Goal: Task Accomplishment & Management: Use online tool/utility

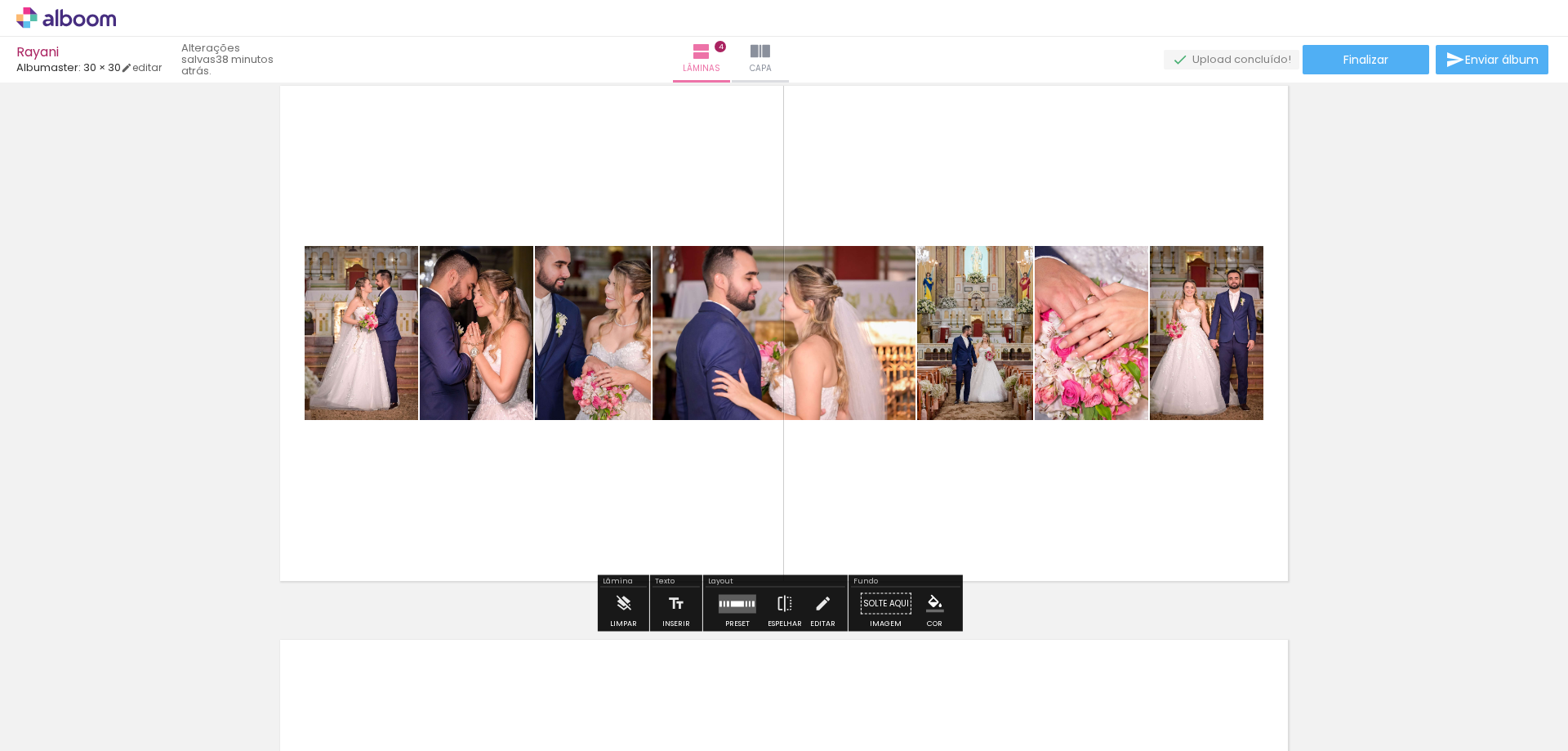
scroll to position [1715, 0]
click at [1021, 509] on quentale-layouter at bounding box center [784, 332] width 1025 height 513
click at [733, 619] on div at bounding box center [738, 603] width 44 height 33
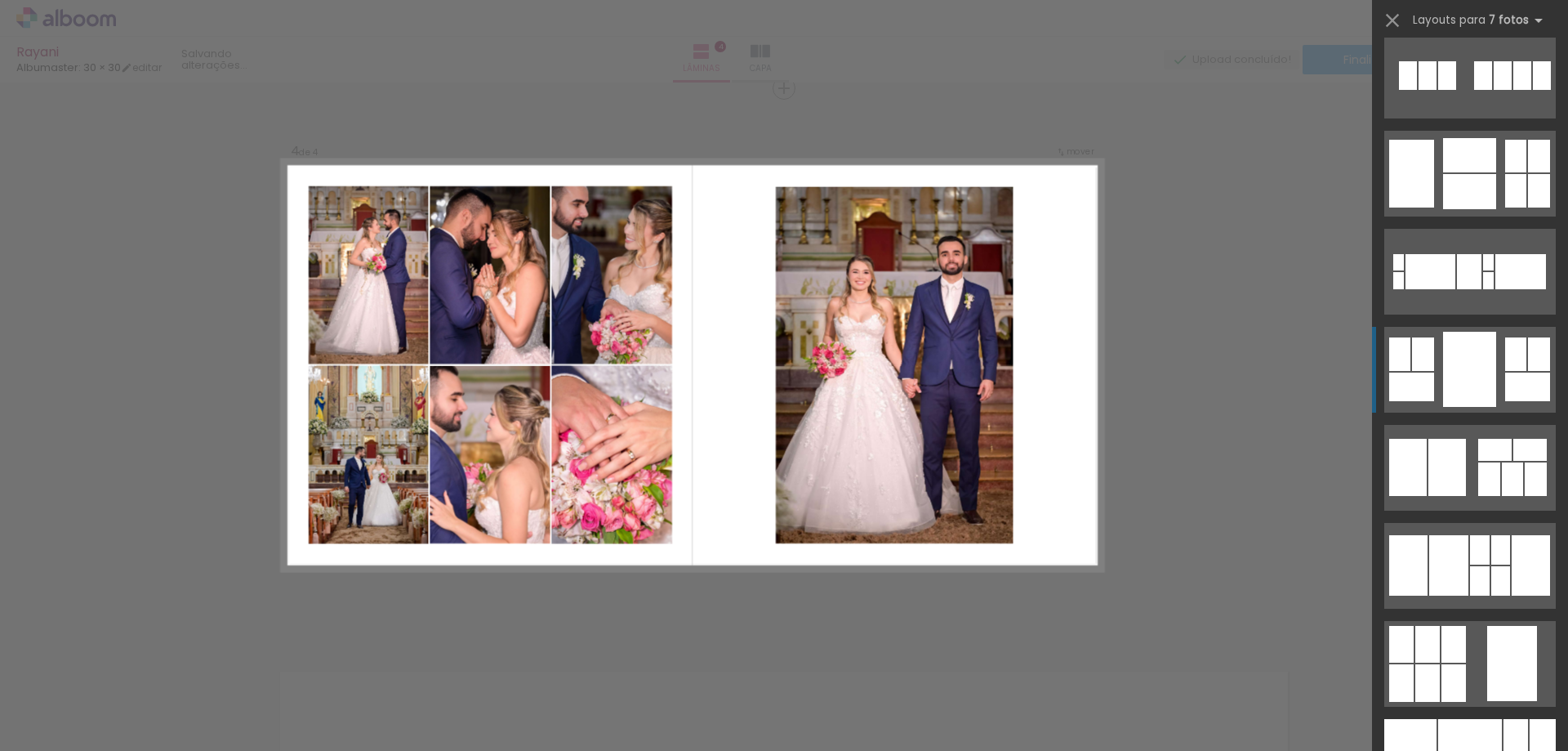
scroll to position [1388, 0]
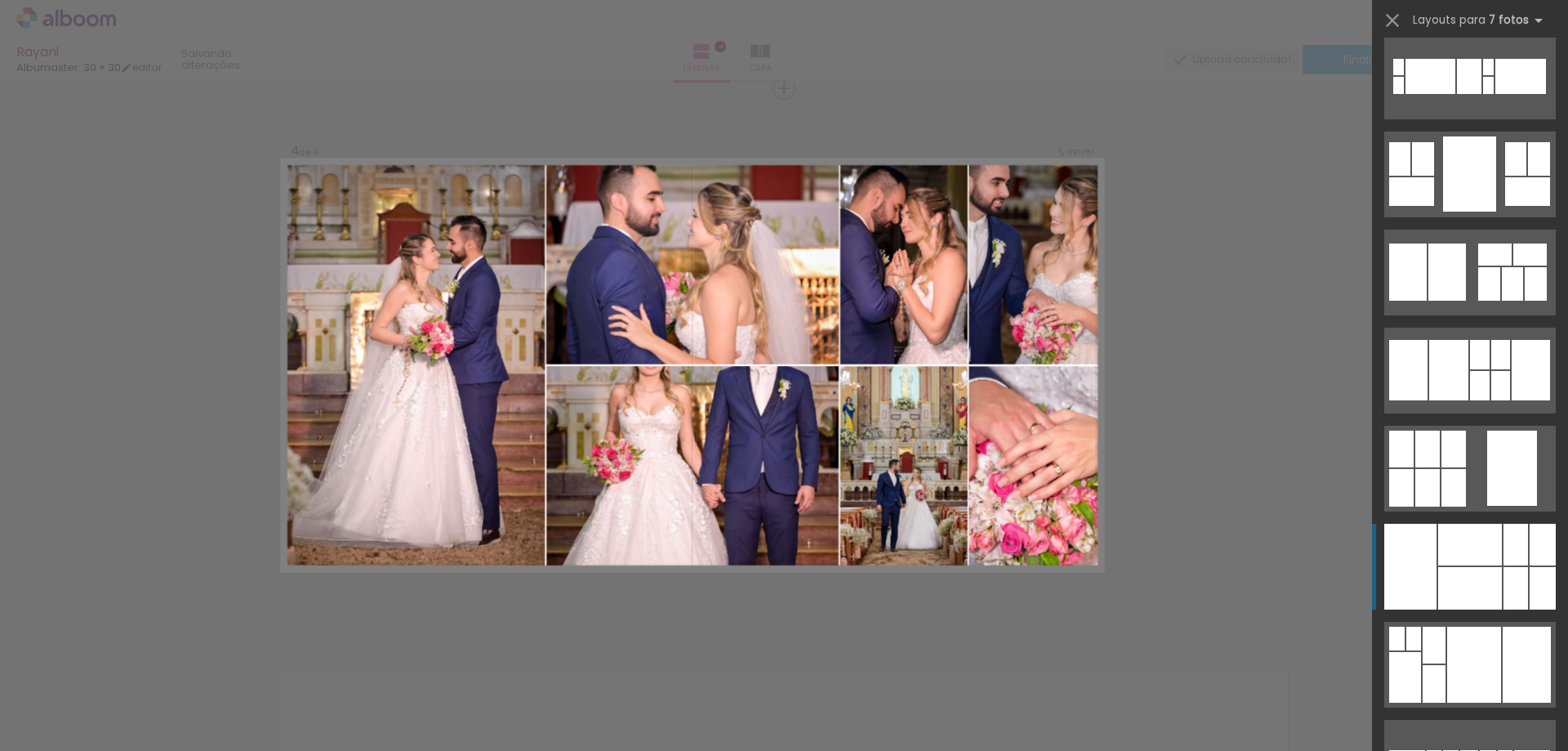
click at [1489, 569] on div at bounding box center [1469, 588] width 63 height 43
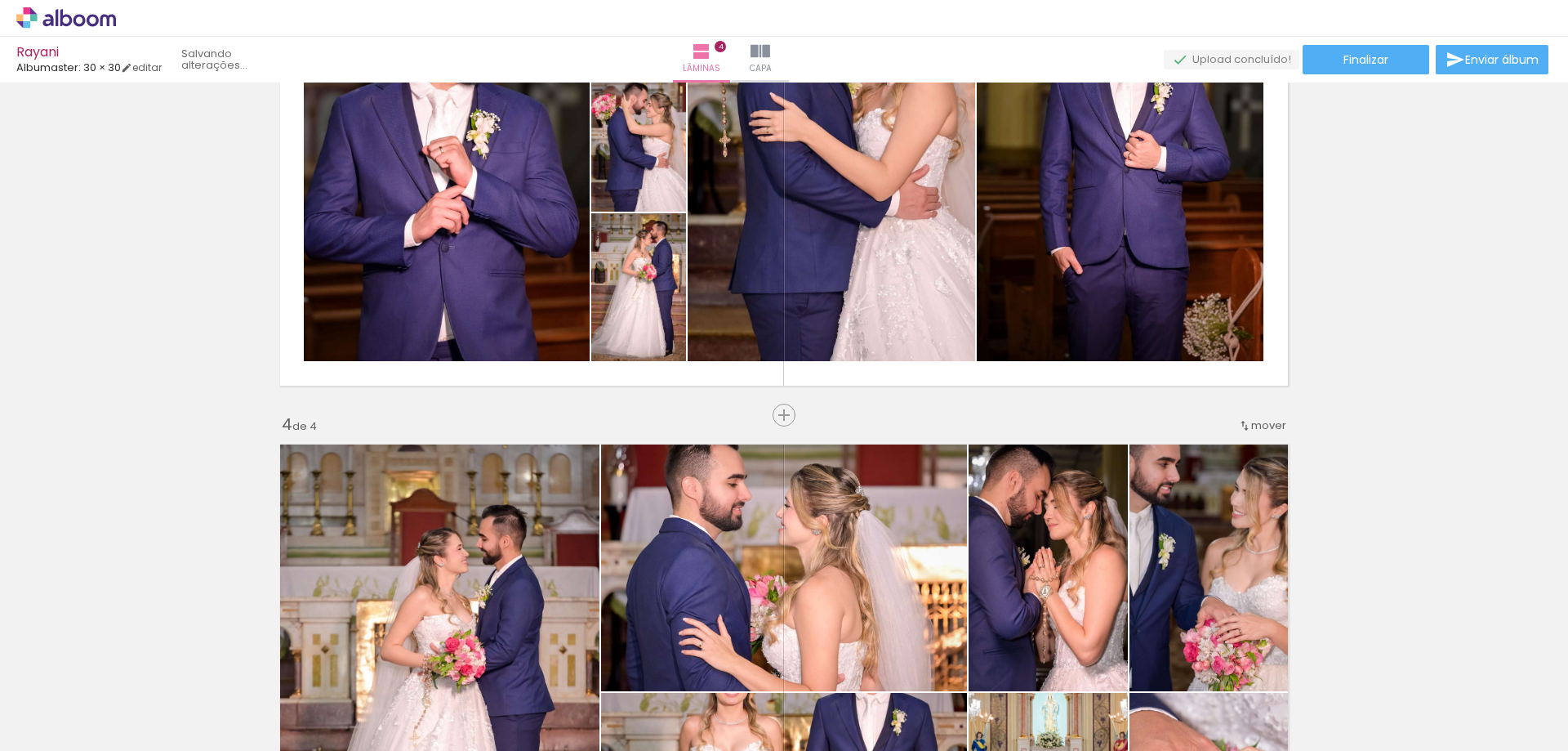
scroll to position [0, 87]
click at [45, 702] on input "Todas as fotos" at bounding box center [45, 701] width 62 height 14
click at [0, 0] on slot "Não utilizadas" at bounding box center [0, 0] width 0 height 0
type input "Não utilizadas"
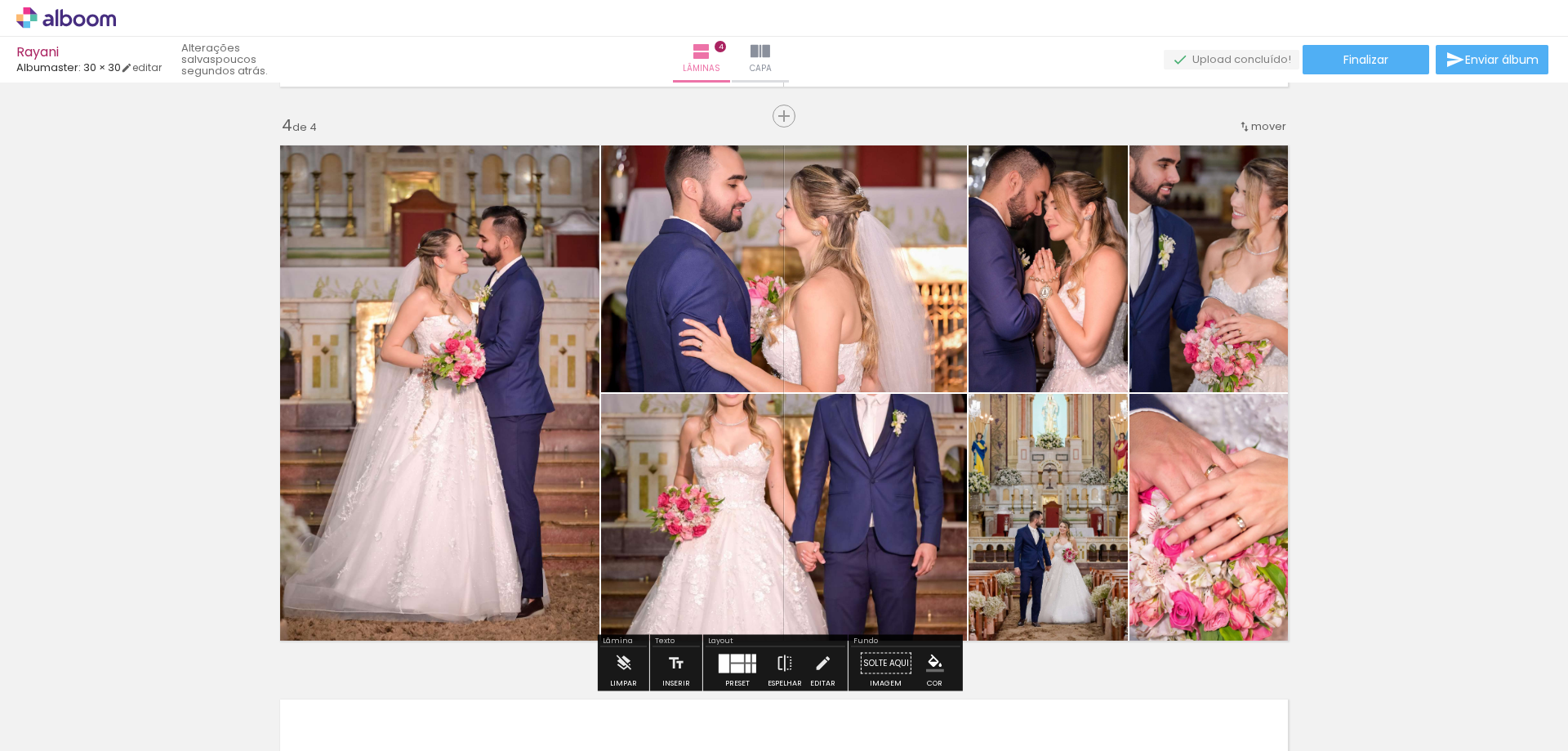
scroll to position [1683, 0]
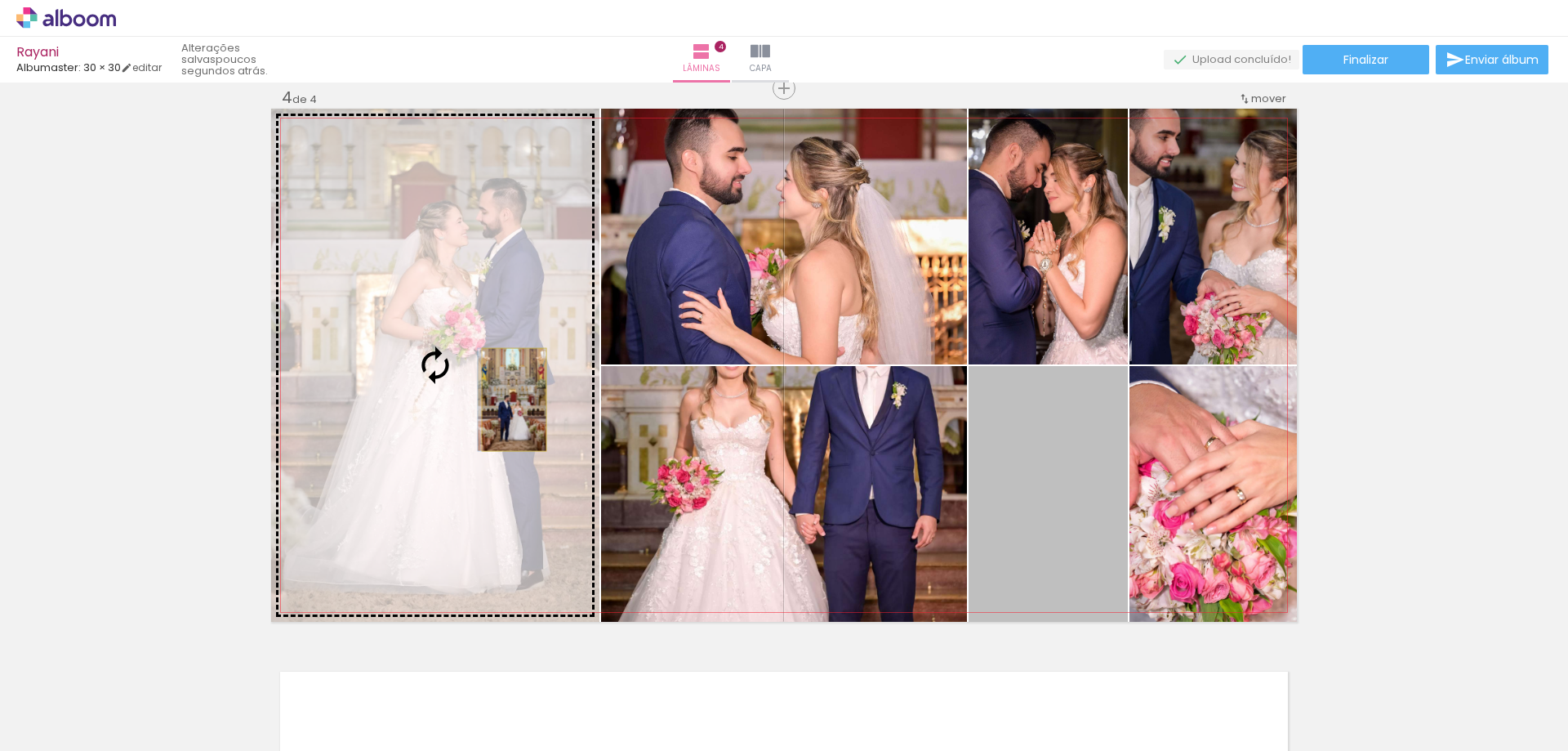
drag, startPoint x: 1062, startPoint y: 503, endPoint x: 508, endPoint y: 400, distance: 563.5
click at [0, 0] on slot at bounding box center [0, 0] width 0 height 0
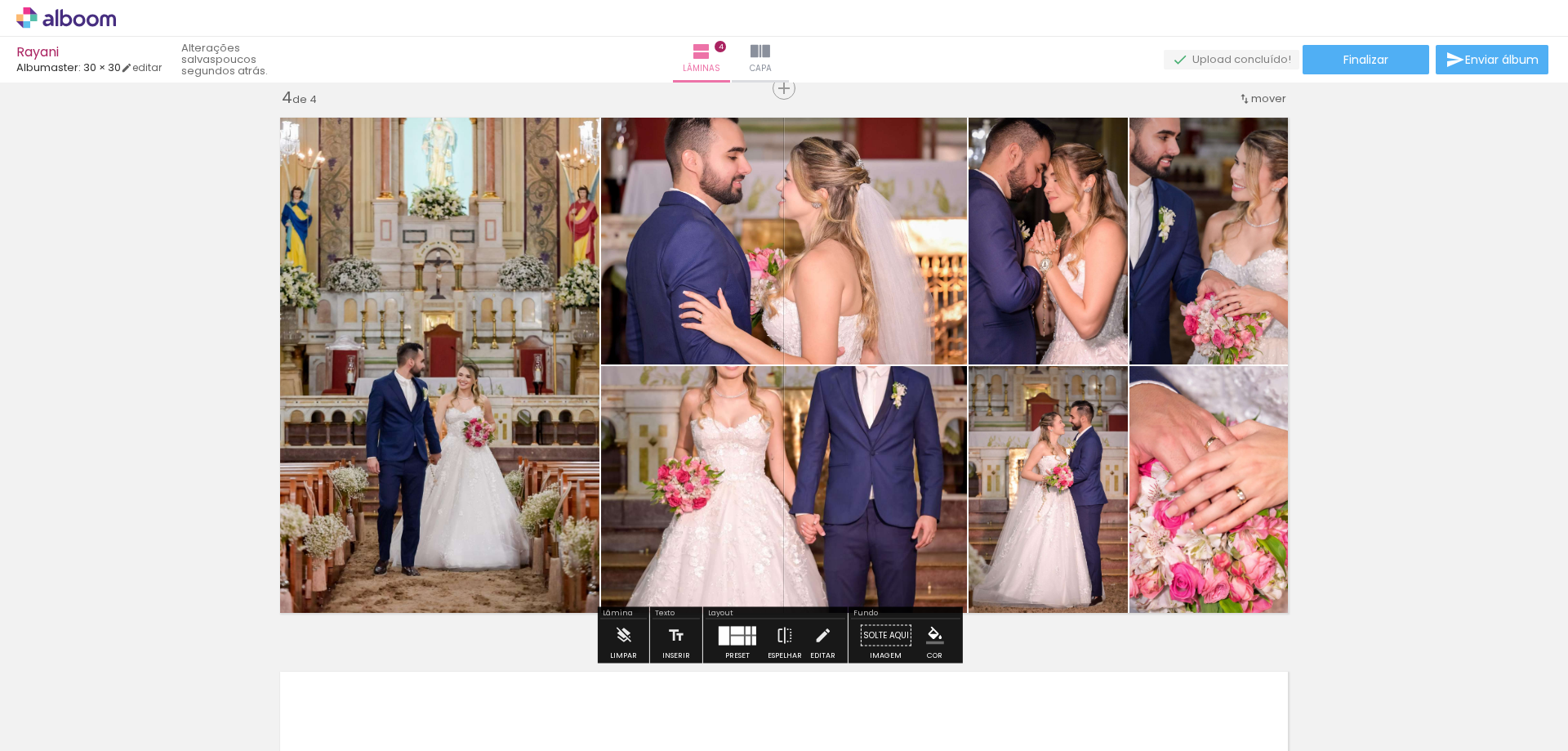
click at [913, 457] on quentale-photo at bounding box center [784, 494] width 366 height 256
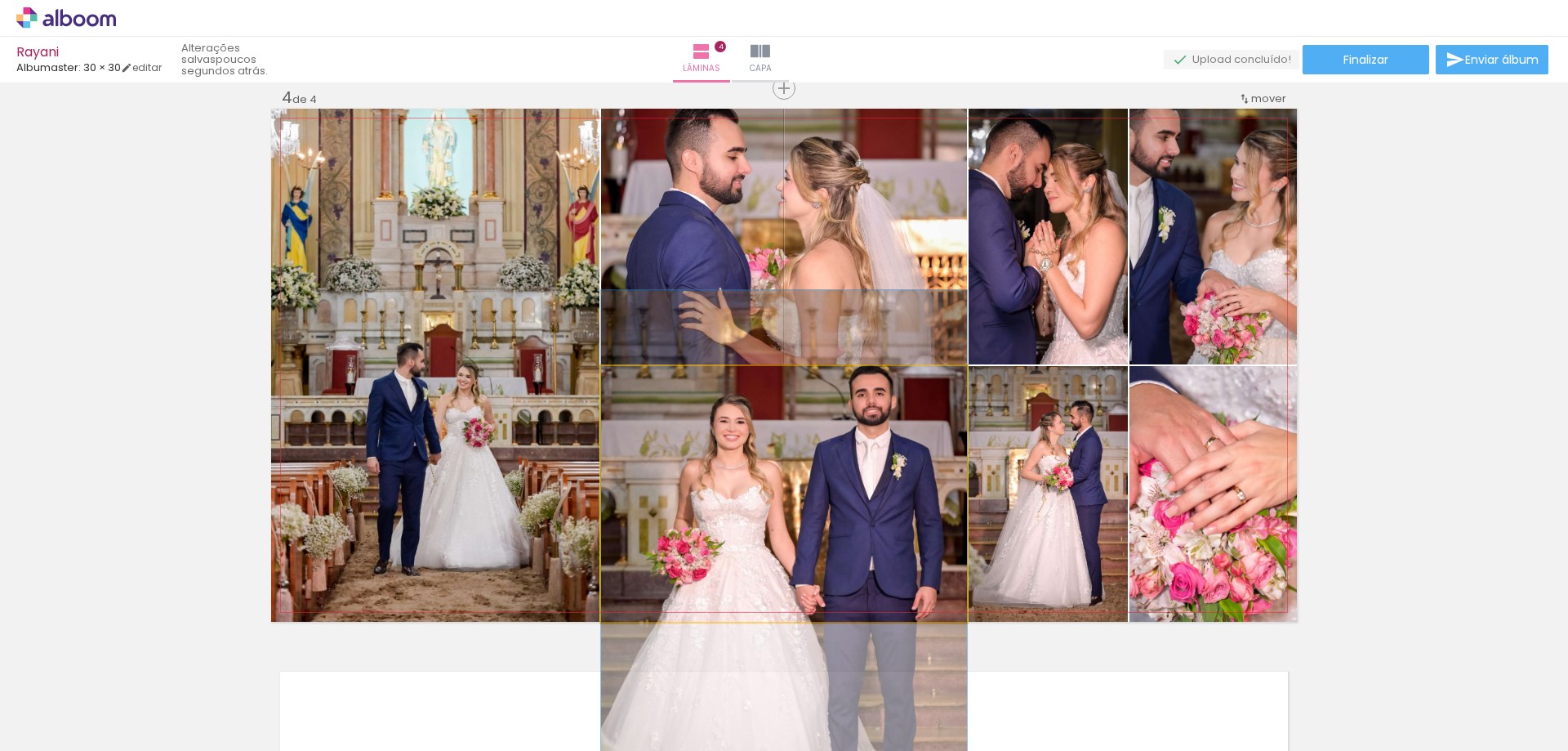
drag, startPoint x: 881, startPoint y: 452, endPoint x: 881, endPoint y: 524, distance: 72.0
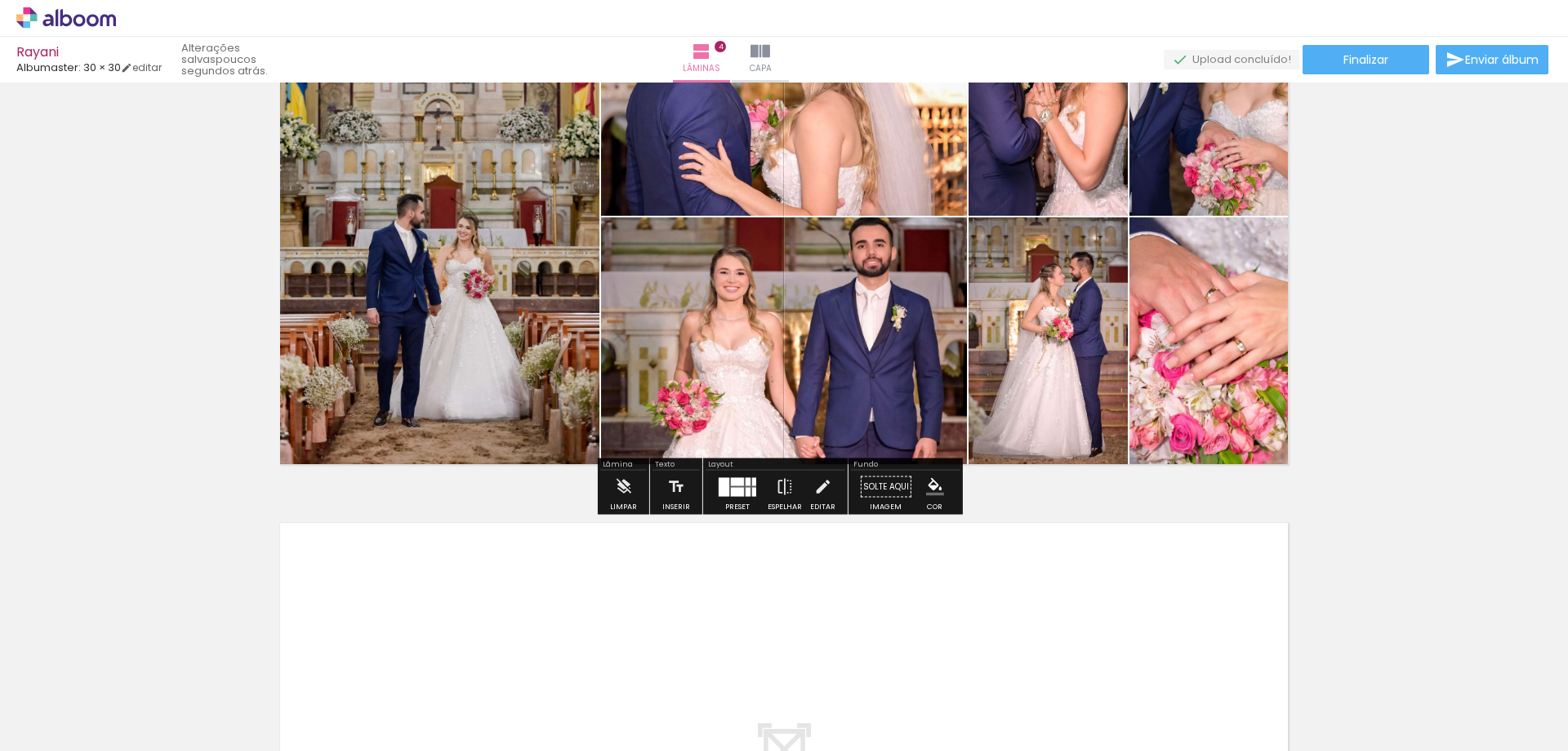
scroll to position [1846, 0]
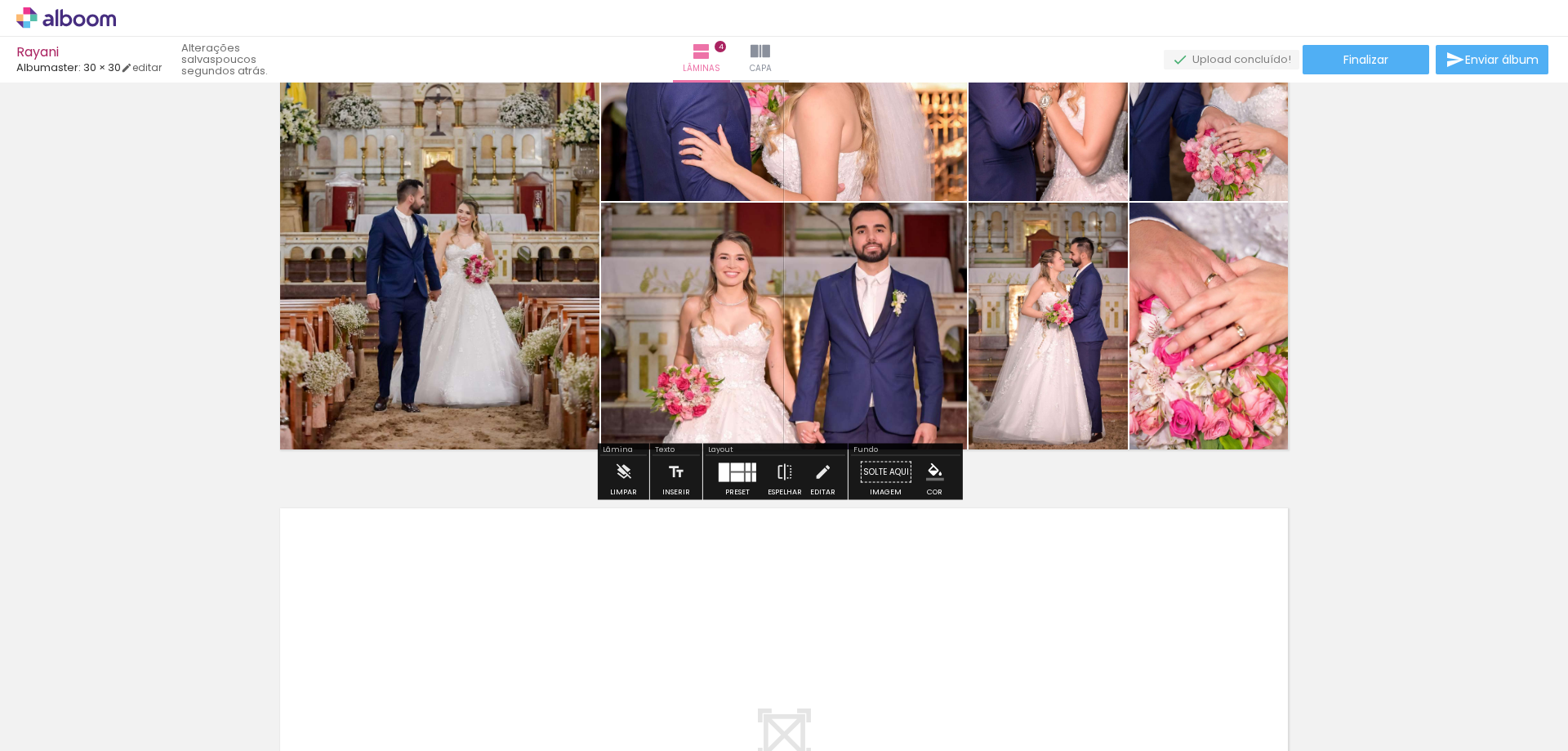
click at [1020, 537] on quentale-layouter at bounding box center [784, 756] width 1025 height 513
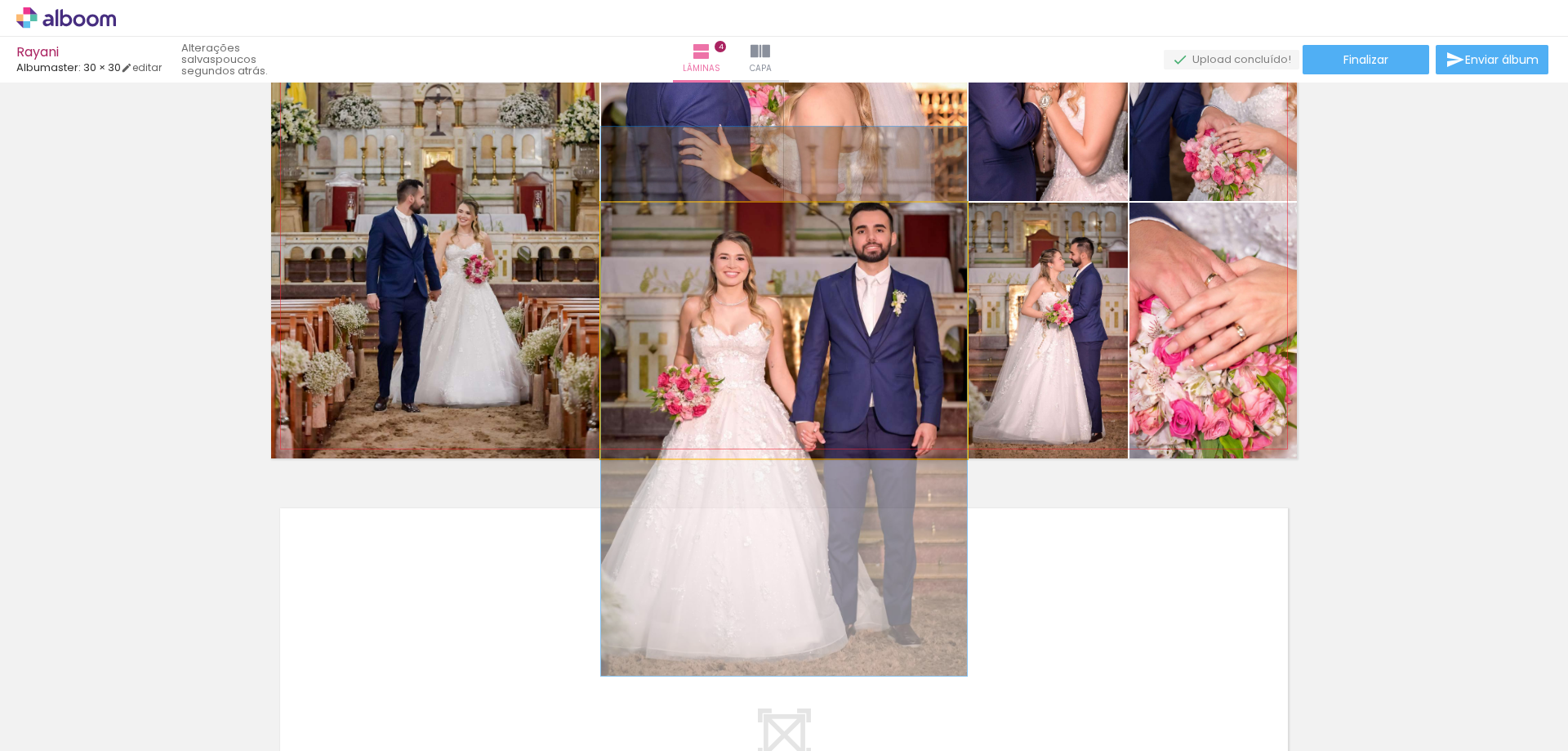
click at [941, 361] on quentale-photo at bounding box center [784, 330] width 366 height 256
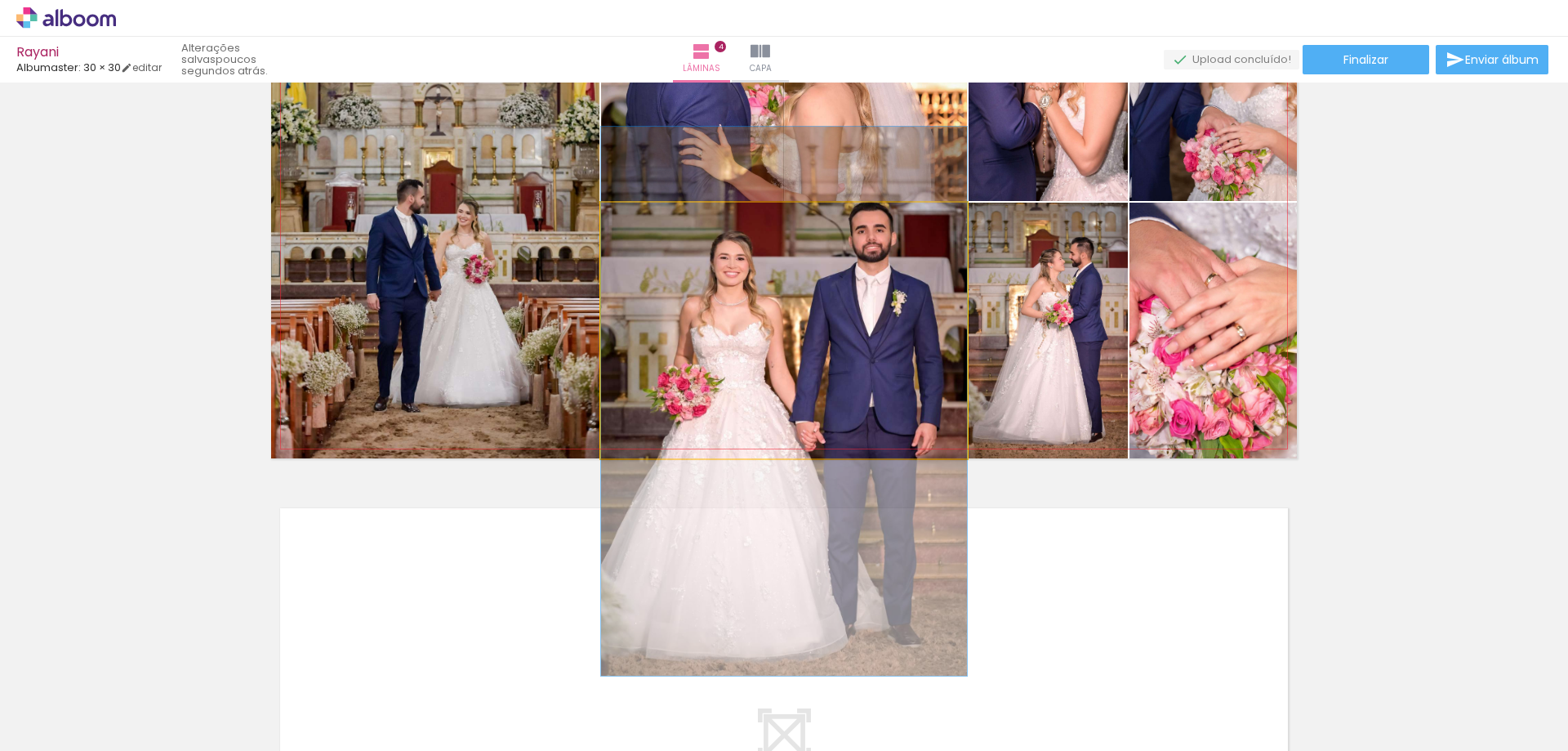
click at [874, 357] on quentale-photo at bounding box center [784, 330] width 366 height 256
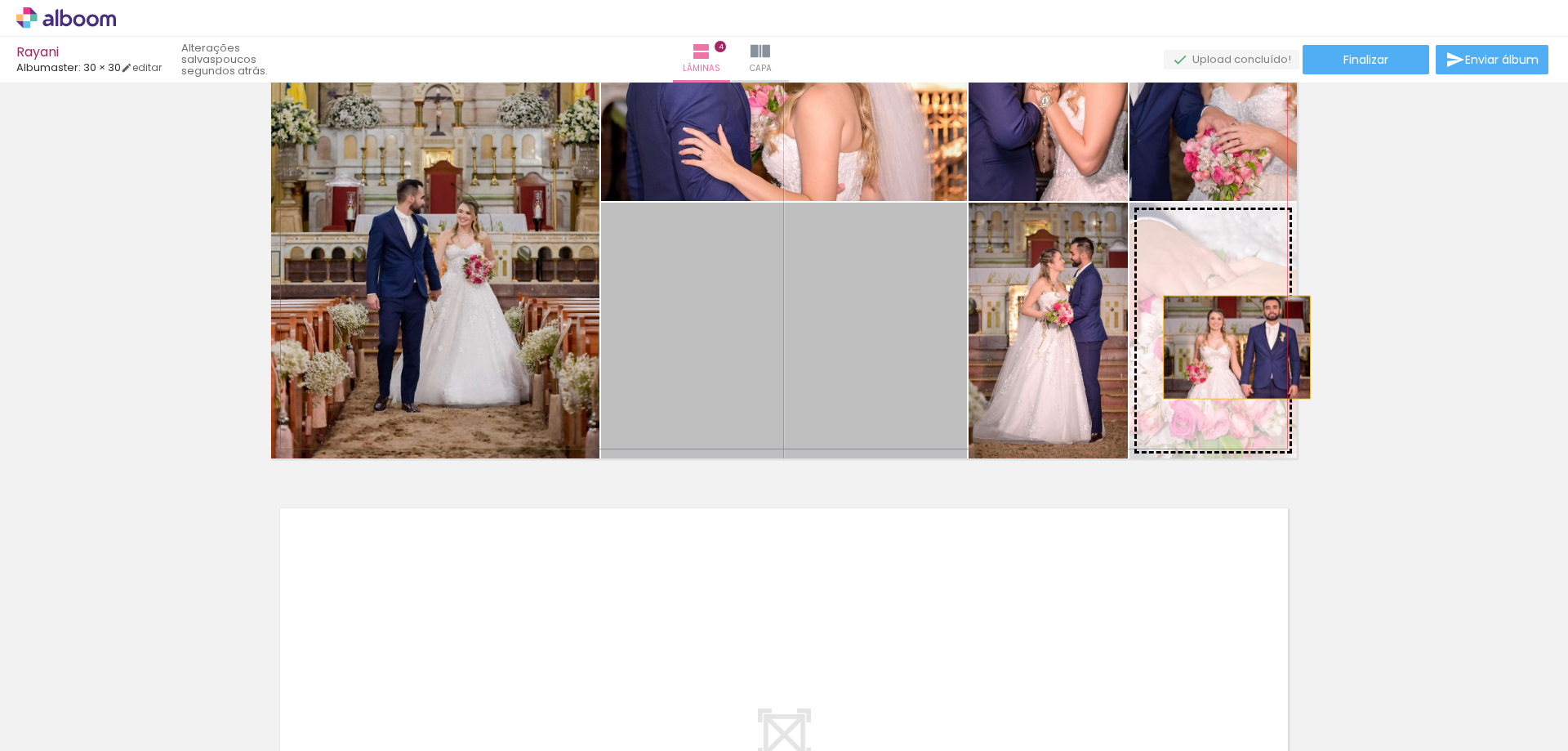
drag, startPoint x: 742, startPoint y: 355, endPoint x: 1231, endPoint y: 347, distance: 489.1
click at [0, 0] on slot at bounding box center [0, 0] width 0 height 0
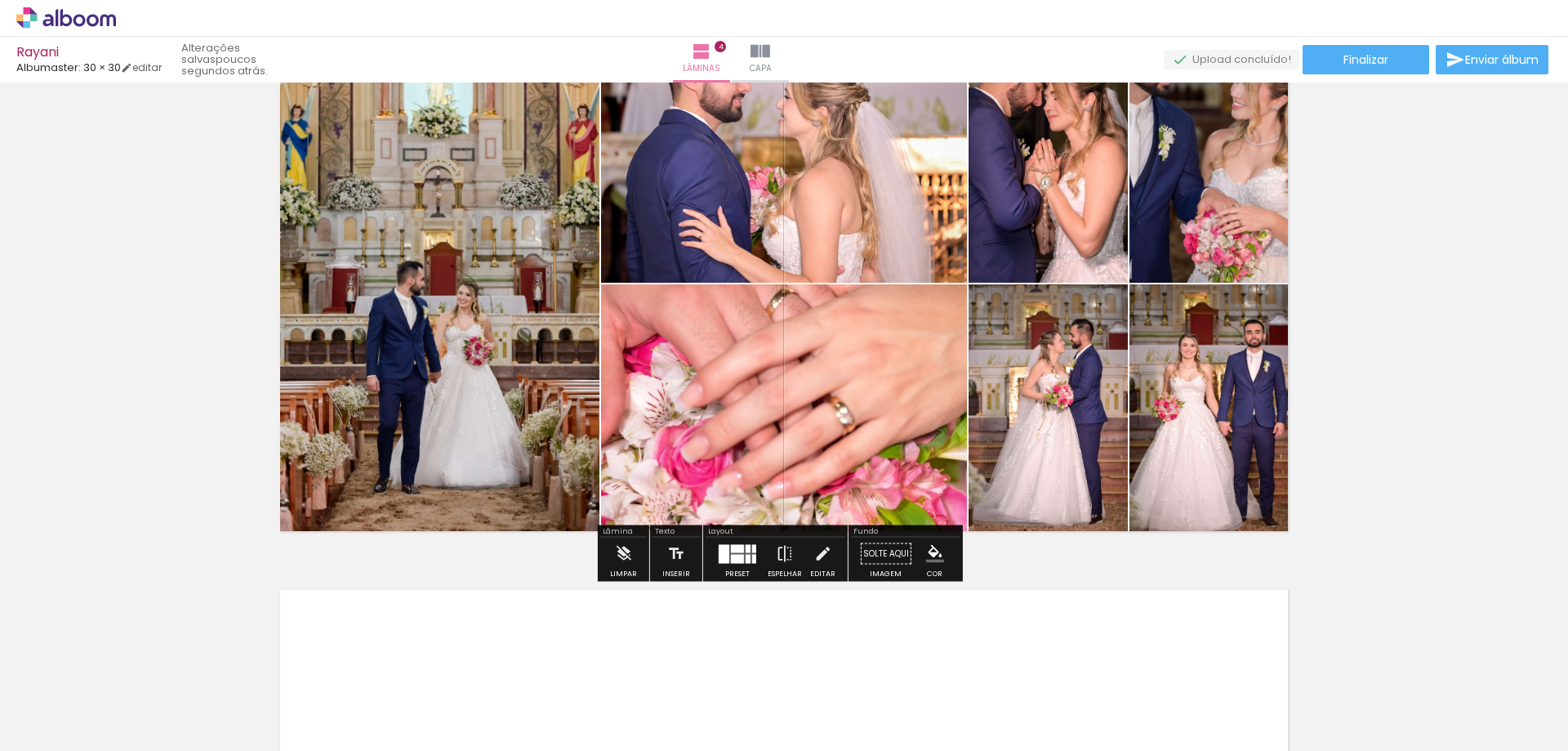
scroll to position [1683, 0]
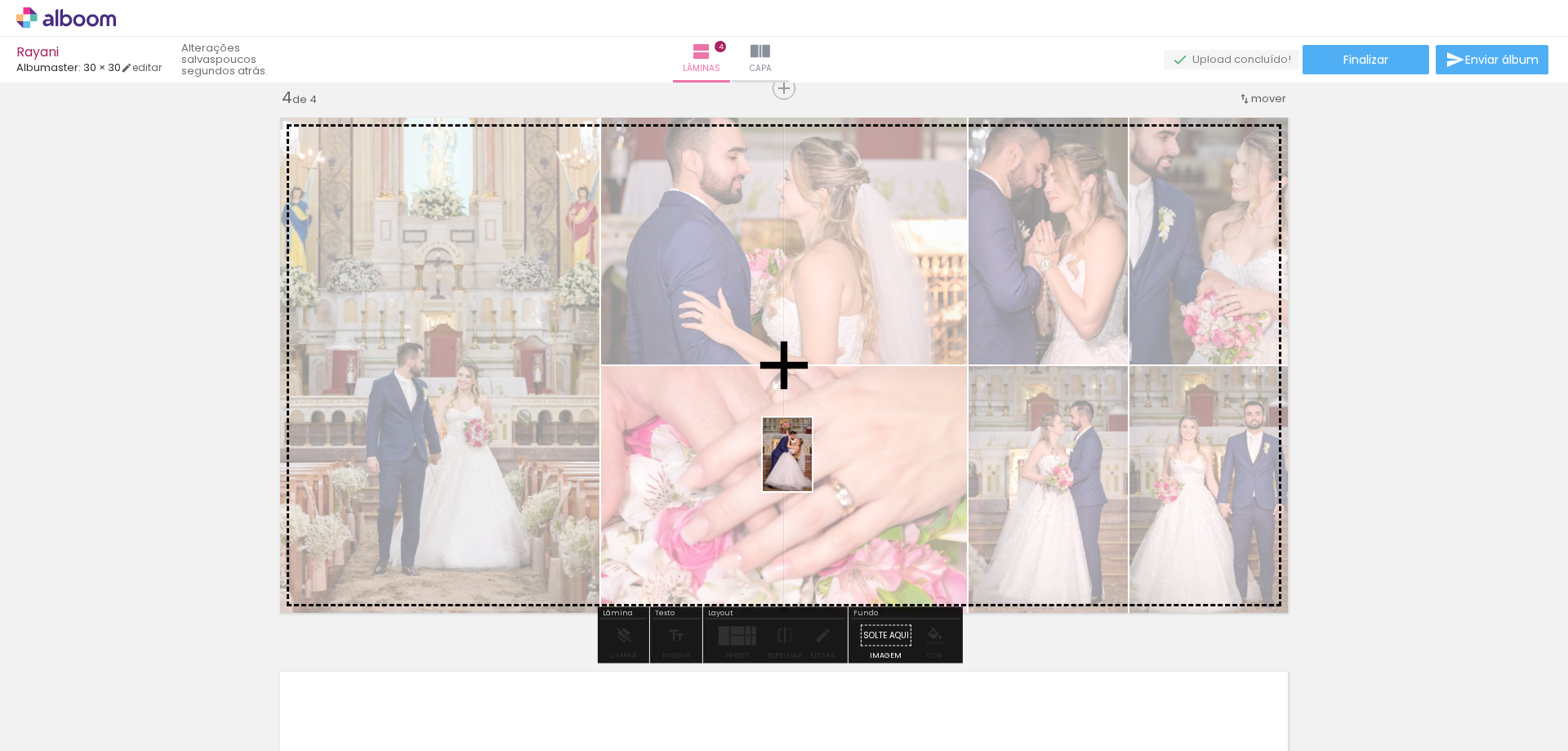
drag, startPoint x: 223, startPoint y: 689, endPoint x: 818, endPoint y: 465, distance: 635.8
click at [818, 465] on quentale-workspace at bounding box center [784, 375] width 1568 height 751
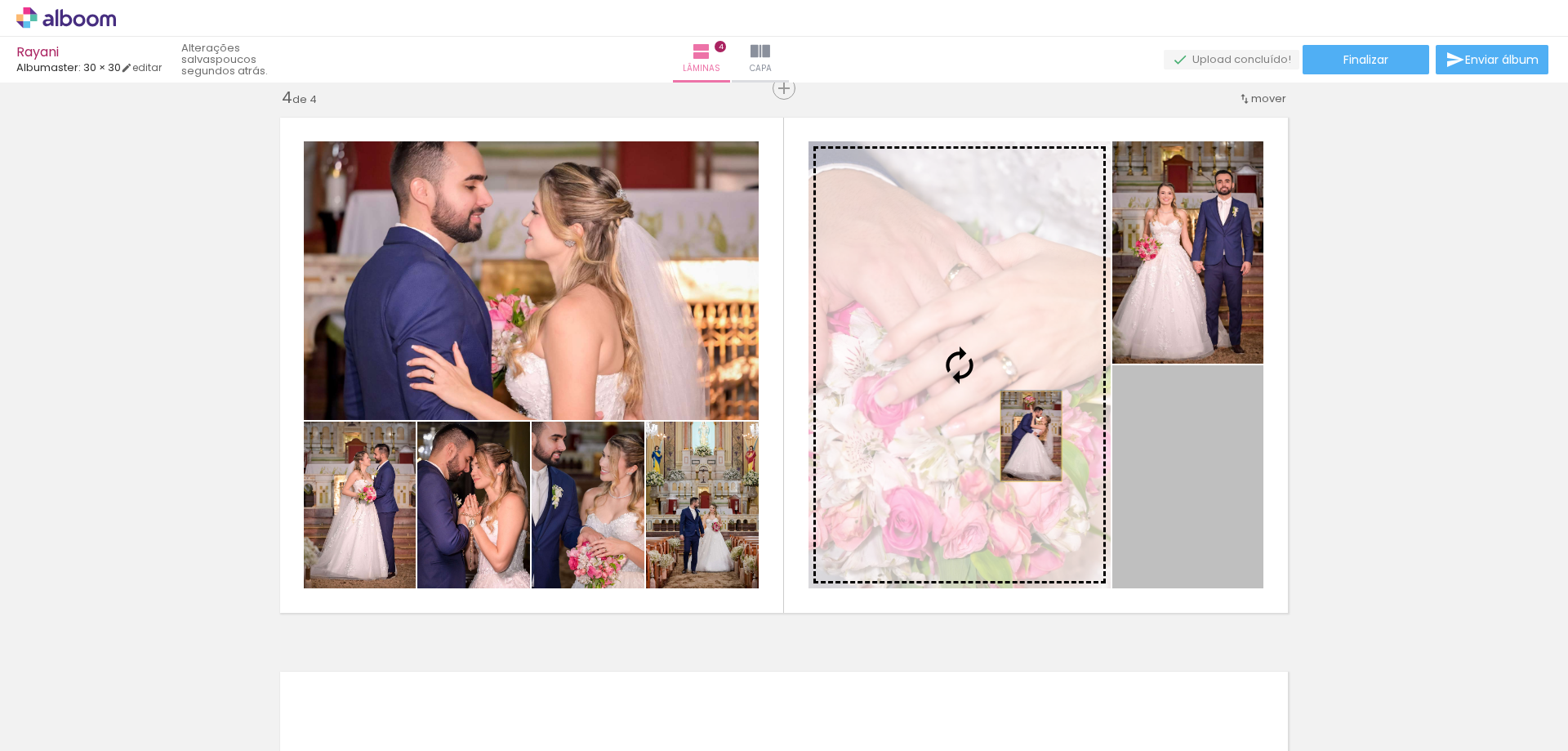
drag, startPoint x: 1186, startPoint y: 489, endPoint x: 1025, endPoint y: 436, distance: 169.5
click at [0, 0] on slot at bounding box center [0, 0] width 0 height 0
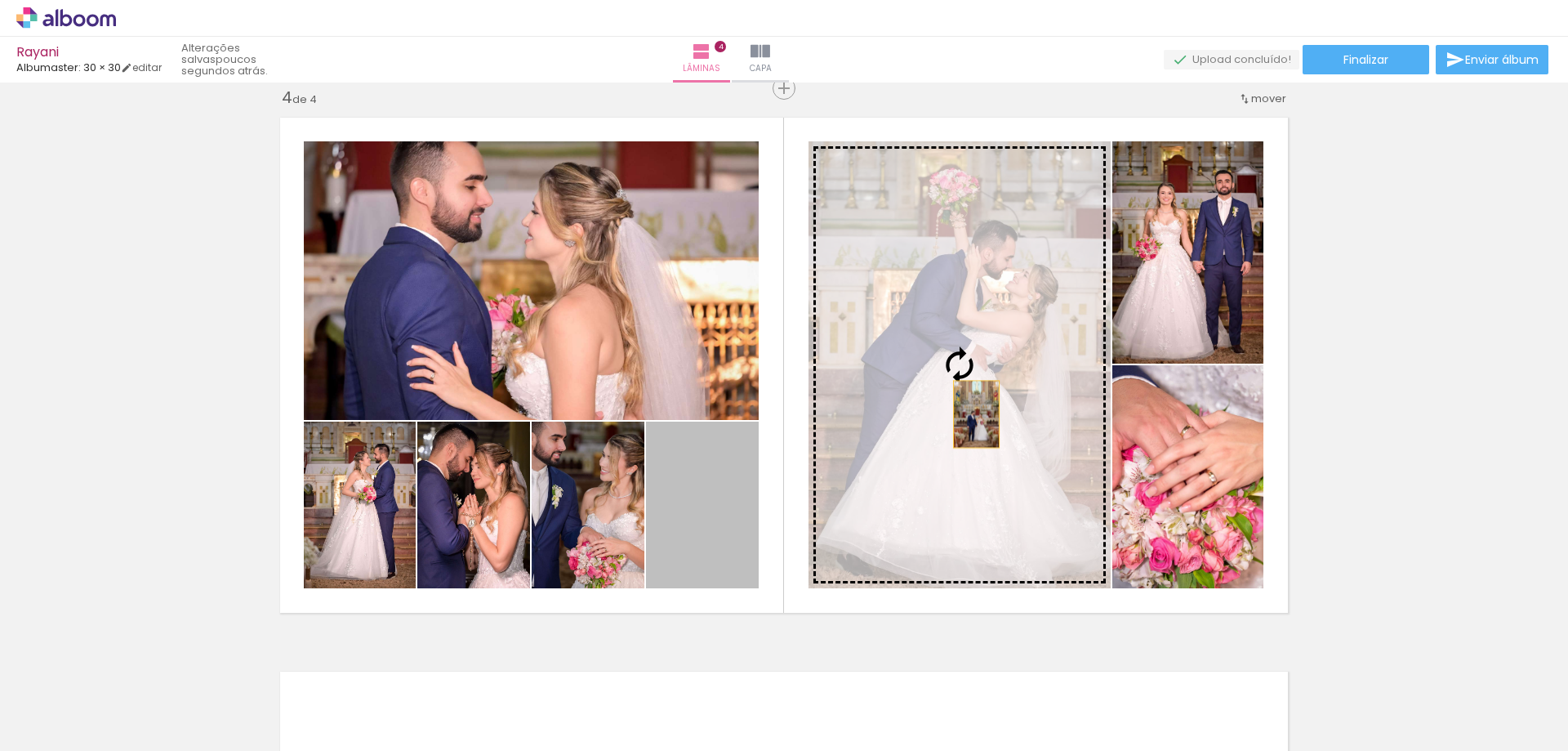
drag, startPoint x: 695, startPoint y: 517, endPoint x: 970, endPoint y: 414, distance: 293.7
click at [0, 0] on slot at bounding box center [0, 0] width 0 height 0
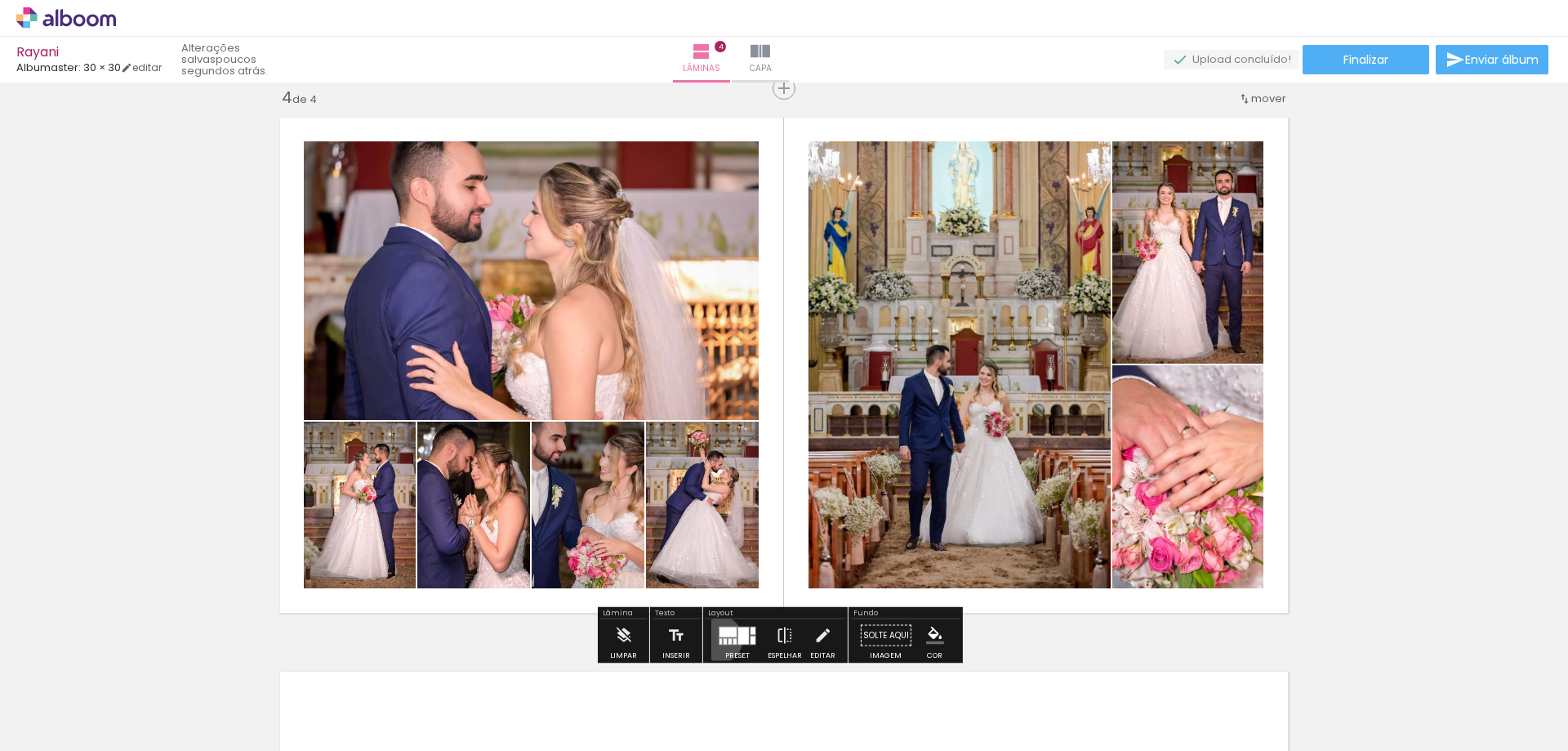
click at [719, 639] on quentale-layouter at bounding box center [738, 635] width 38 height 19
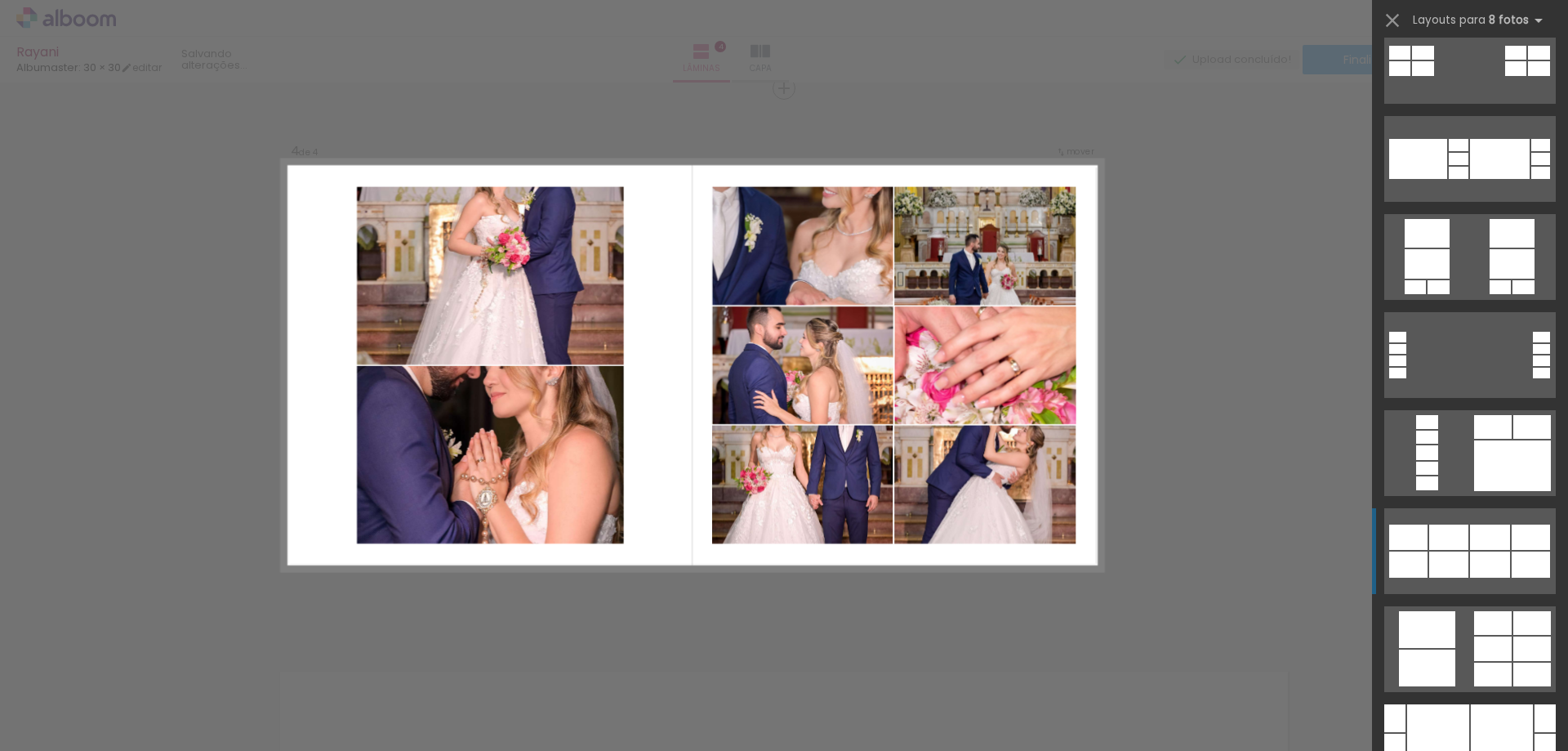
scroll to position [6780, 0]
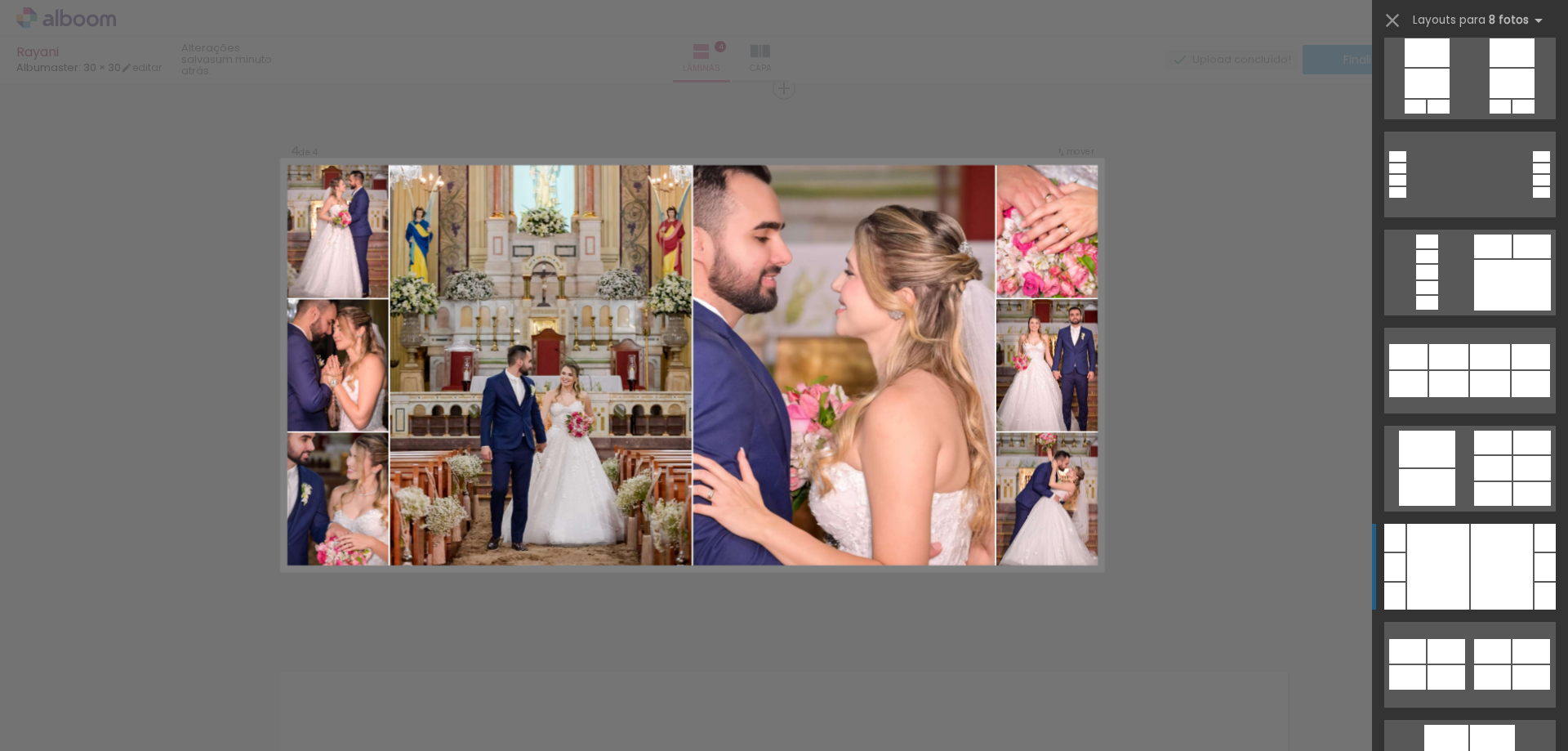
click at [1470, 560] on div at bounding box center [1501, 567] width 62 height 86
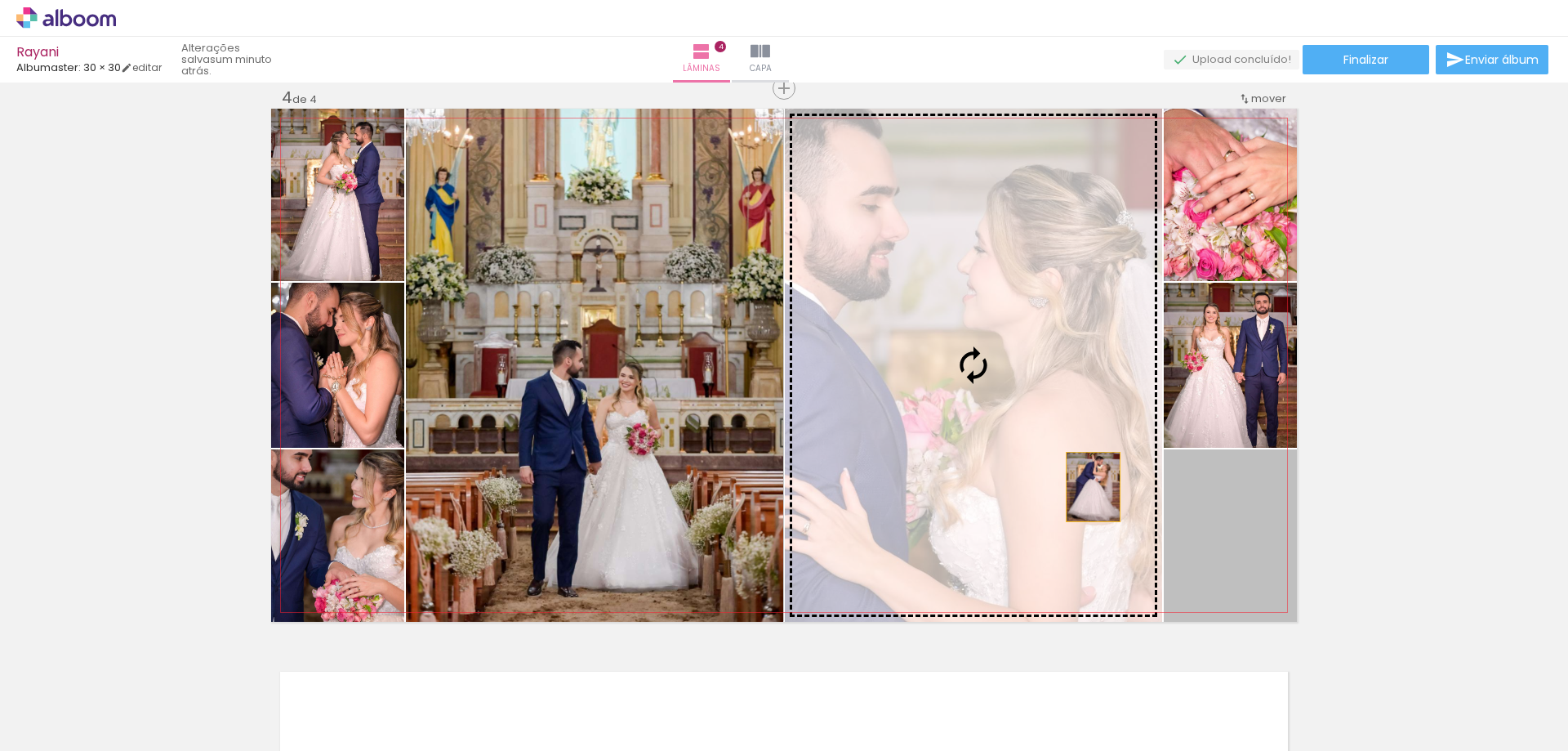
drag, startPoint x: 1226, startPoint y: 558, endPoint x: 1052, endPoint y: 470, distance: 195.0
click at [0, 0] on slot at bounding box center [0, 0] width 0 height 0
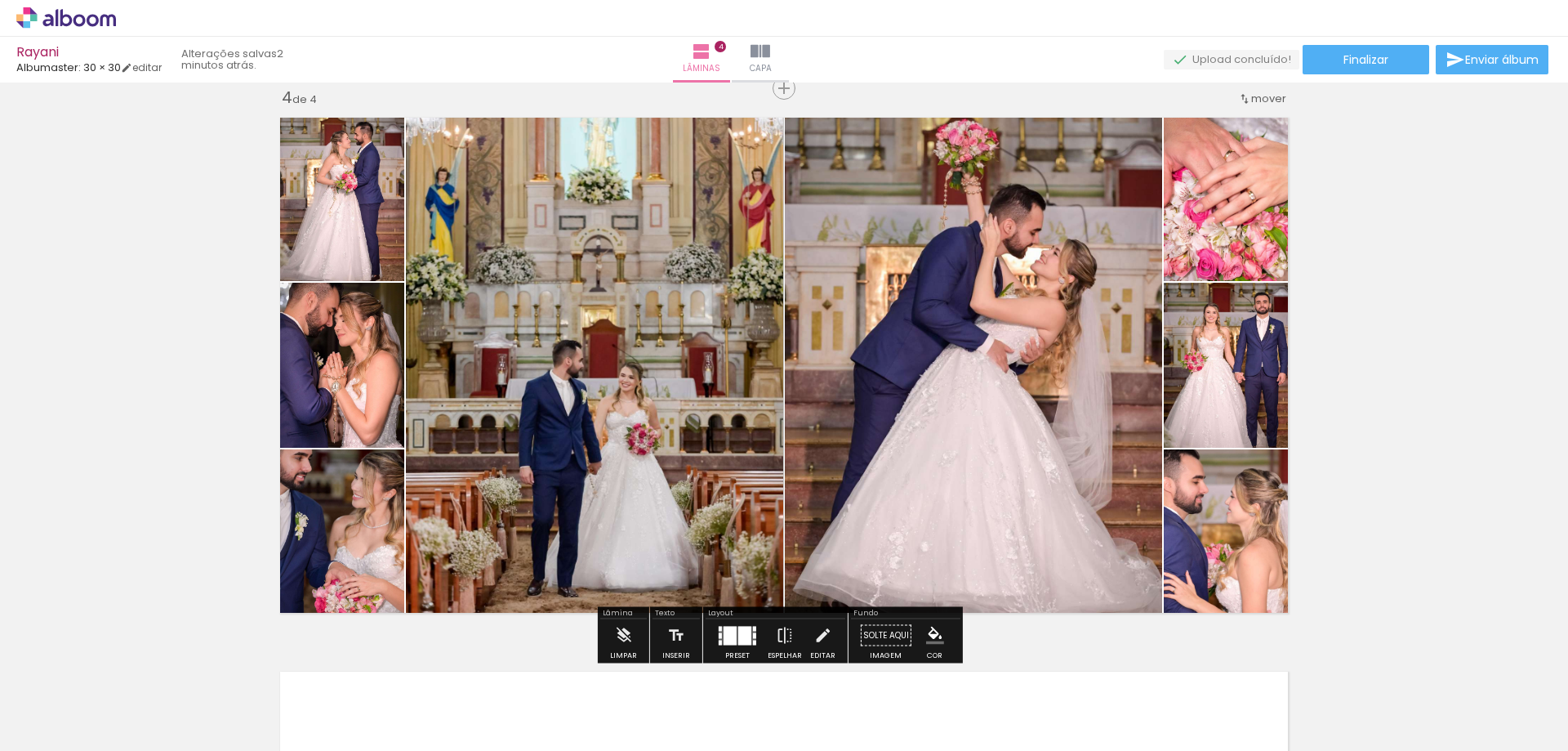
click at [711, 637] on paper-button "Preset" at bounding box center [738, 640] width 53 height 42
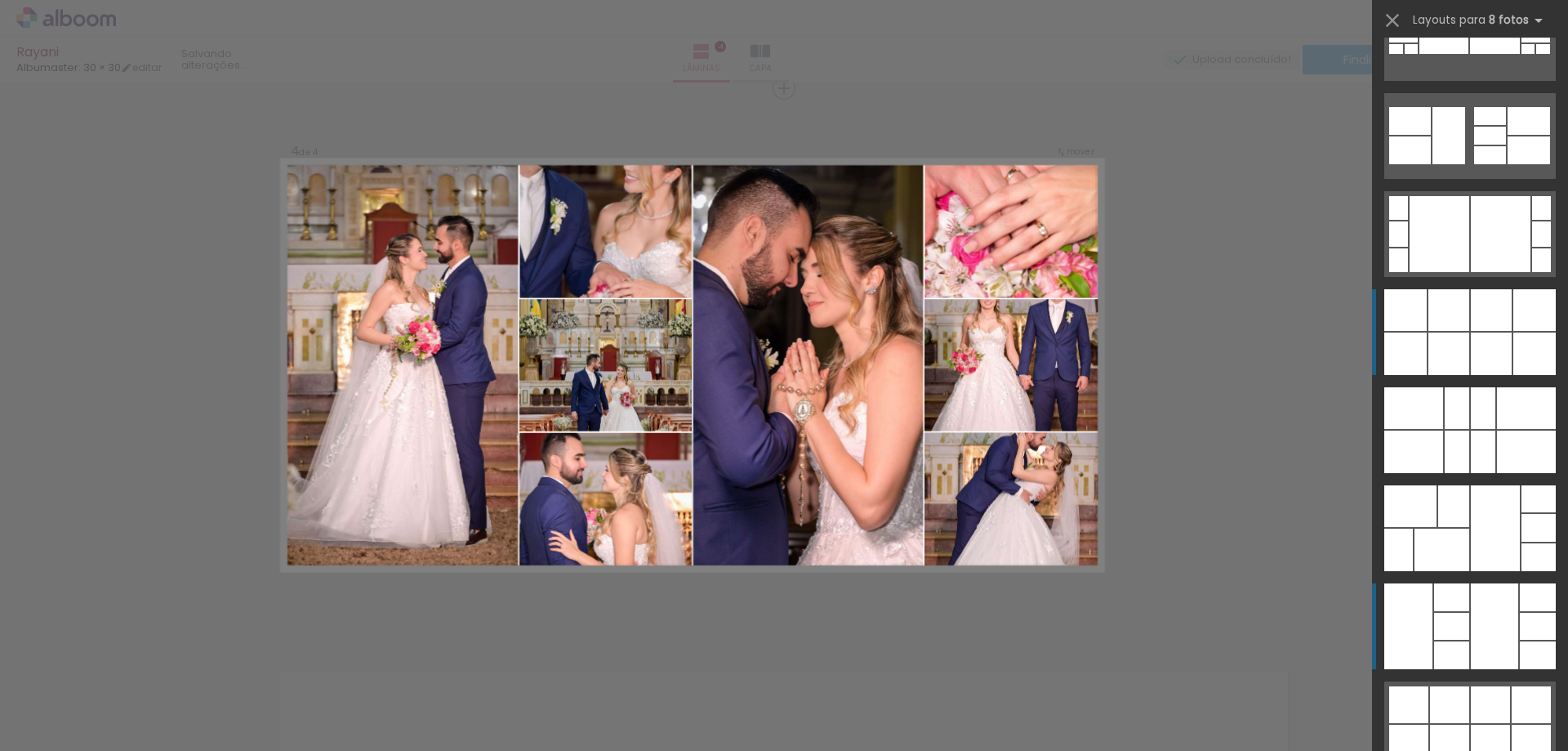
scroll to position [7907, 0]
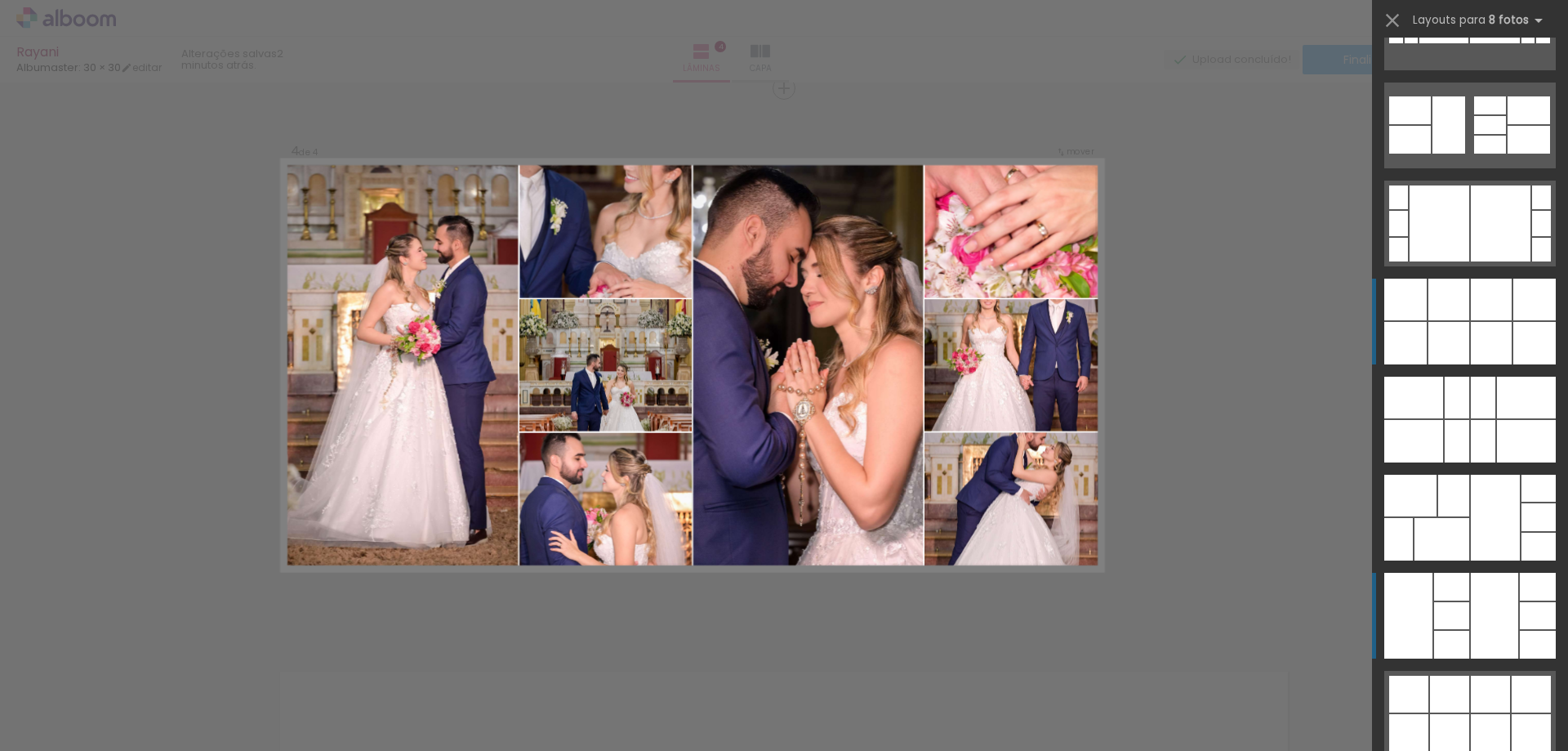
click at [1427, 364] on div at bounding box center [1405, 343] width 43 height 43
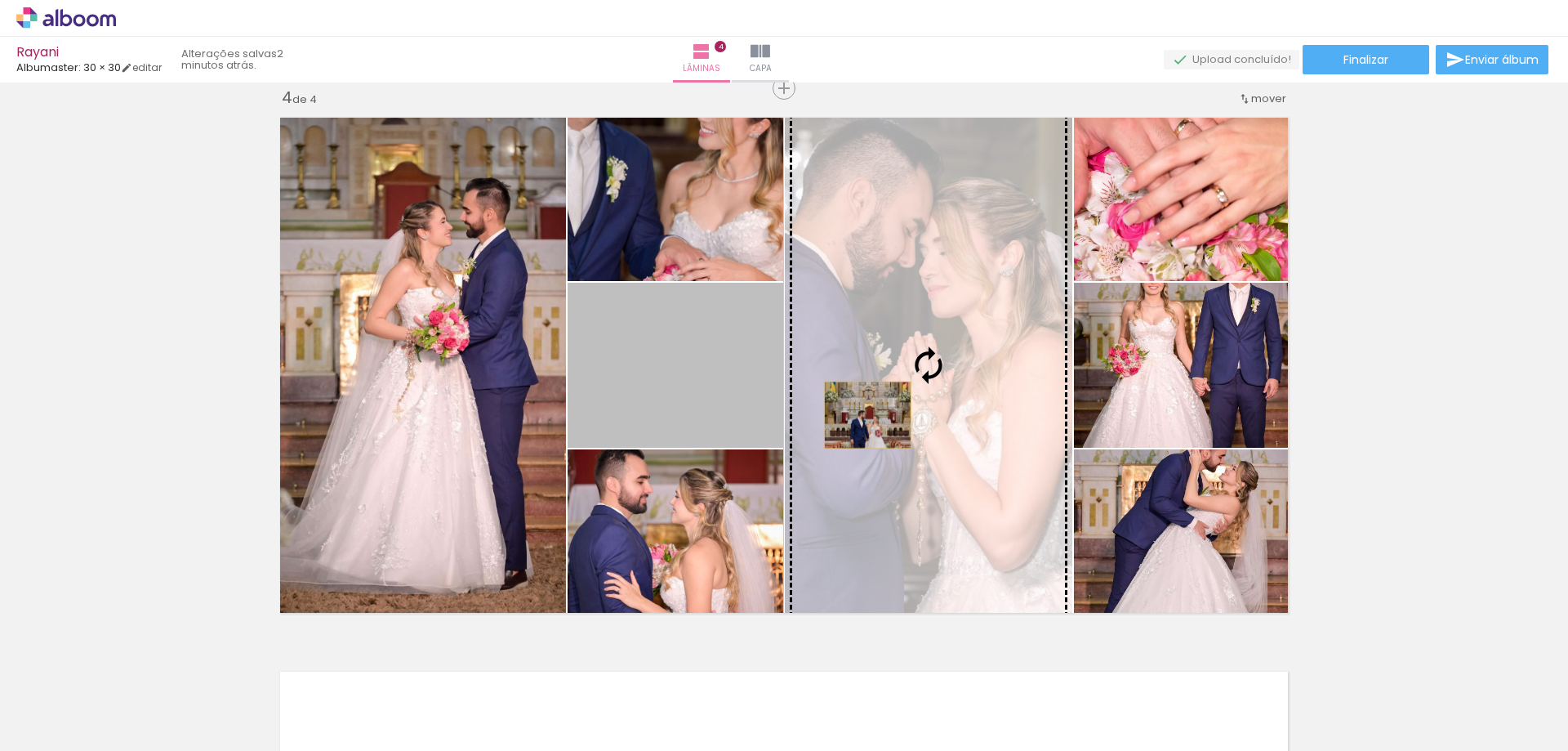
drag, startPoint x: 699, startPoint y: 406, endPoint x: 877, endPoint y: 416, distance: 178.3
click at [0, 0] on slot at bounding box center [0, 0] width 0 height 0
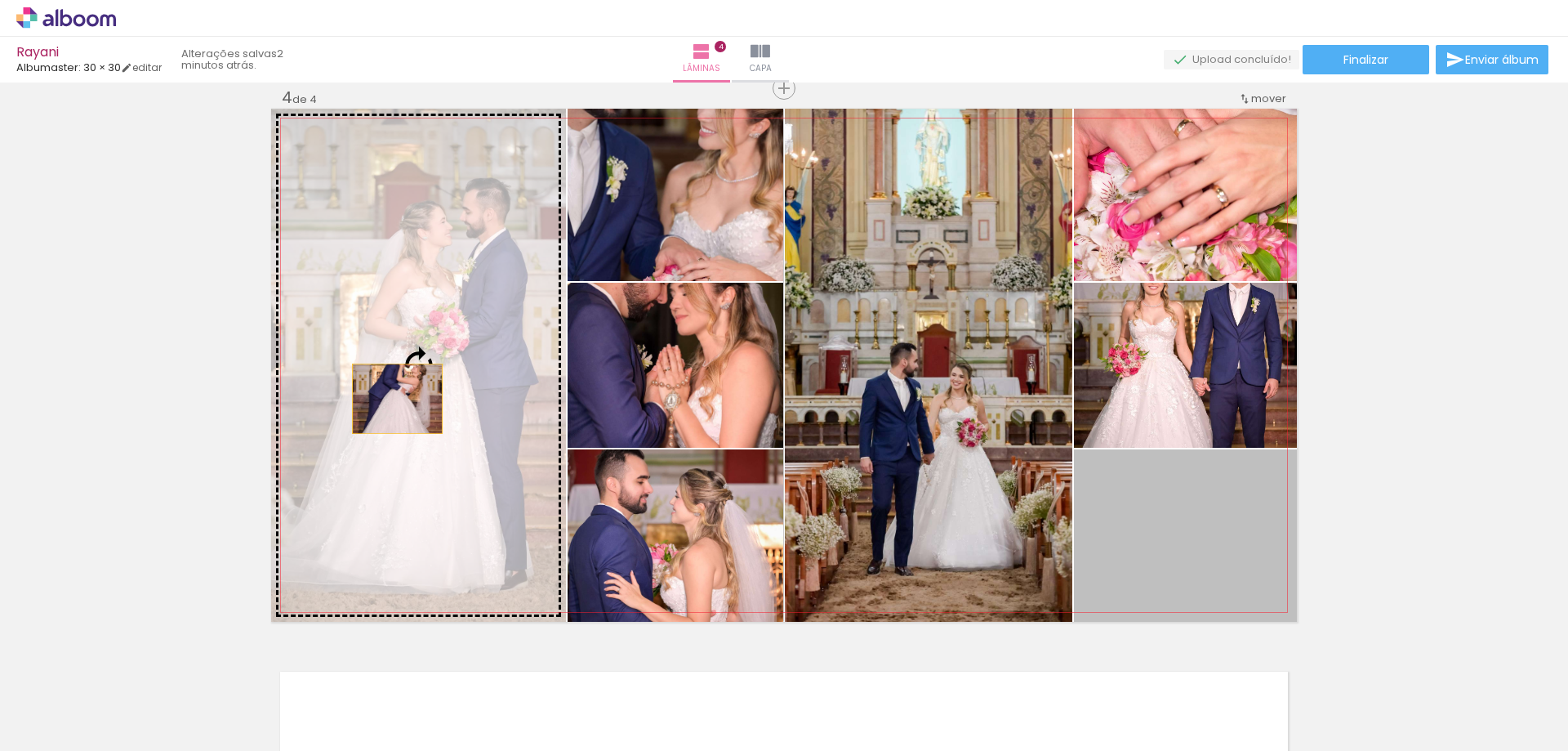
drag, startPoint x: 1149, startPoint y: 530, endPoint x: 390, endPoint y: 399, distance: 770.2
click at [0, 0] on slot at bounding box center [0, 0] width 0 height 0
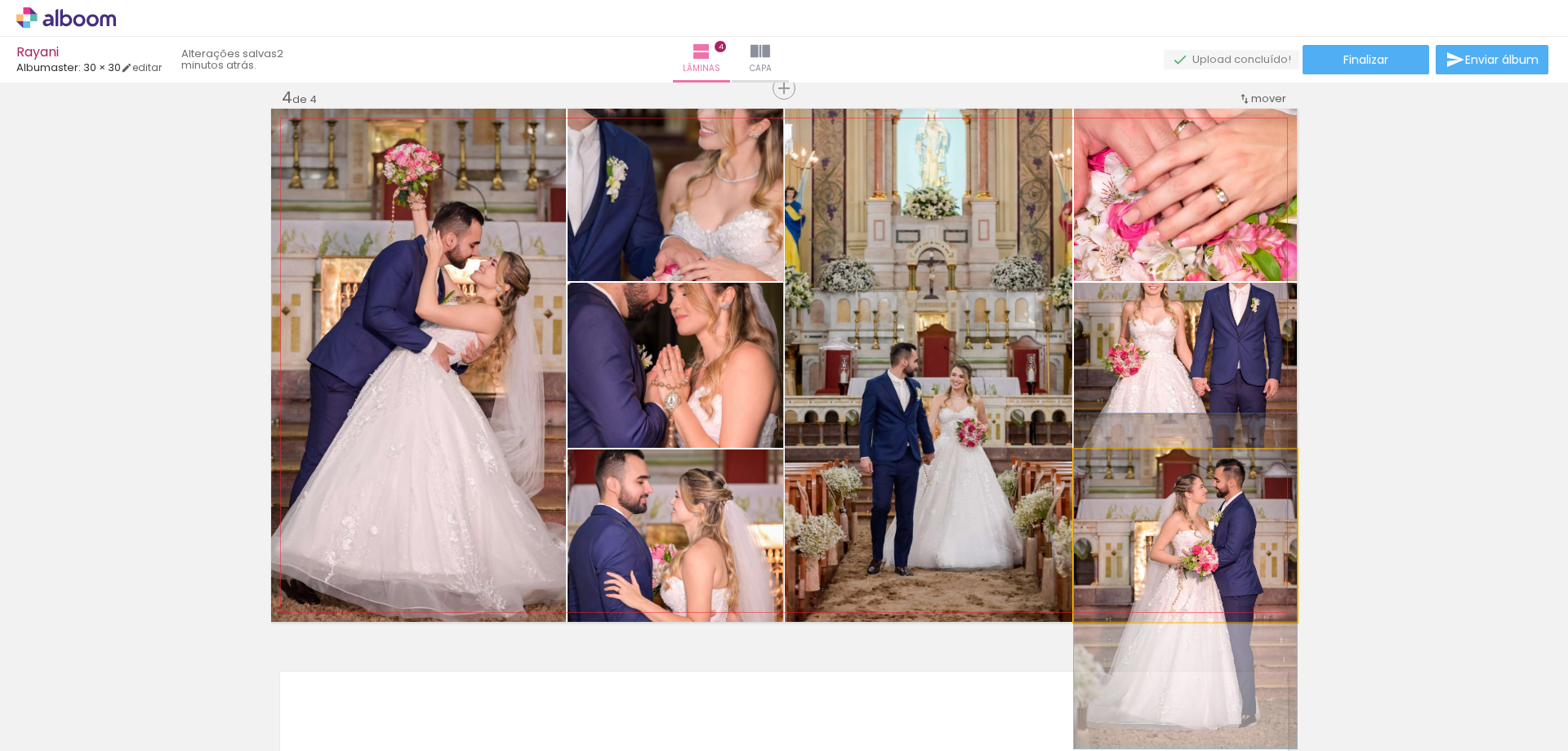
drag, startPoint x: 1159, startPoint y: 524, endPoint x: 1159, endPoint y: 569, distance: 45.0
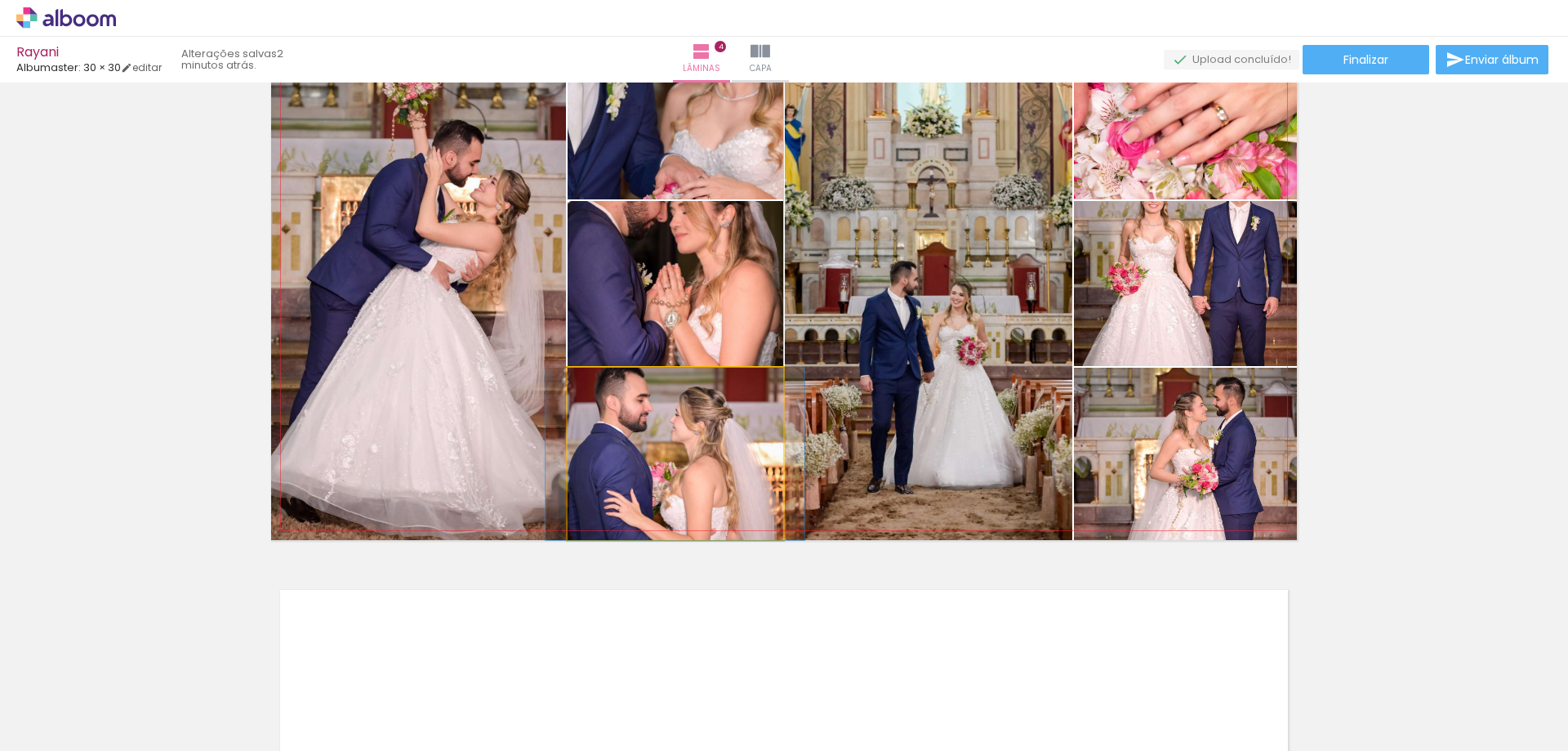
click at [675, 461] on quentale-photo at bounding box center [675, 454] width 215 height 173
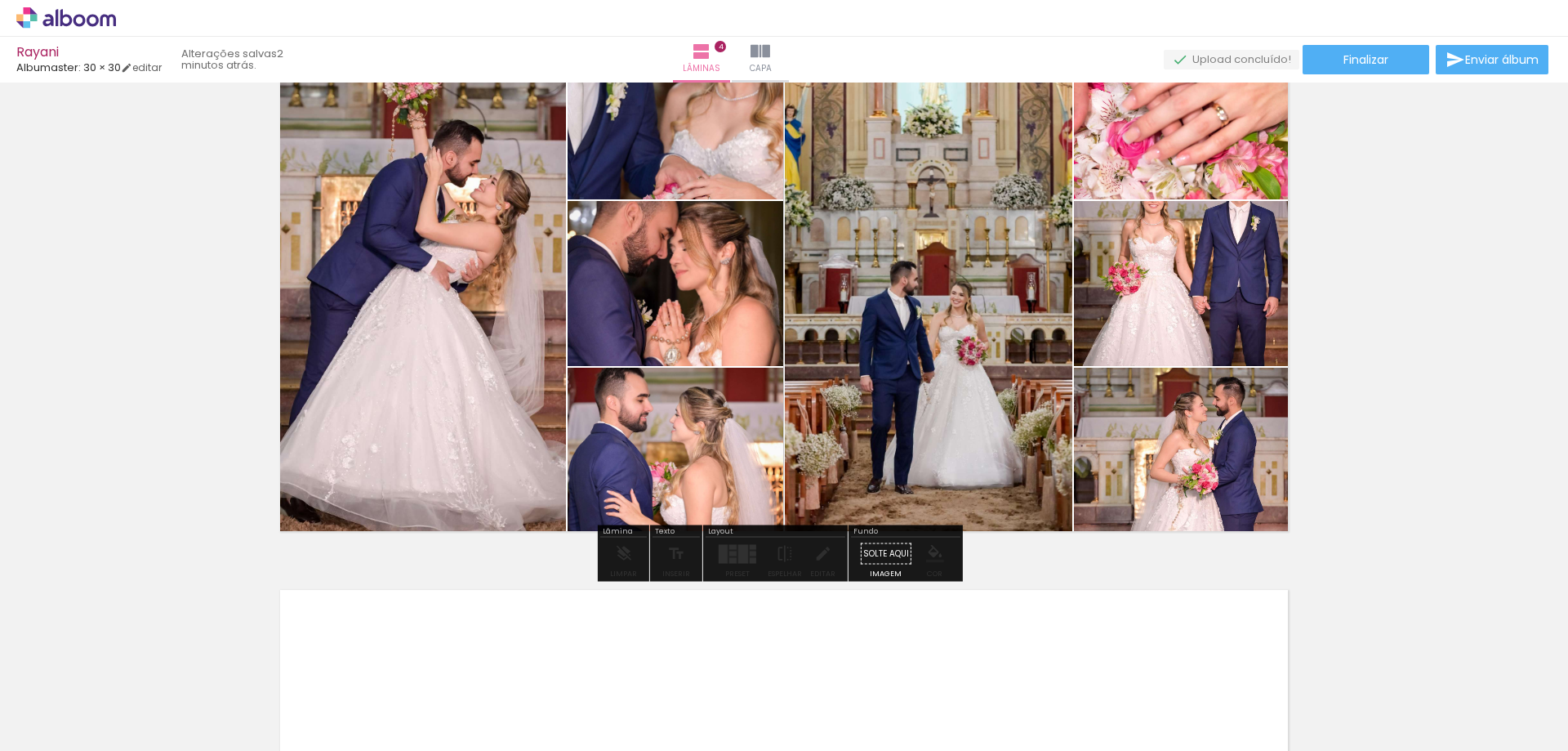
drag, startPoint x: 707, startPoint y: 224, endPoint x: 710, endPoint y: 256, distance: 32.1
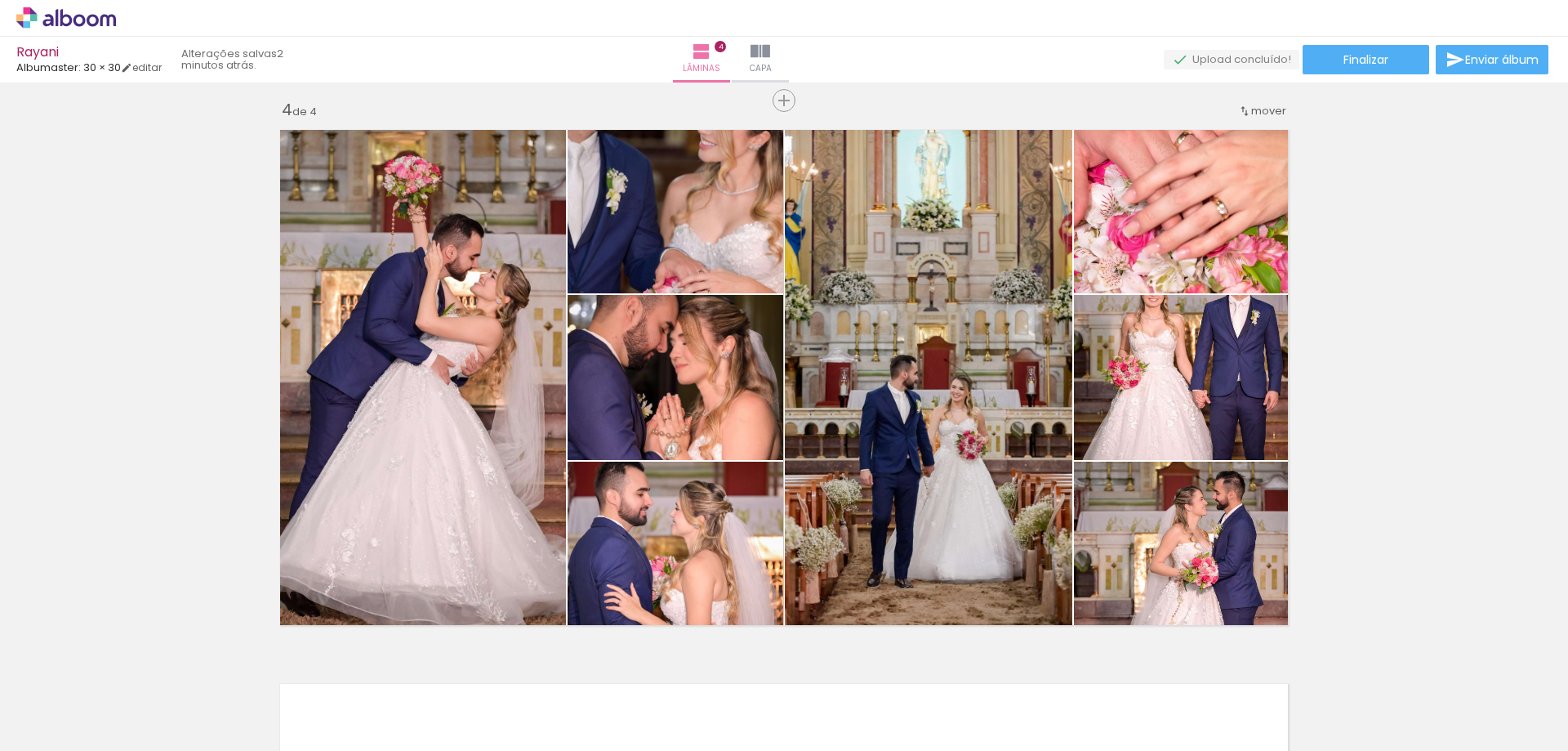
scroll to position [1752, 0]
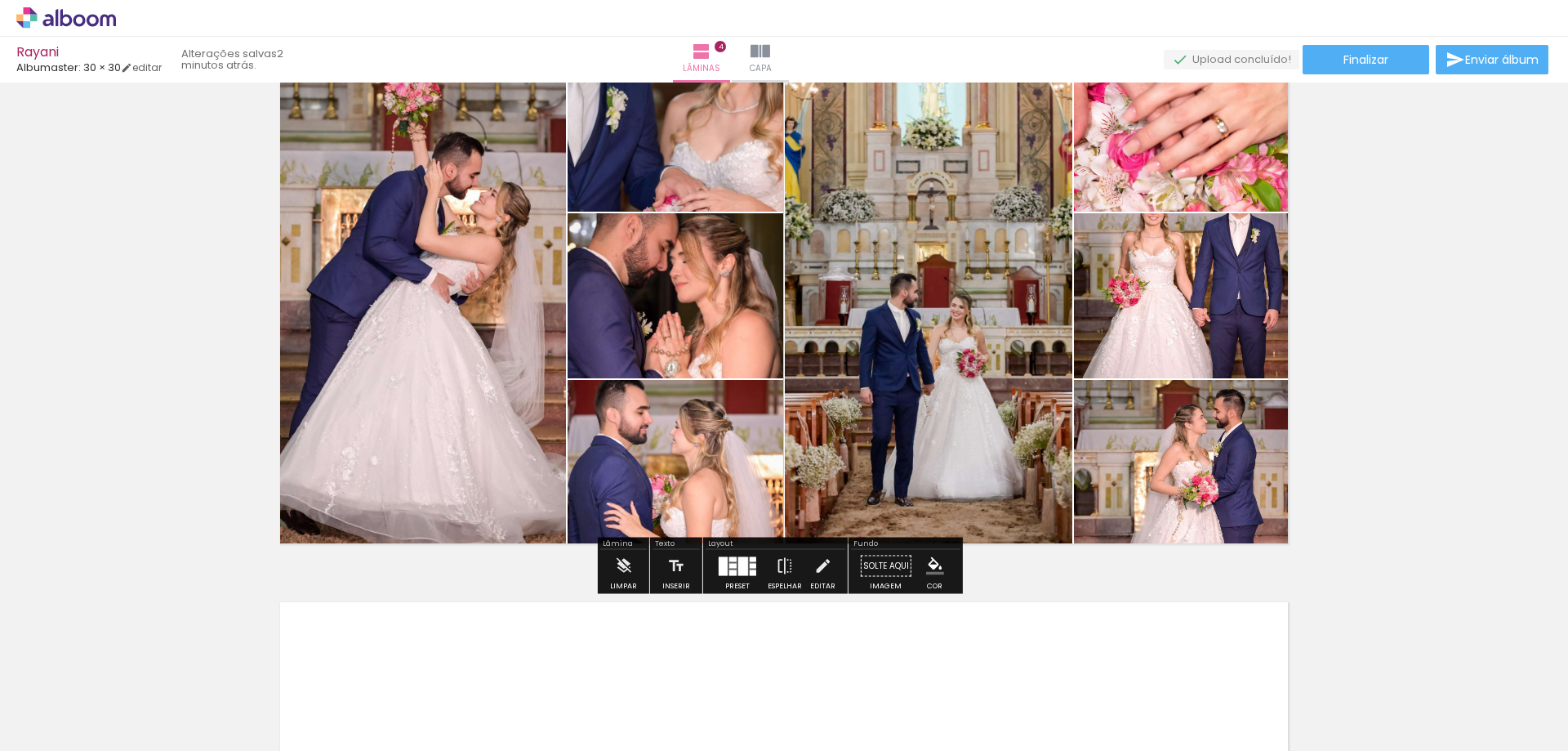
click at [735, 575] on div at bounding box center [738, 566] width 44 height 33
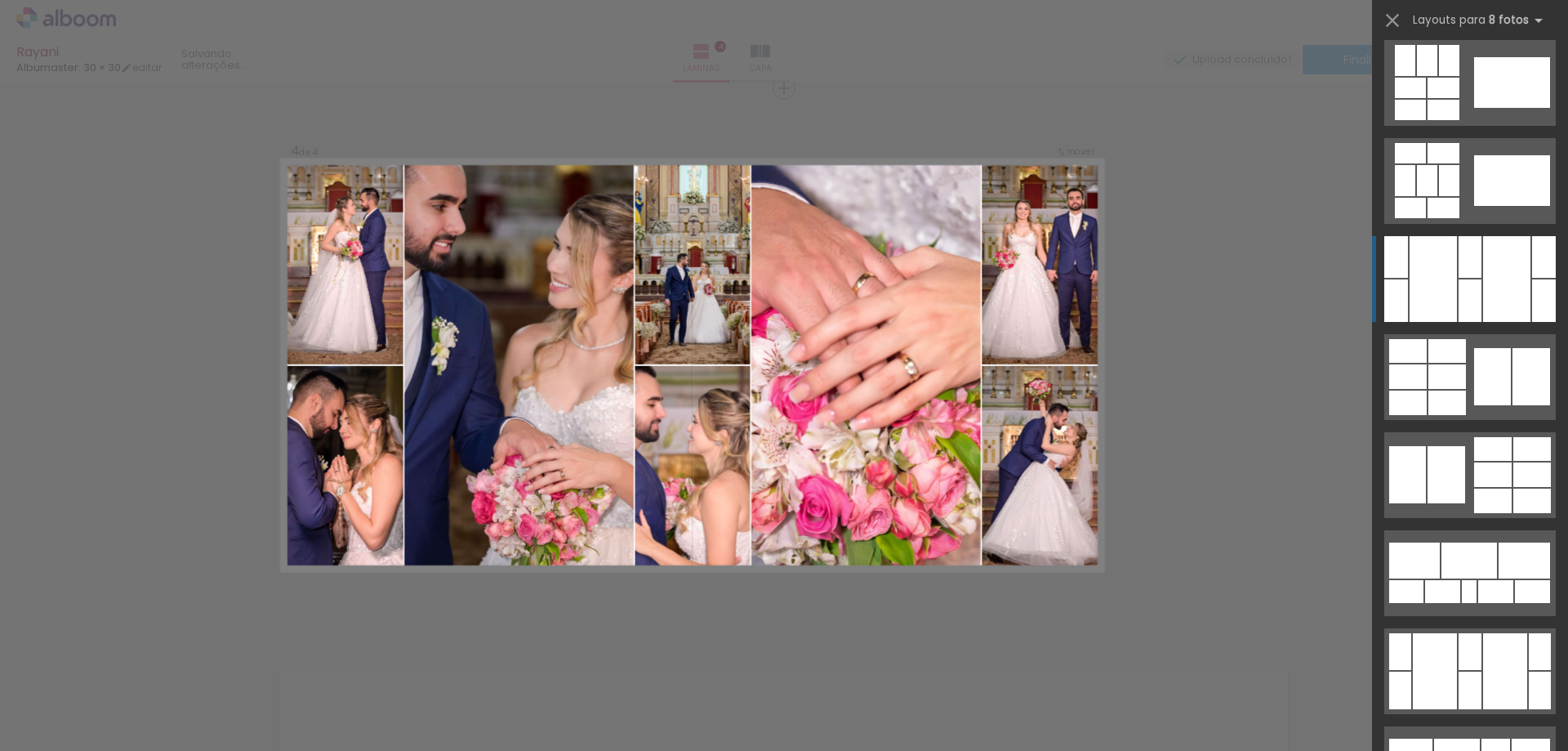
scroll to position [4408, 0]
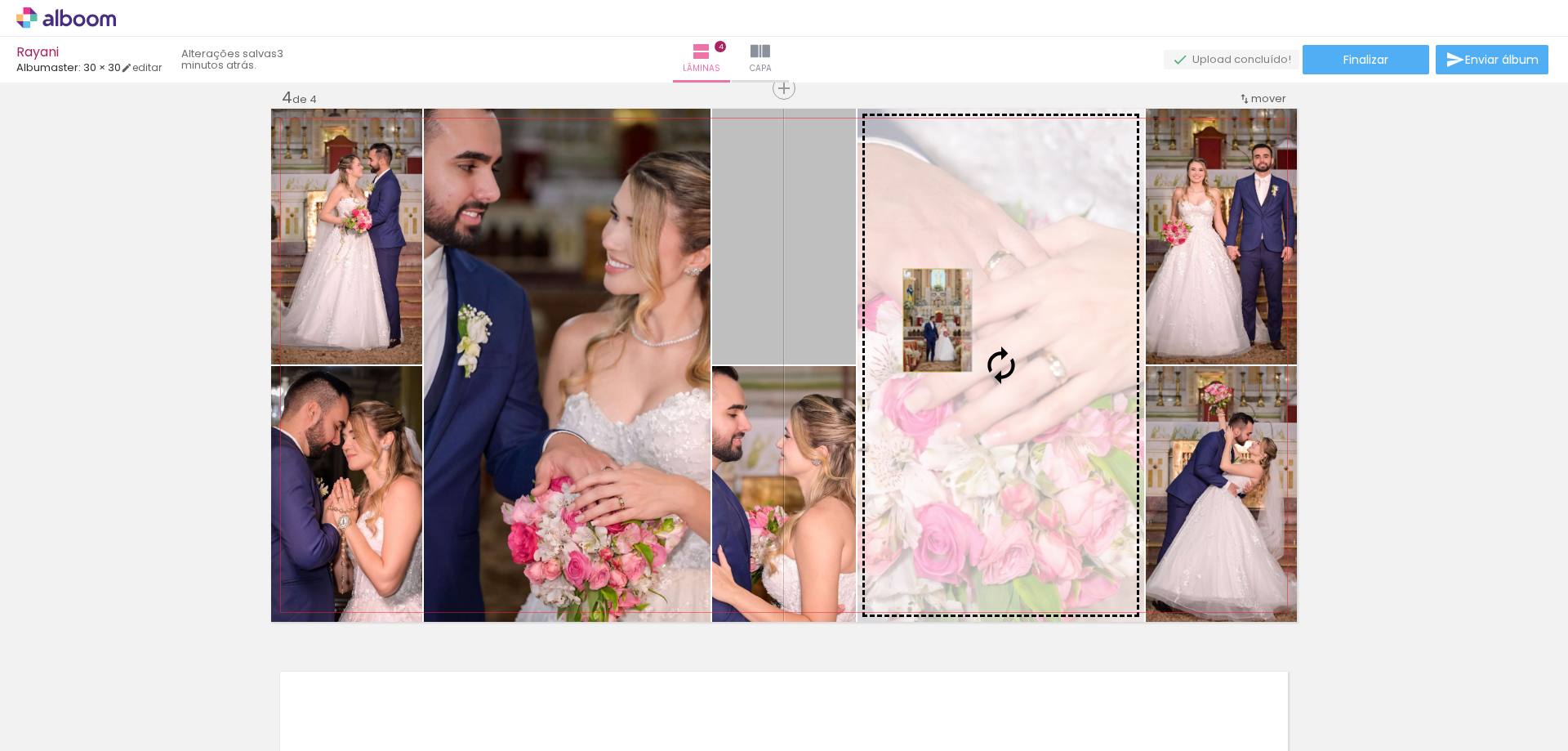
drag, startPoint x: 819, startPoint y: 291, endPoint x: 926, endPoint y: 320, distance: 110.9
click at [0, 0] on slot at bounding box center [0, 0] width 0 height 0
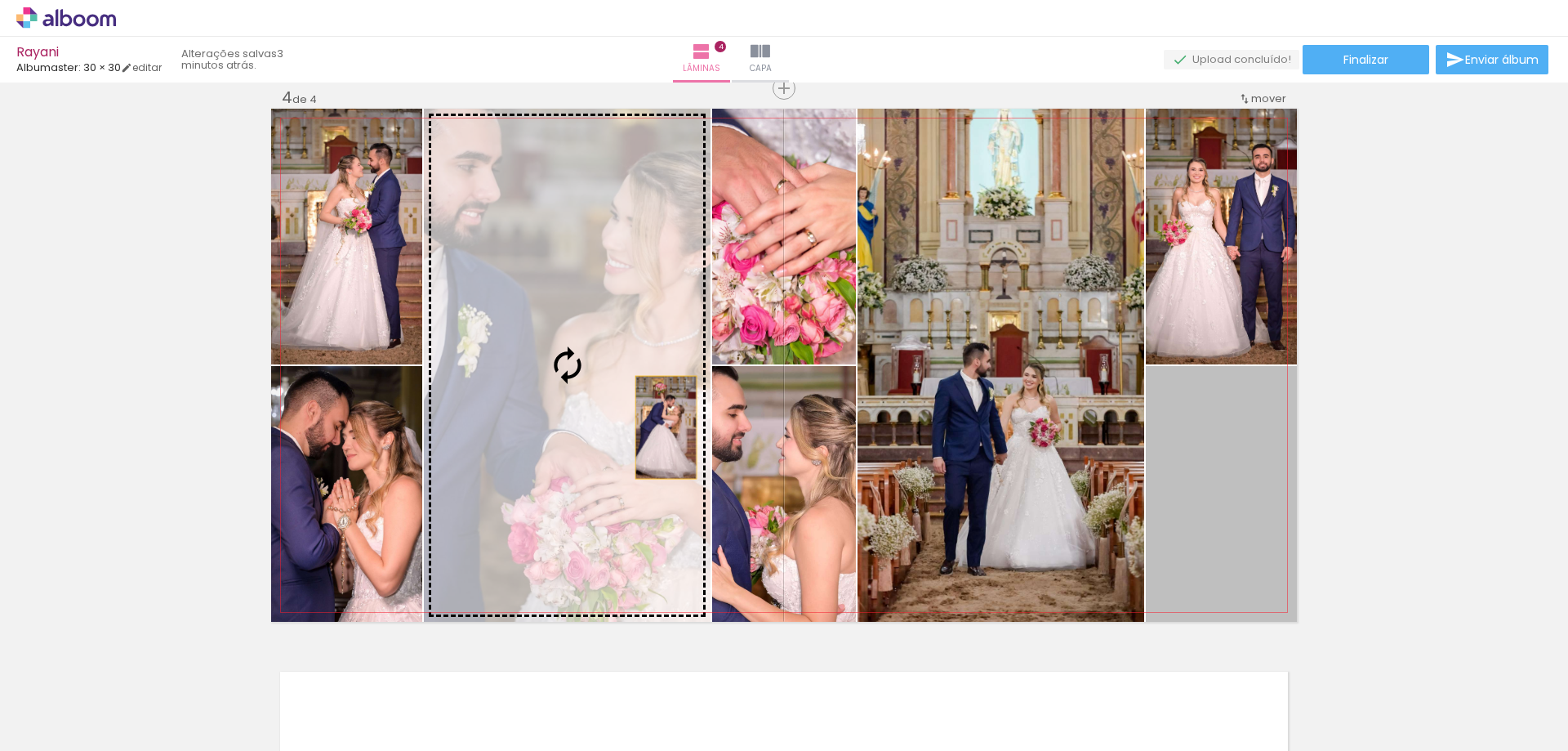
drag, startPoint x: 1248, startPoint y: 549, endPoint x: 631, endPoint y: 423, distance: 629.7
click at [0, 0] on slot at bounding box center [0, 0] width 0 height 0
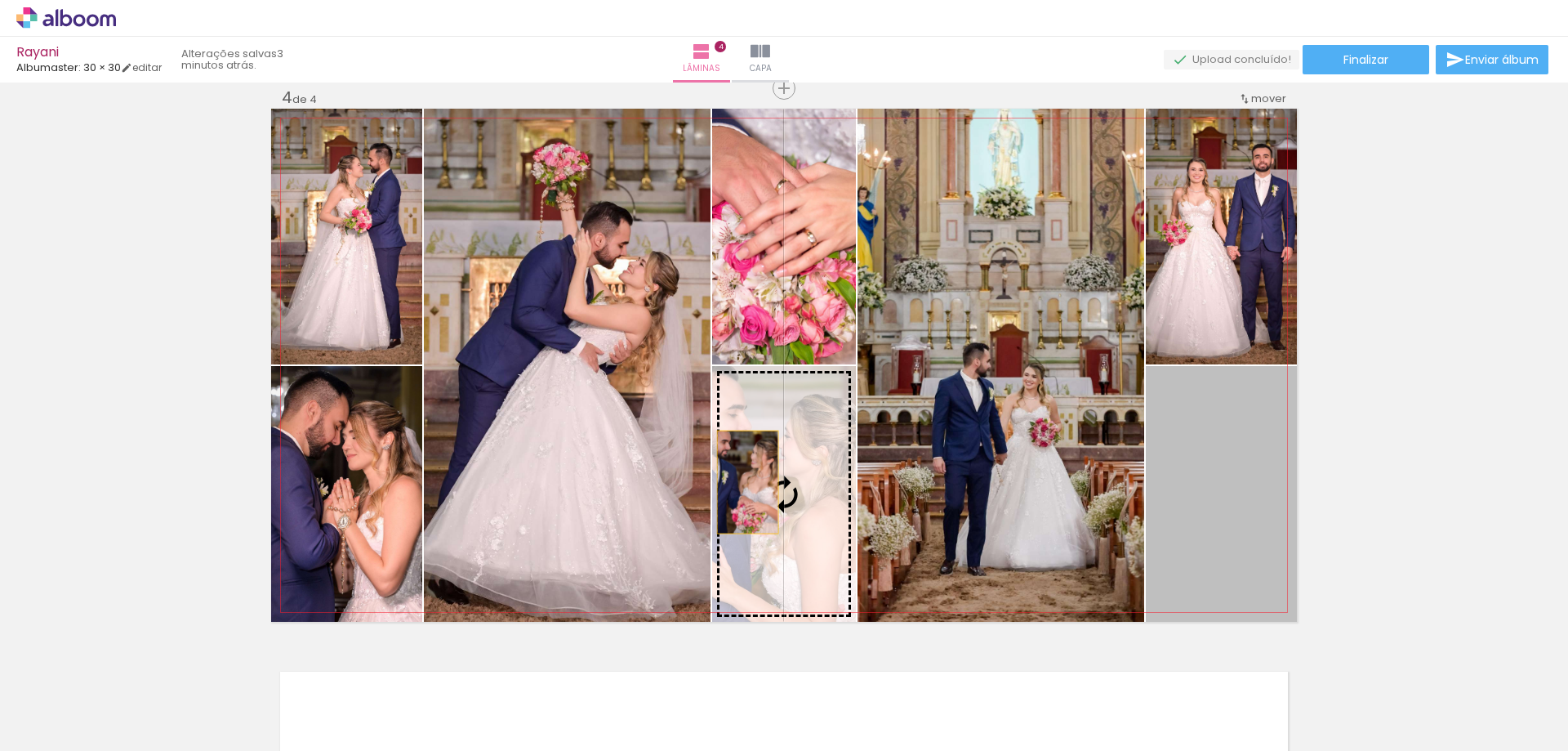
drag, startPoint x: 1233, startPoint y: 510, endPoint x: 741, endPoint y: 482, distance: 492.8
click at [0, 0] on slot at bounding box center [0, 0] width 0 height 0
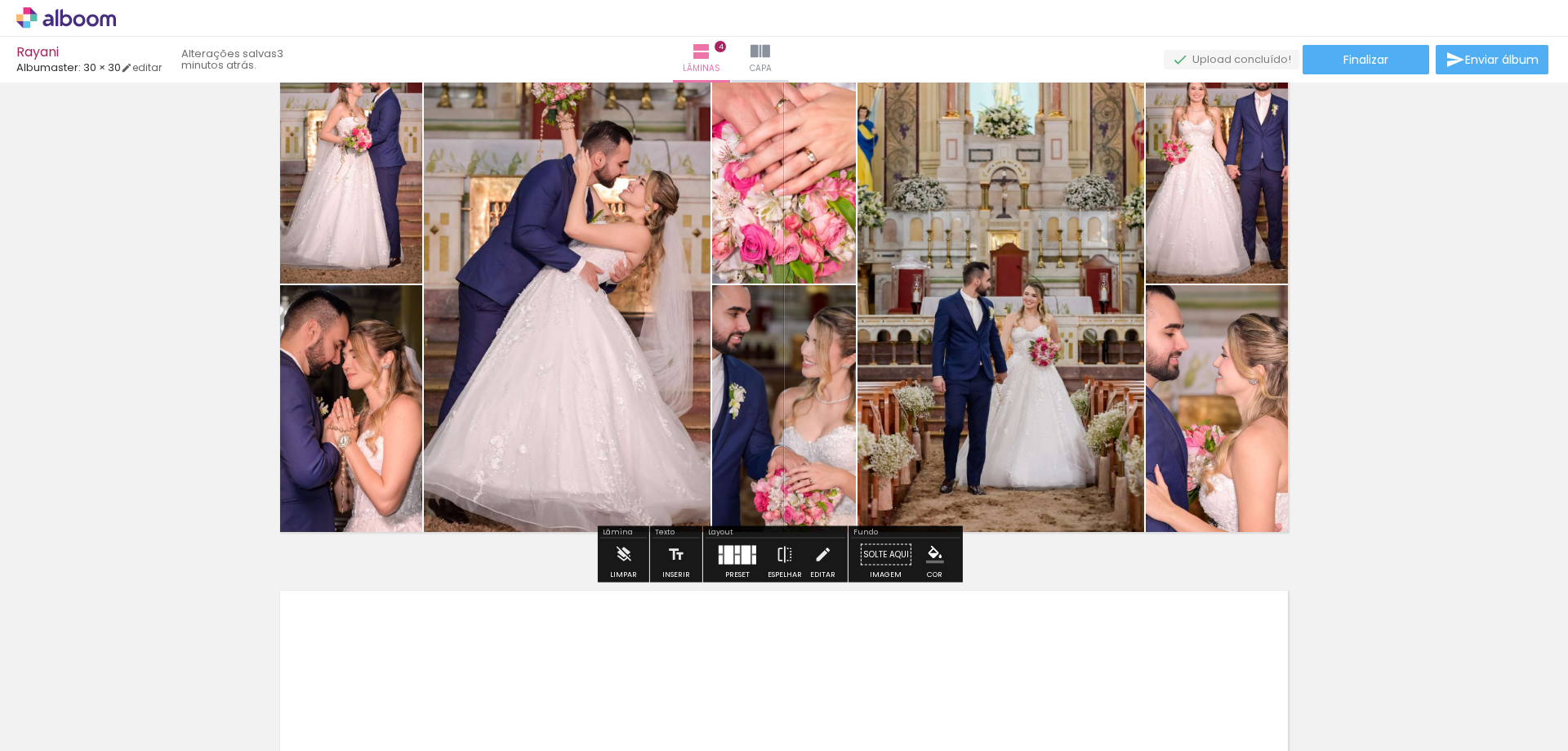
scroll to position [1764, 0]
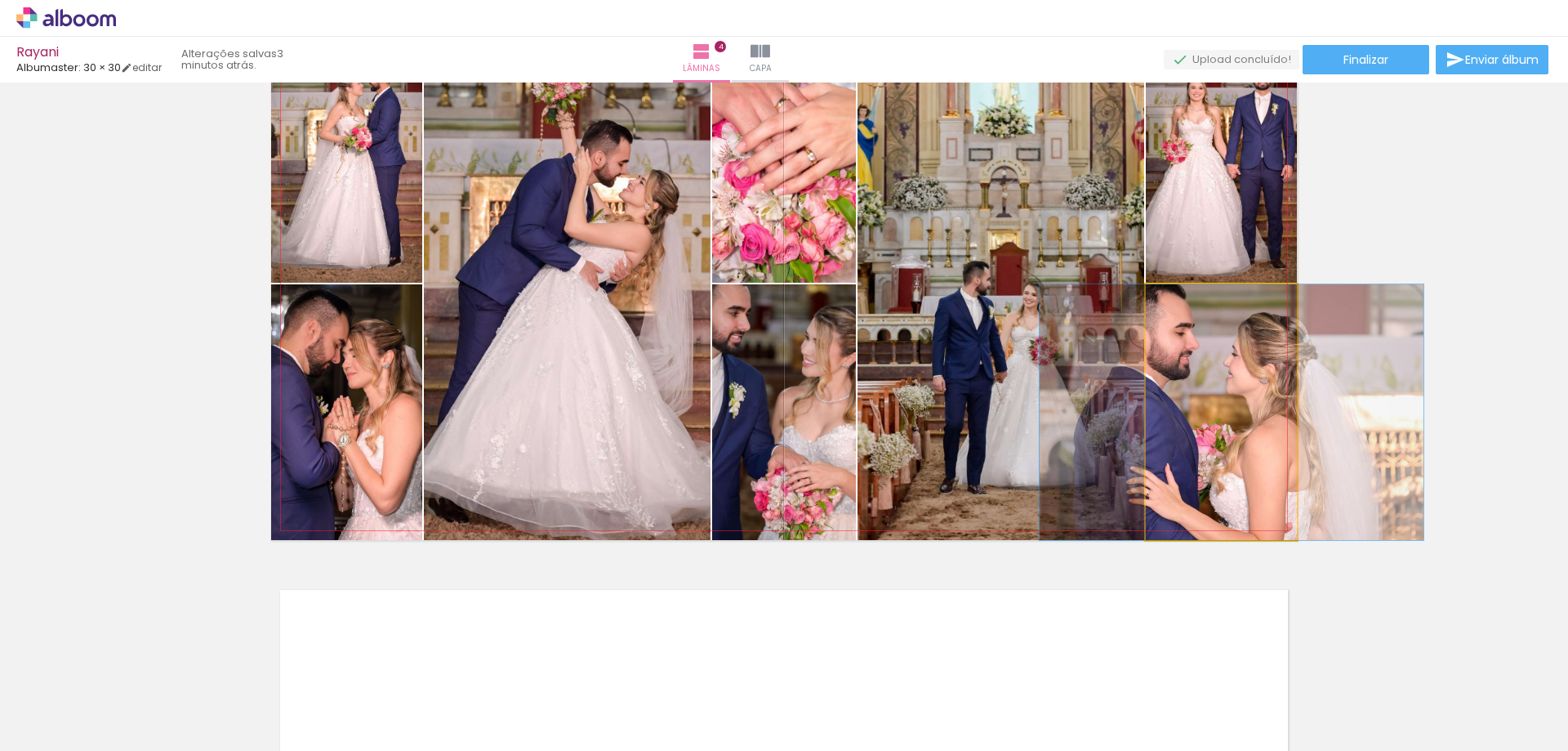
drag, startPoint x: 1210, startPoint y: 421, endPoint x: 1221, endPoint y: 421, distance: 11.0
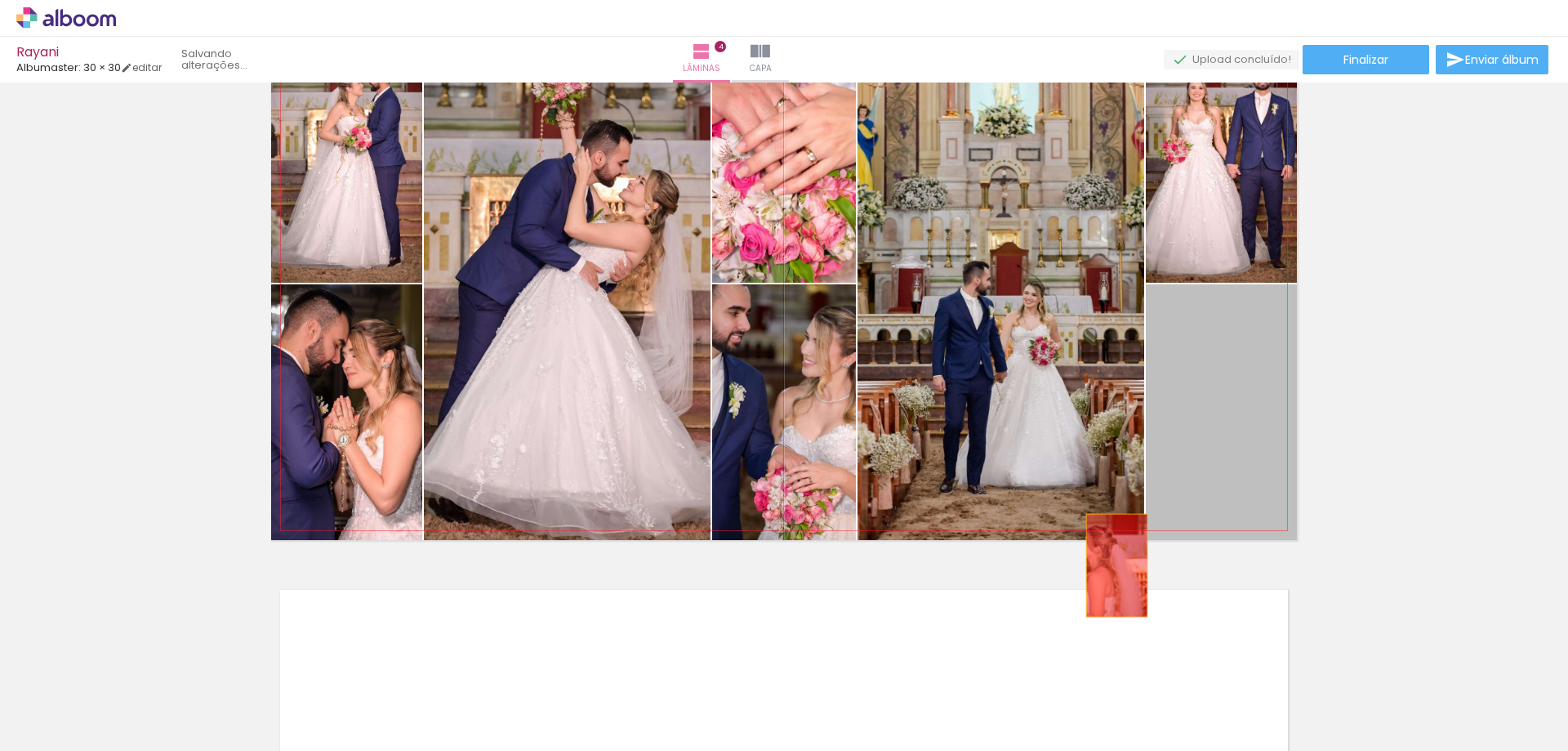
drag, startPoint x: 1233, startPoint y: 398, endPoint x: 1113, endPoint y: 586, distance: 223.0
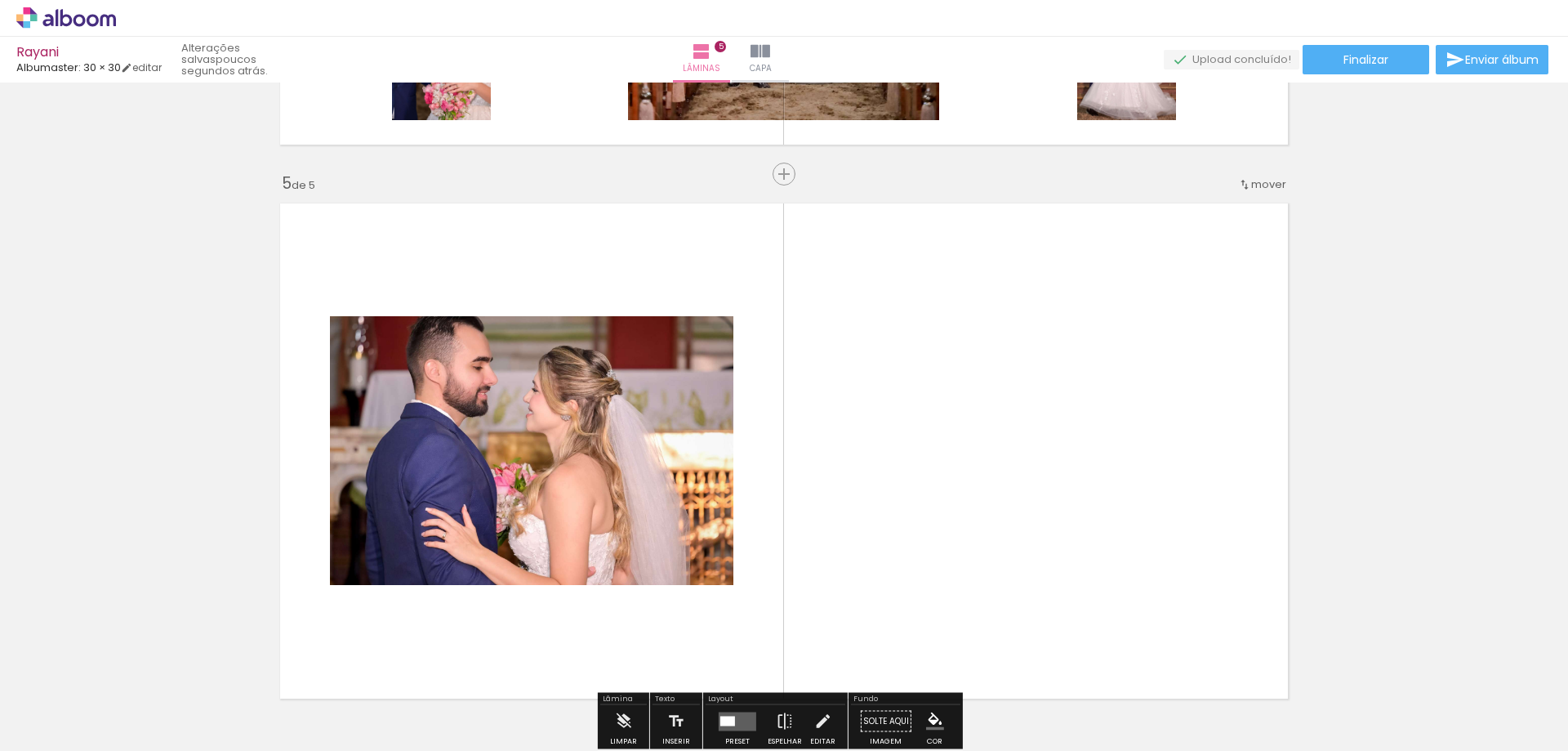
scroll to position [2155, 0]
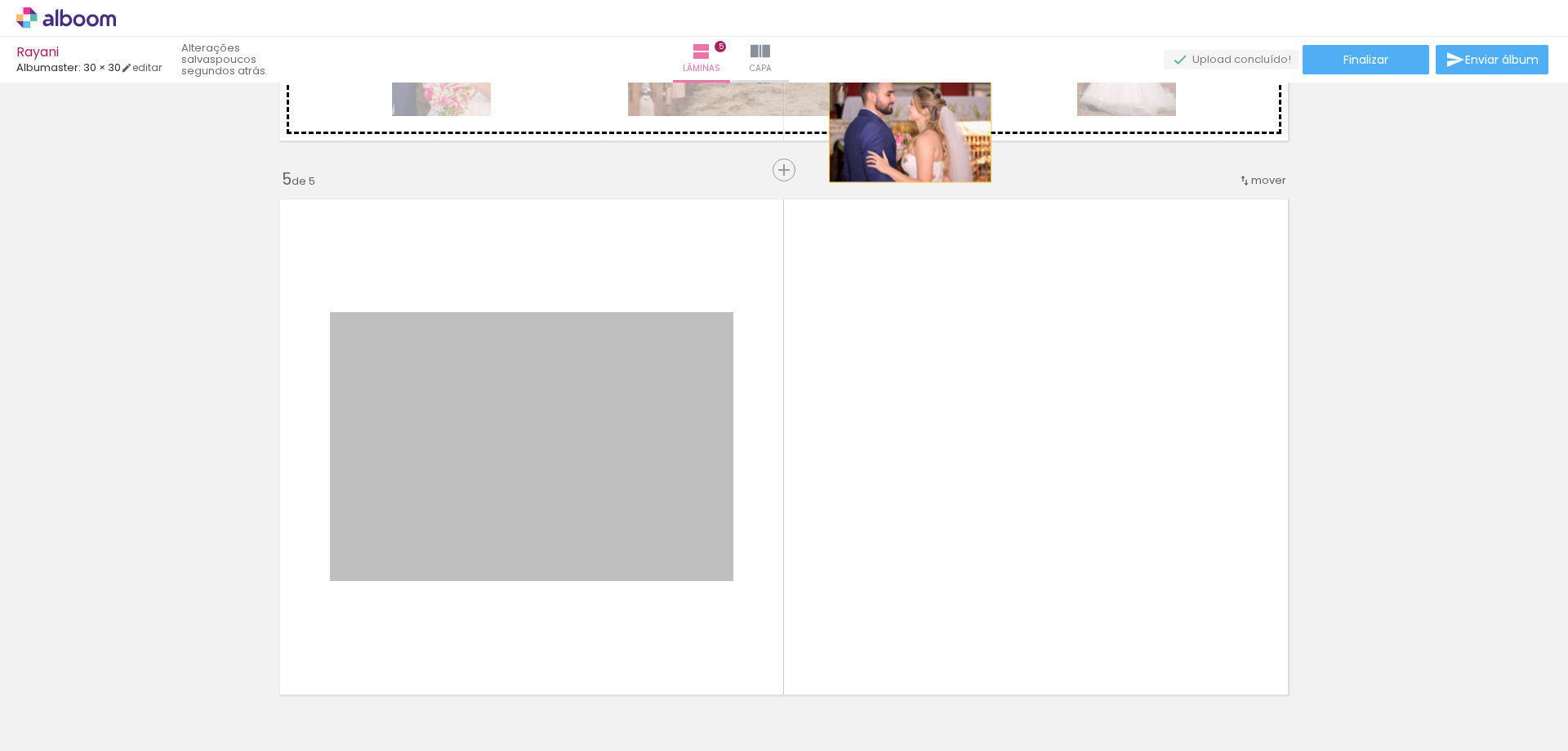
drag, startPoint x: 667, startPoint y: 464, endPoint x: 978, endPoint y: 227, distance: 391.0
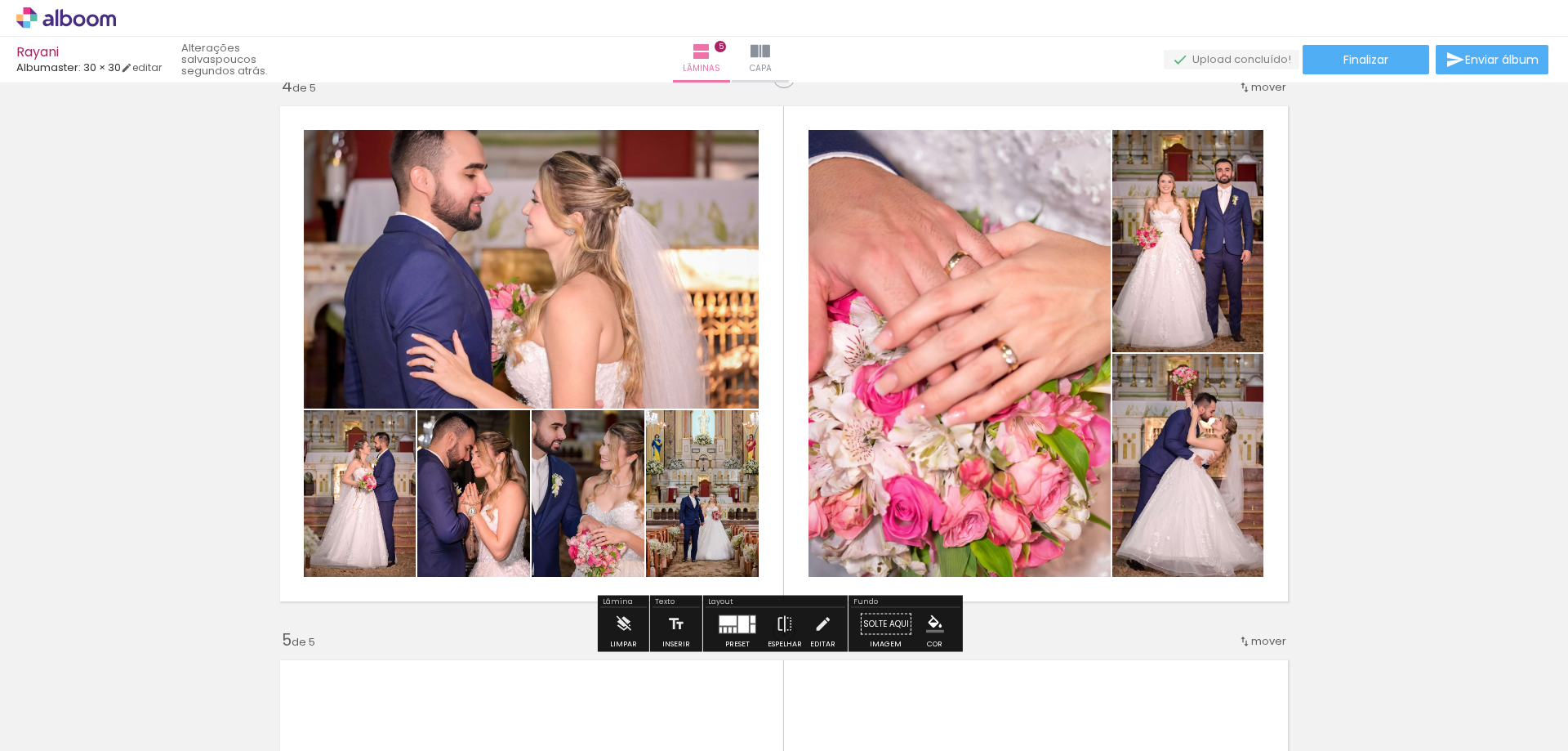
scroll to position [1665, 0]
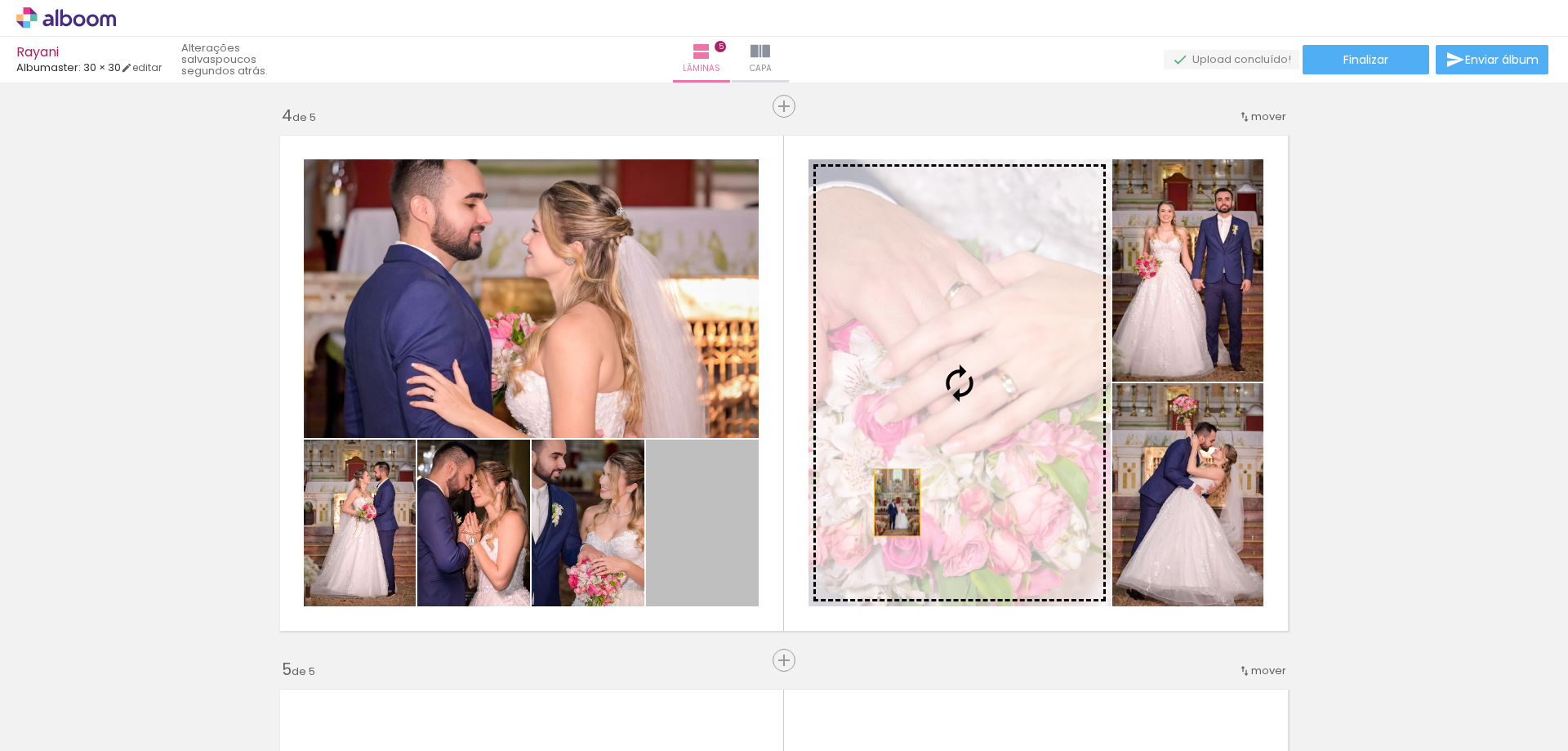
drag, startPoint x: 693, startPoint y: 528, endPoint x: 892, endPoint y: 503, distance: 200.6
click at [0, 0] on slot at bounding box center [0, 0] width 0 height 0
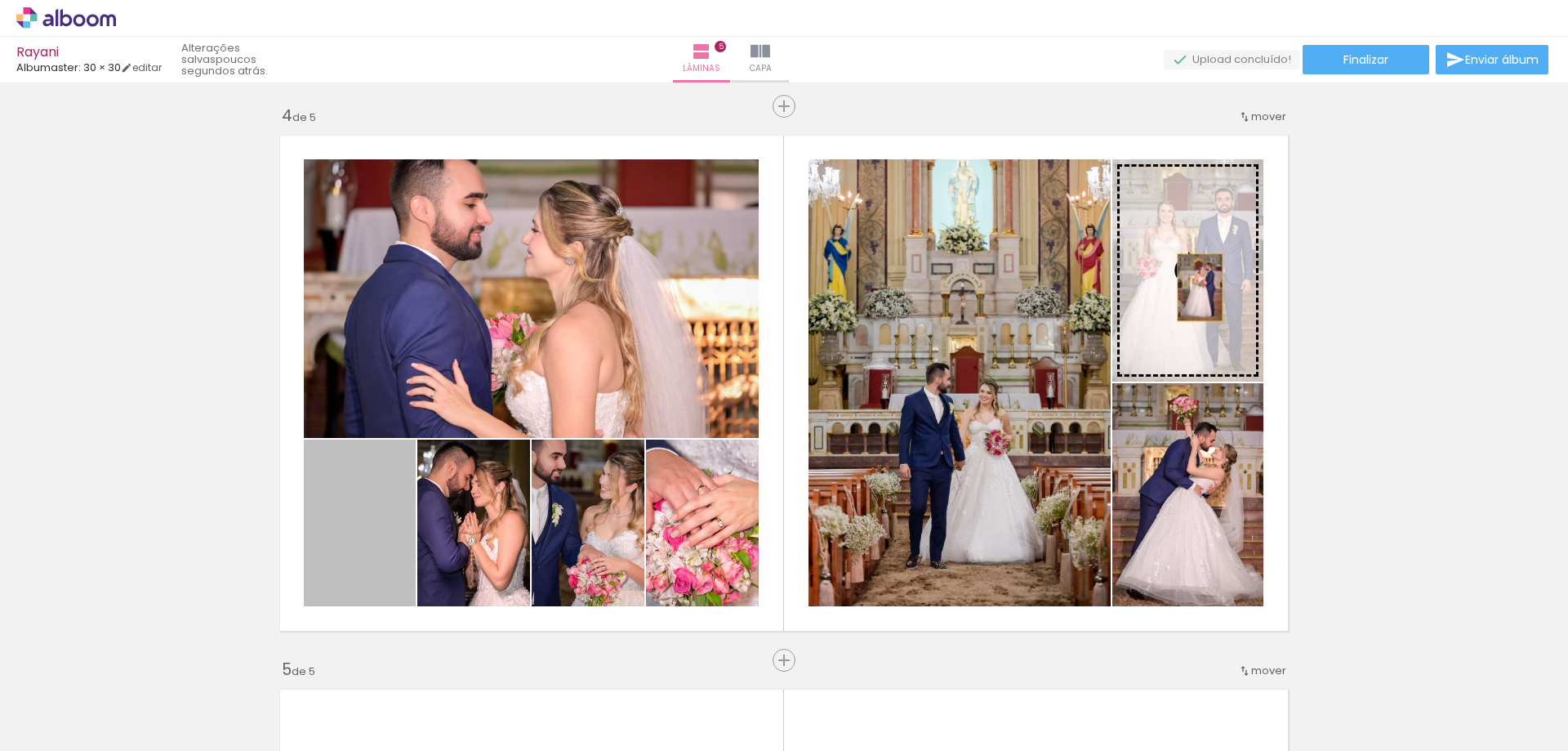
drag, startPoint x: 367, startPoint y: 551, endPoint x: 1198, endPoint y: 281, distance: 873.8
click at [0, 0] on slot at bounding box center [0, 0] width 0 height 0
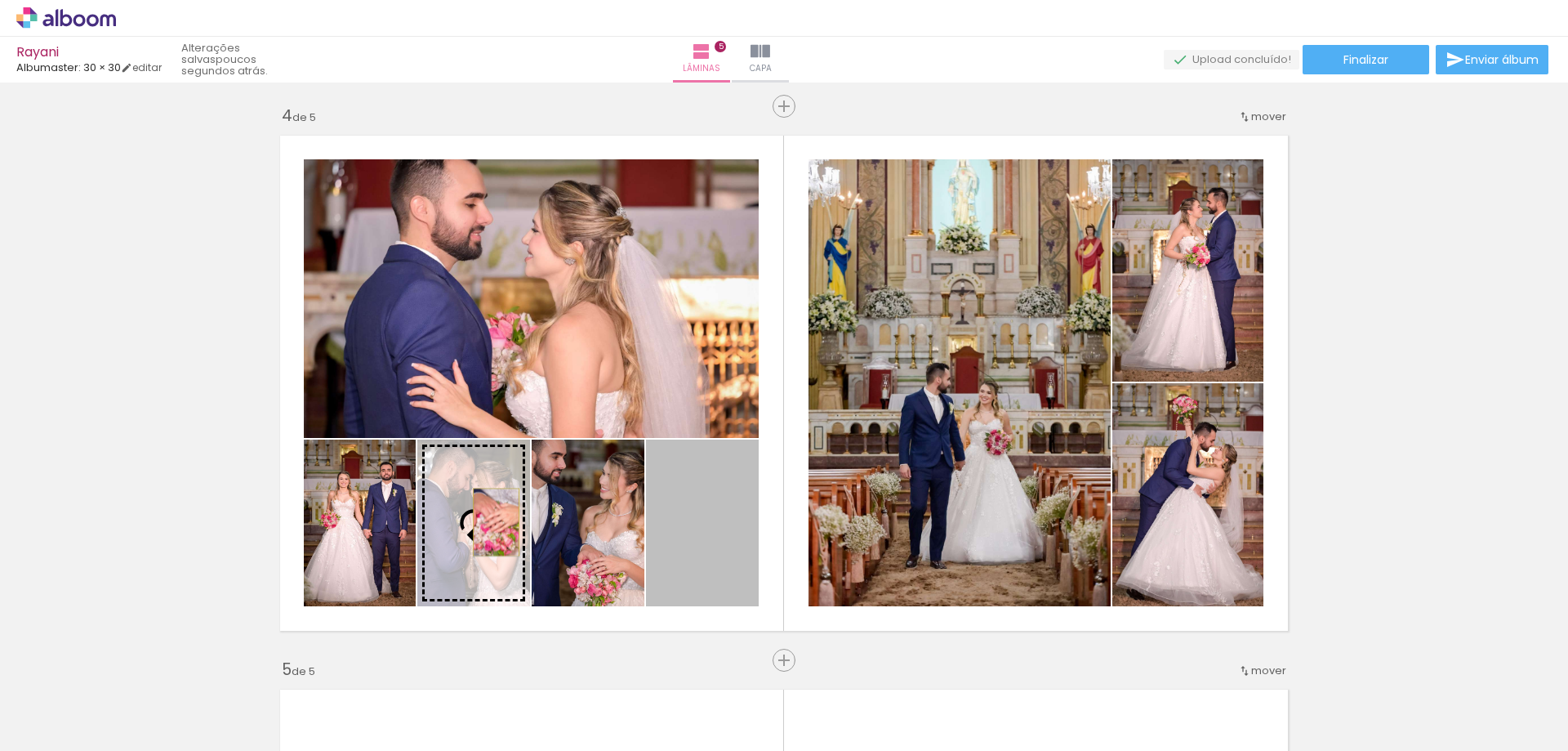
drag, startPoint x: 704, startPoint y: 522, endPoint x: 490, endPoint y: 522, distance: 214.0
click at [0, 0] on slot at bounding box center [0, 0] width 0 height 0
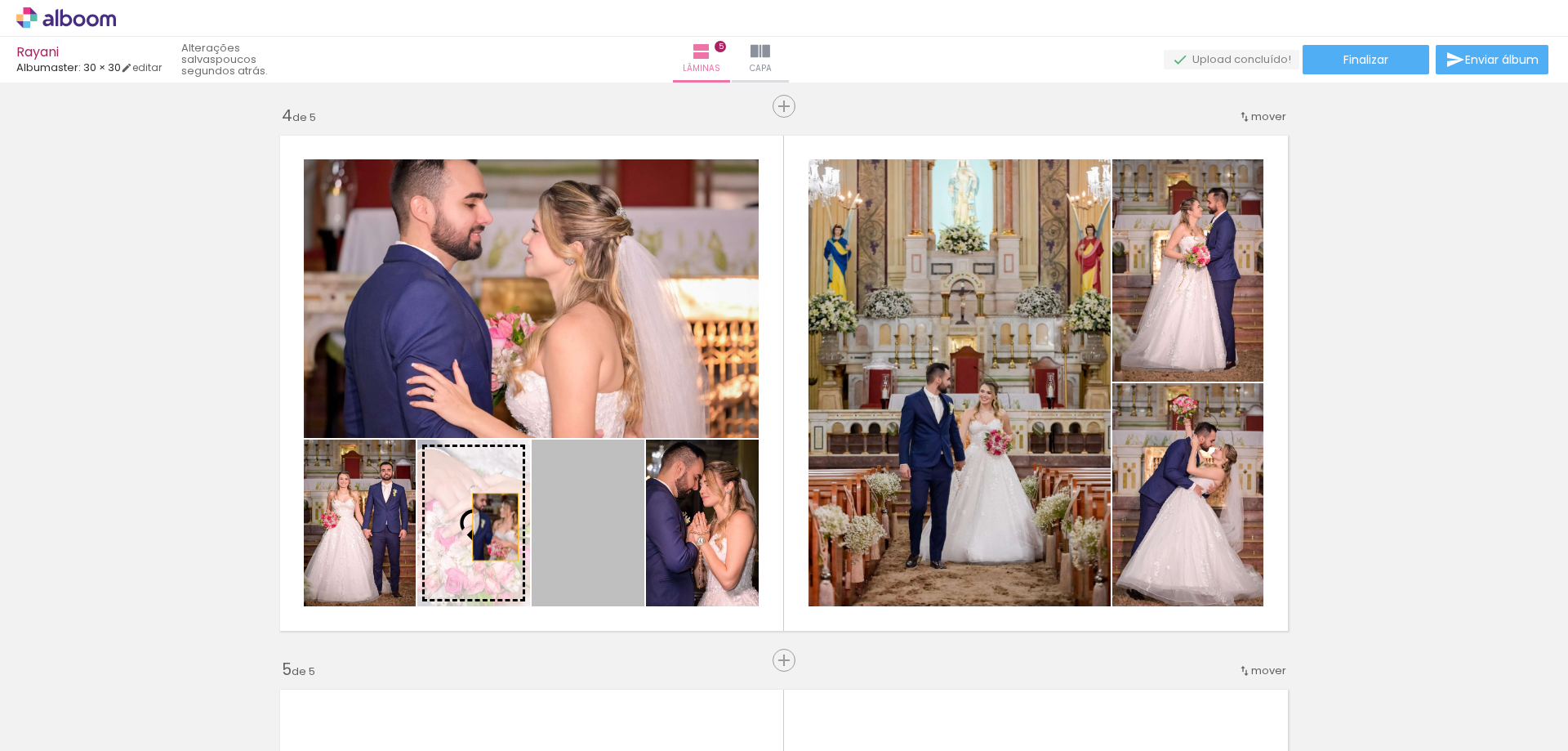
drag, startPoint x: 557, startPoint y: 528, endPoint x: 483, endPoint y: 526, distance: 74.0
click at [0, 0] on slot at bounding box center [0, 0] width 0 height 0
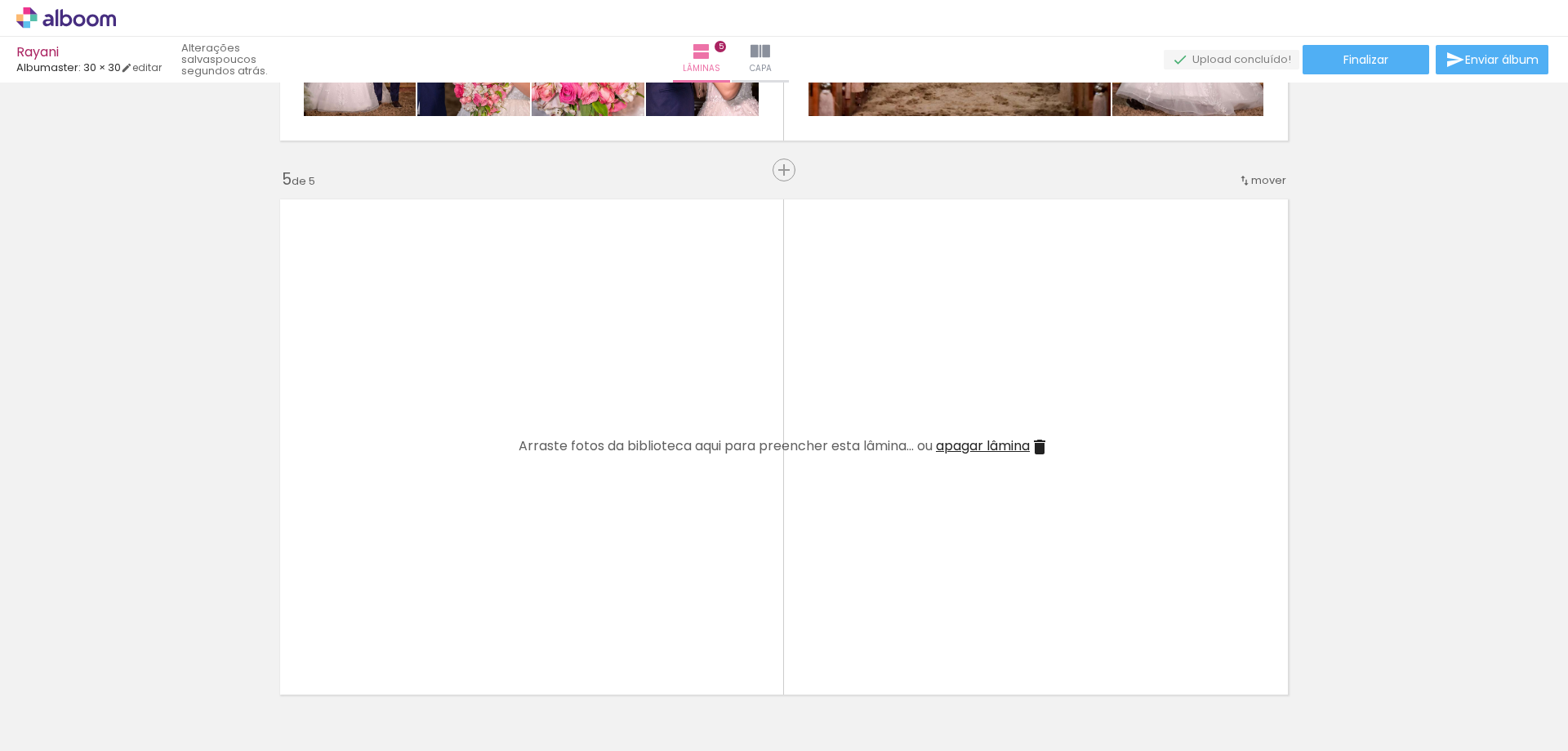
scroll to position [0, 6288]
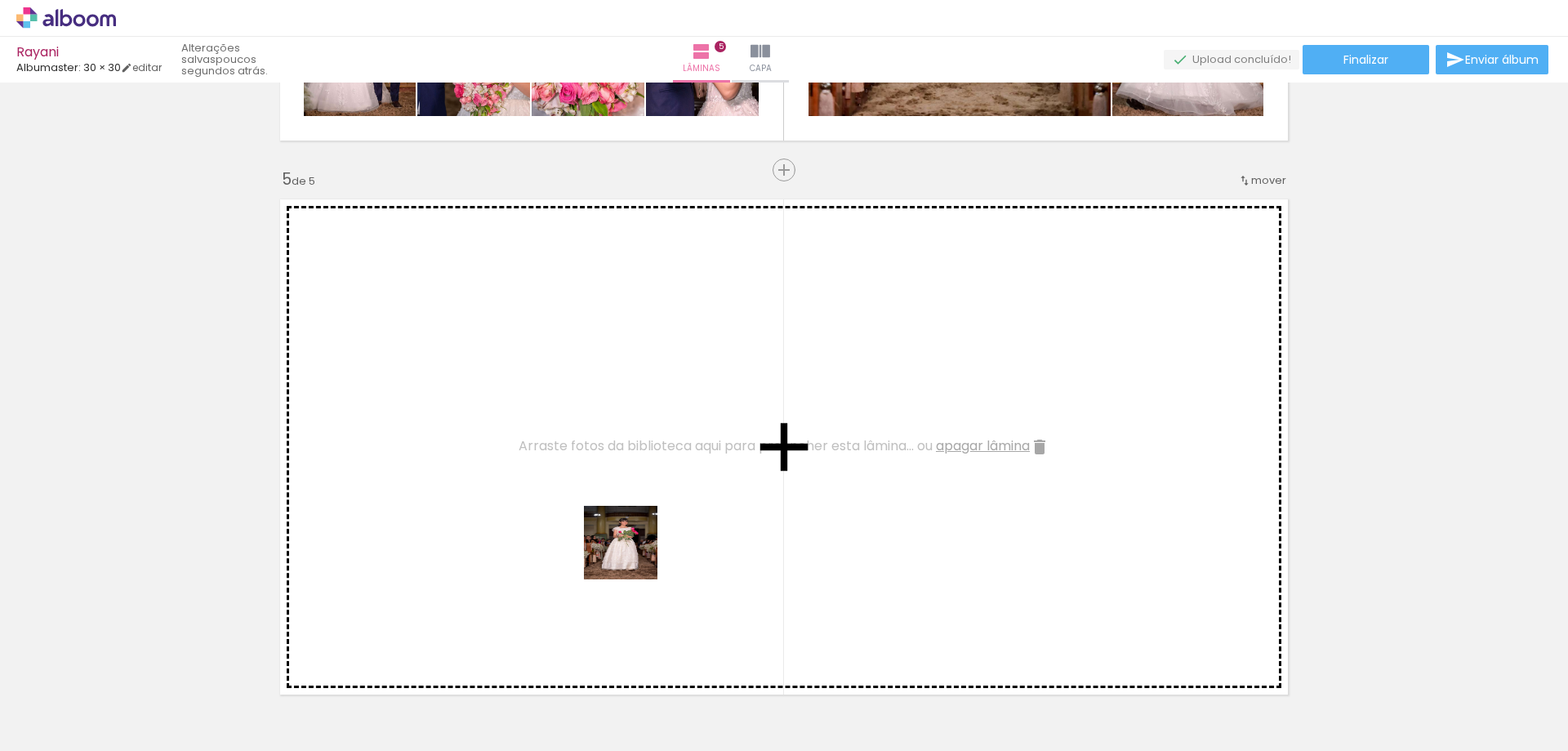
drag, startPoint x: 849, startPoint y: 712, endPoint x: 627, endPoint y: 540, distance: 280.8
click at [607, 535] on quentale-workspace at bounding box center [784, 375] width 1568 height 751
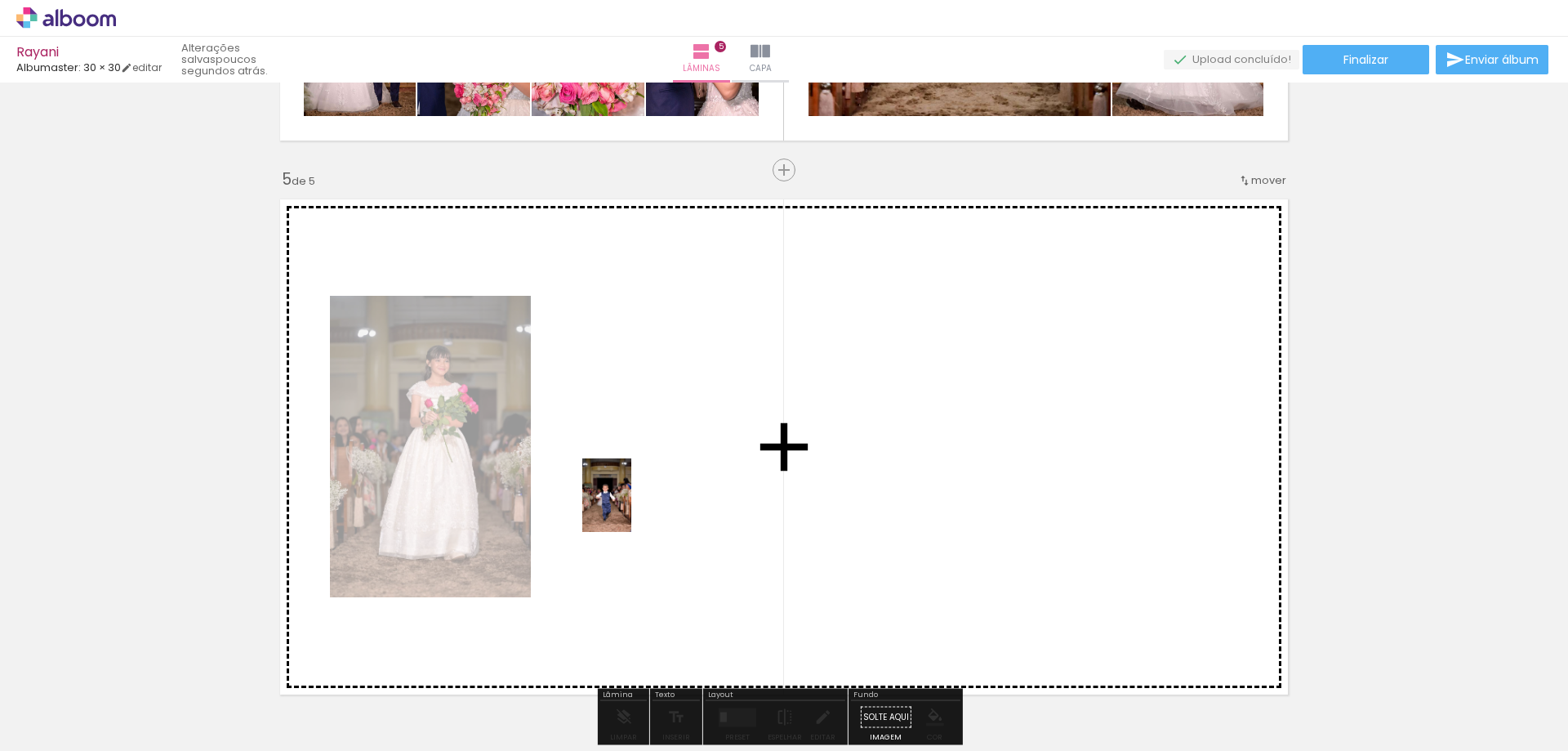
drag, startPoint x: 769, startPoint y: 646, endPoint x: 631, endPoint y: 508, distance: 195.2
click at [631, 508] on quentale-workspace at bounding box center [784, 375] width 1568 height 751
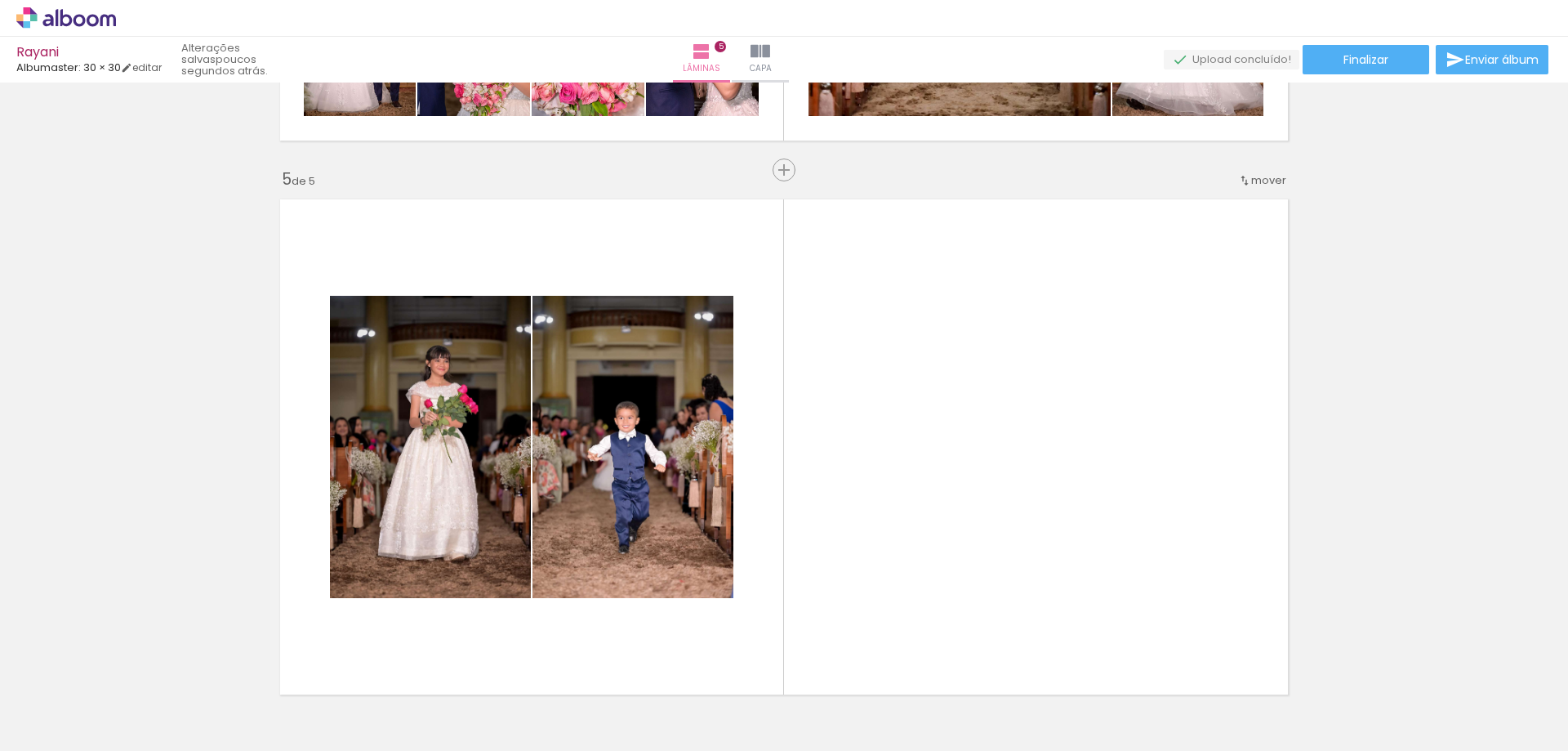
scroll to position [0, 7133]
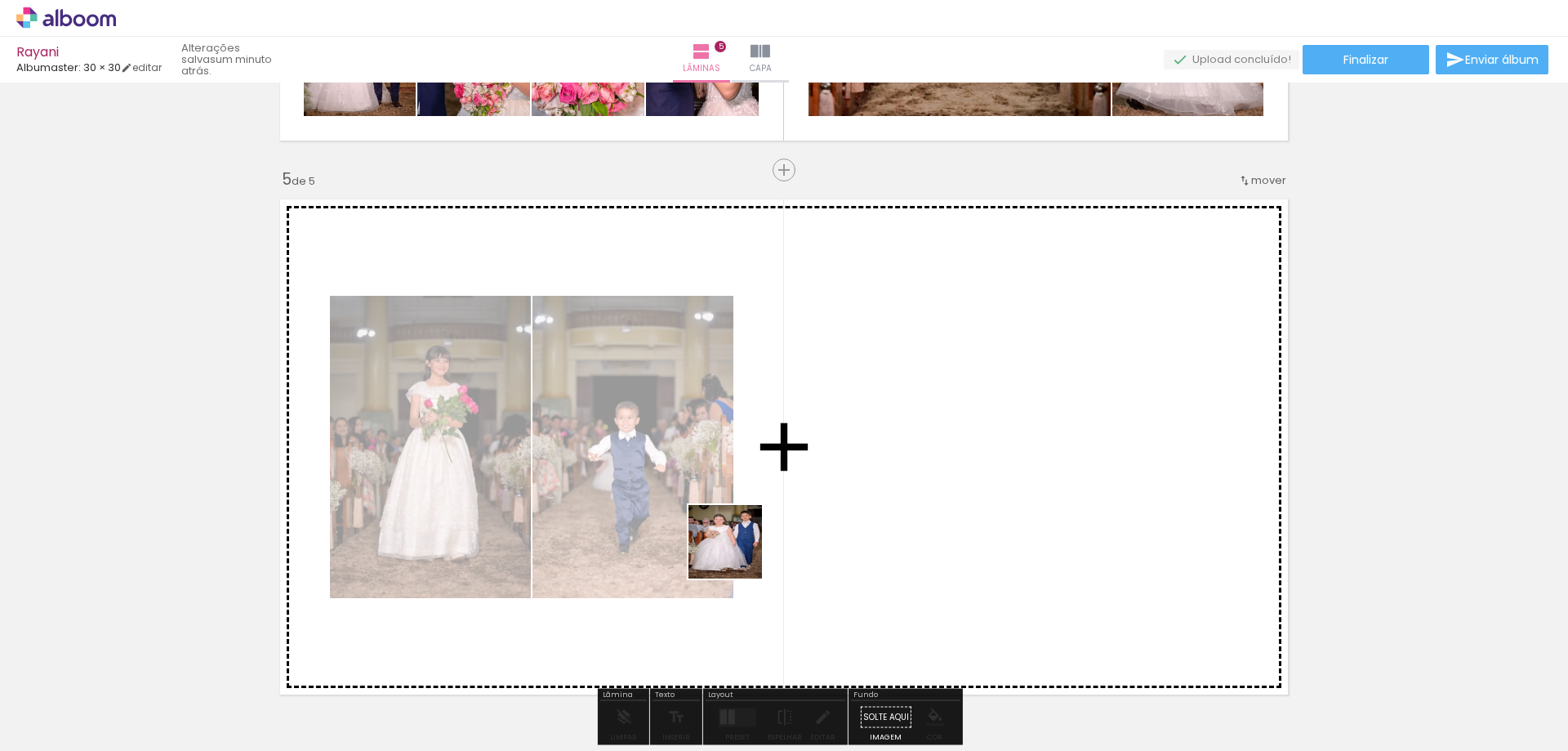
drag, startPoint x: 810, startPoint y: 704, endPoint x: 737, endPoint y: 551, distance: 169.5
click at [737, 551] on quentale-workspace at bounding box center [784, 375] width 1568 height 751
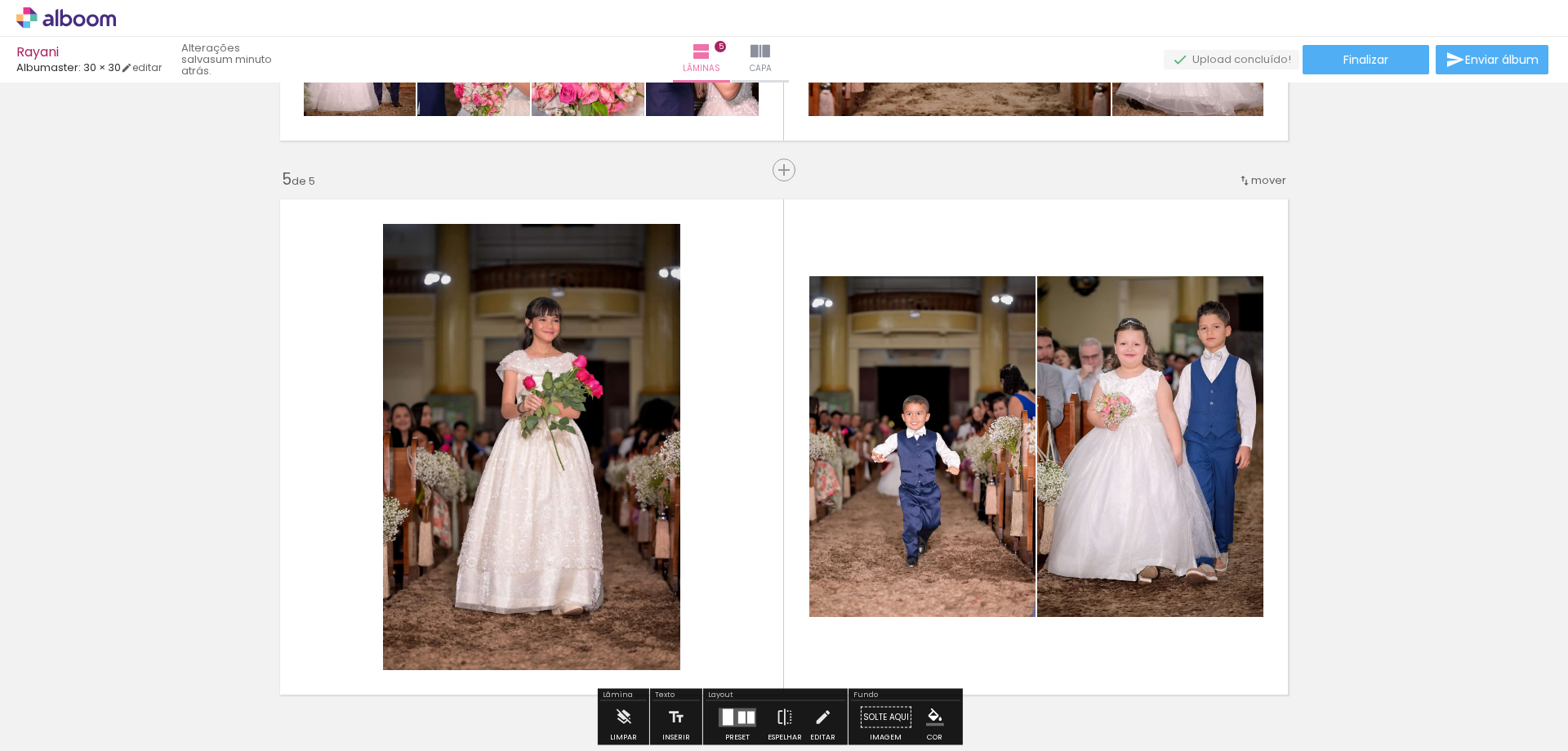
scroll to position [0, 7271]
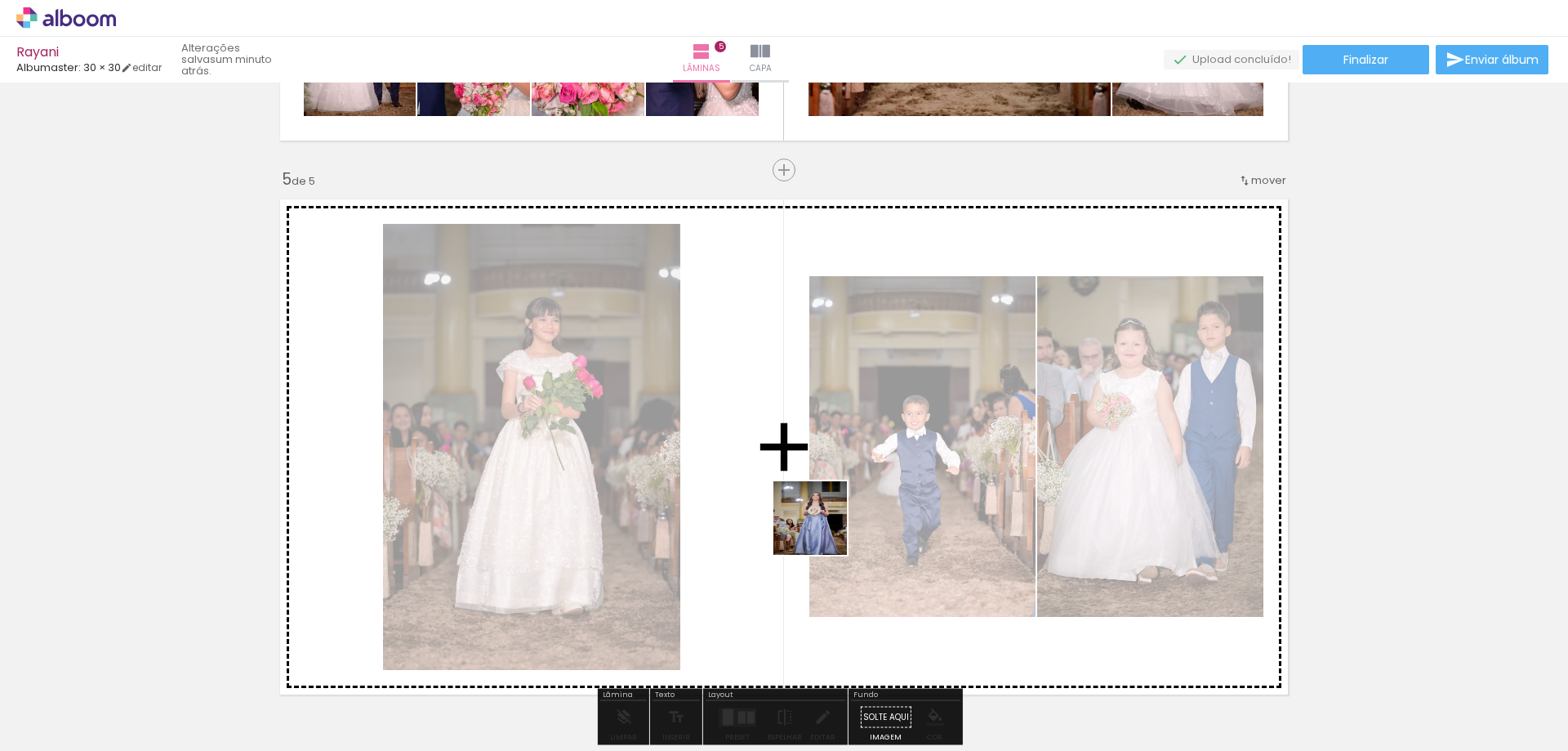
drag, startPoint x: 774, startPoint y: 688, endPoint x: 826, endPoint y: 518, distance: 177.8
click at [826, 518] on quentale-workspace at bounding box center [784, 375] width 1568 height 751
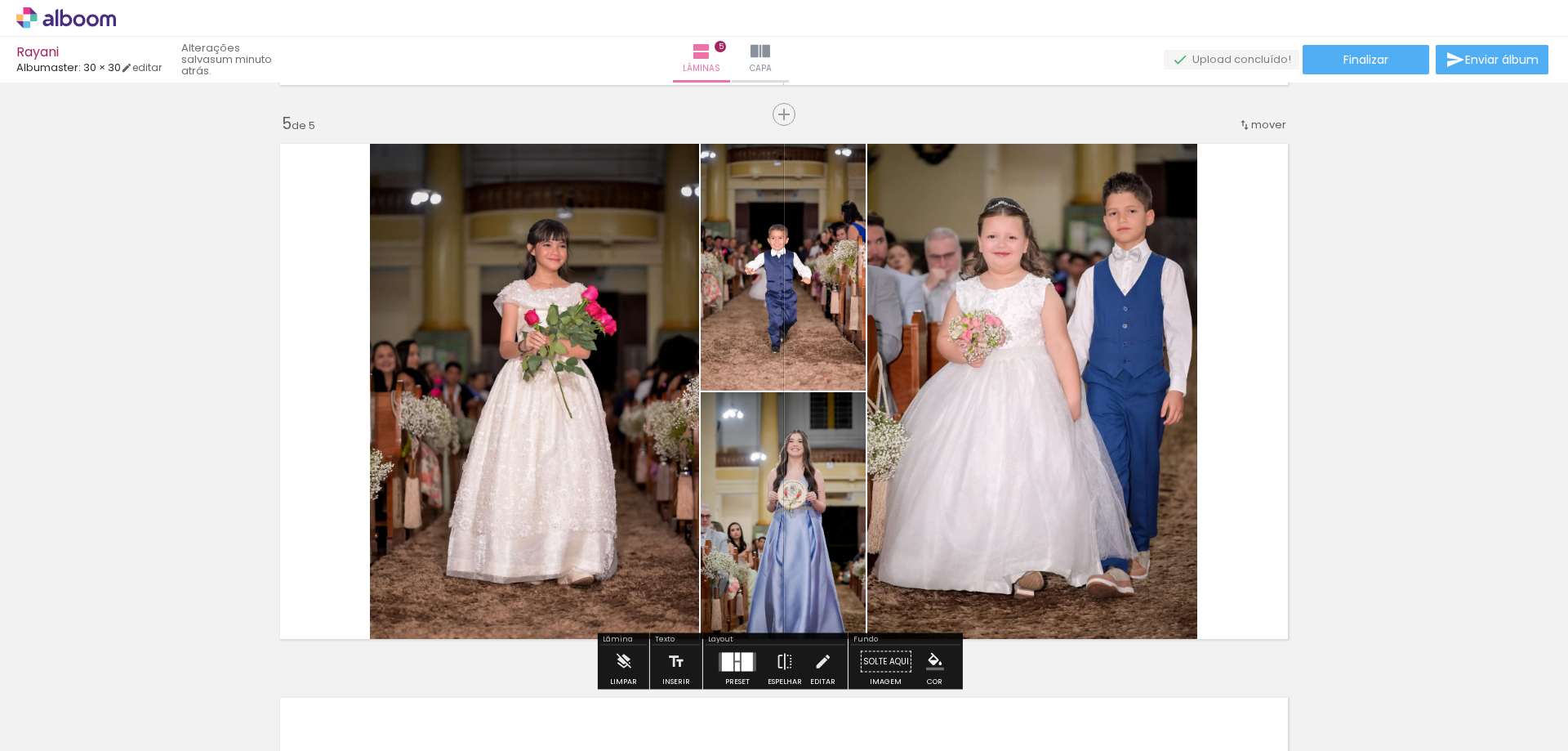
scroll to position [2237, 0]
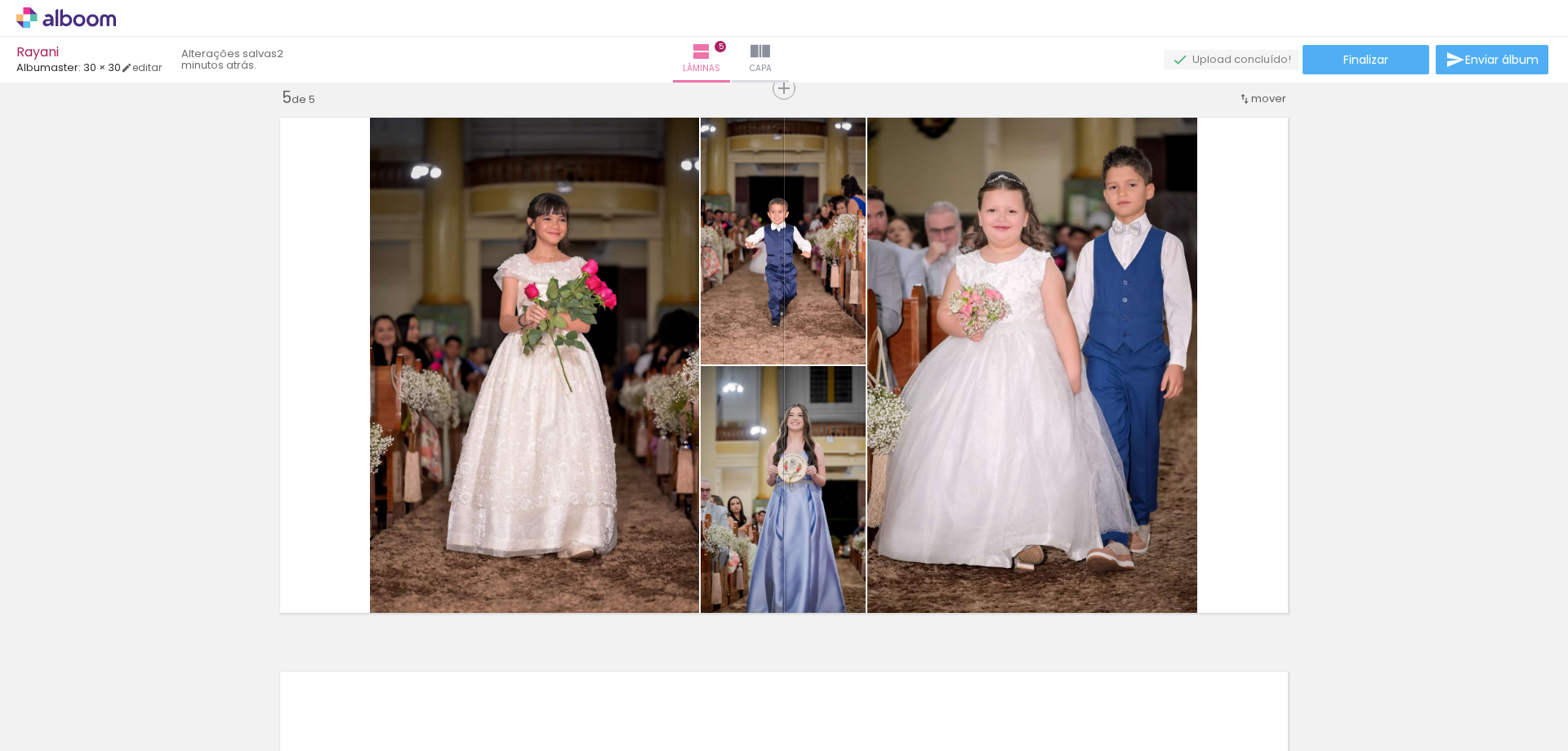
scroll to position [0, 11754]
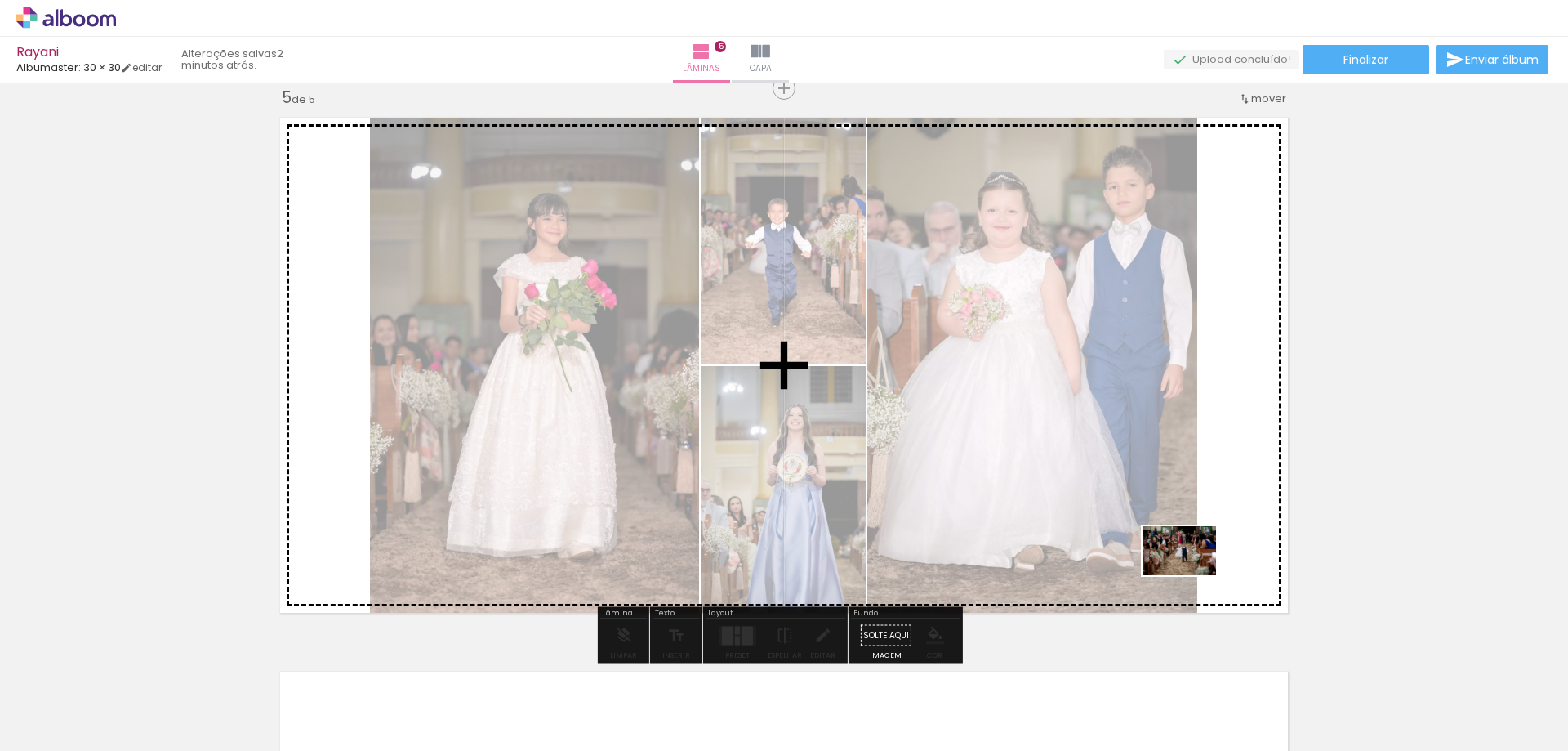
drag, startPoint x: 1298, startPoint y: 709, endPoint x: 1191, endPoint y: 575, distance: 171.5
click at [1191, 575] on quentale-workspace at bounding box center [784, 375] width 1568 height 751
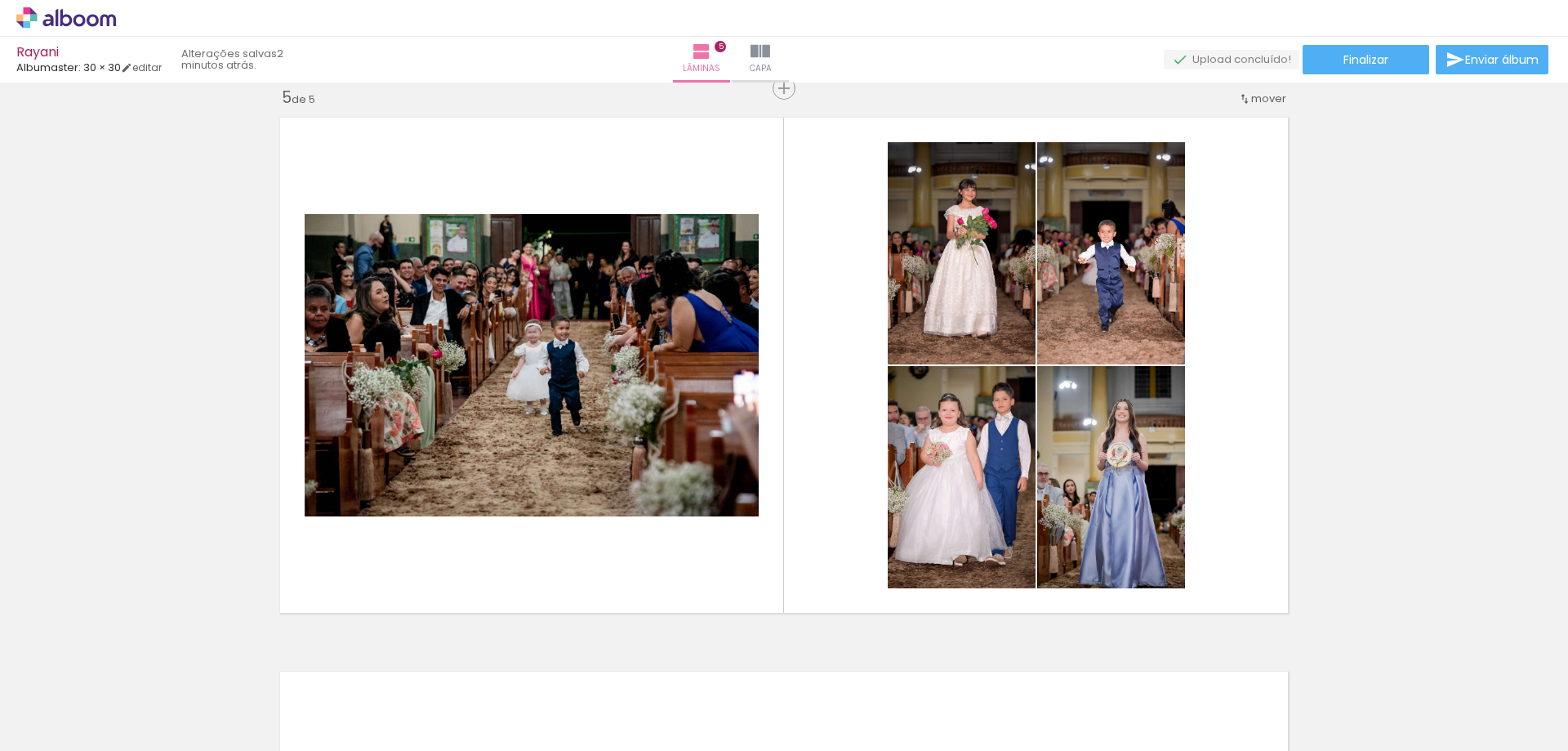
scroll to position [0, 8971]
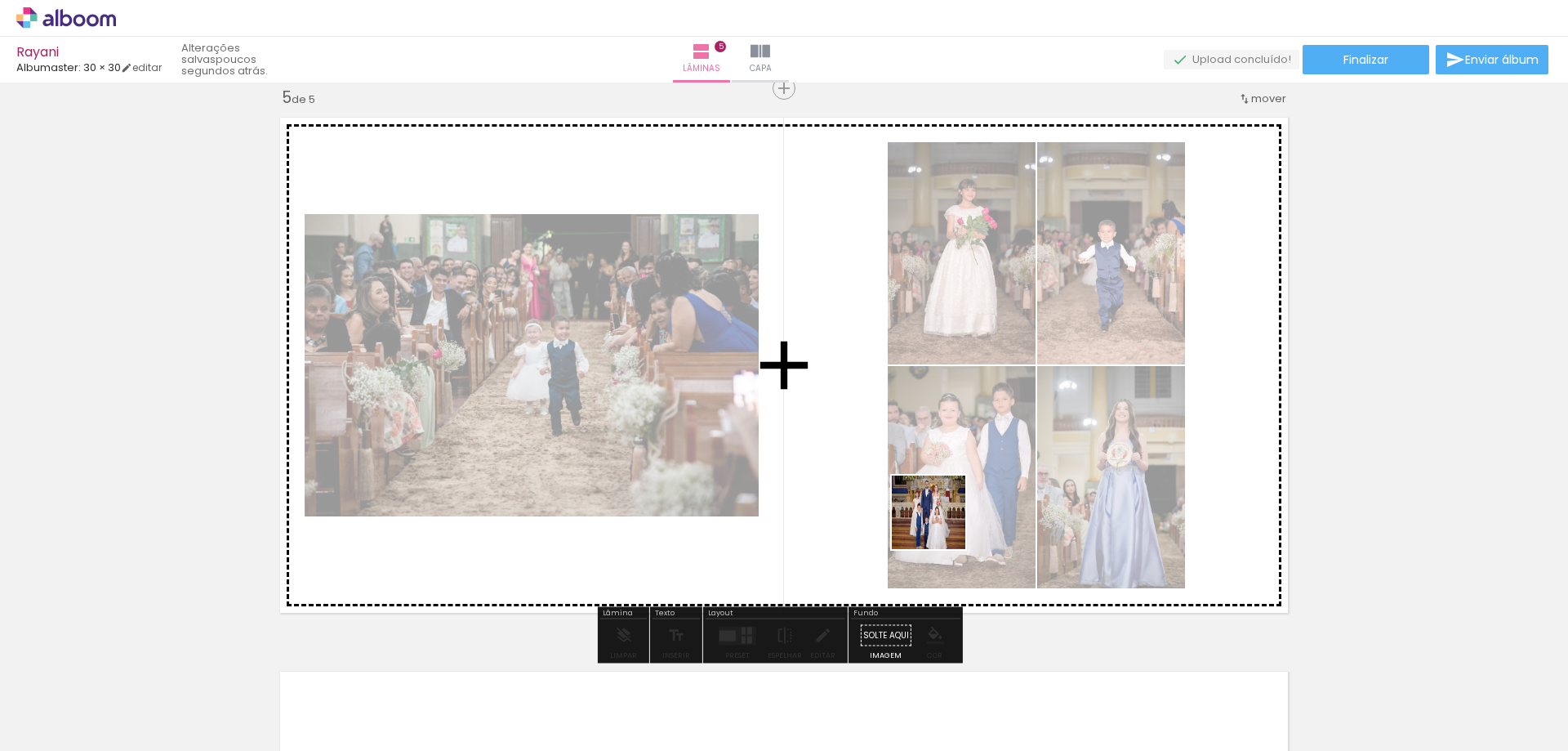
drag, startPoint x: 694, startPoint y: 714, endPoint x: 944, endPoint y: 522, distance: 315.2
click at [944, 522] on quentale-workspace at bounding box center [784, 375] width 1568 height 751
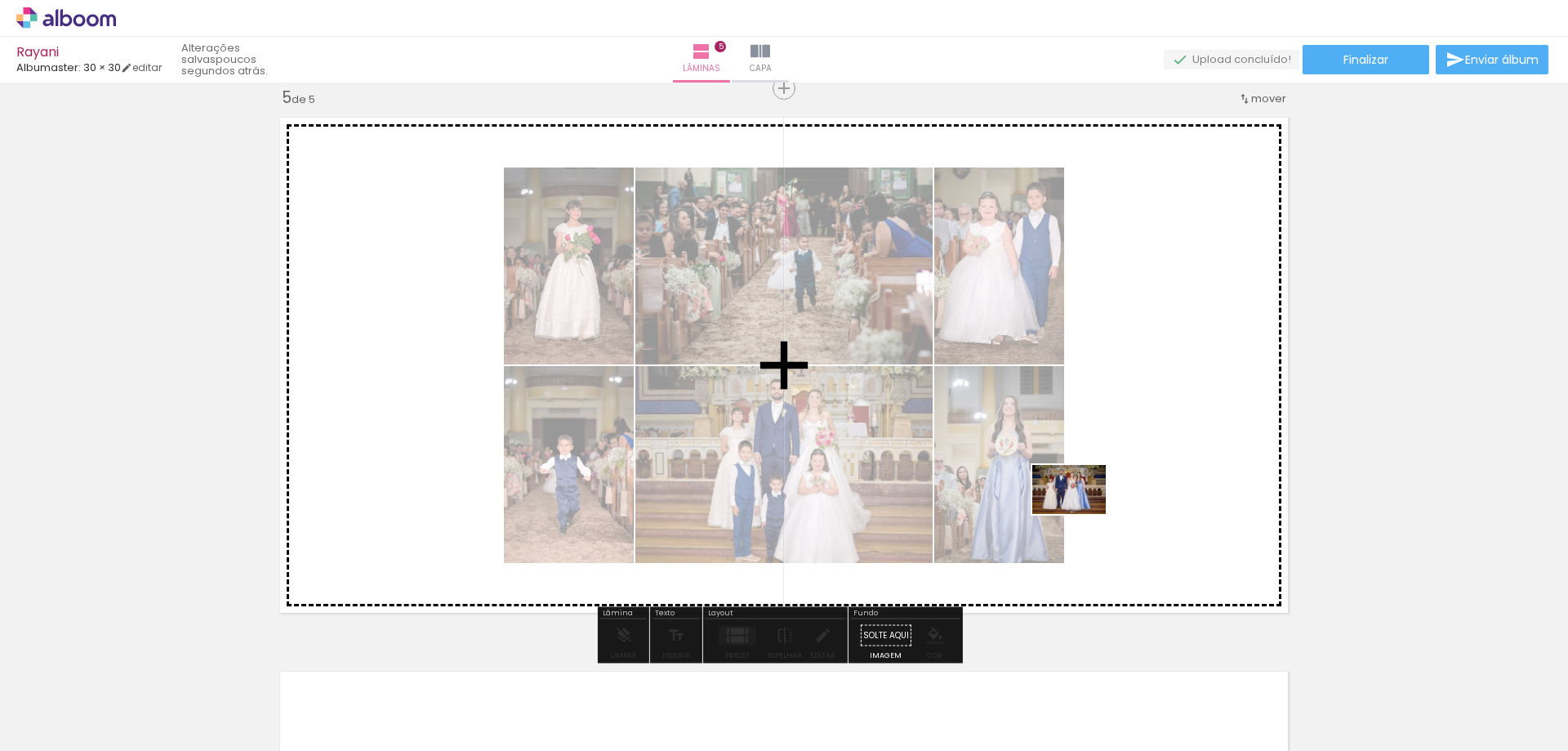
drag, startPoint x: 619, startPoint y: 707, endPoint x: 1081, endPoint y: 514, distance: 500.7
click at [1081, 514] on quentale-workspace at bounding box center [784, 375] width 1568 height 751
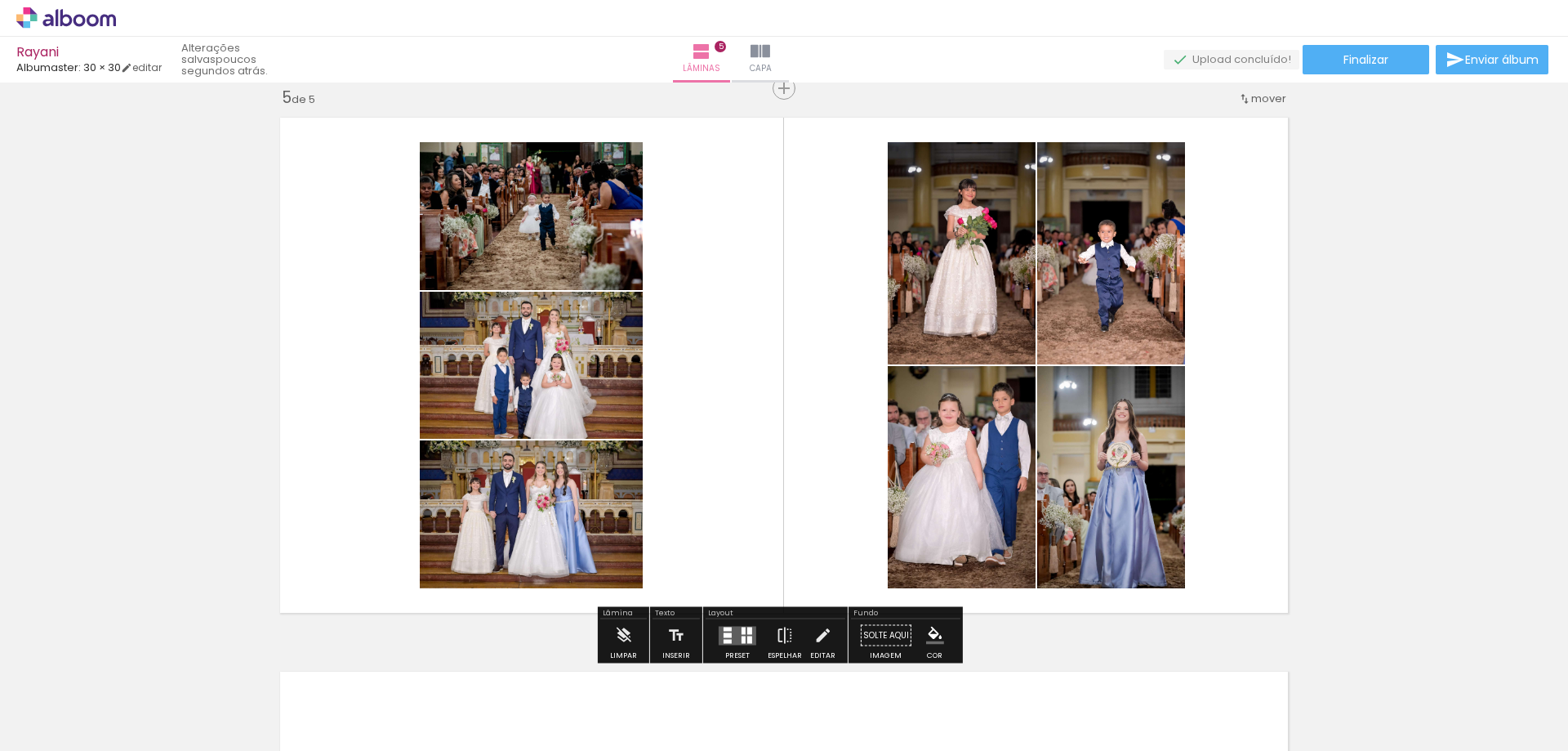
click at [742, 636] on div at bounding box center [743, 639] width 4 height 7
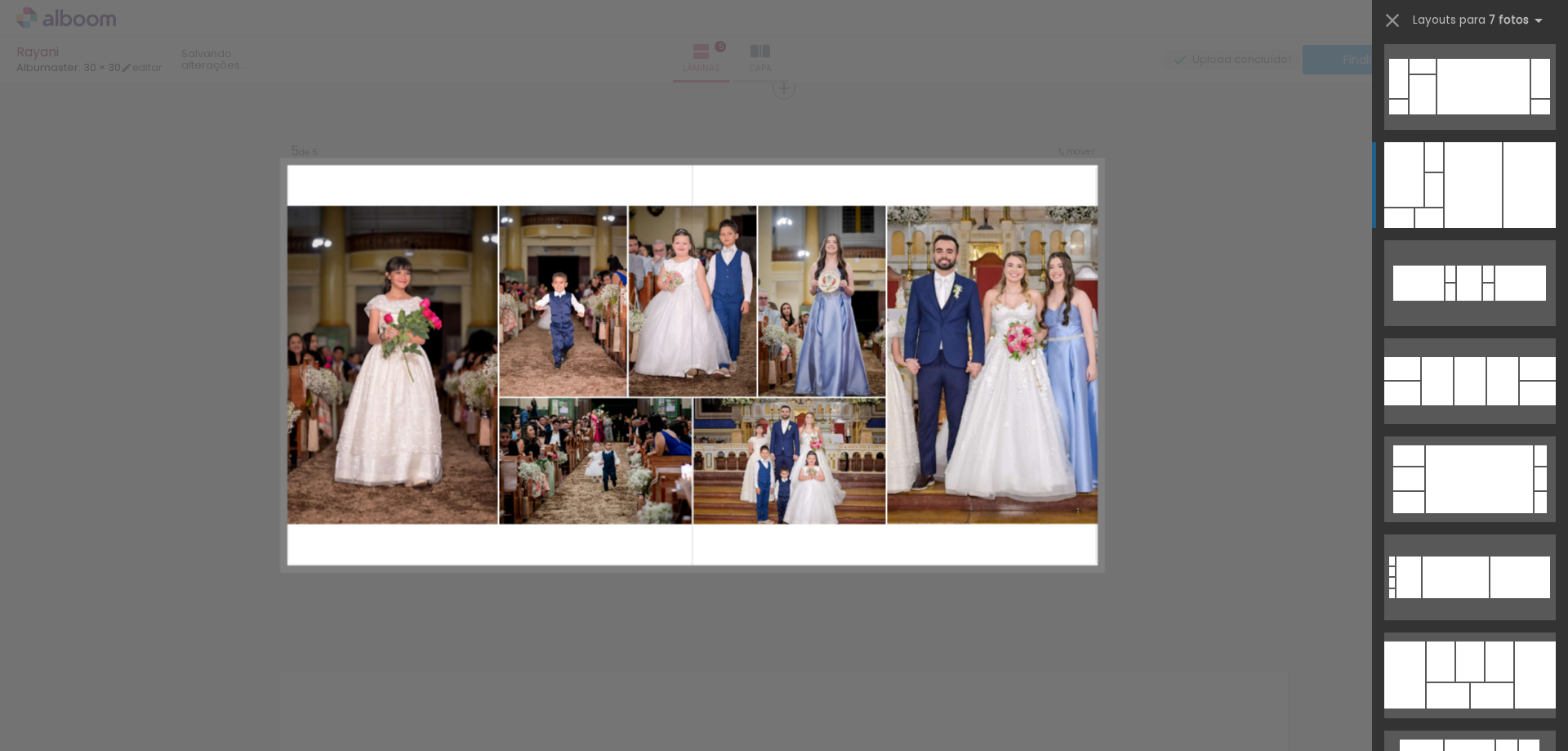
scroll to position [3676, 0]
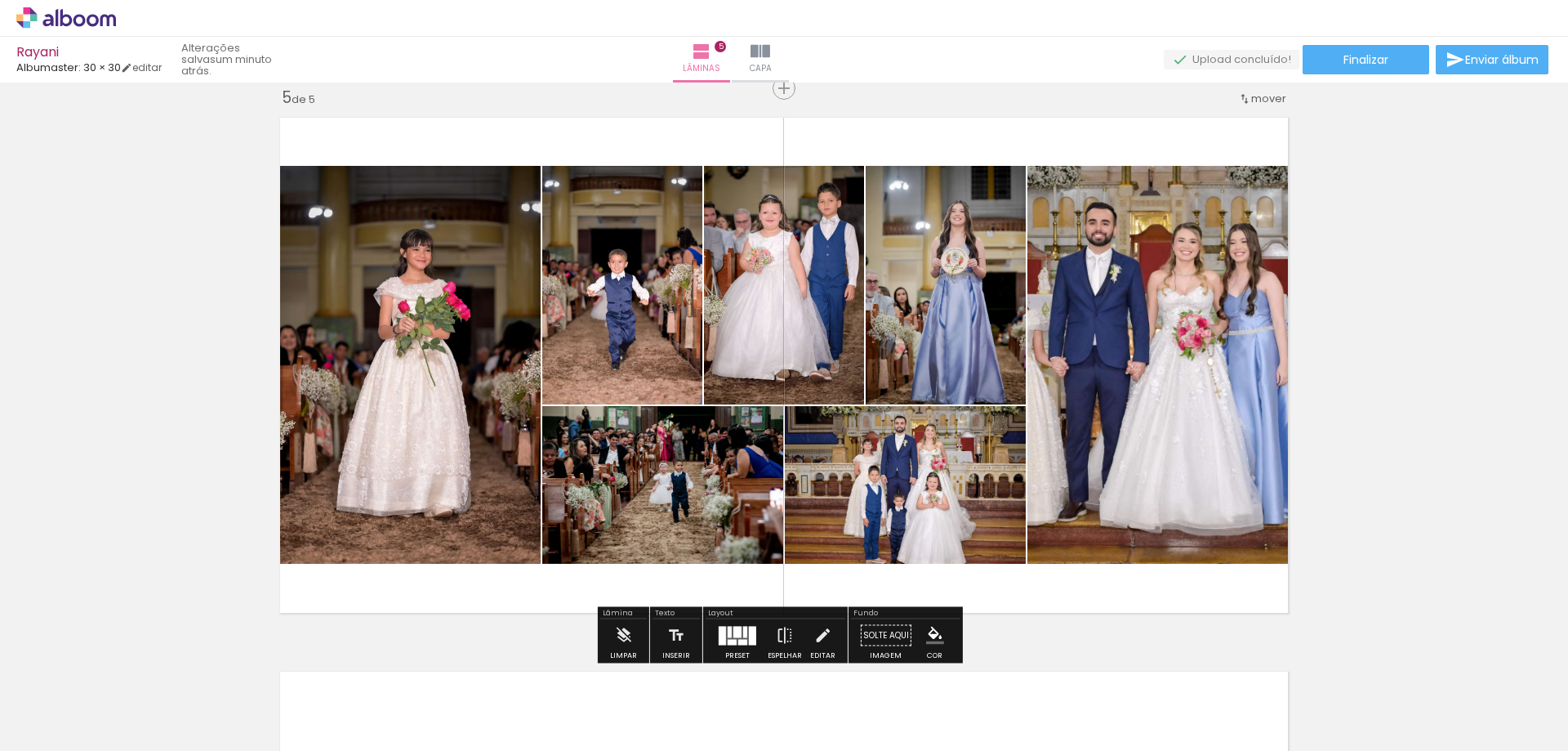
scroll to position [0, 8971]
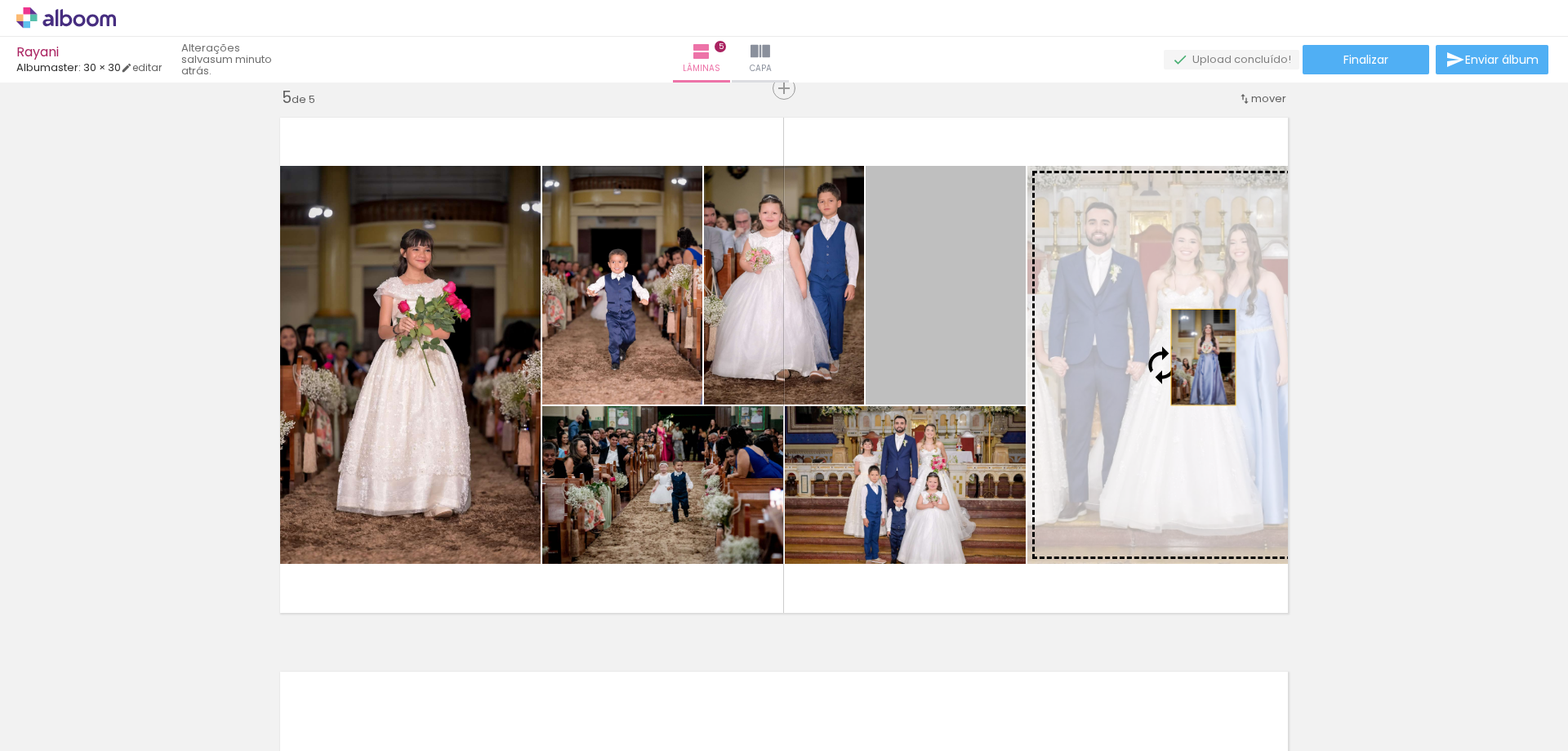
drag, startPoint x: 952, startPoint y: 303, endPoint x: 1202, endPoint y: 357, distance: 255.8
click at [0, 0] on slot at bounding box center [0, 0] width 0 height 0
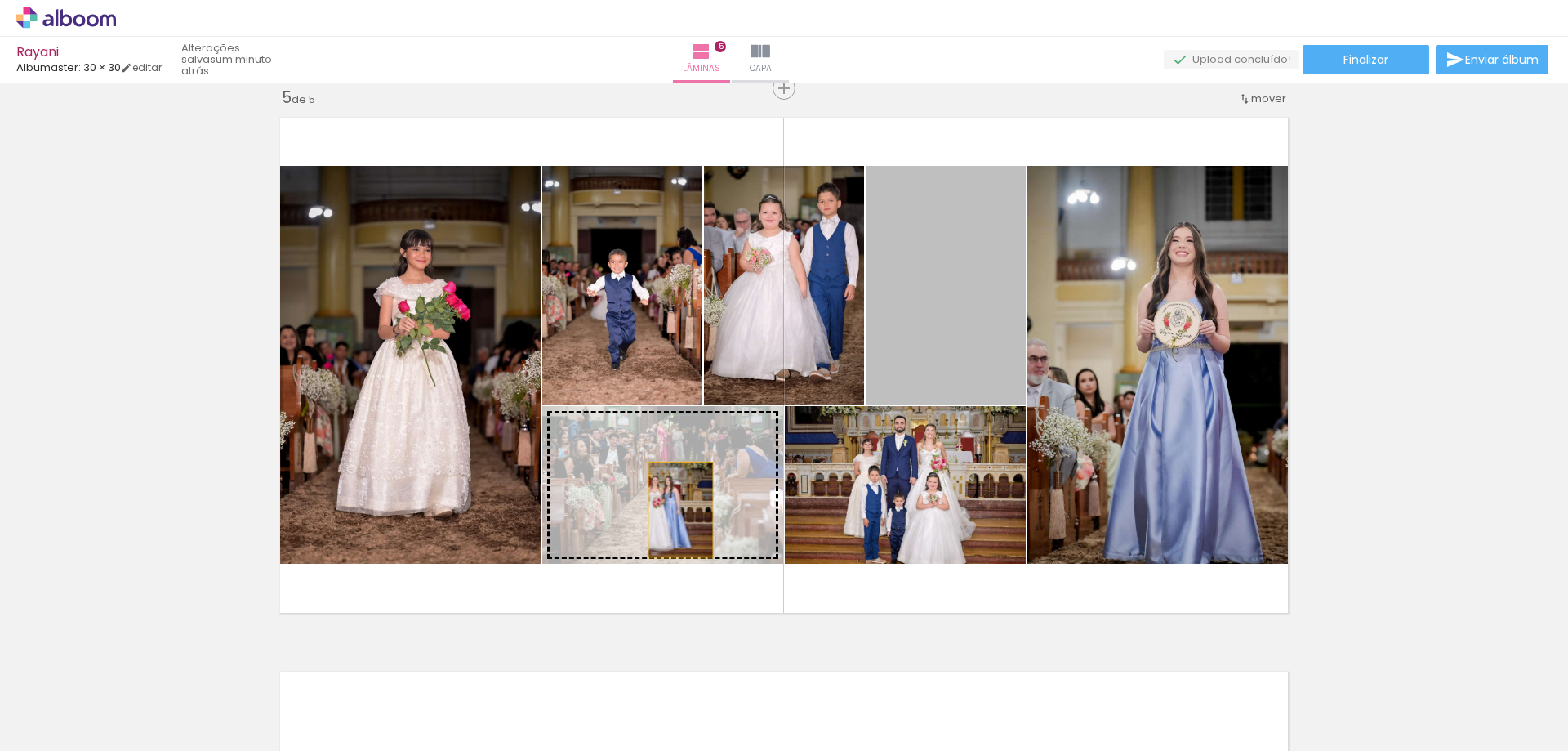
drag, startPoint x: 956, startPoint y: 330, endPoint x: 674, endPoint y: 510, distance: 334.6
click at [0, 0] on slot at bounding box center [0, 0] width 0 height 0
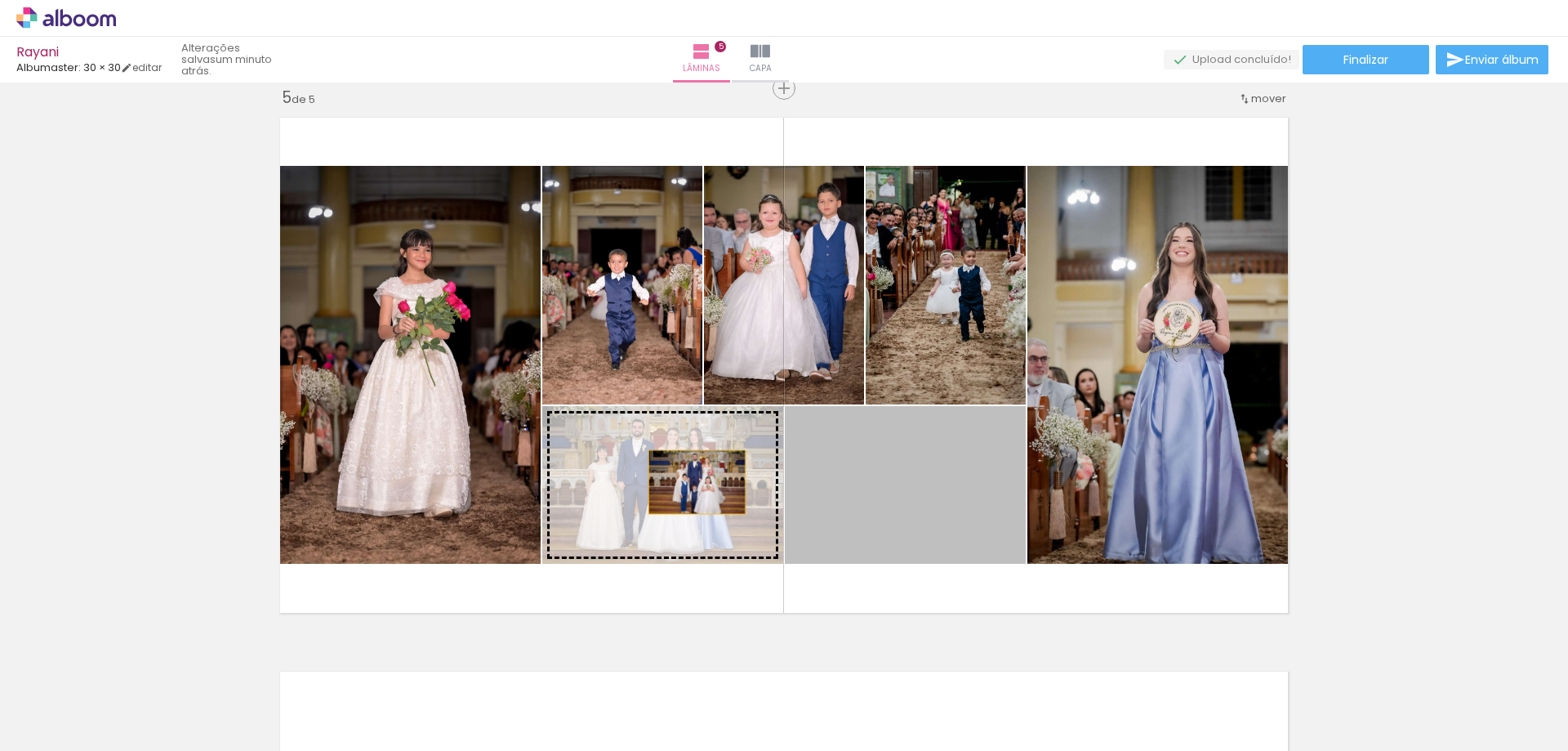
drag, startPoint x: 912, startPoint y: 494, endPoint x: 691, endPoint y: 482, distance: 221.3
click at [0, 0] on slot at bounding box center [0, 0] width 0 height 0
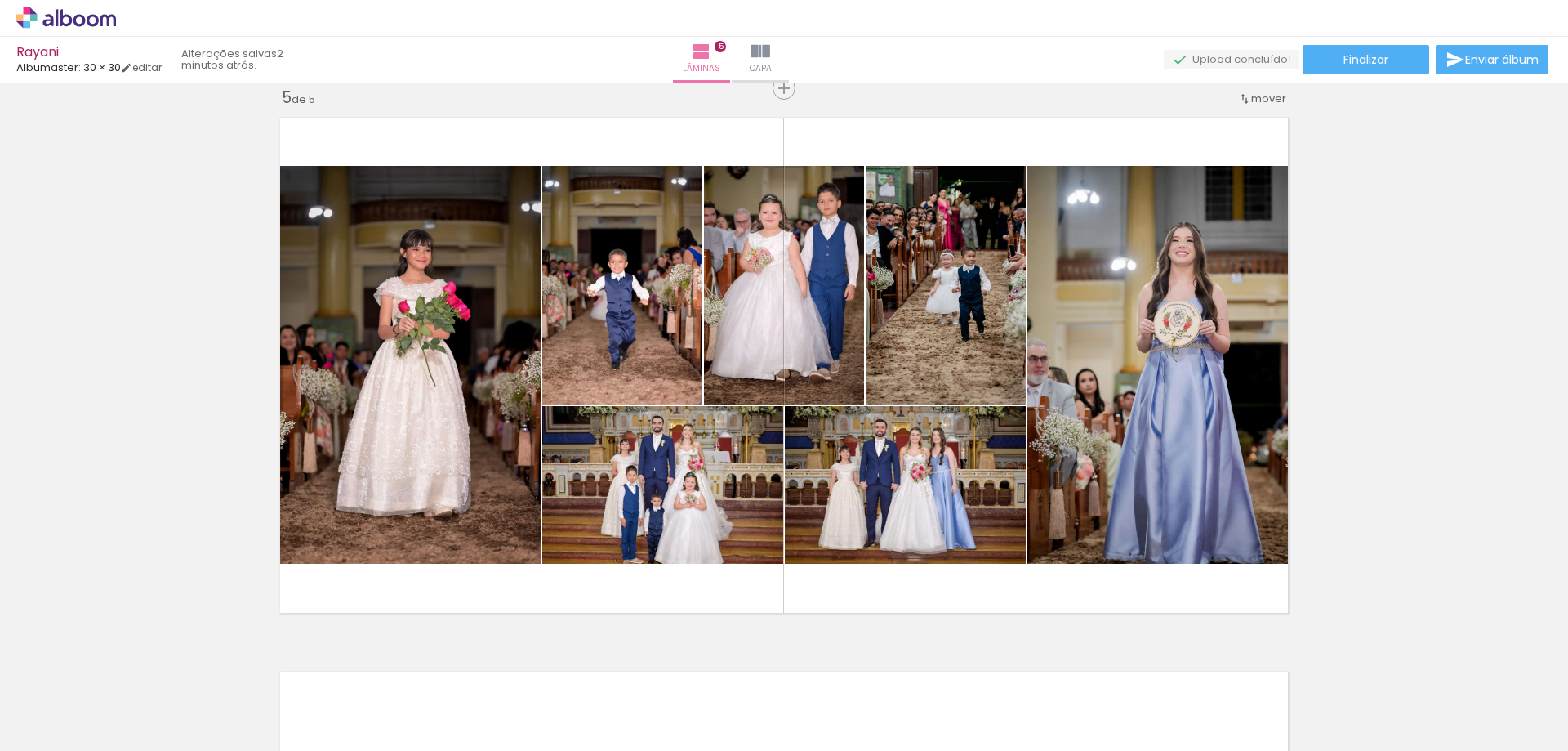
scroll to position [0, 6099]
click at [937, 698] on div at bounding box center [923, 696] width 81 height 54
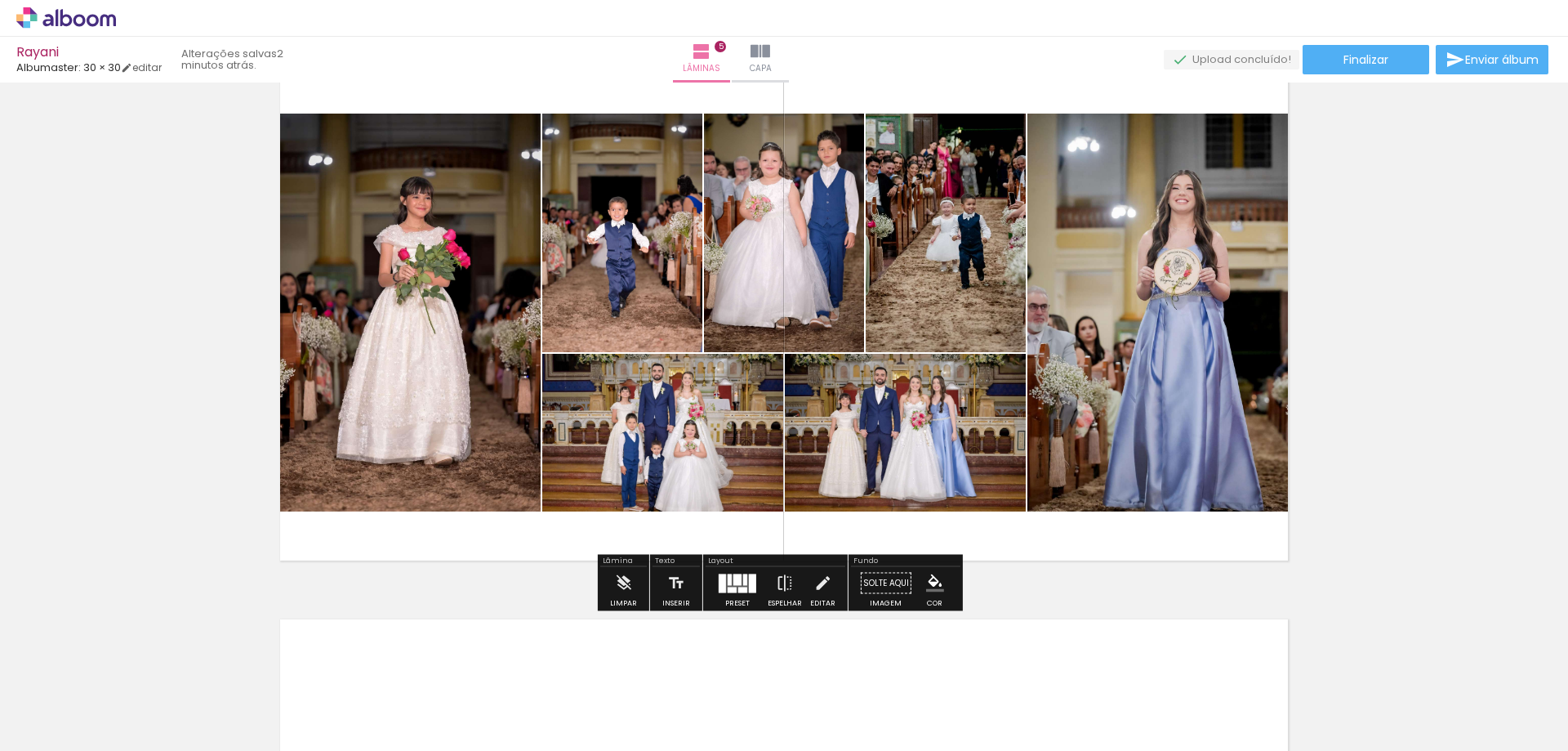
scroll to position [2318, 0]
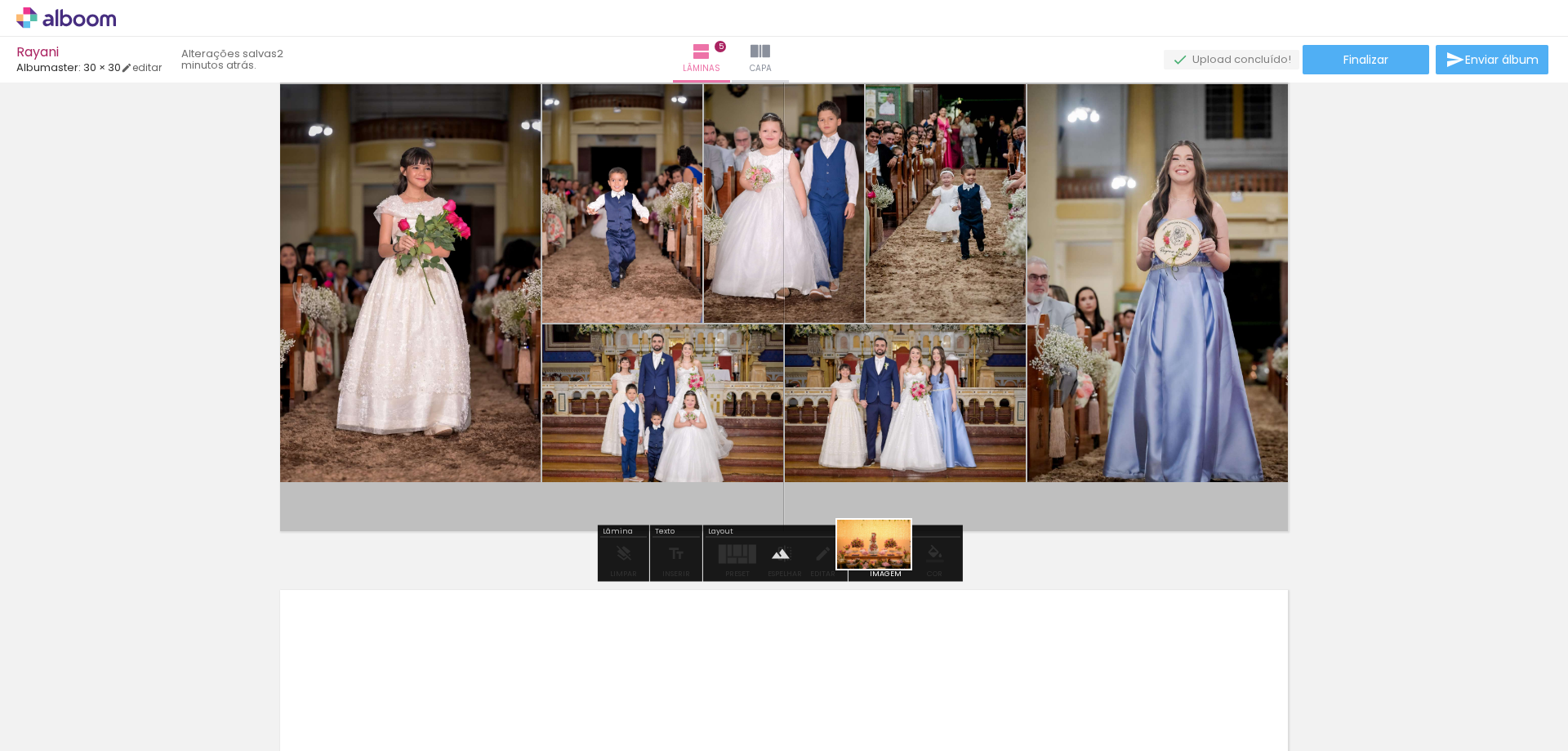
drag, startPoint x: 914, startPoint y: 699, endPoint x: 886, endPoint y: 568, distance: 134.0
click at [886, 568] on quentale-workspace at bounding box center [784, 375] width 1568 height 751
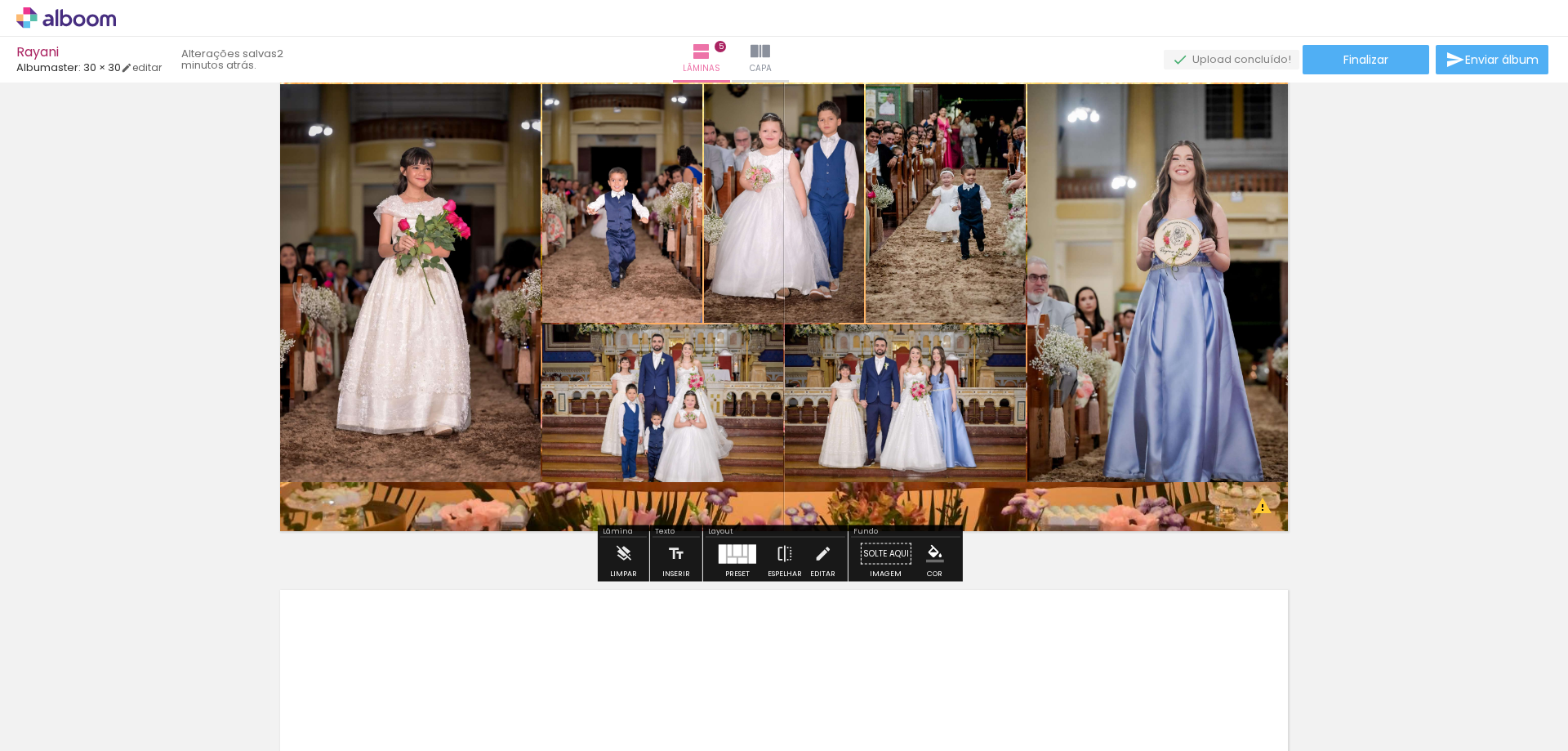
drag, startPoint x: 944, startPoint y: 504, endPoint x: 957, endPoint y: 571, distance: 68.2
click at [917, 509] on quentale-layouter at bounding box center [784, 284] width 1025 height 513
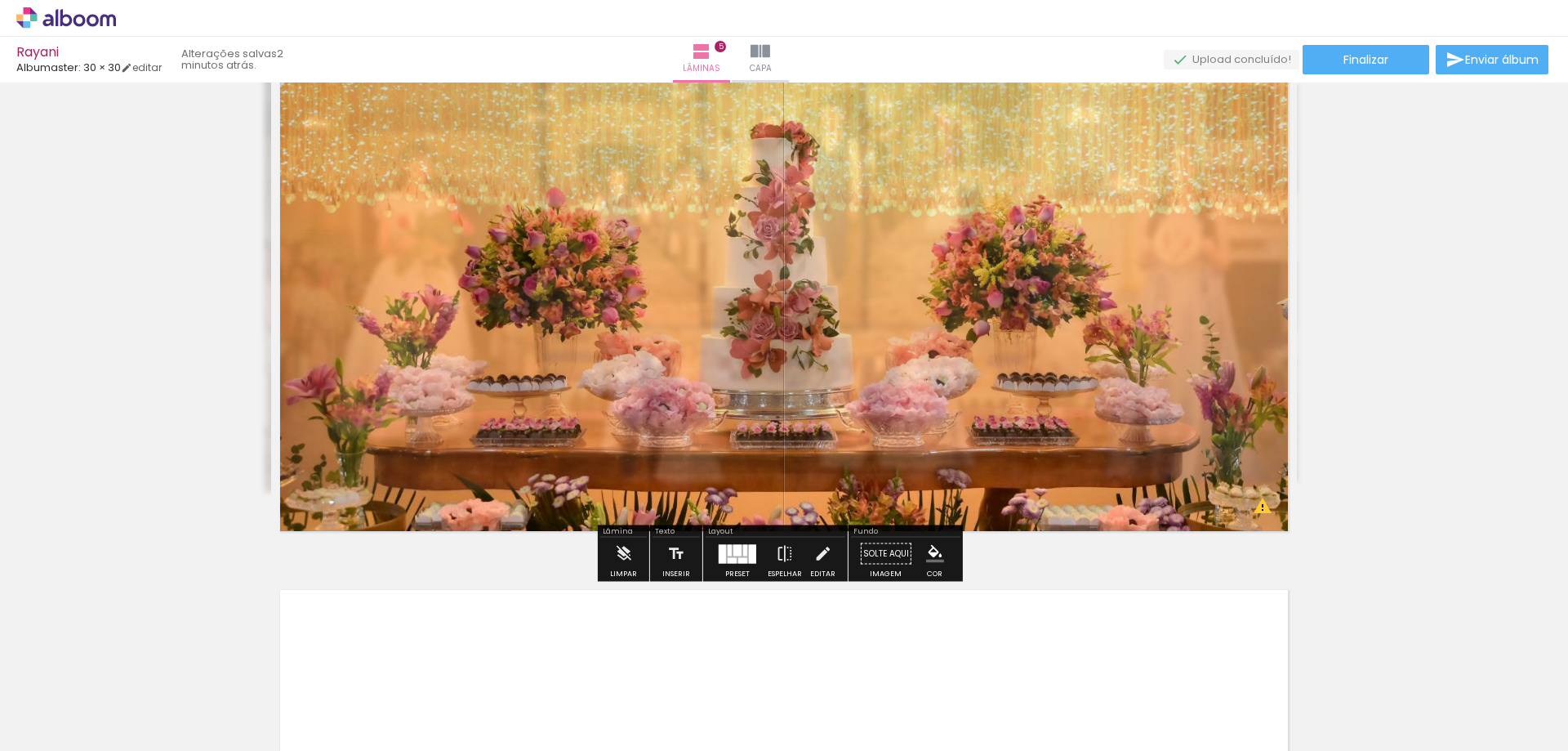
click at [867, 431] on quentale-photo at bounding box center [784, 284] width 1025 height 513
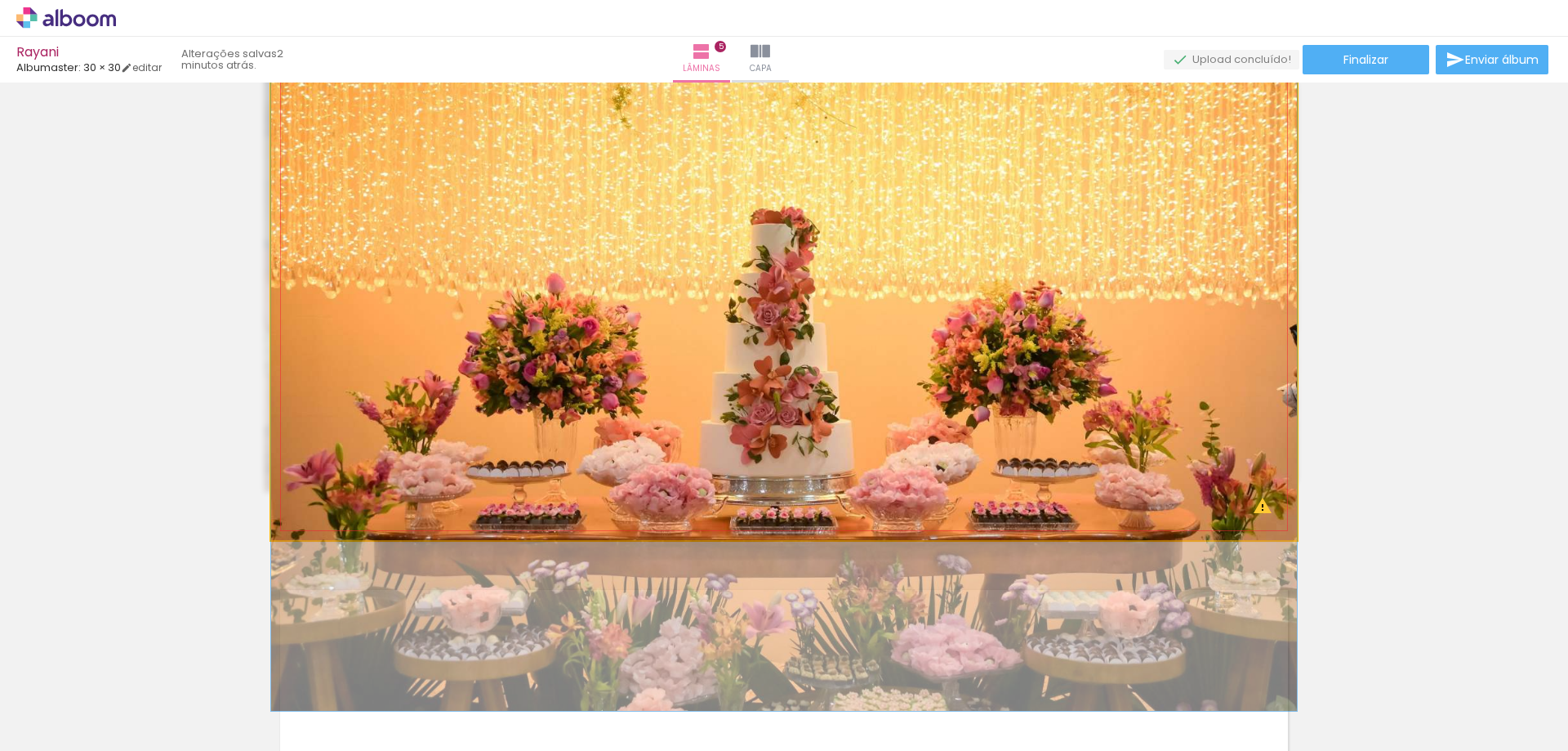
drag, startPoint x: 856, startPoint y: 444, endPoint x: 885, endPoint y: 535, distance: 95.5
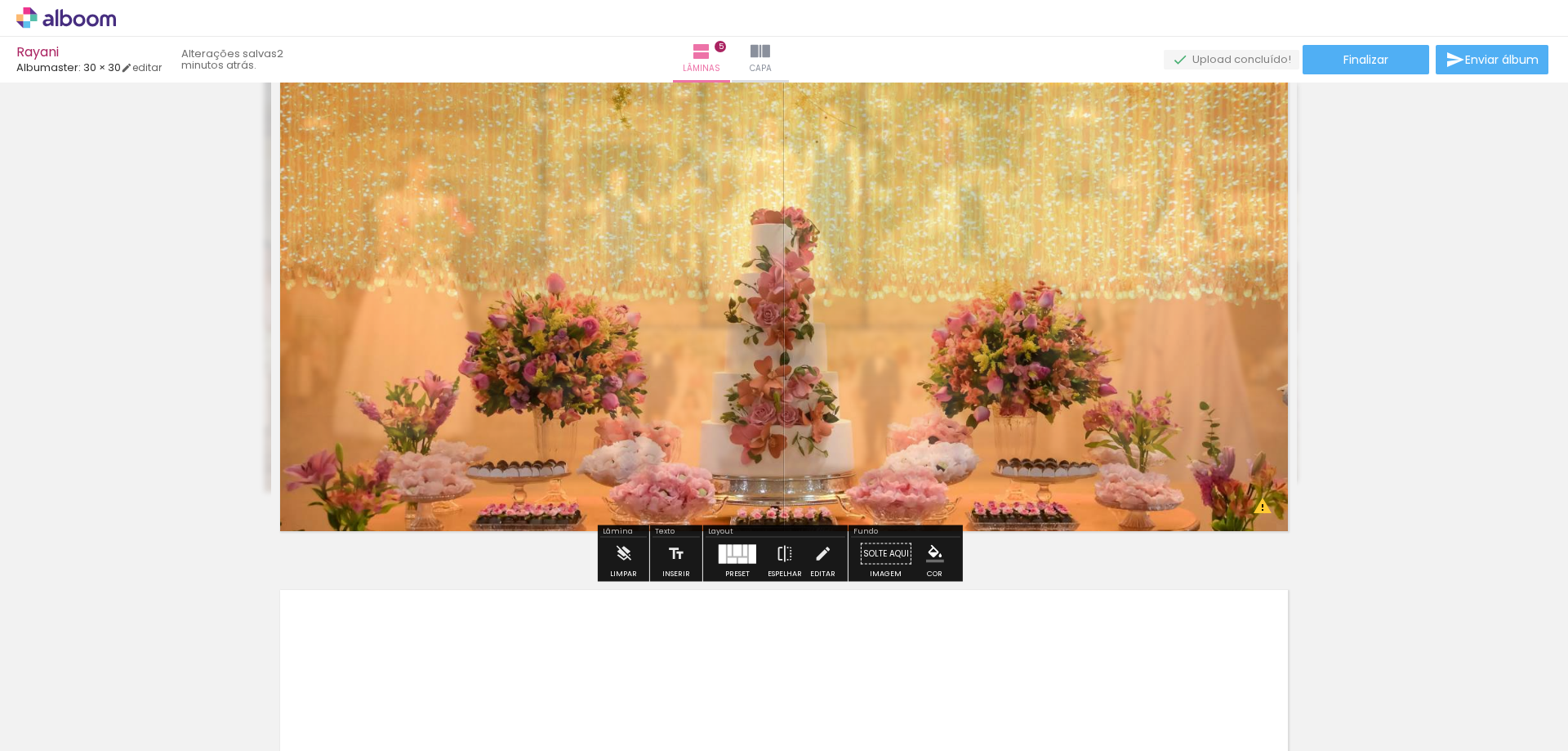
drag, startPoint x: 867, startPoint y: 424, endPoint x: 852, endPoint y: 421, distance: 15.3
click at [852, 421] on quentale-photo at bounding box center [784, 284] width 1025 height 513
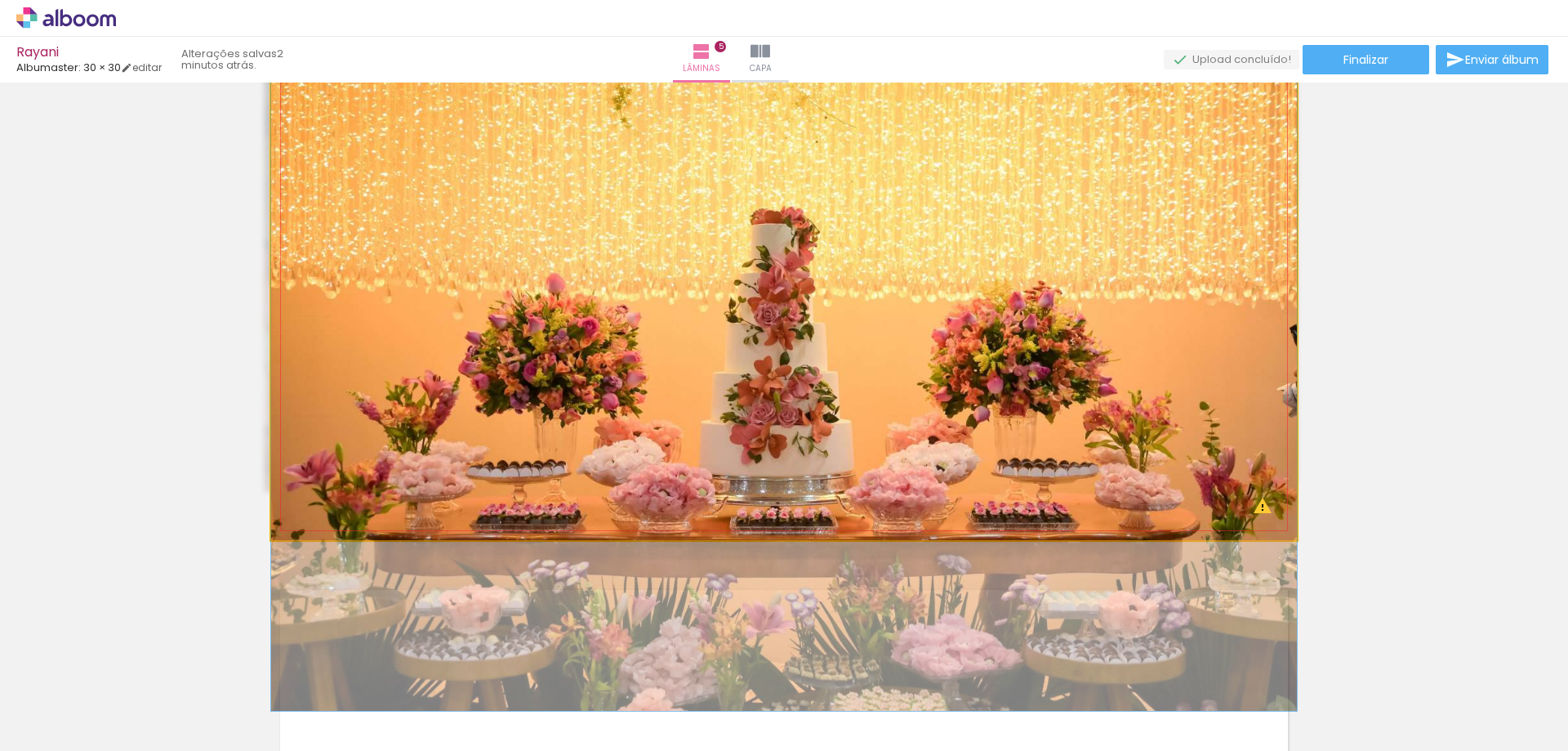
drag, startPoint x: 832, startPoint y: 421, endPoint x: 868, endPoint y: 438, distance: 39.8
click at [790, 430] on quentale-photo at bounding box center [784, 284] width 1025 height 513
drag, startPoint x: 784, startPoint y: 452, endPoint x: 795, endPoint y: 462, distance: 14.9
drag, startPoint x: 797, startPoint y: 470, endPoint x: 812, endPoint y: 490, distance: 25.0
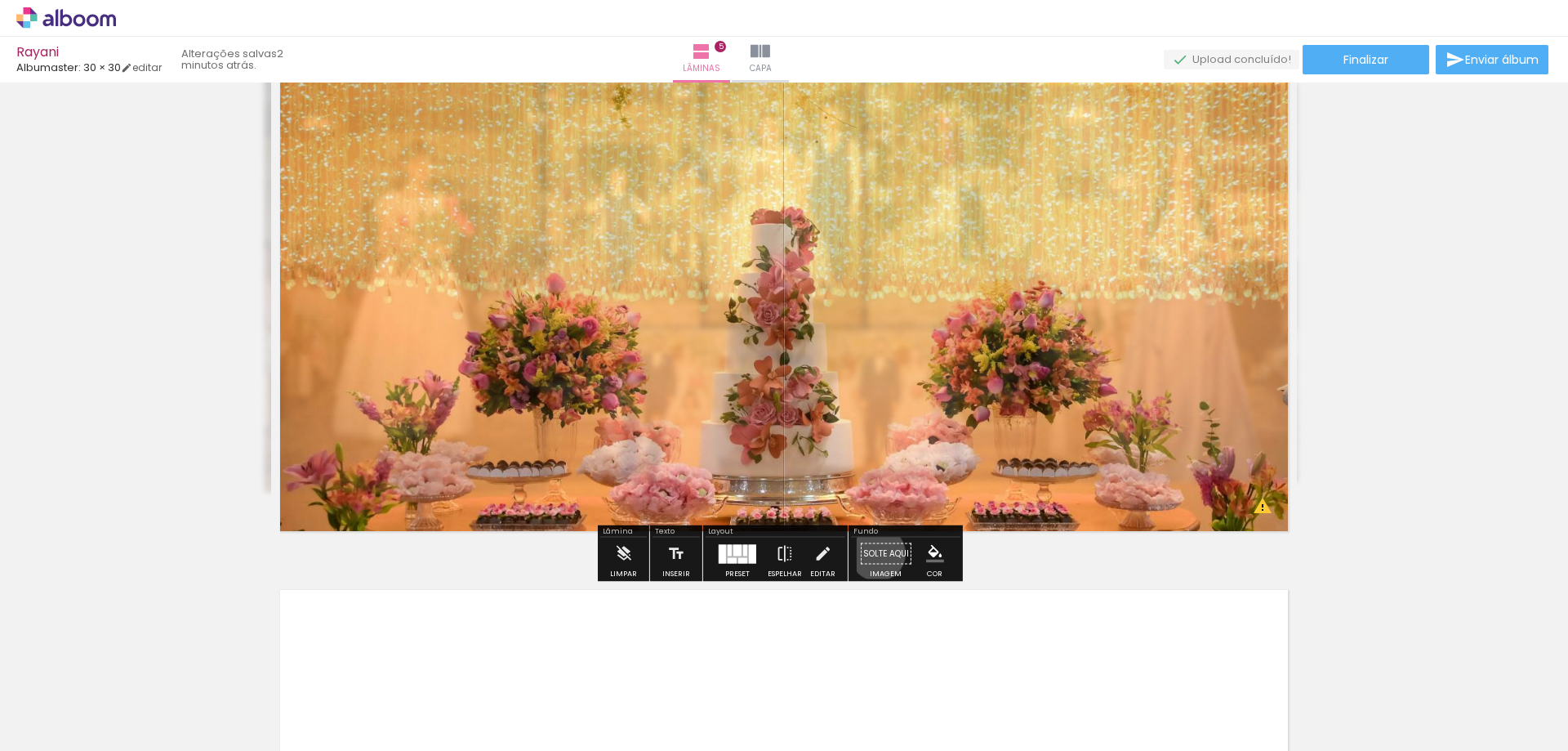
click at [873, 553] on paper-button "Solte aqui Imagem" at bounding box center [886, 558] width 58 height 42
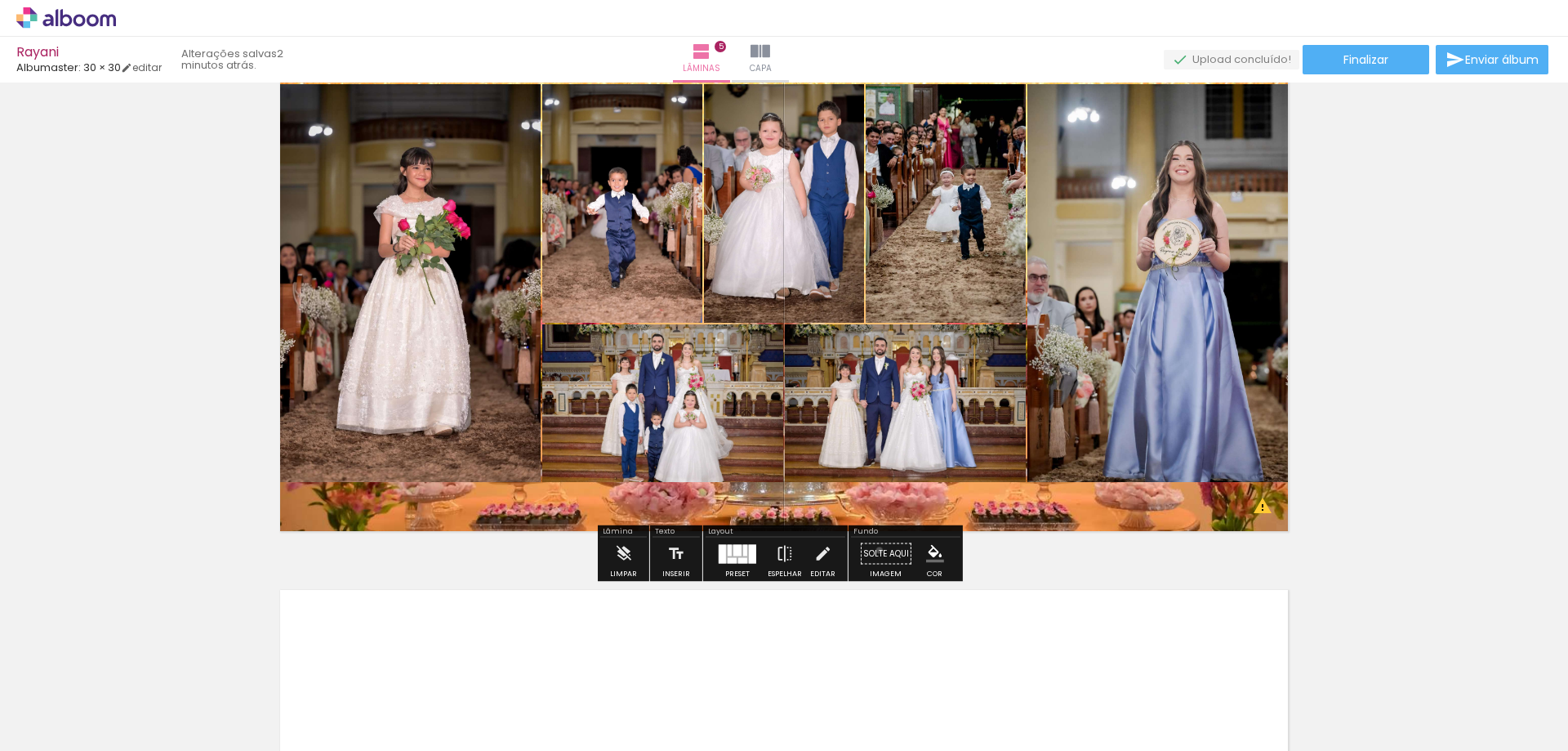
click at [874, 549] on paper-button "Solte aqui Imagem" at bounding box center [886, 558] width 58 height 42
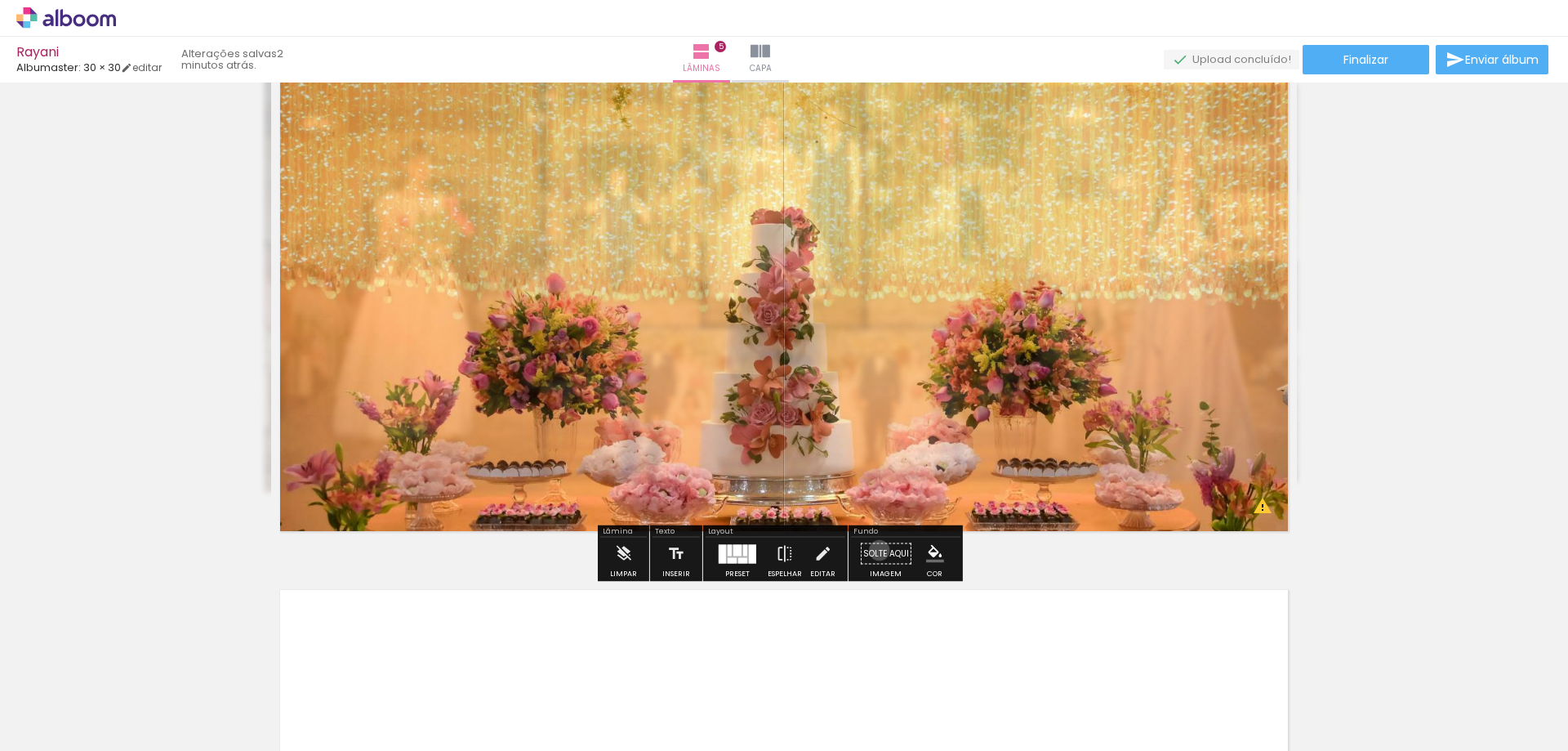
click at [874, 549] on paper-button "Solte aqui Imagem" at bounding box center [886, 558] width 58 height 42
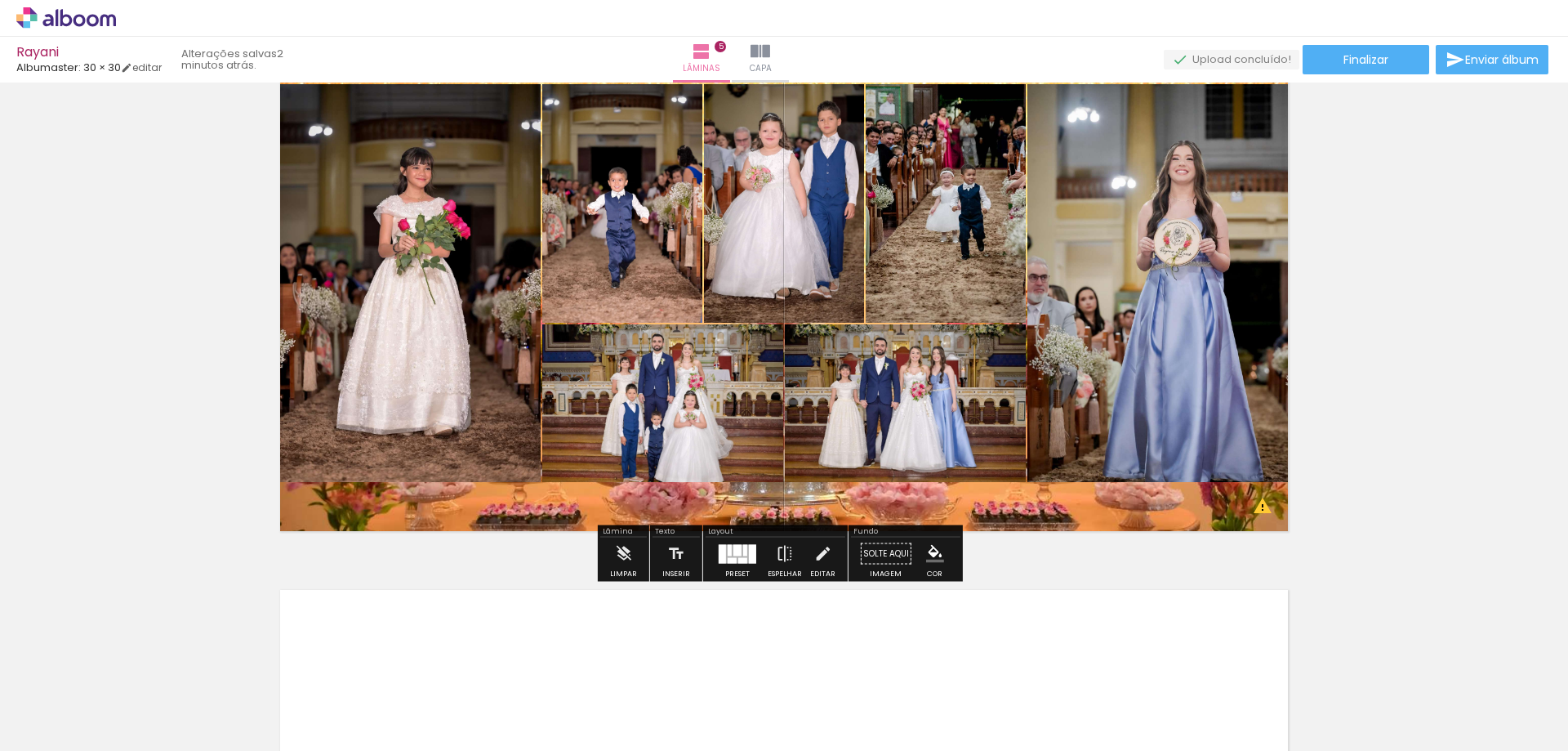
click at [882, 492] on quentale-layouter at bounding box center [784, 284] width 1025 height 513
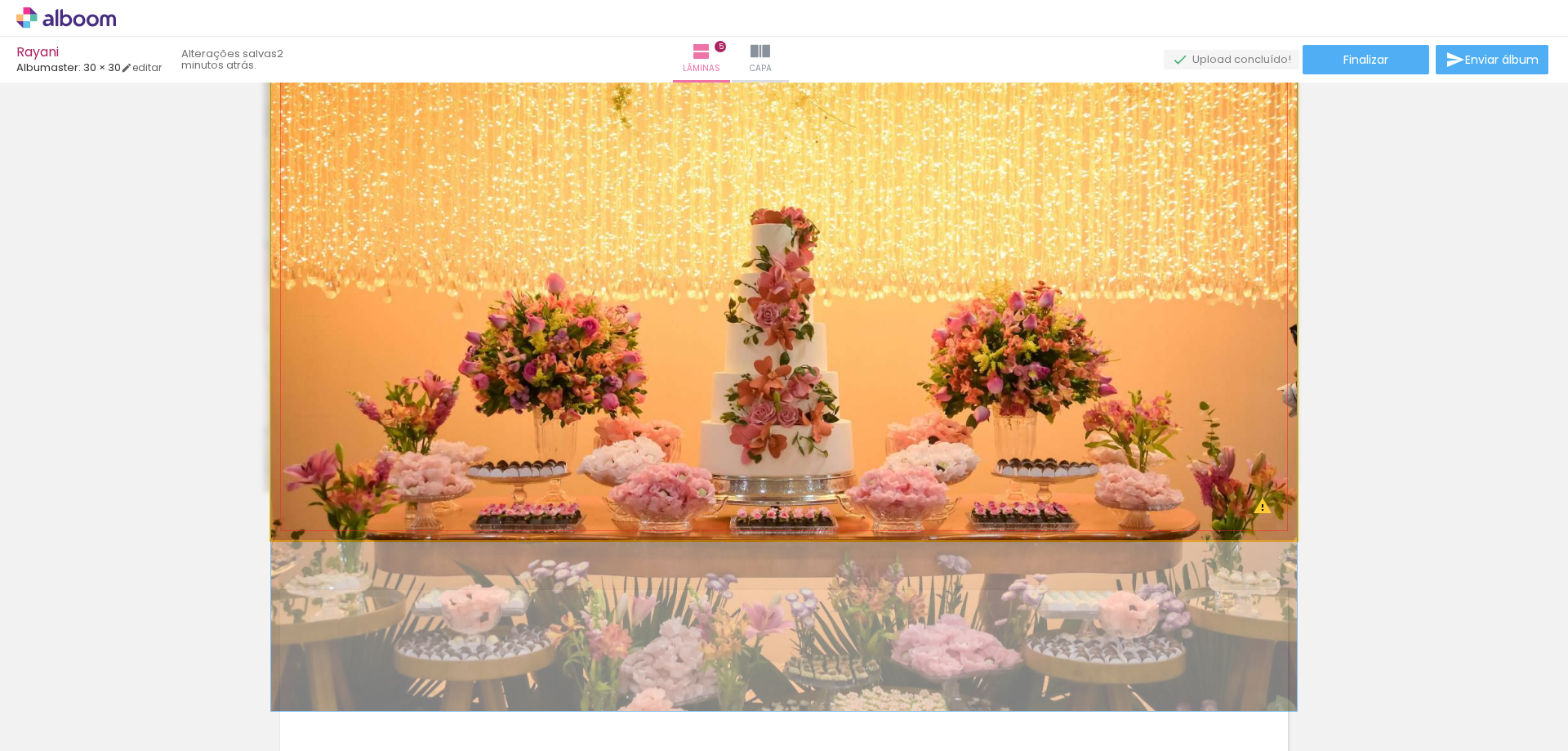
drag, startPoint x: 882, startPoint y: 492, endPoint x: 844, endPoint y: 496, distance: 38.2
click at [844, 496] on quentale-photo at bounding box center [784, 284] width 1025 height 513
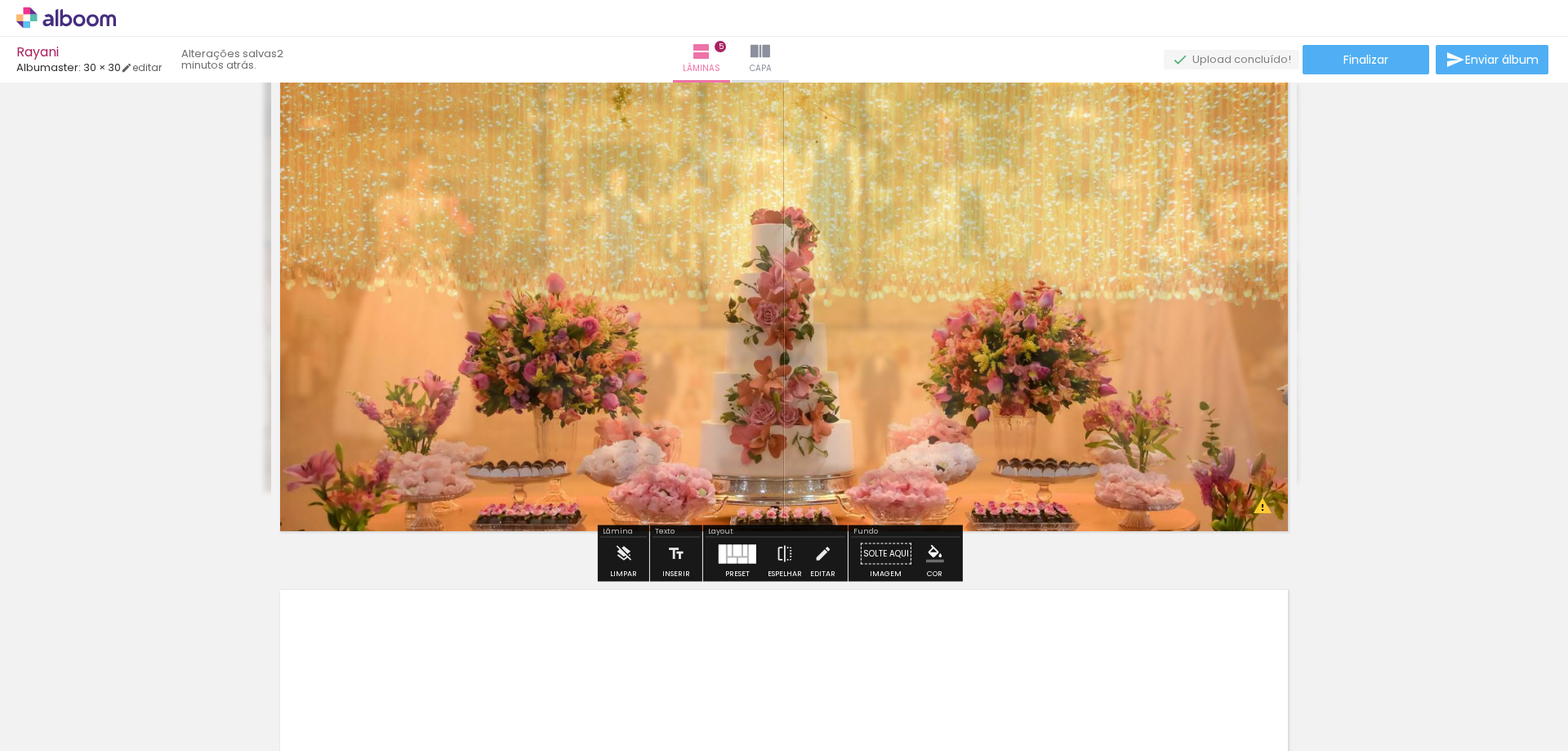
click at [845, 494] on quentale-photo at bounding box center [784, 284] width 1025 height 513
click at [798, 572] on paper-button "Espelhar" at bounding box center [784, 558] width 43 height 42
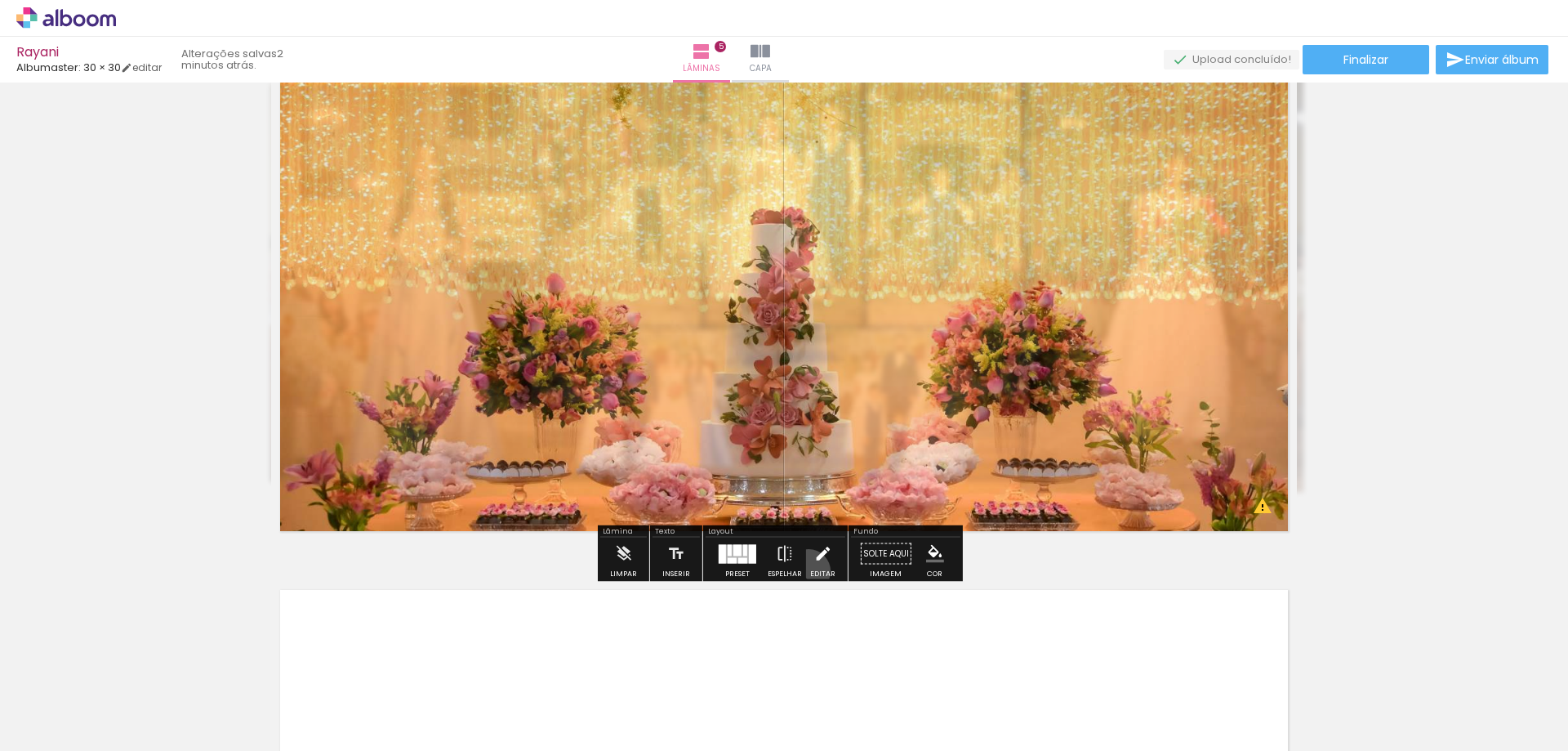
click at [806, 571] on paper-button "Editar" at bounding box center [822, 558] width 34 height 42
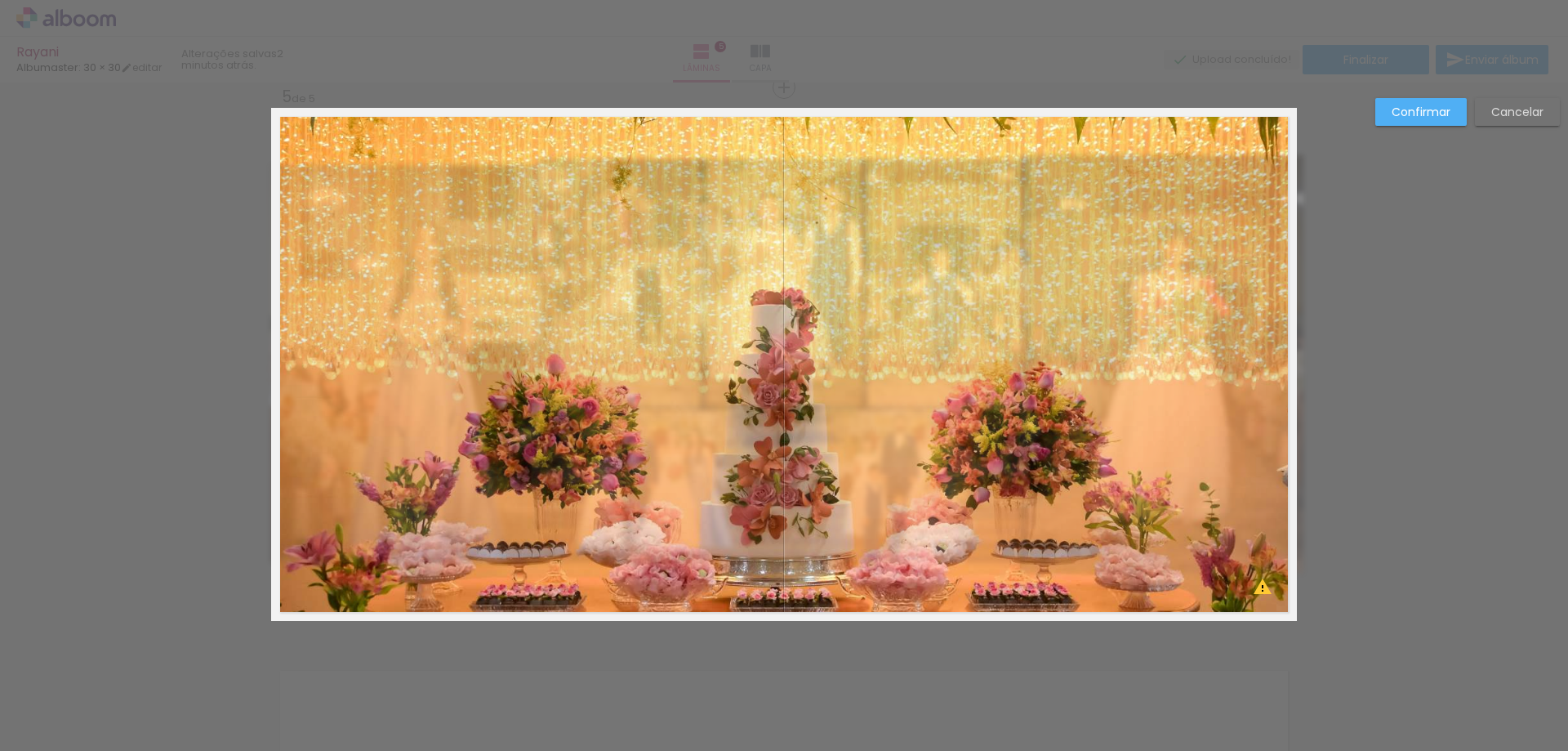
scroll to position [2237, 0]
click at [850, 525] on quentale-photo at bounding box center [784, 365] width 1025 height 513
click at [830, 586] on quentale-photo at bounding box center [784, 365] width 1025 height 513
click at [0, 0] on slot "Cancelar" at bounding box center [0, 0] width 0 height 0
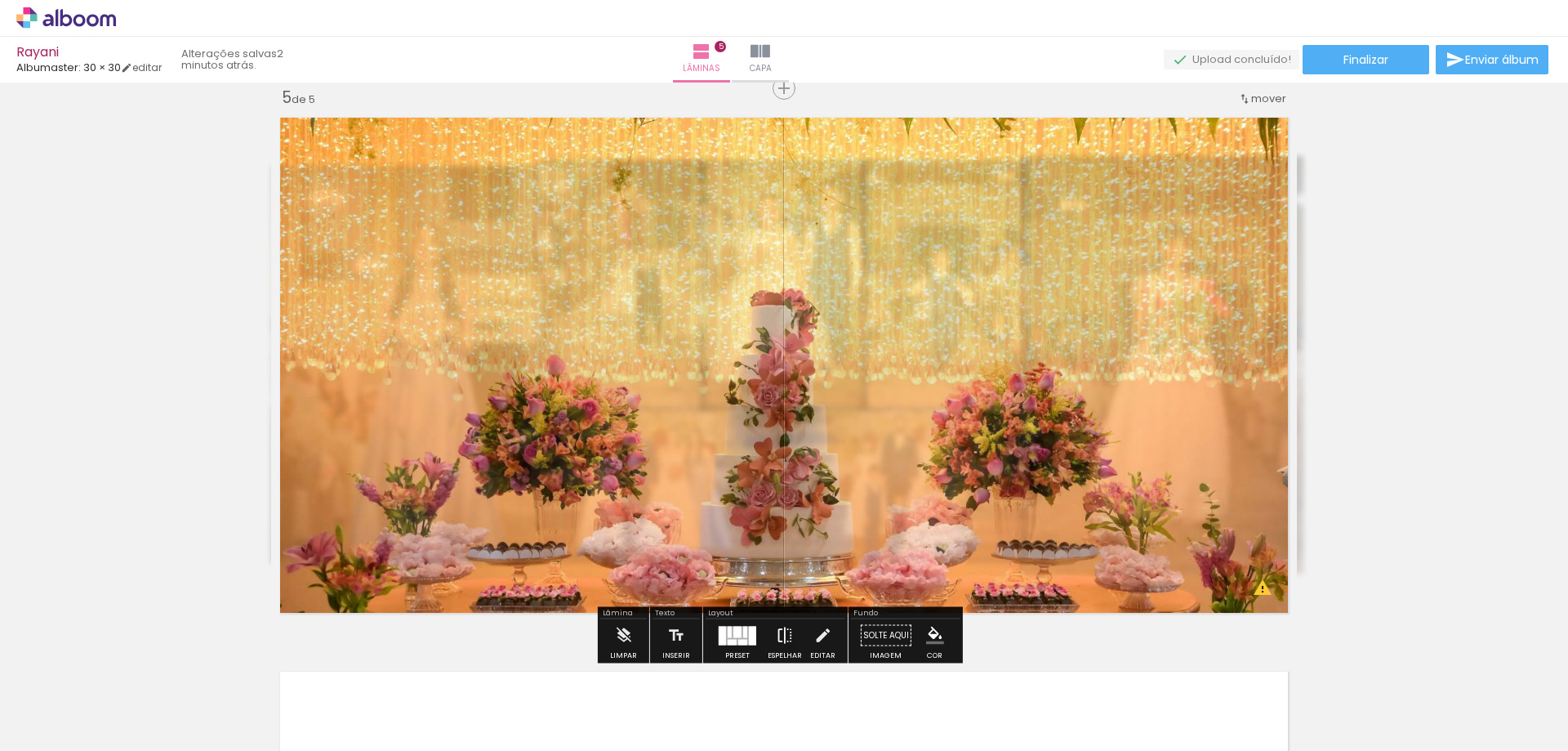
click at [779, 637] on iron-icon at bounding box center [784, 636] width 18 height 33
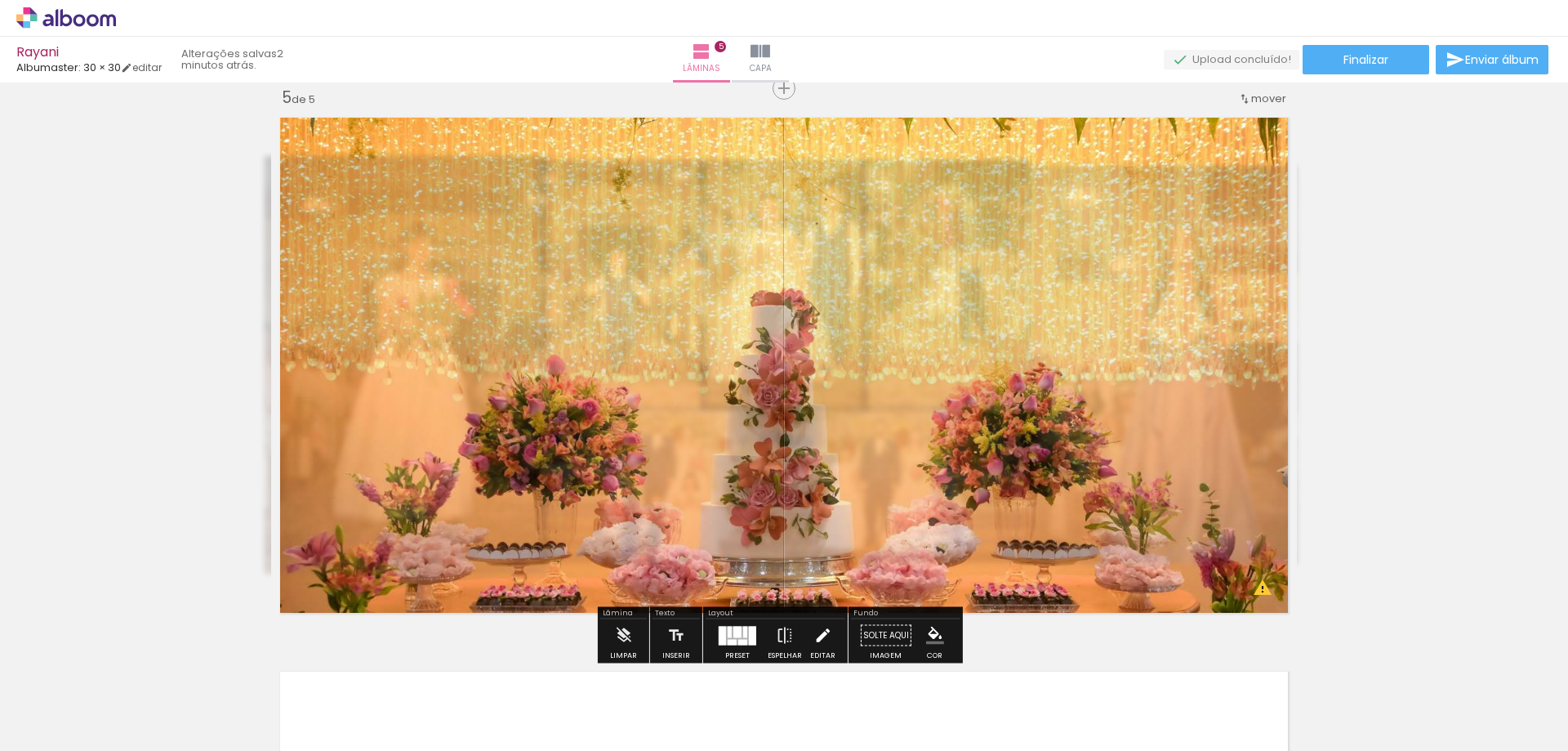
click at [815, 637] on iron-icon at bounding box center [822, 636] width 18 height 33
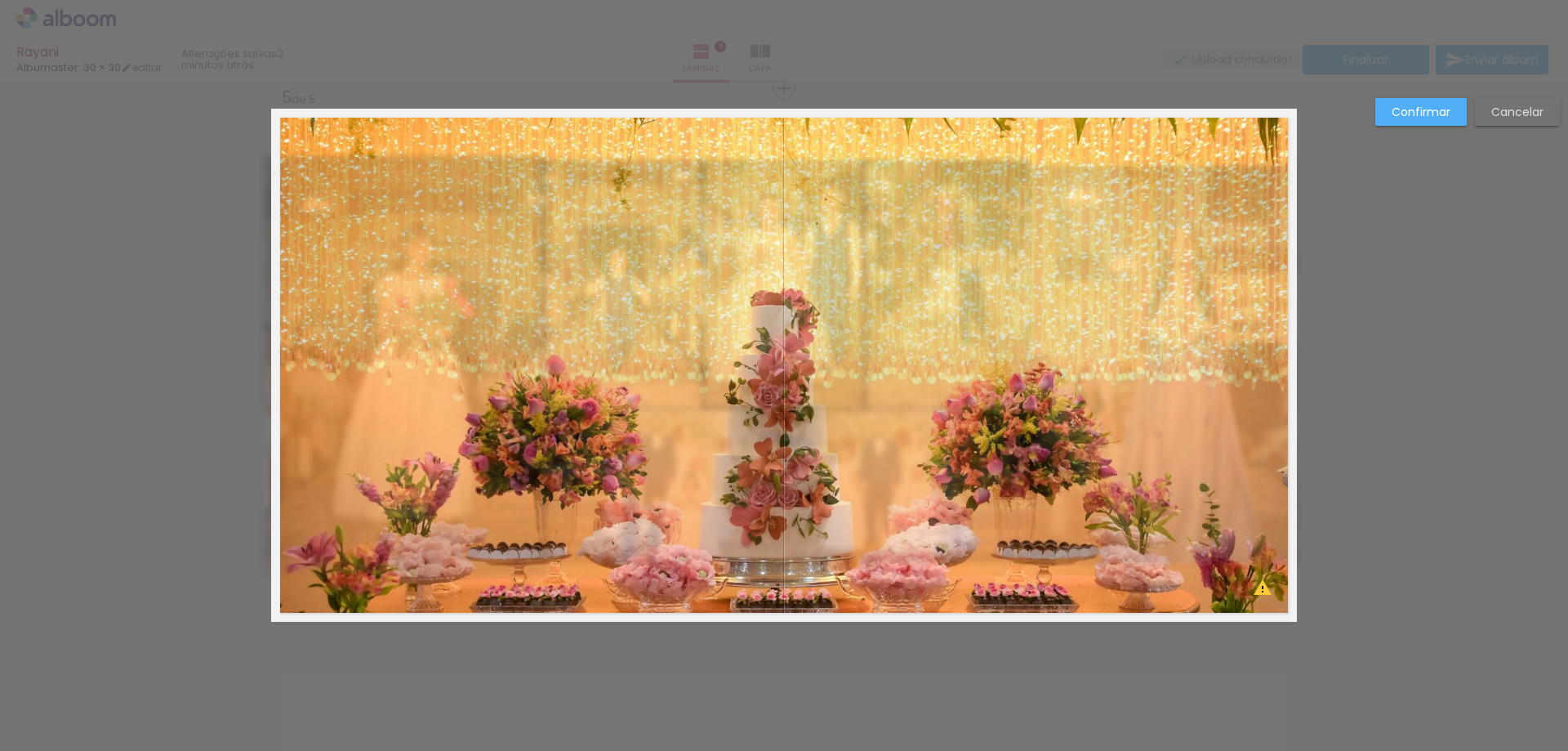
click at [862, 514] on div at bounding box center [904, 485] width 241 height 158
click at [1505, 125] on div "Confirmar Cancelar" at bounding box center [1463, 118] width 192 height 40
click at [0, 0] on slot "Cancelar" at bounding box center [0, 0] width 0 height 0
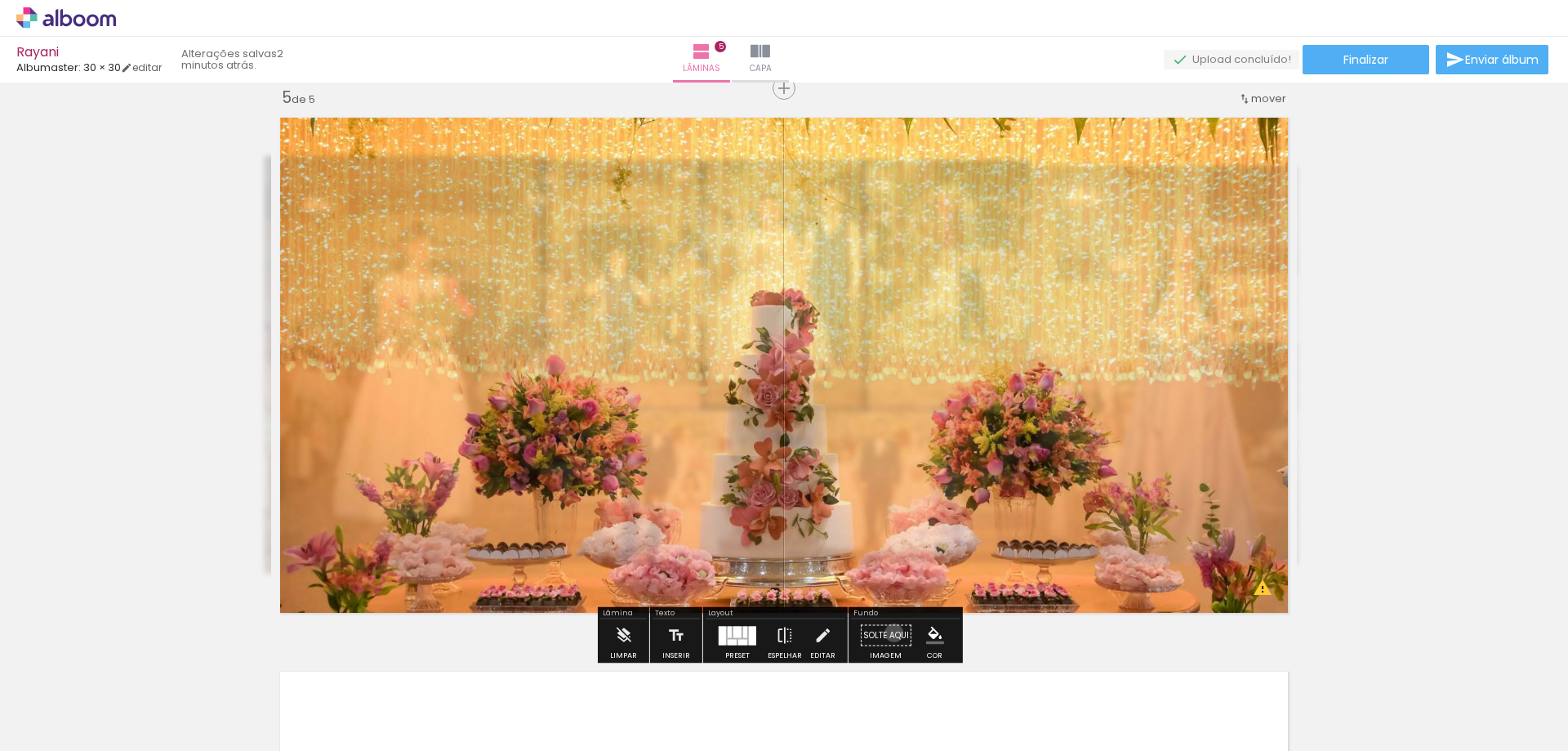
click at [888, 633] on paper-button "Solte aqui Imagem" at bounding box center [886, 640] width 58 height 42
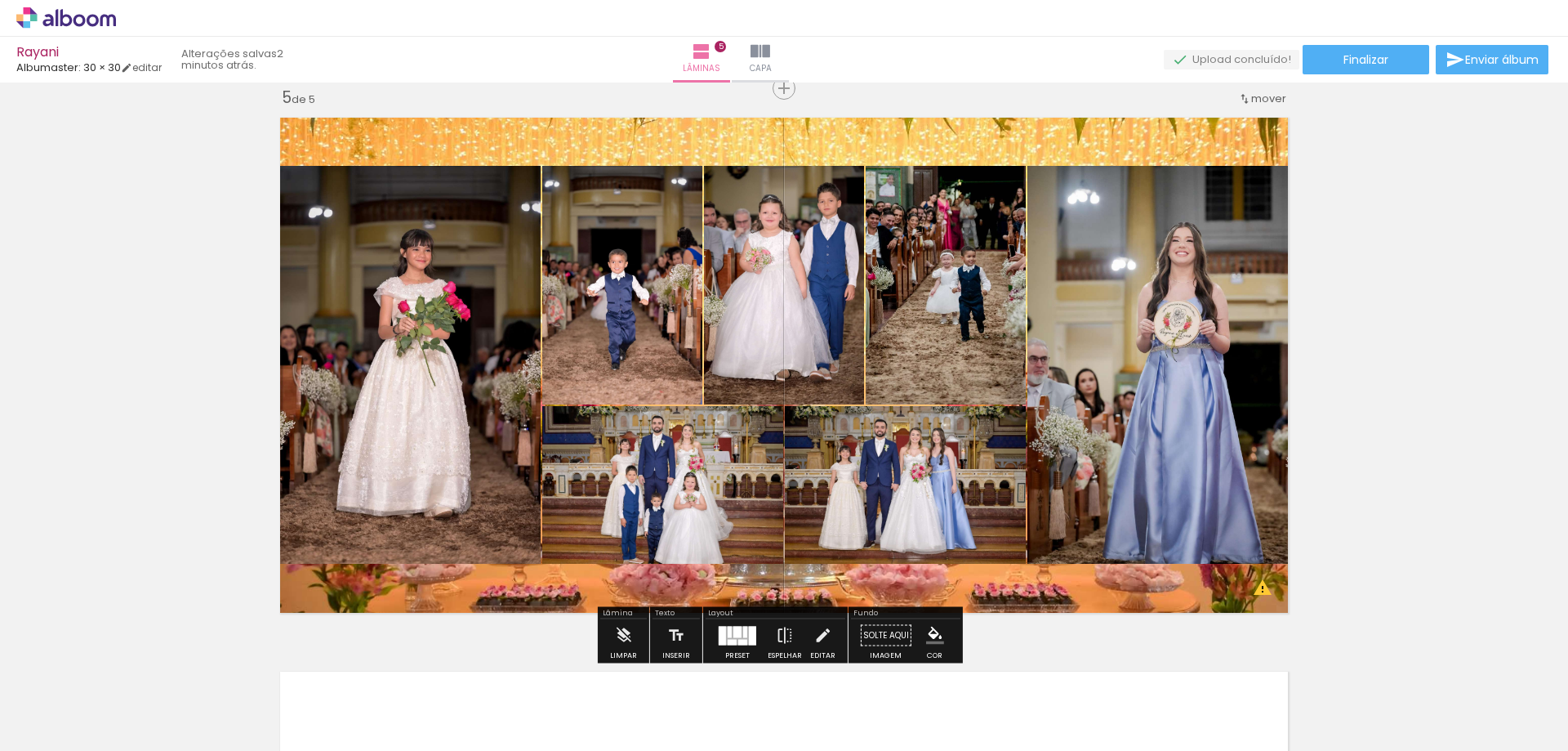
click at [961, 592] on quentale-layouter at bounding box center [784, 365] width 1025 height 513
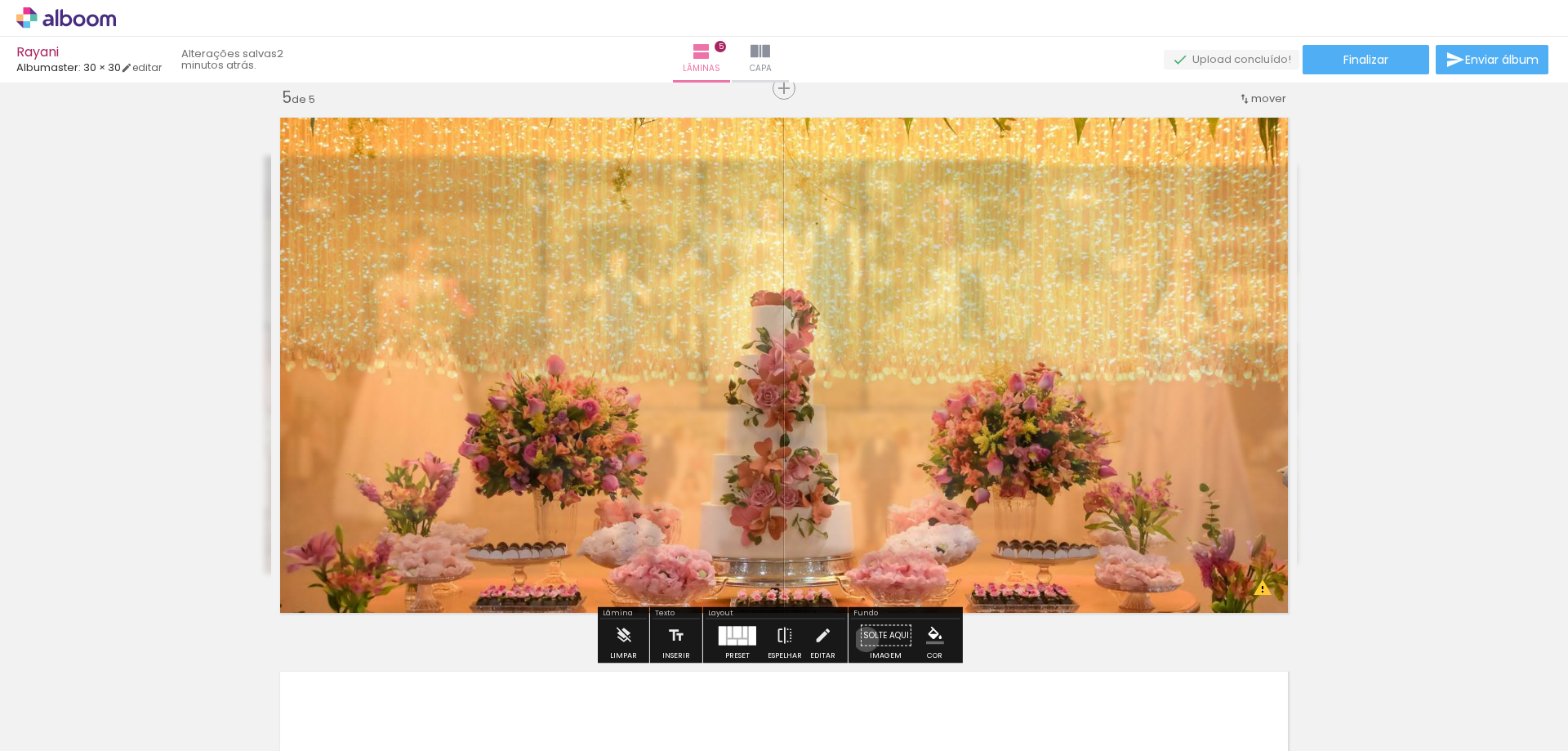
click at [861, 639] on paper-button "Solte aqui Imagem" at bounding box center [886, 640] width 58 height 42
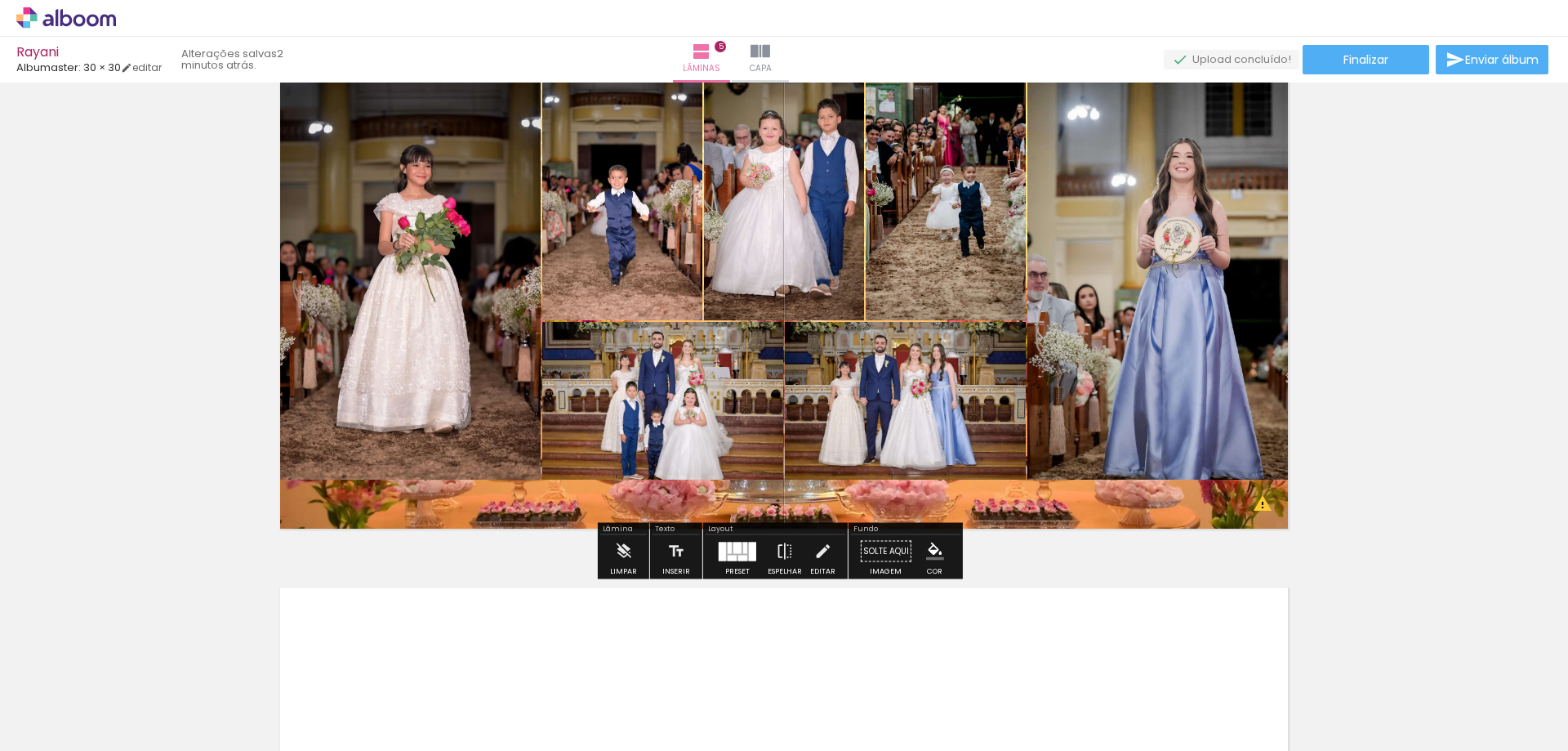
scroll to position [2400, 0]
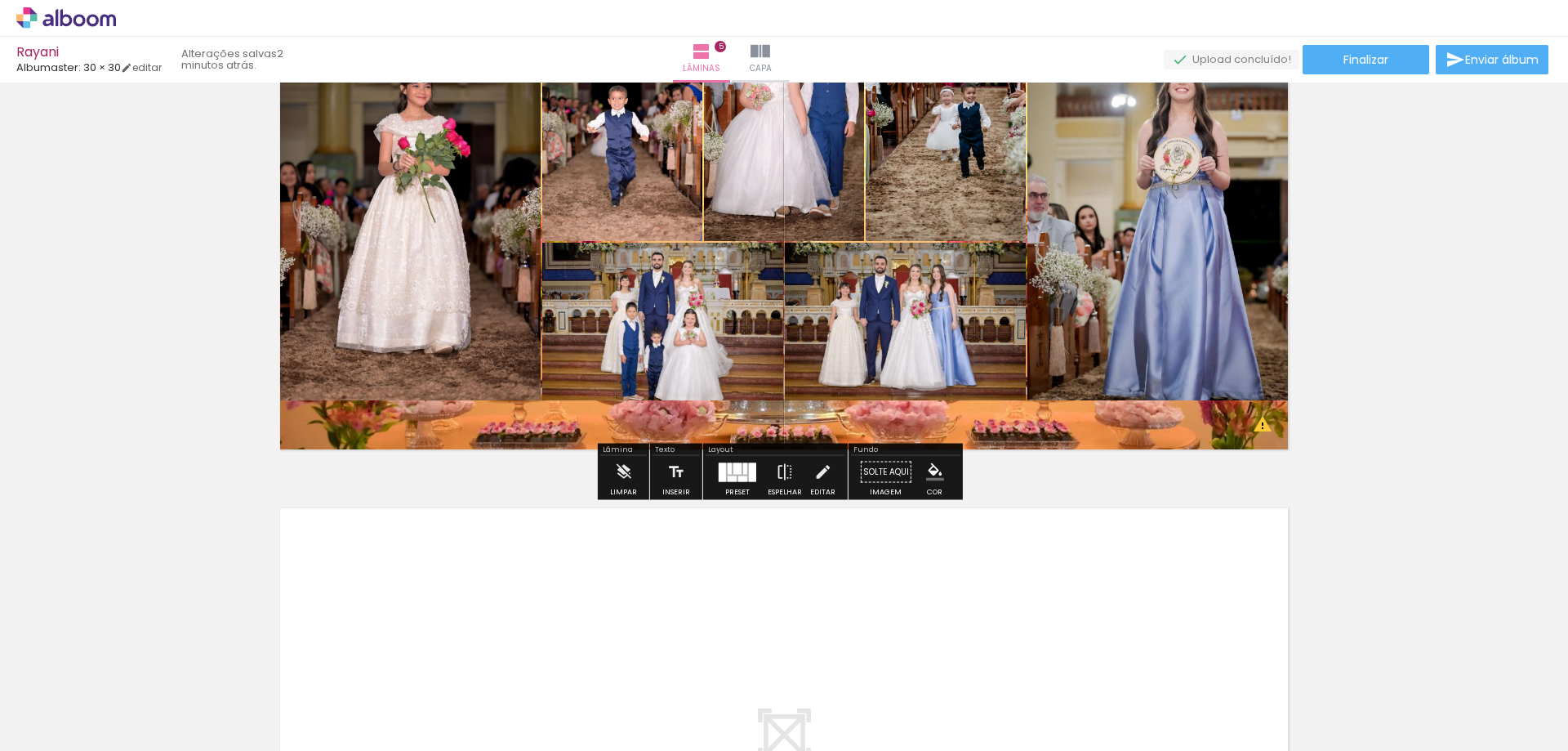
click at [926, 474] on iron-icon "color picker" at bounding box center [935, 472] width 18 height 18
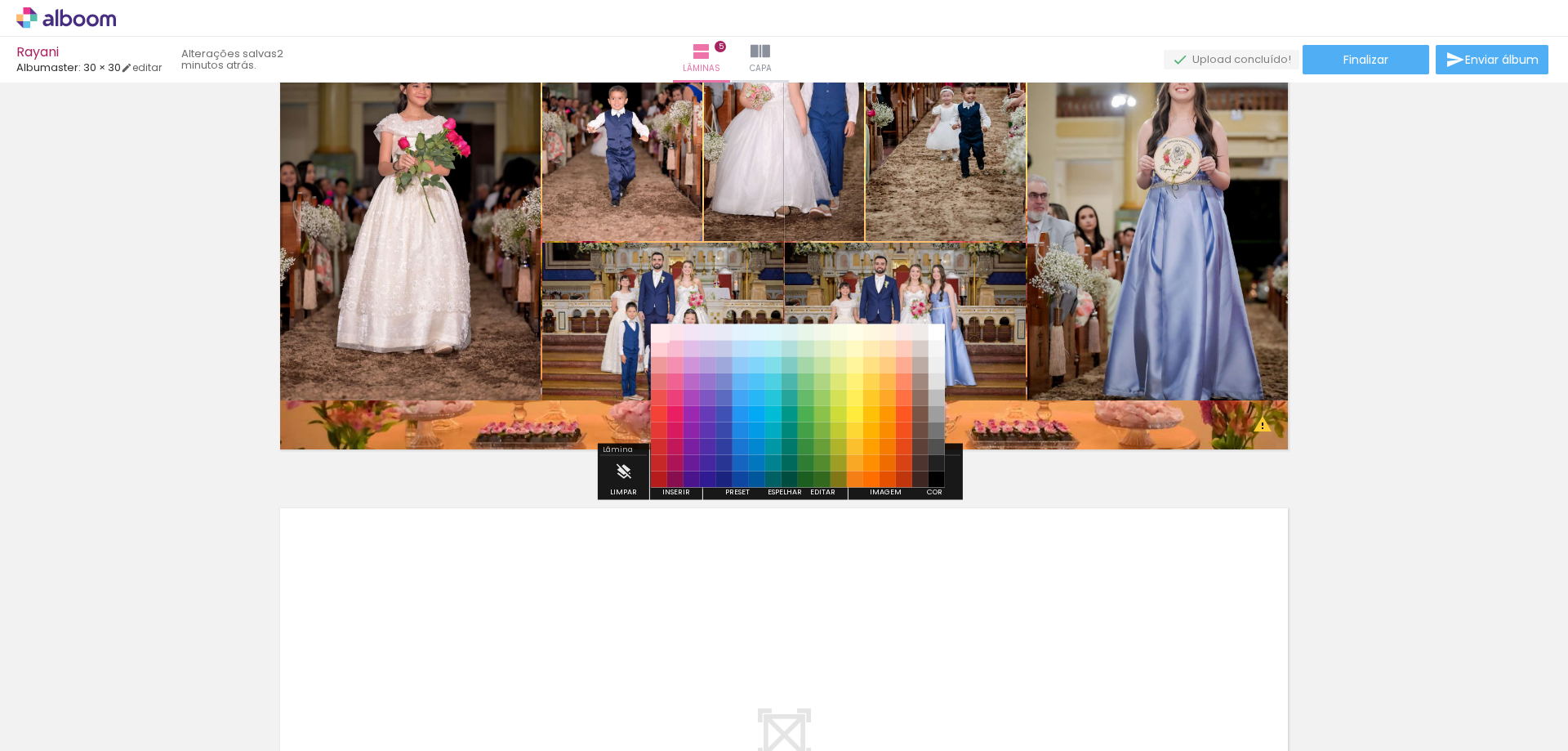
click at [654, 337] on paper-item "#ffebee" at bounding box center [659, 332] width 16 height 16
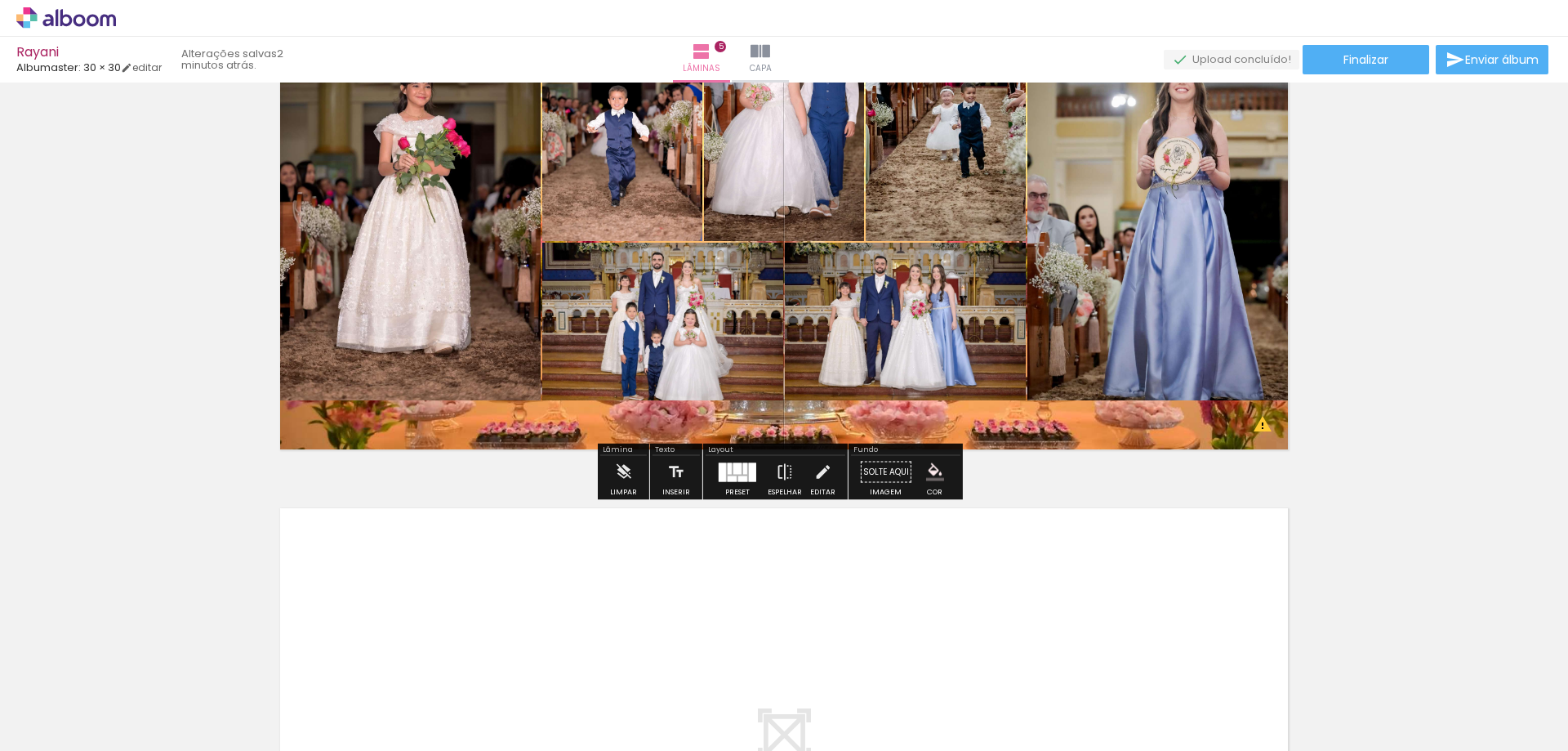
click at [911, 425] on quentale-layouter at bounding box center [784, 202] width 1025 height 513
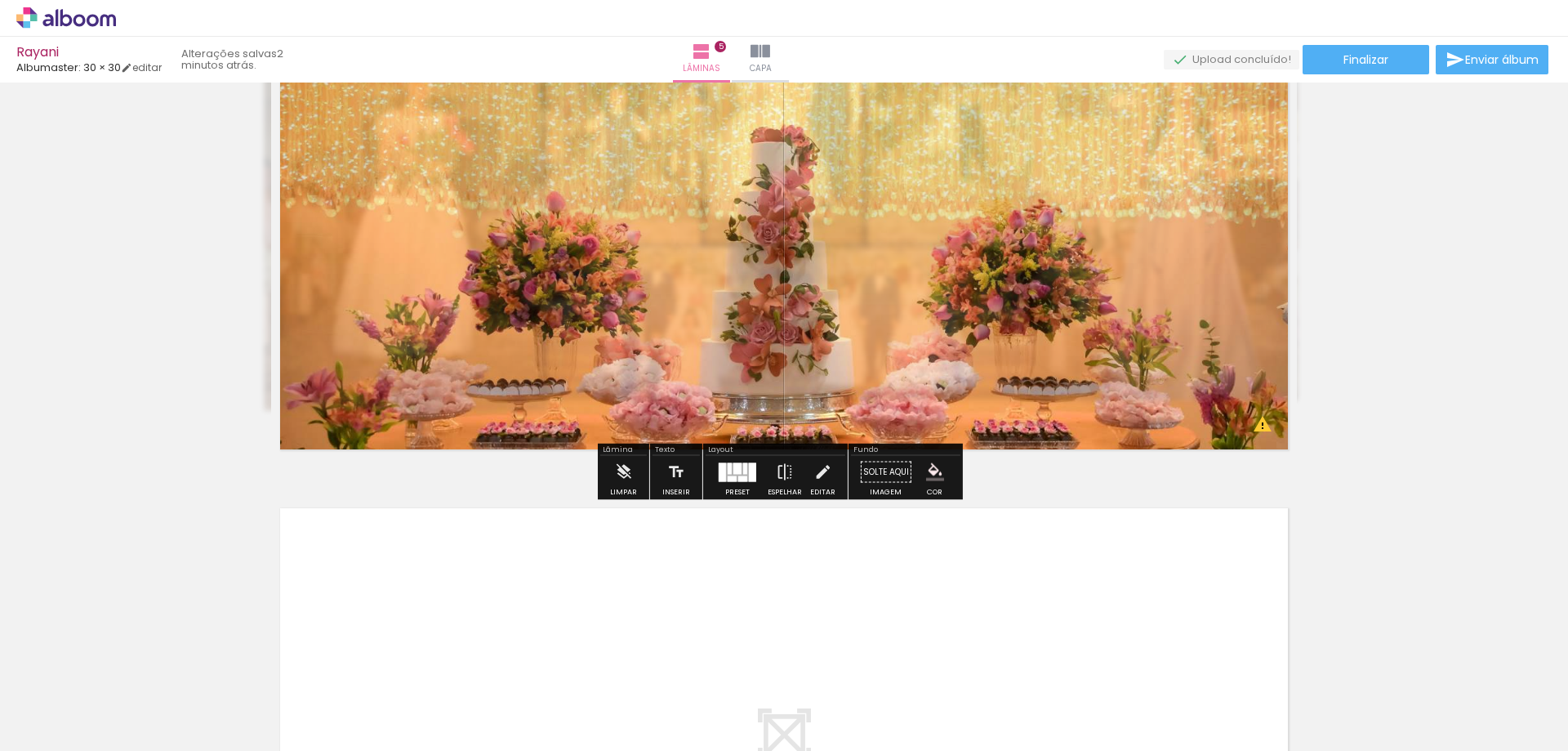
click at [933, 473] on iron-icon "color picker" at bounding box center [935, 472] width 18 height 18
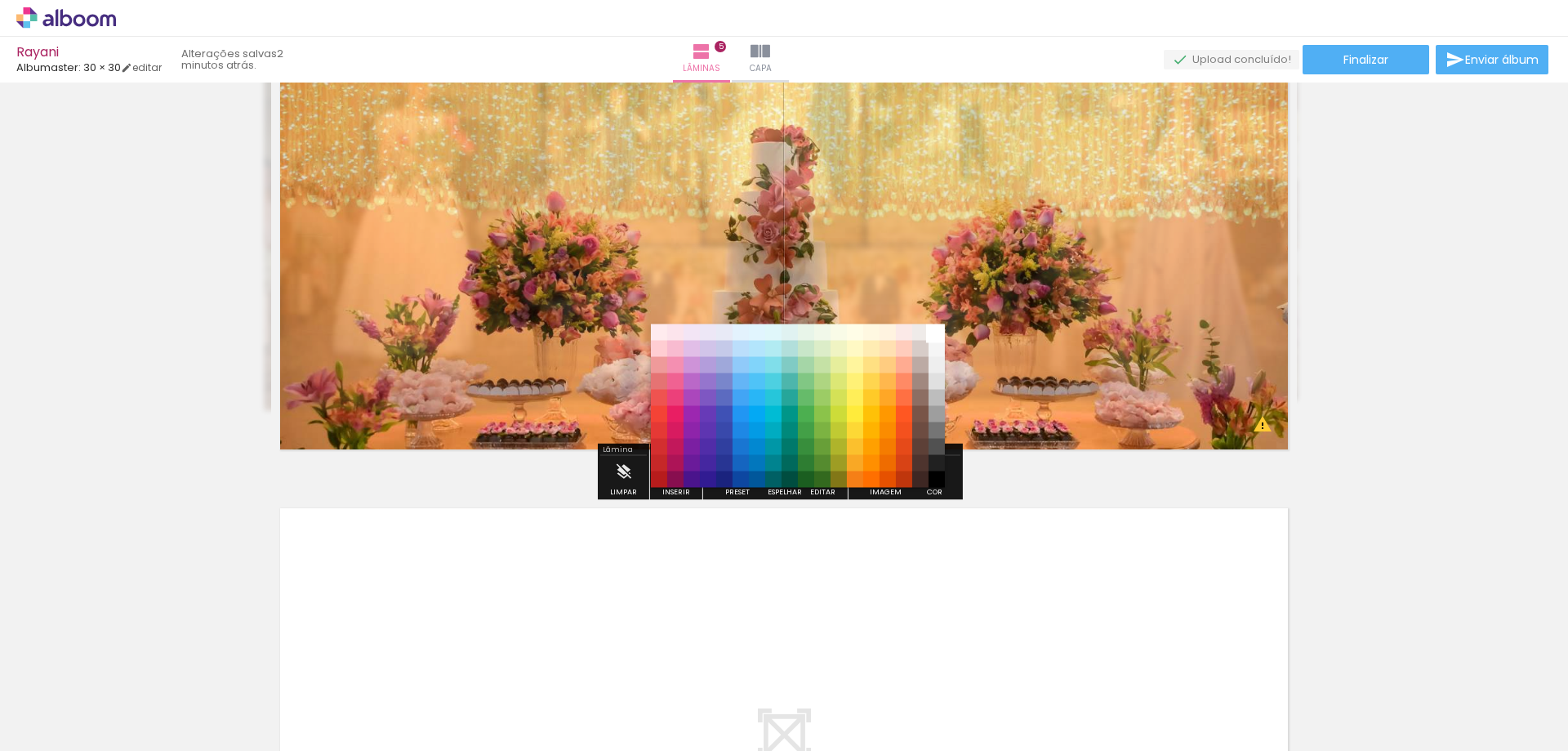
click at [936, 334] on paper-item "#ffffff" at bounding box center [937, 332] width 16 height 16
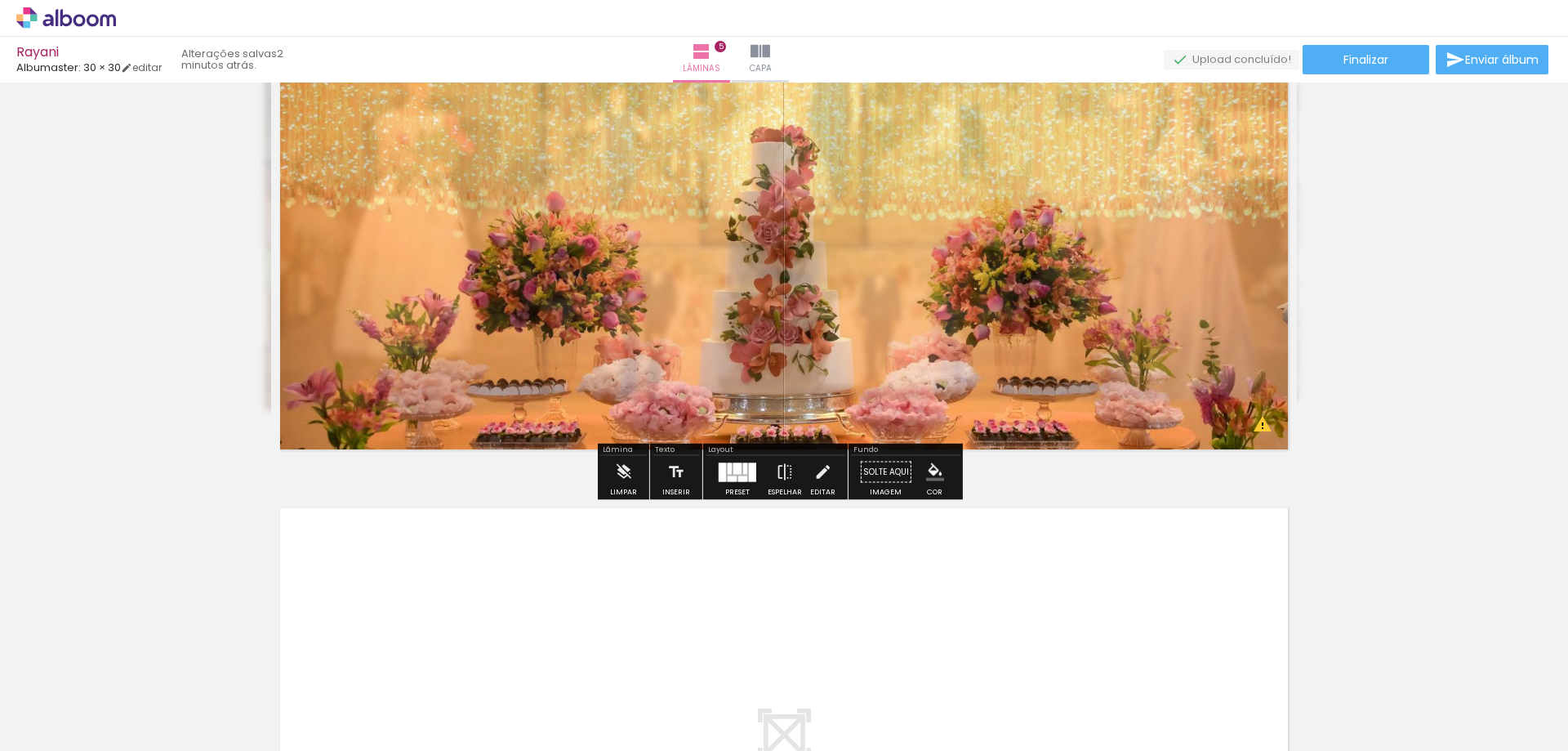
click at [868, 472] on paper-button "Solte aqui Imagem" at bounding box center [886, 476] width 58 height 42
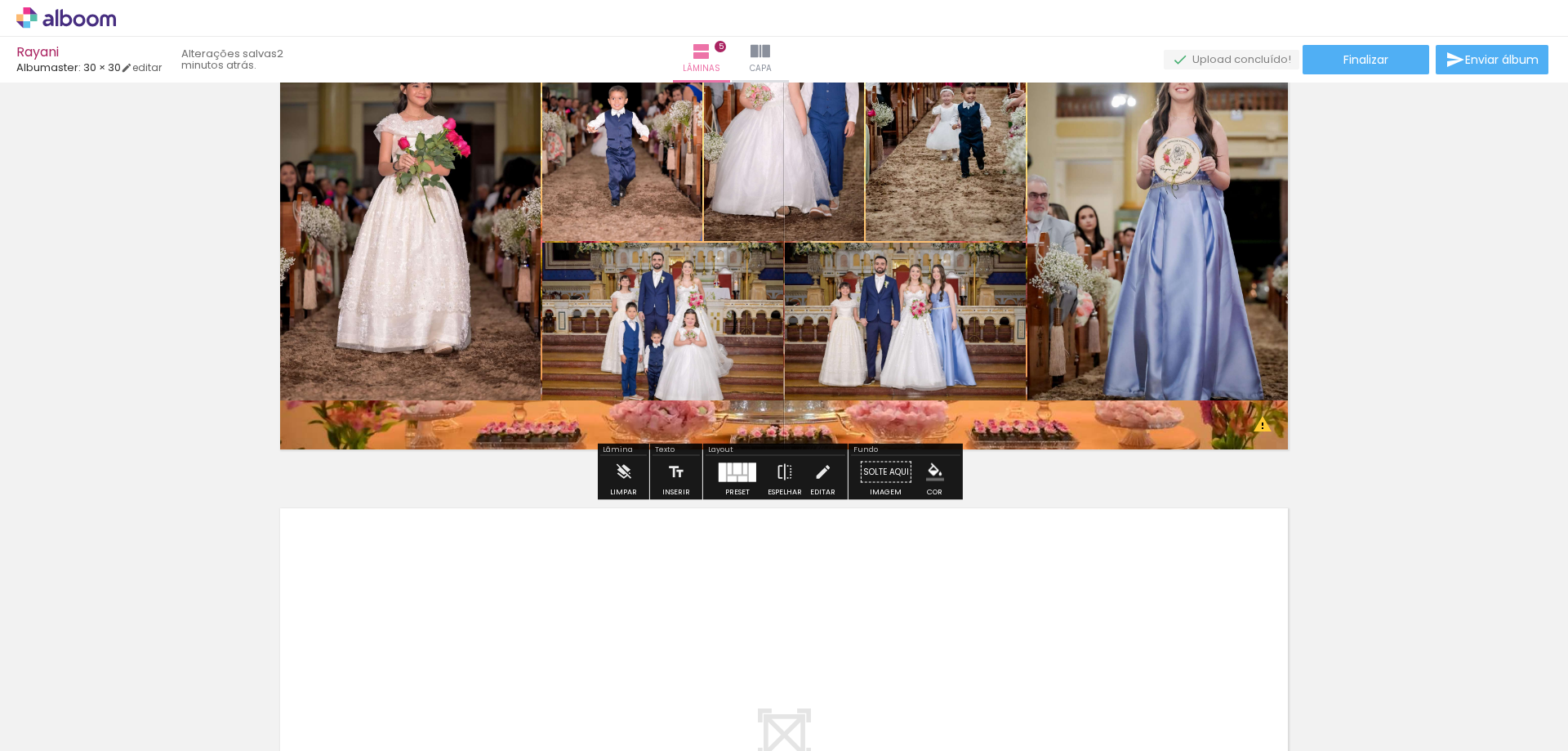
click at [959, 408] on quentale-layouter at bounding box center [784, 202] width 1025 height 513
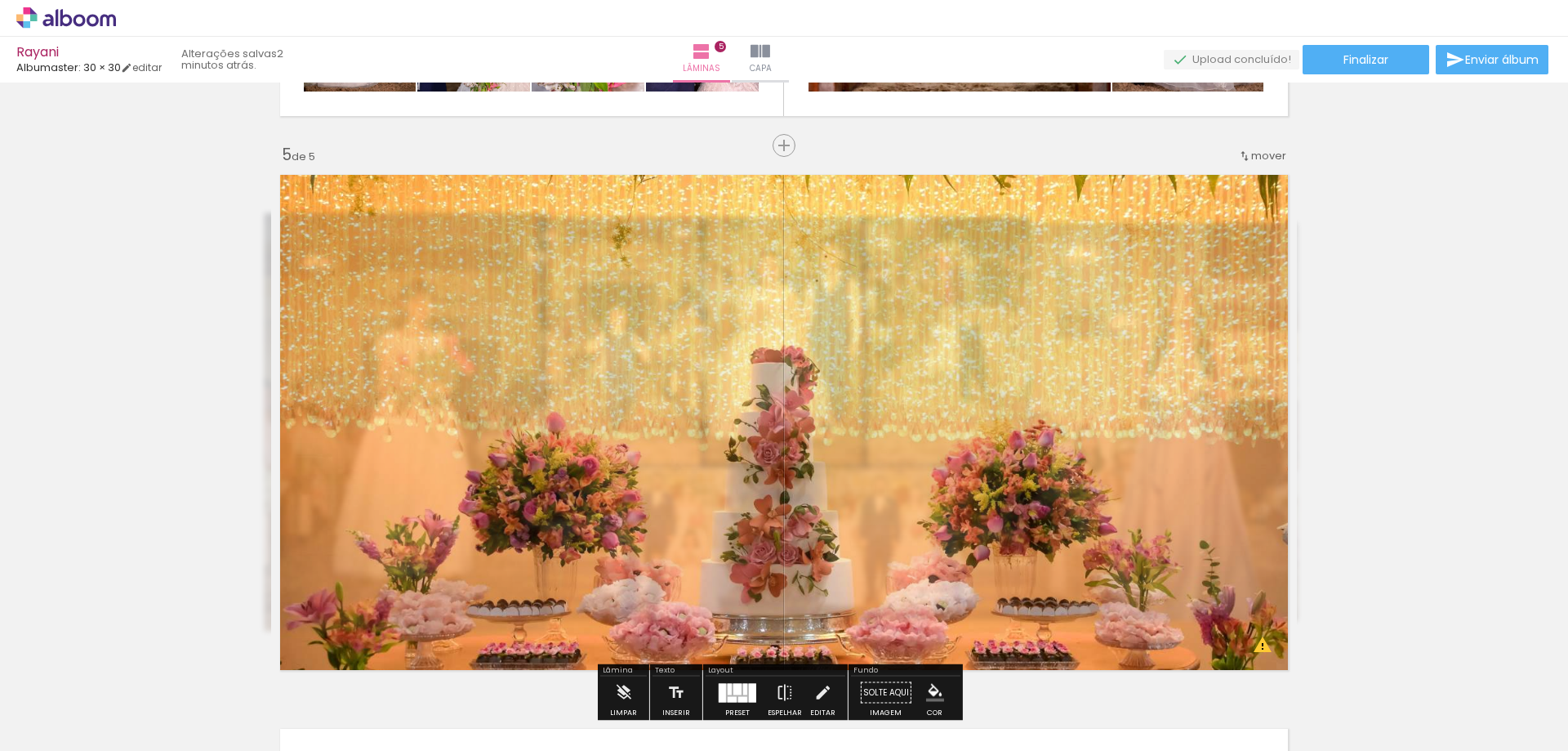
scroll to position [2155, 0]
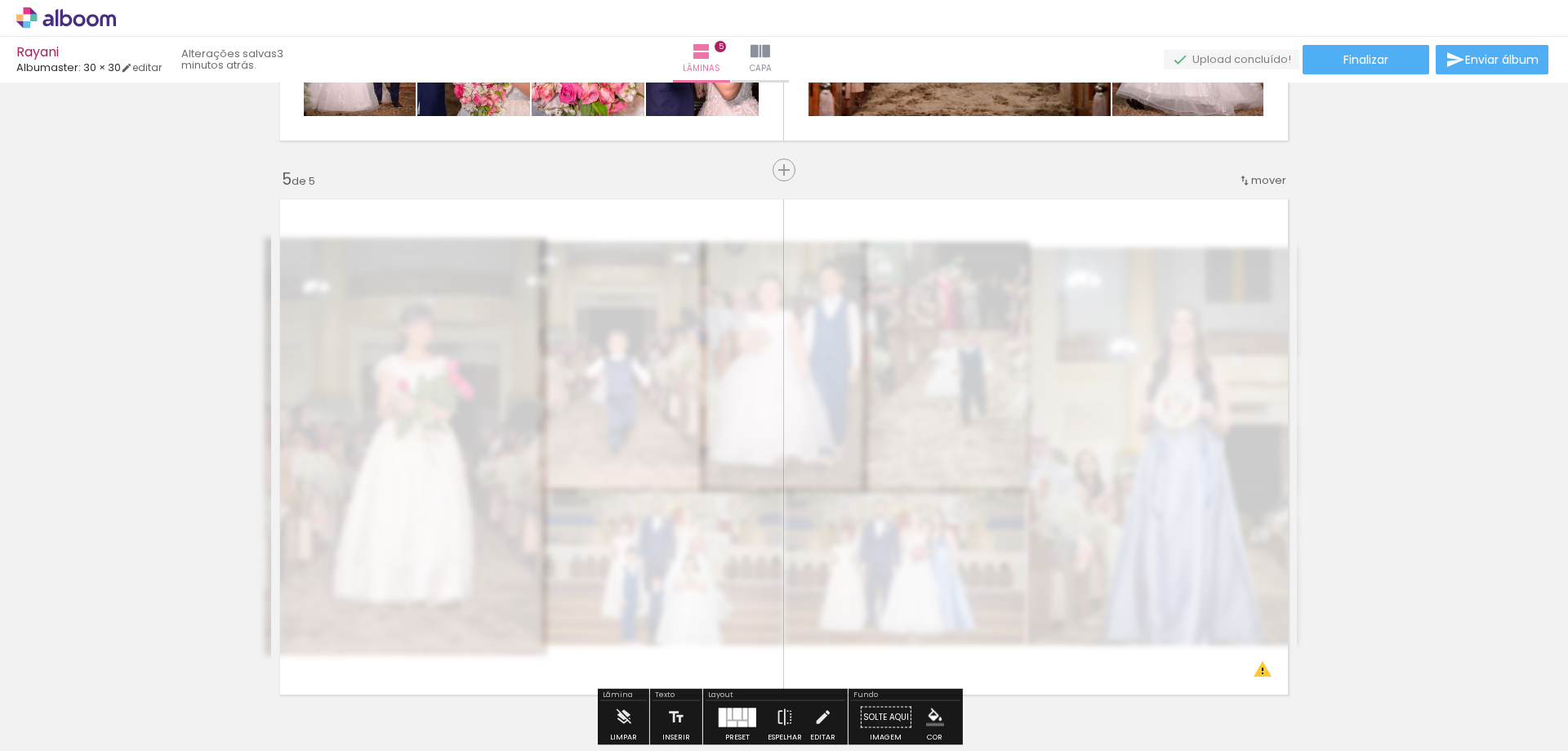
drag, startPoint x: 502, startPoint y: 230, endPoint x: 408, endPoint y: 234, distance: 94.1
click at [408, 219] on div "P&B Largura Cor" at bounding box center [812, 219] width 1025 height 0
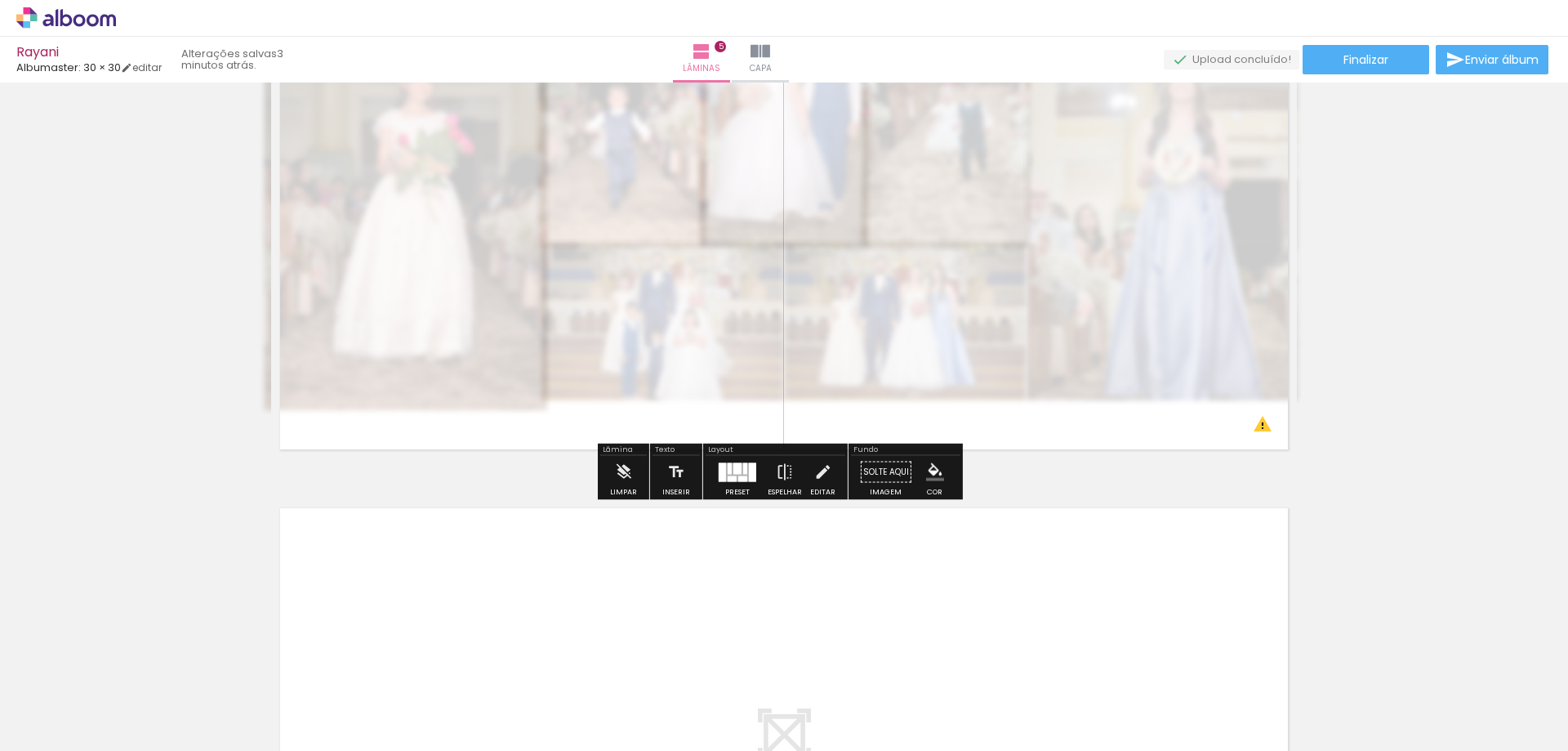
click at [988, 414] on quentale-layouter at bounding box center [784, 202] width 1025 height 513
click at [1222, 369] on quentale-photo at bounding box center [784, 202] width 1025 height 513
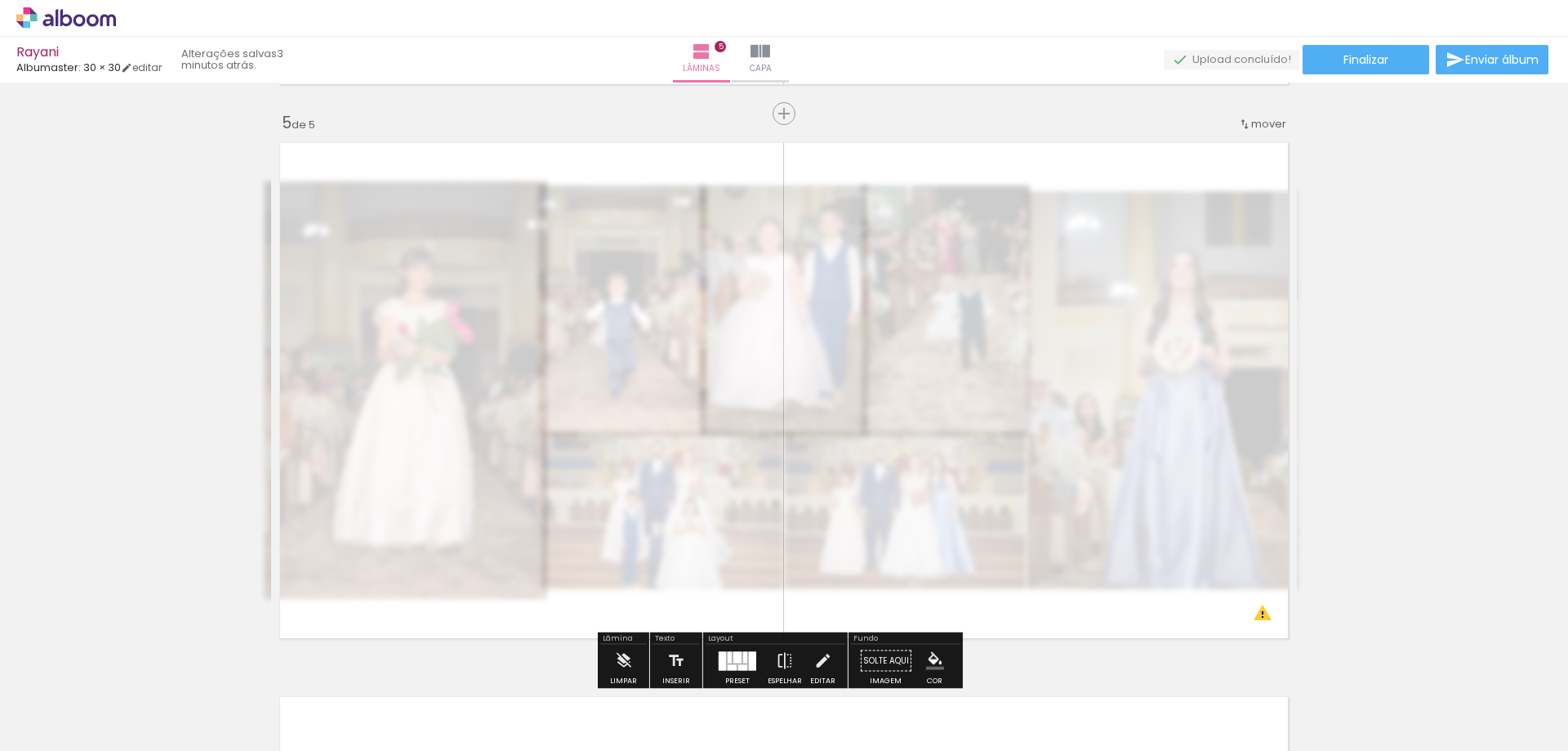
scroll to position [2155, 0]
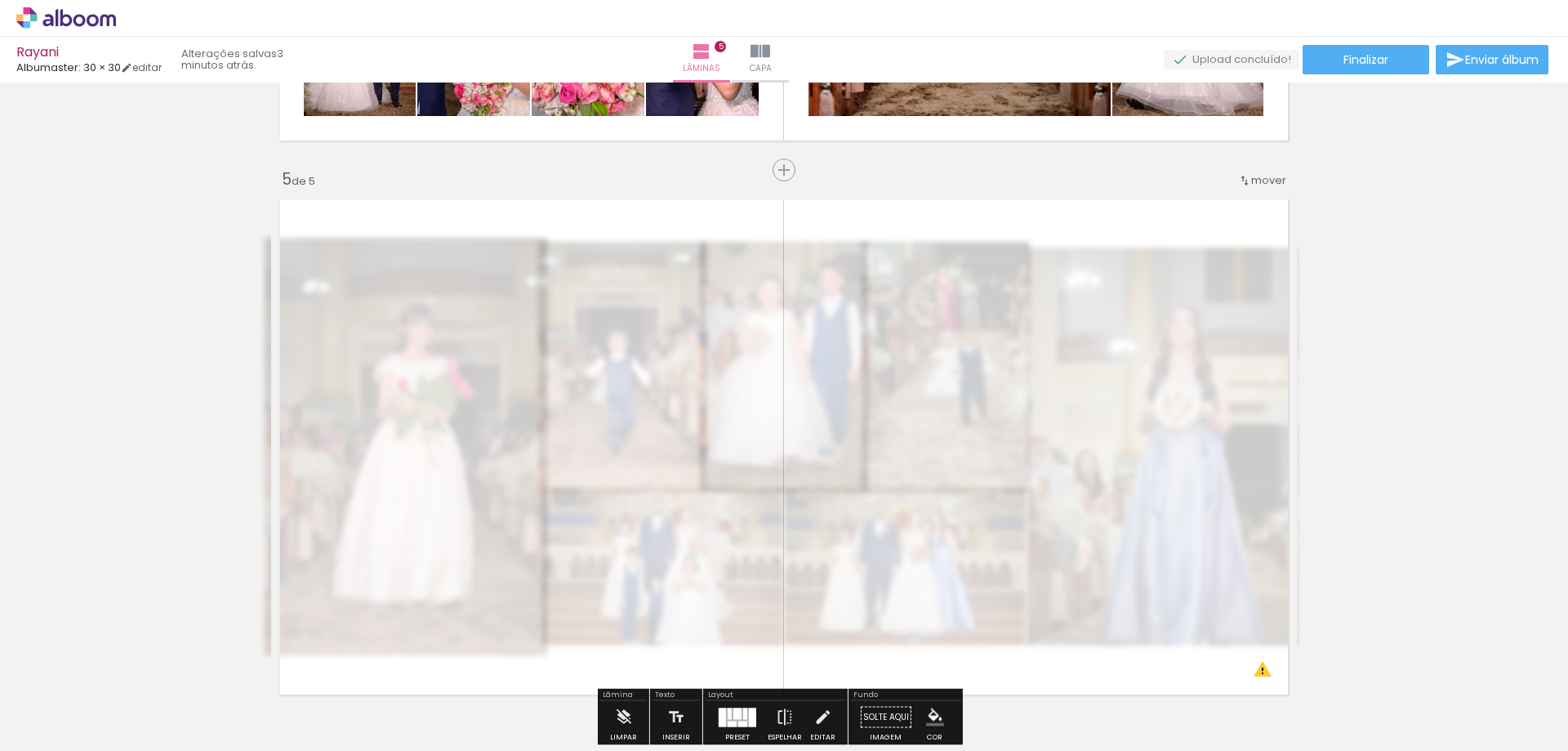
scroll to position [0, 6099]
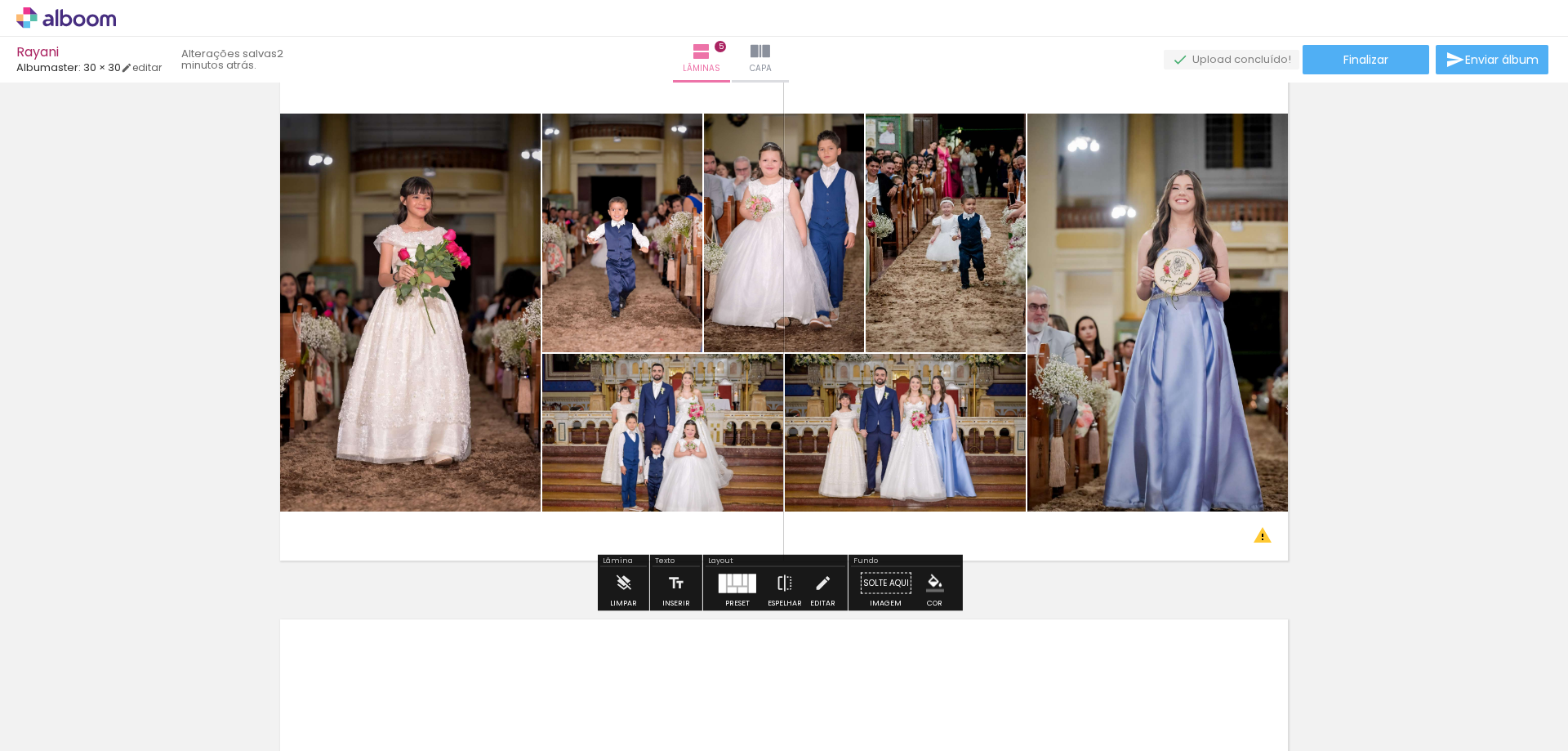
scroll to position [2318, 0]
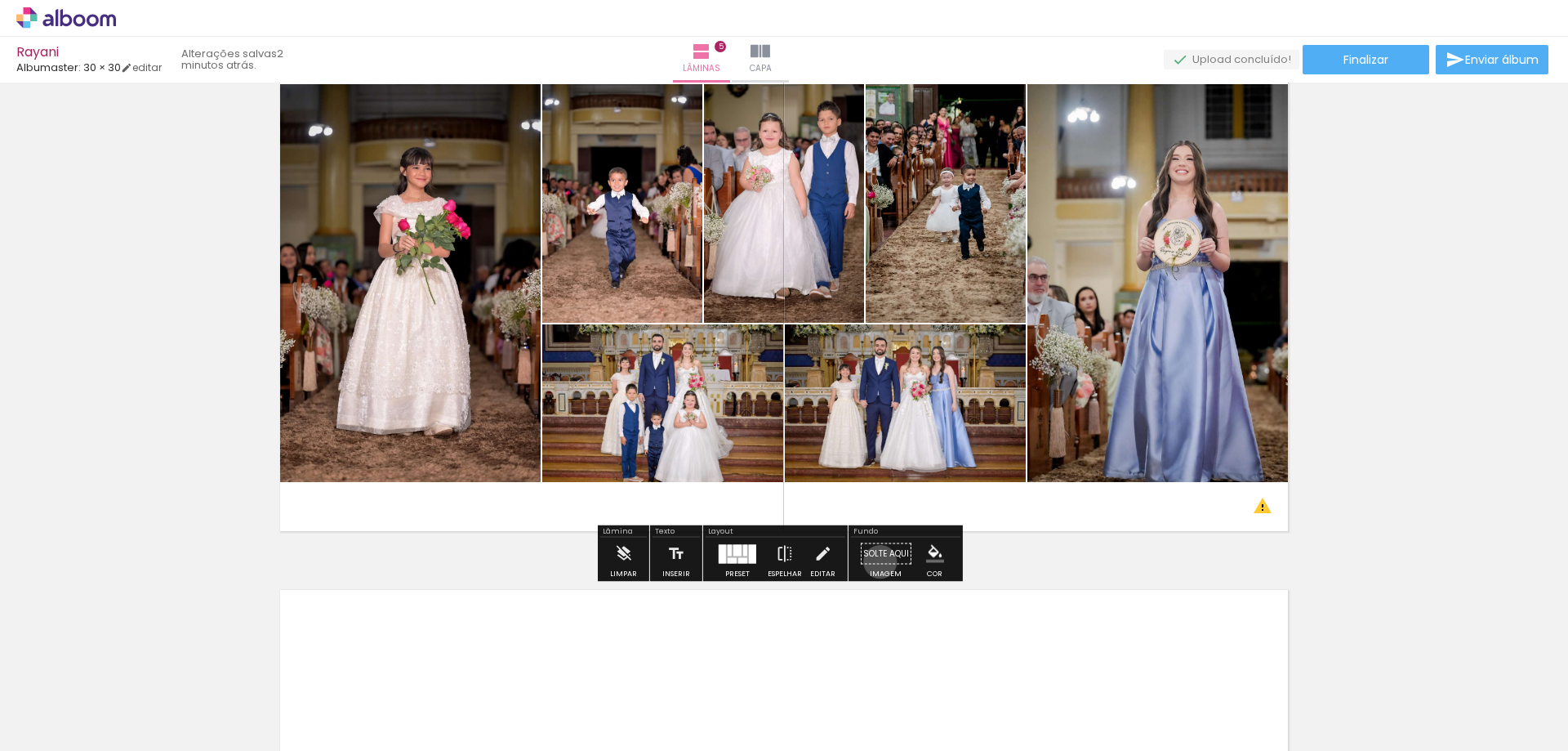
click at [875, 561] on paper-button "Solte aqui Imagem" at bounding box center [886, 558] width 58 height 42
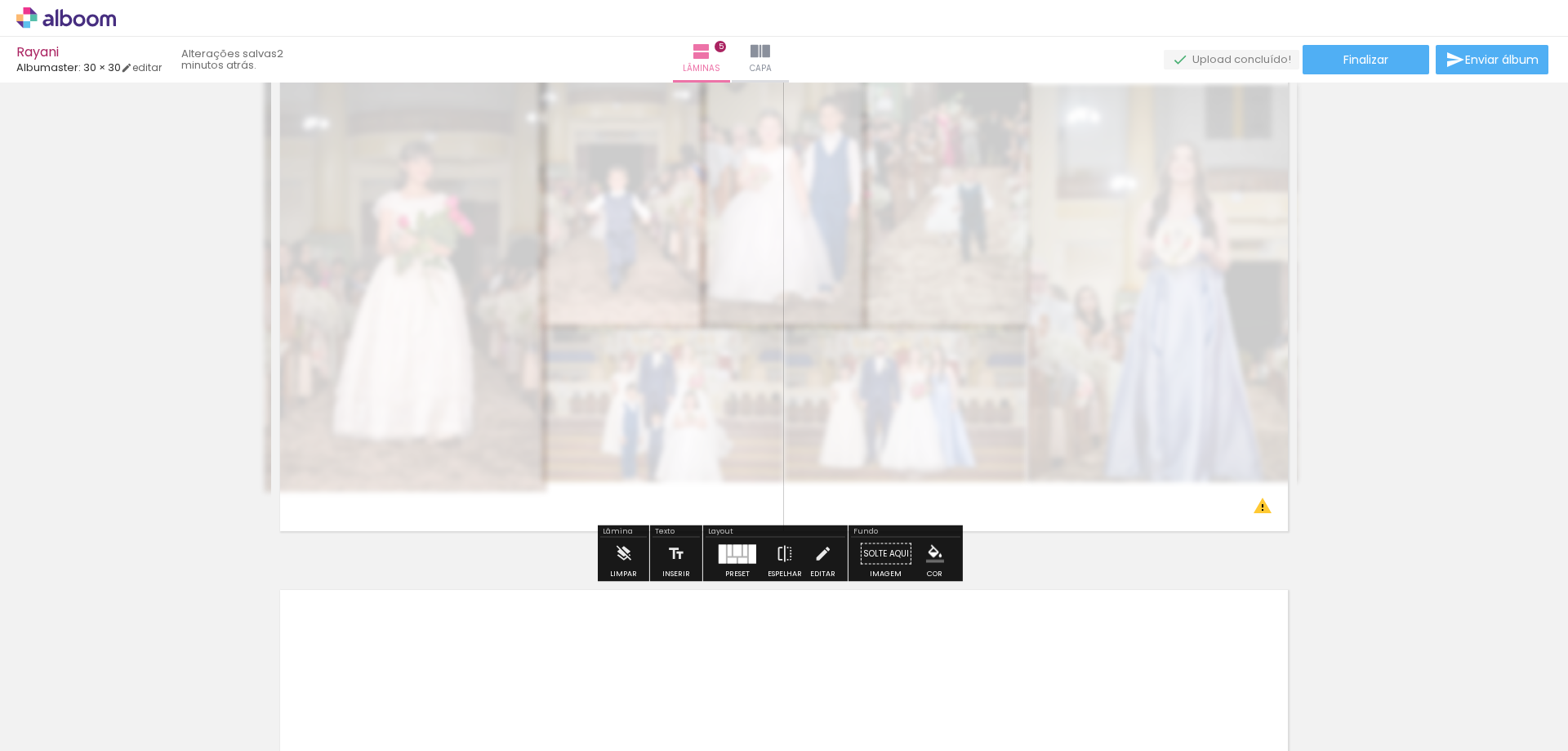
click at [875, 561] on paper-button "Solte aqui Imagem" at bounding box center [886, 558] width 58 height 42
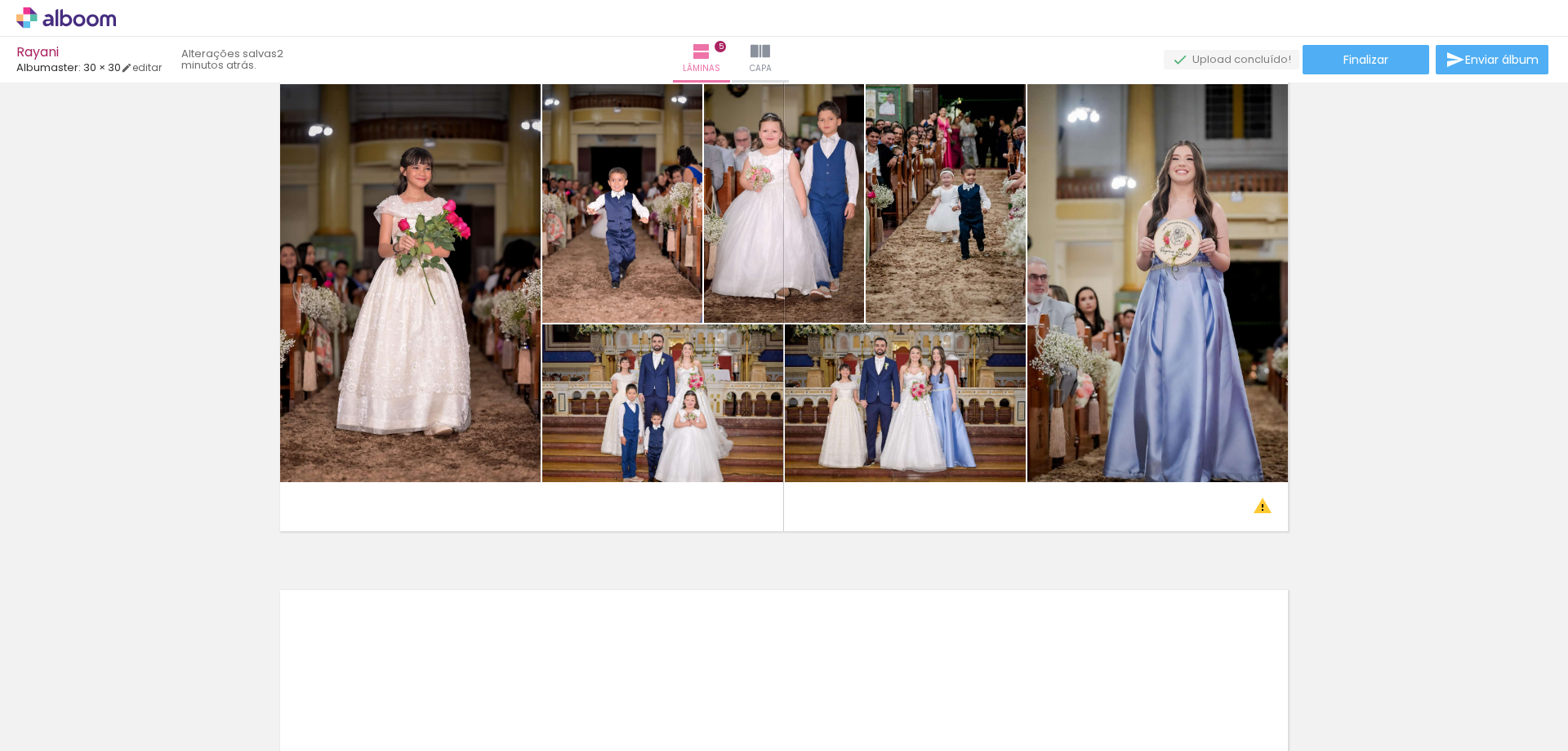
scroll to position [0, 0]
click at [55, 709] on input "Não utilizadas" at bounding box center [45, 714] width 62 height 14
click at [0, 0] on slot "Todas as fotos" at bounding box center [0, 0] width 0 height 0
type input "Todas as fotos"
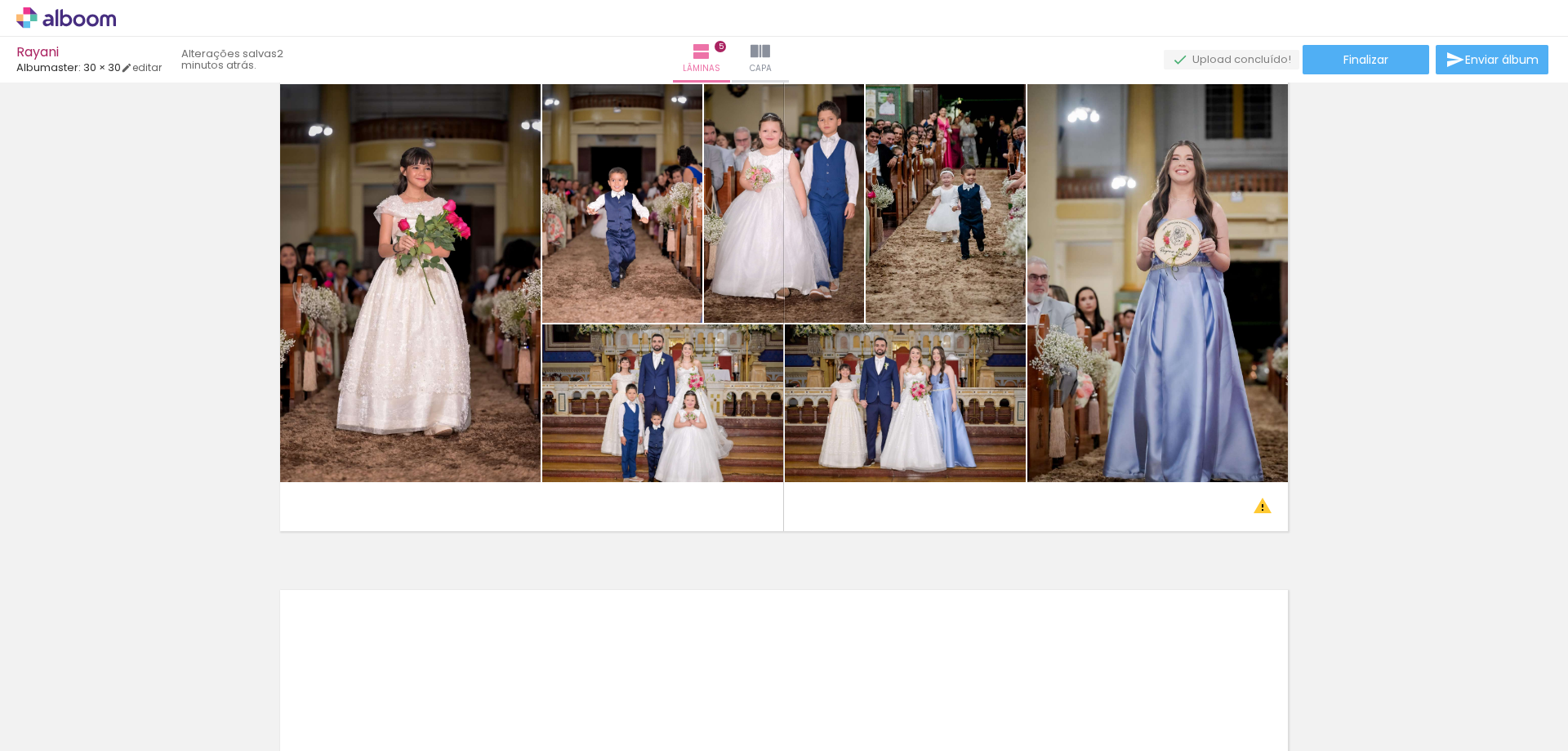
click at [813, 712] on div at bounding box center [813, 696] width 81 height 54
click at [834, 688] on div at bounding box center [813, 696] width 81 height 54
click at [812, 705] on div at bounding box center [813, 696] width 81 height 54
click at [783, 678] on div at bounding box center [813, 696] width 81 height 54
click at [786, 667] on iron-icon at bounding box center [777, 662] width 17 height 17
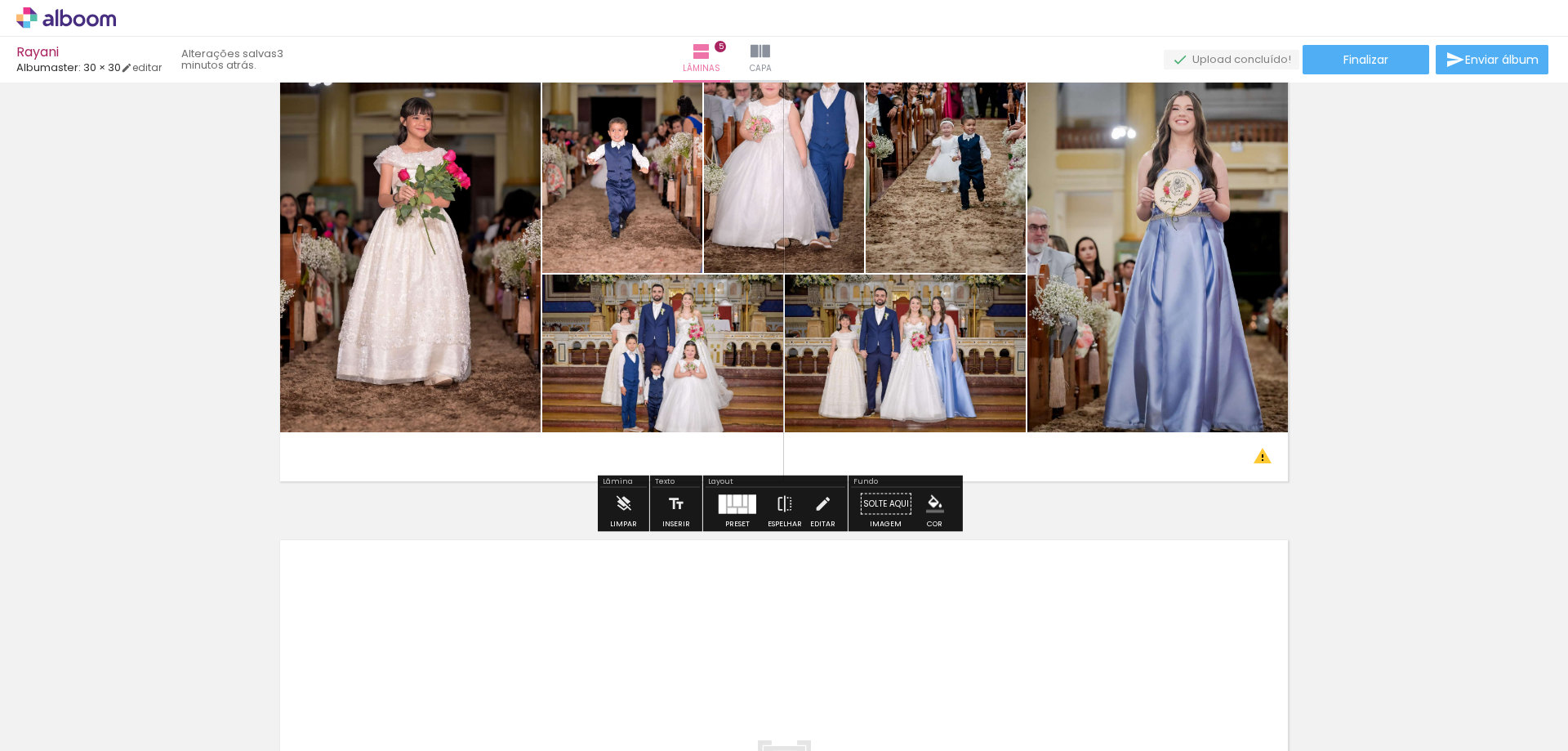
scroll to position [2400, 0]
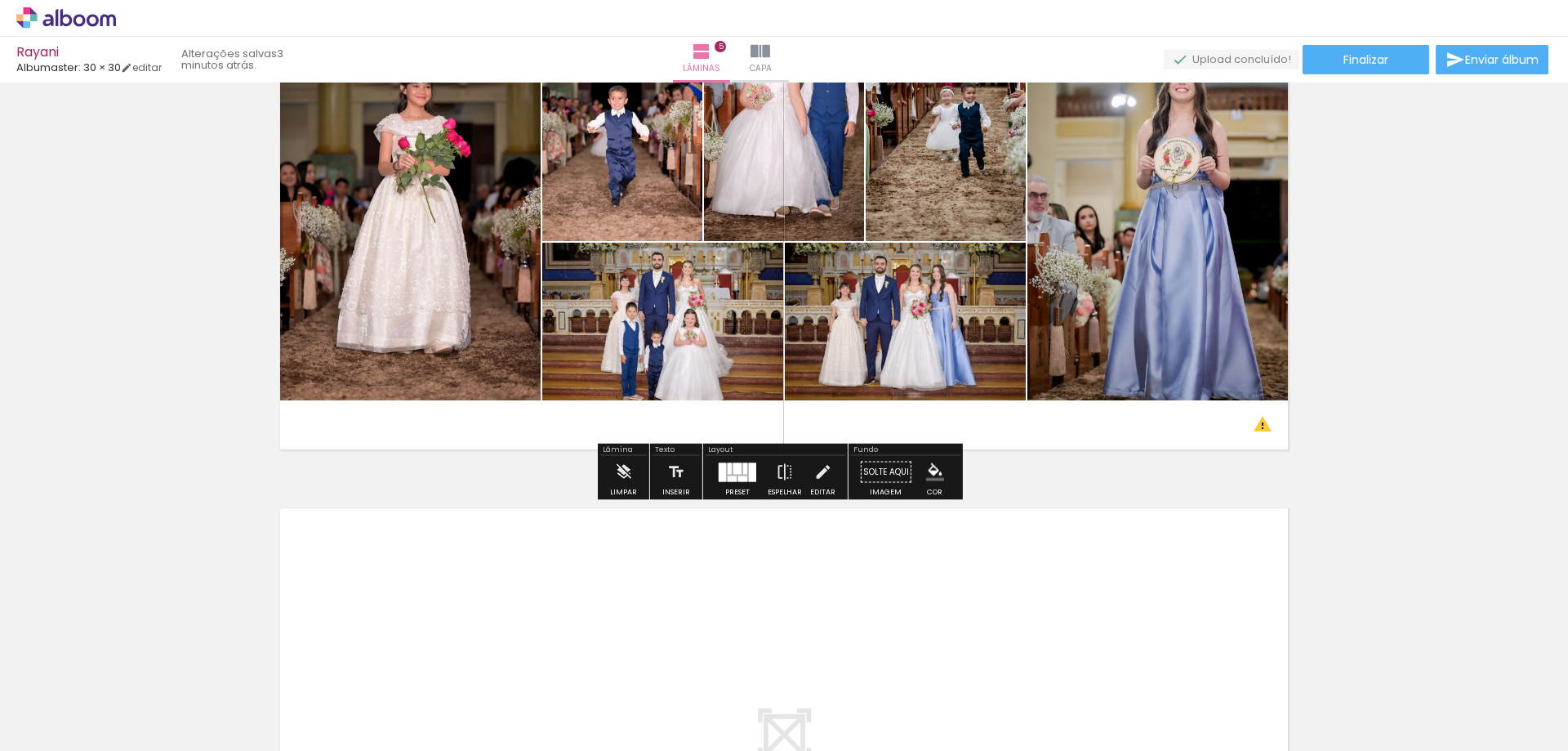
click at [1260, 431] on quentale-layouter at bounding box center [784, 202] width 1025 height 513
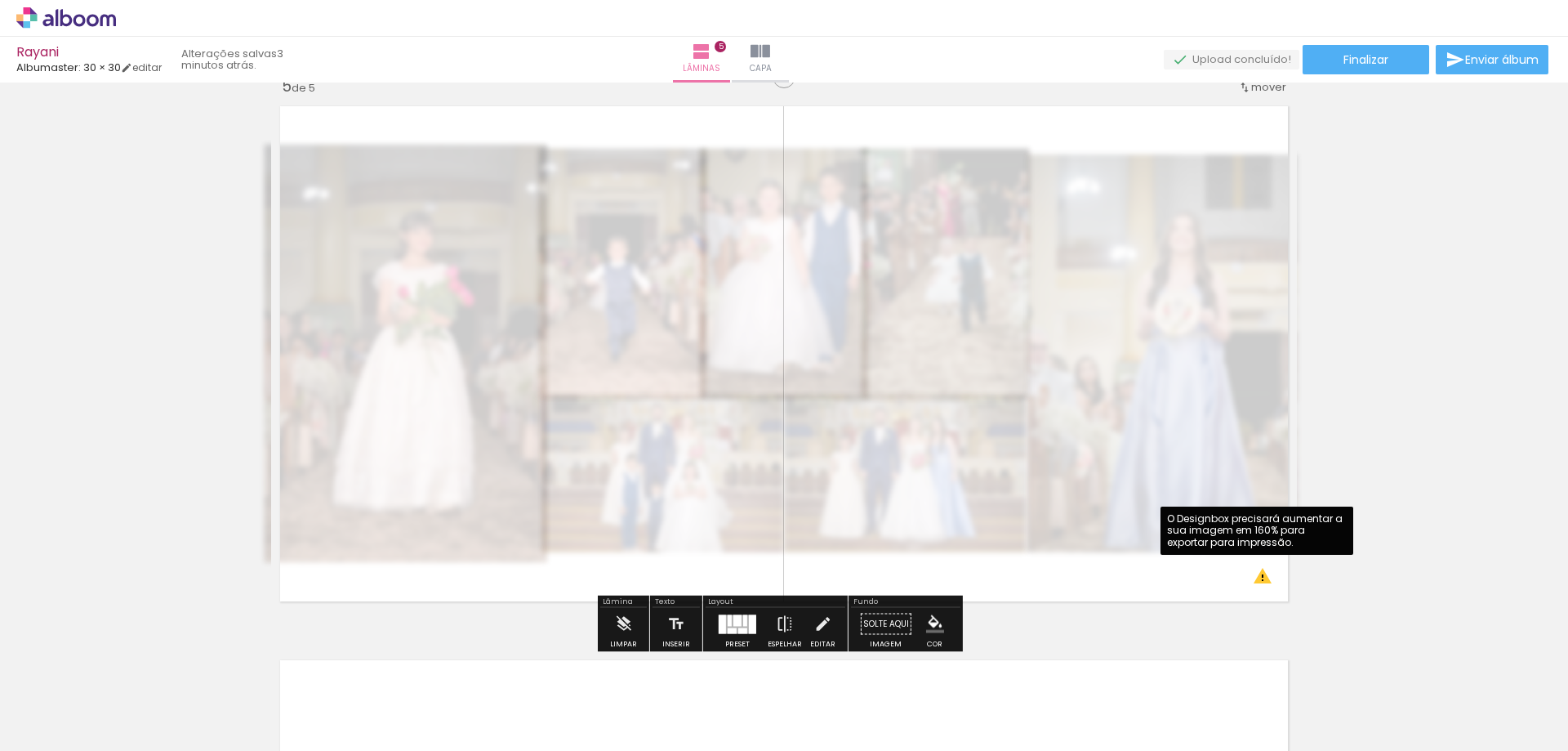
scroll to position [2237, 0]
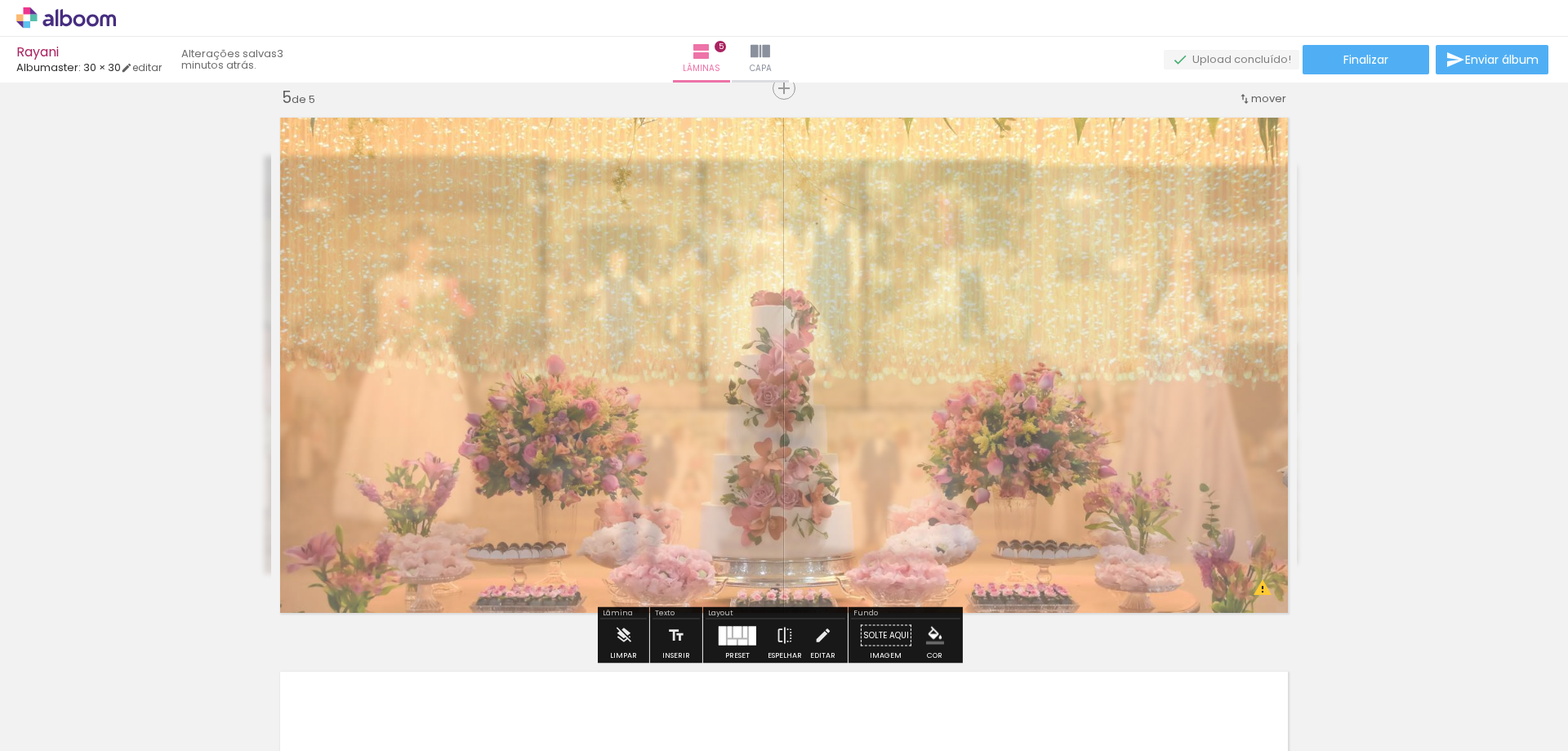
drag, startPoint x: 442, startPoint y: 147, endPoint x: 480, endPoint y: 150, distance: 38.1
type paper-slider "65"
click at [482, 150] on div at bounding box center [487, 151] width 10 height 10
click at [710, 294] on quentale-photo at bounding box center [784, 365] width 1025 height 513
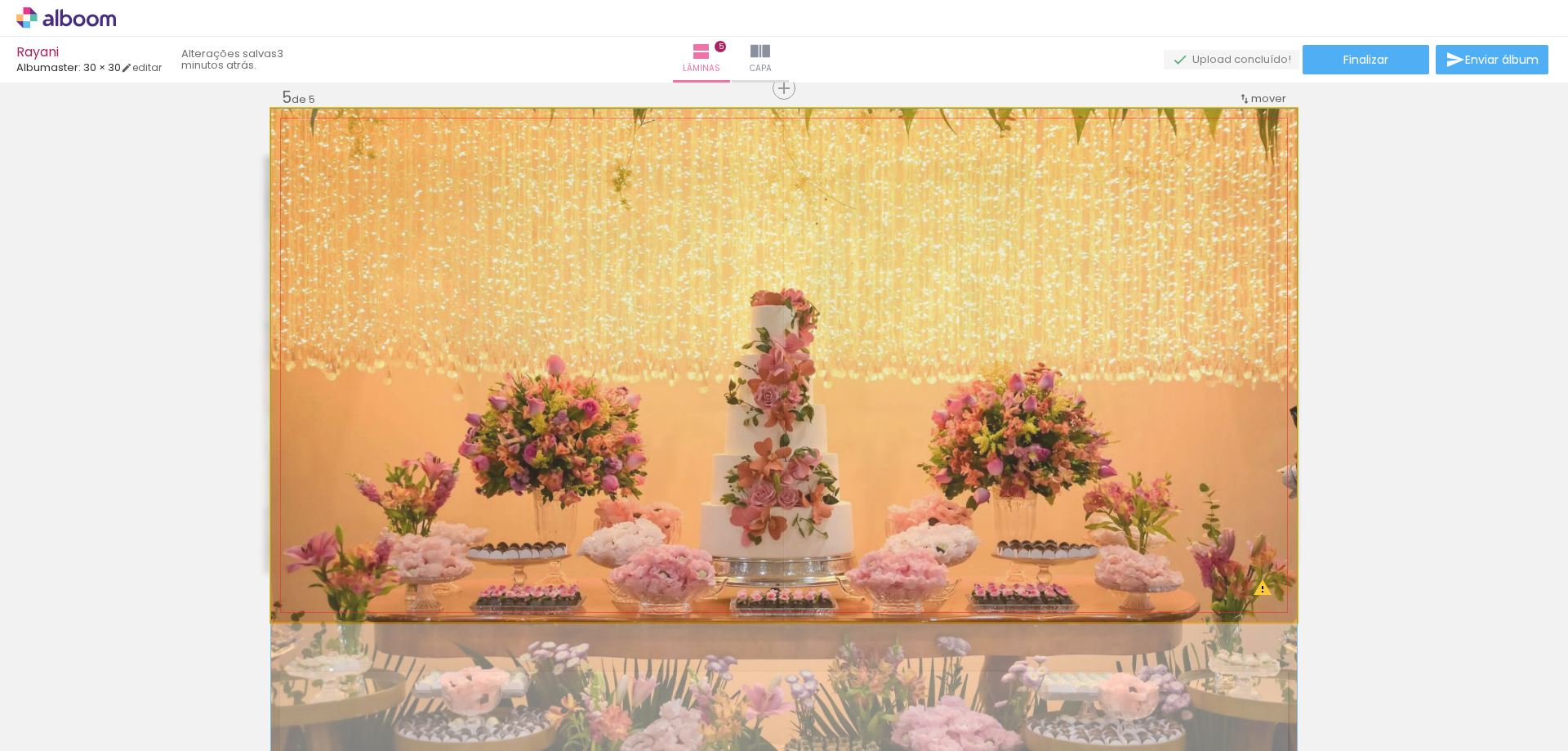
drag, startPoint x: 848, startPoint y: 243, endPoint x: 849, endPoint y: 297, distance: 54.0
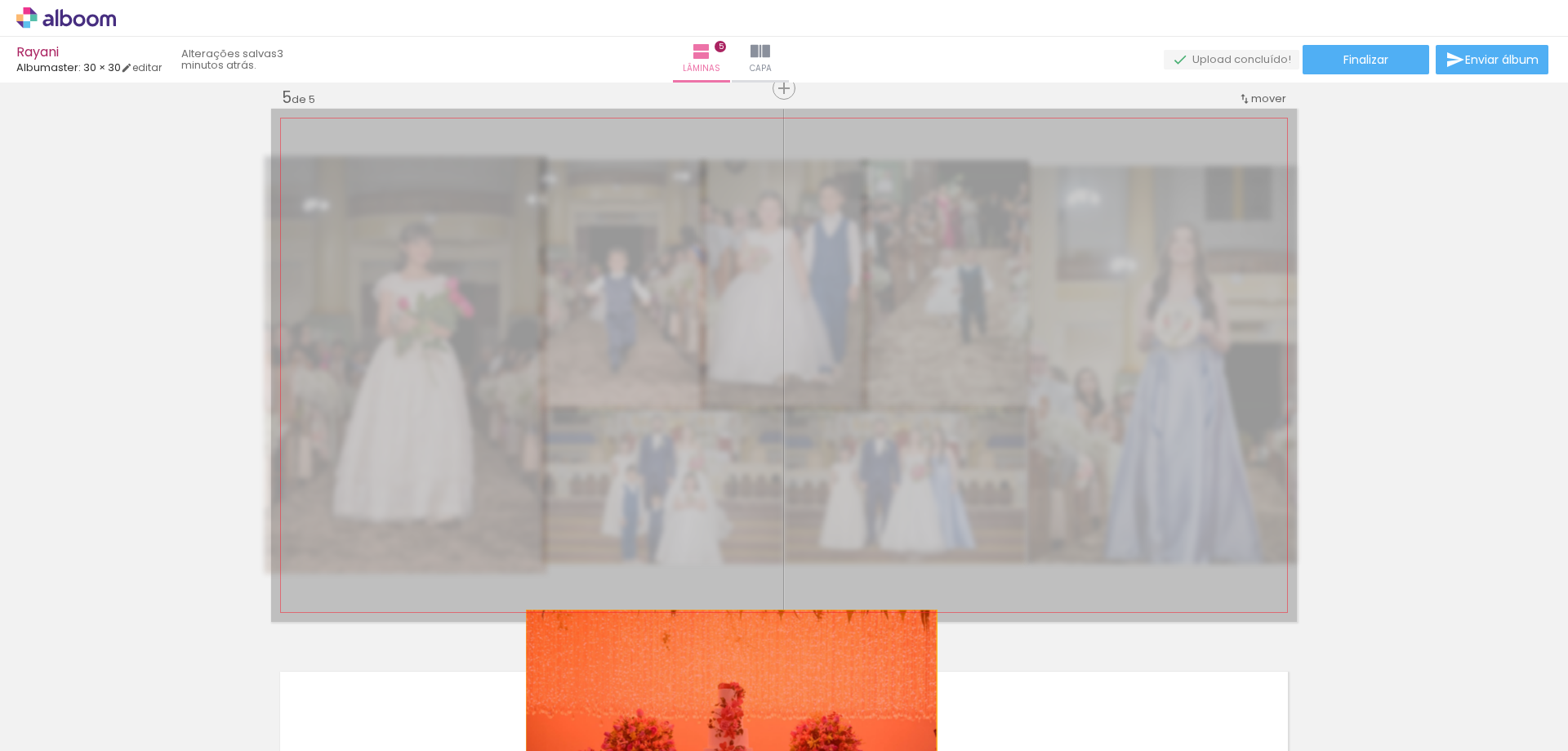
drag, startPoint x: 619, startPoint y: 229, endPoint x: 725, endPoint y: 712, distance: 494.5
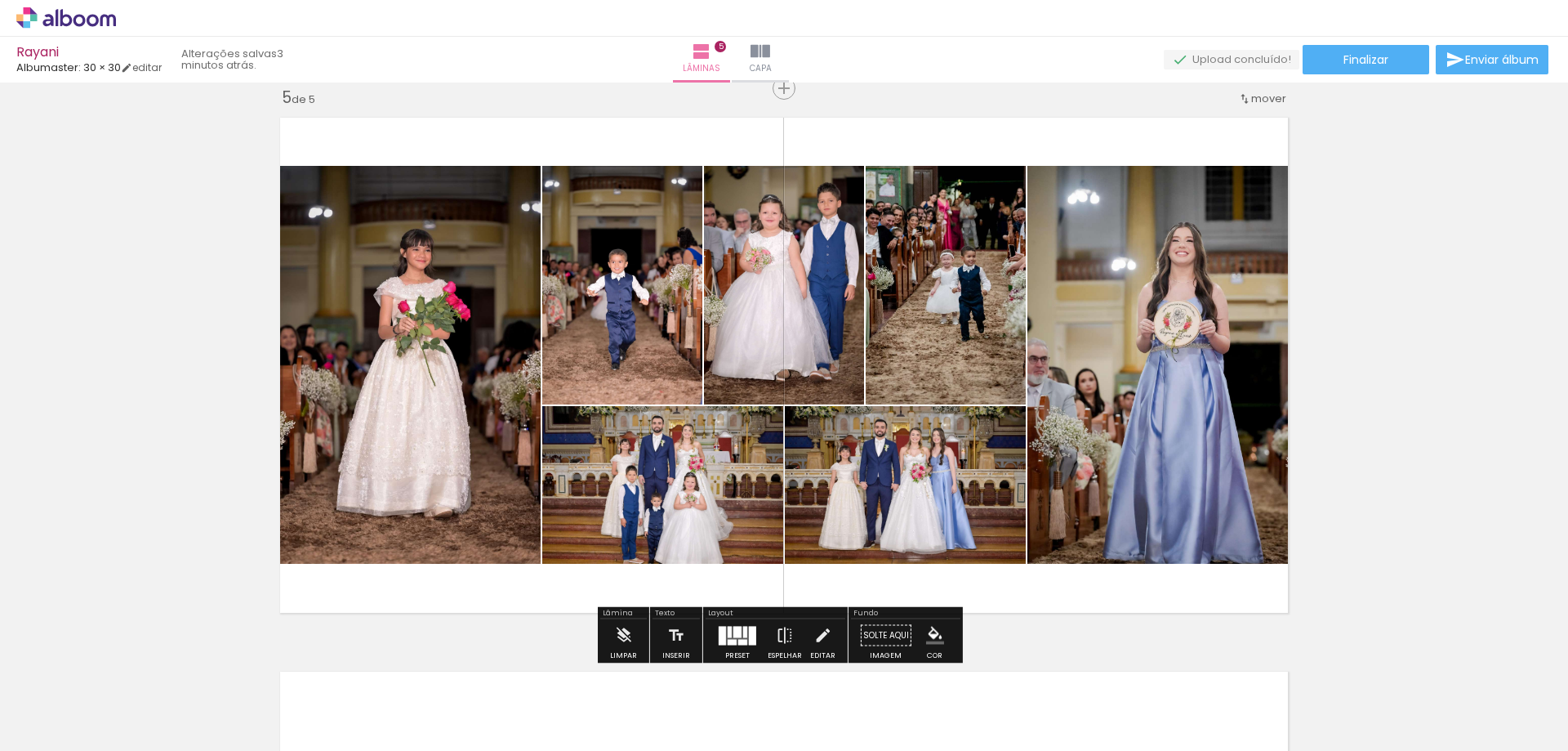
click at [65, 710] on div "Biblioteca 186 fotos Todas as fotos Não utilizadas Adicionar Fotos" at bounding box center [50, 699] width 101 height 81
click at [64, 704] on input "Todas as fotos" at bounding box center [45, 701] width 62 height 14
click at [0, 0] on slot "Não utilizadas" at bounding box center [0, 0] width 0 height 0
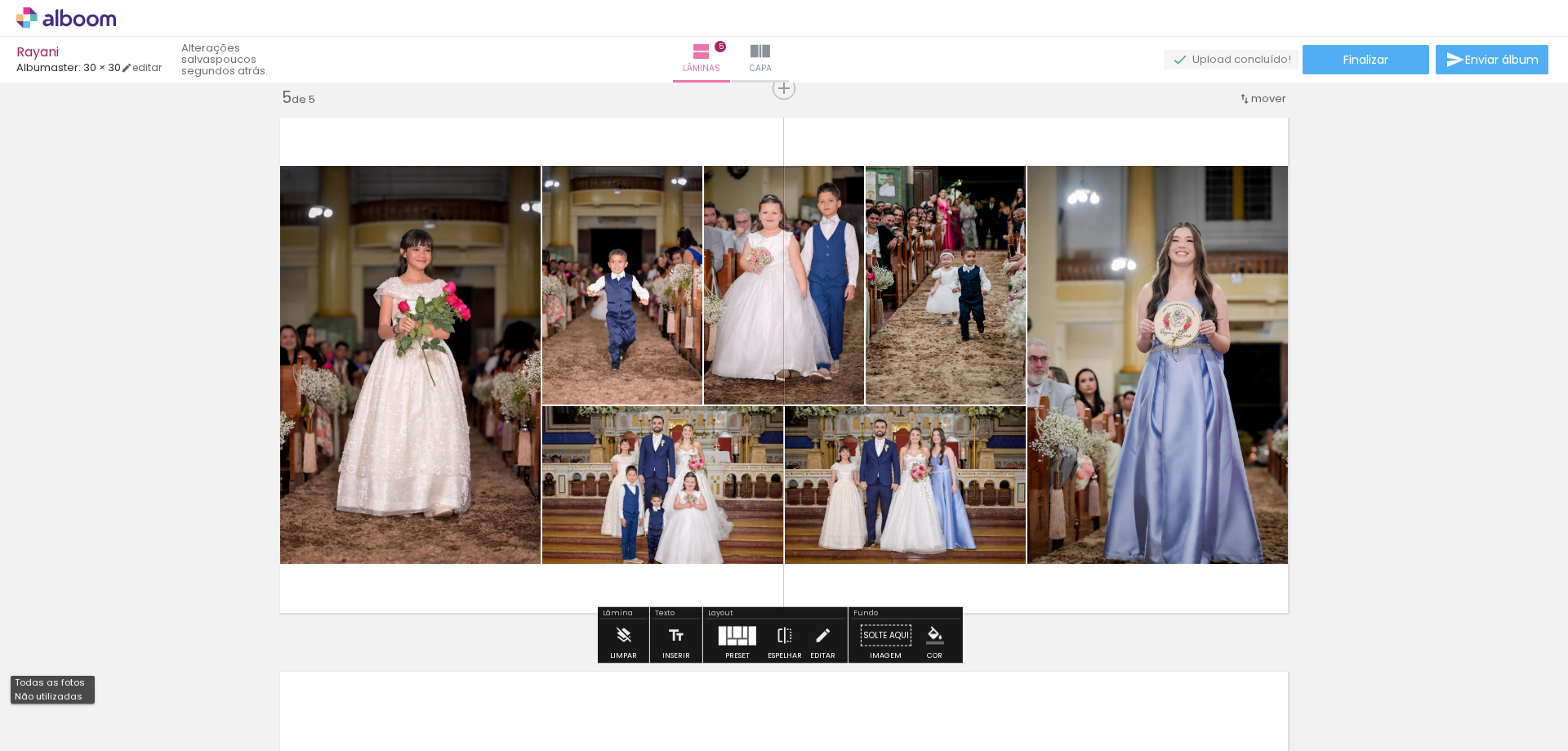
type input "Não utilizadas"
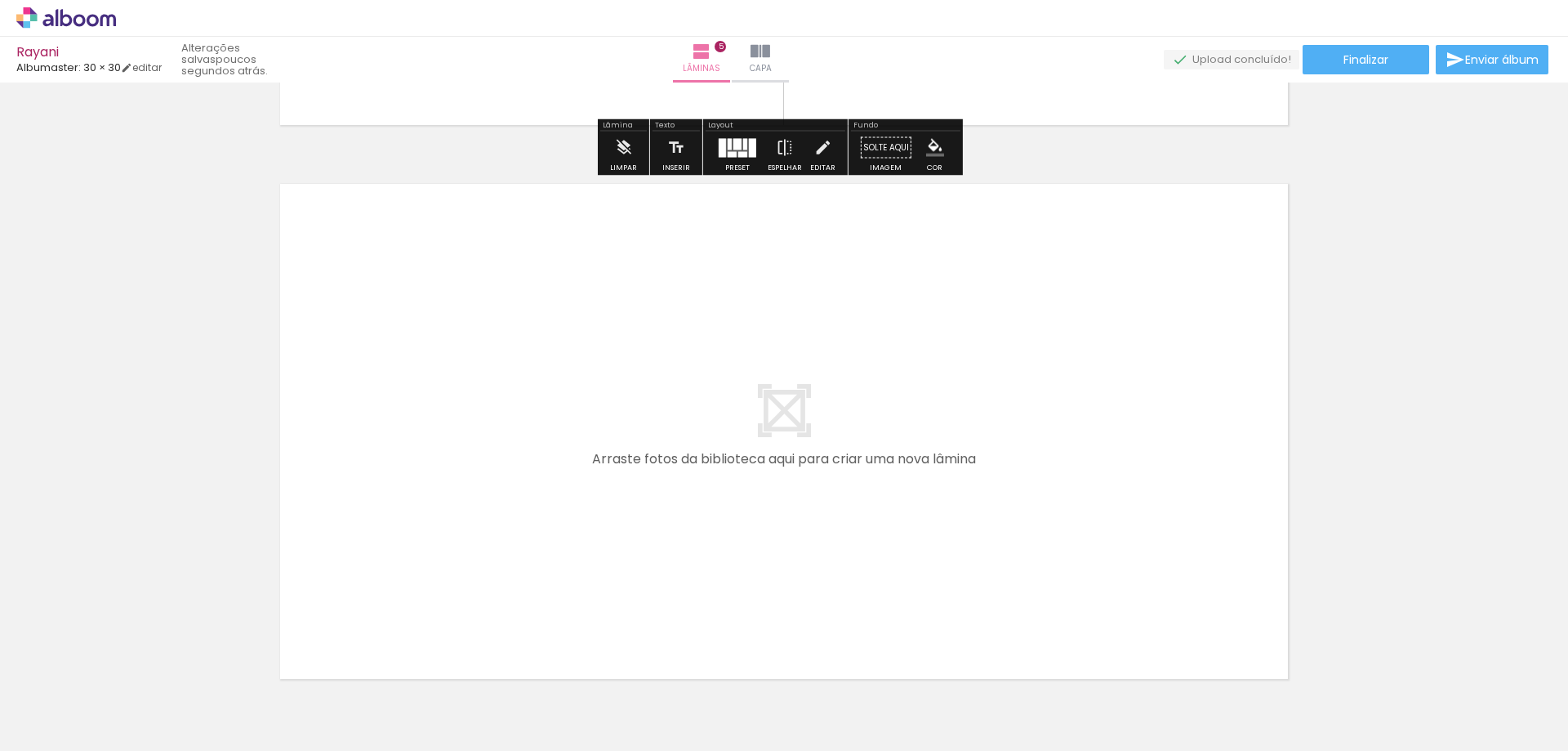
scroll to position [2727, 0]
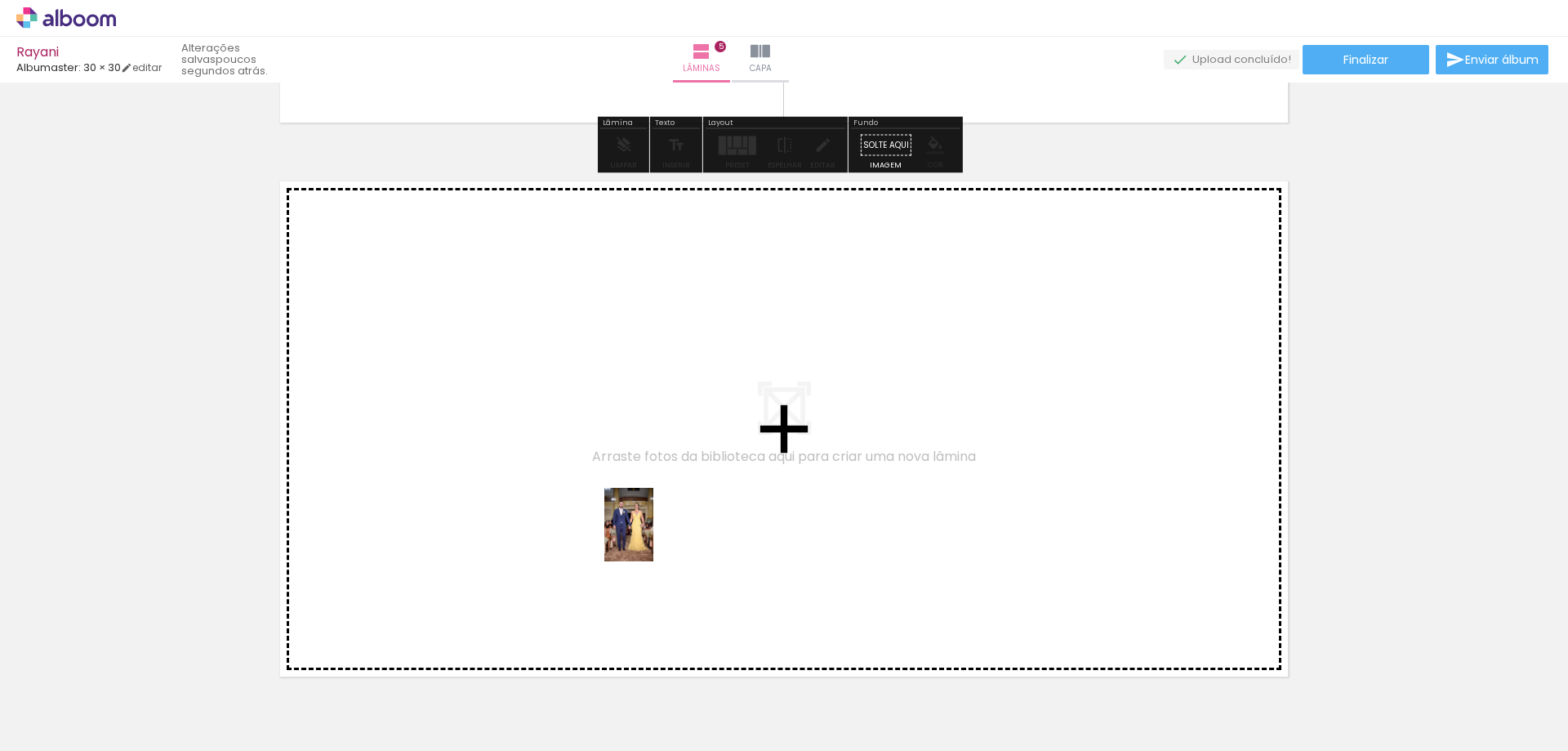
drag, startPoint x: 726, startPoint y: 661, endPoint x: 653, endPoint y: 536, distance: 144.8
click at [653, 536] on quentale-workspace at bounding box center [784, 375] width 1568 height 751
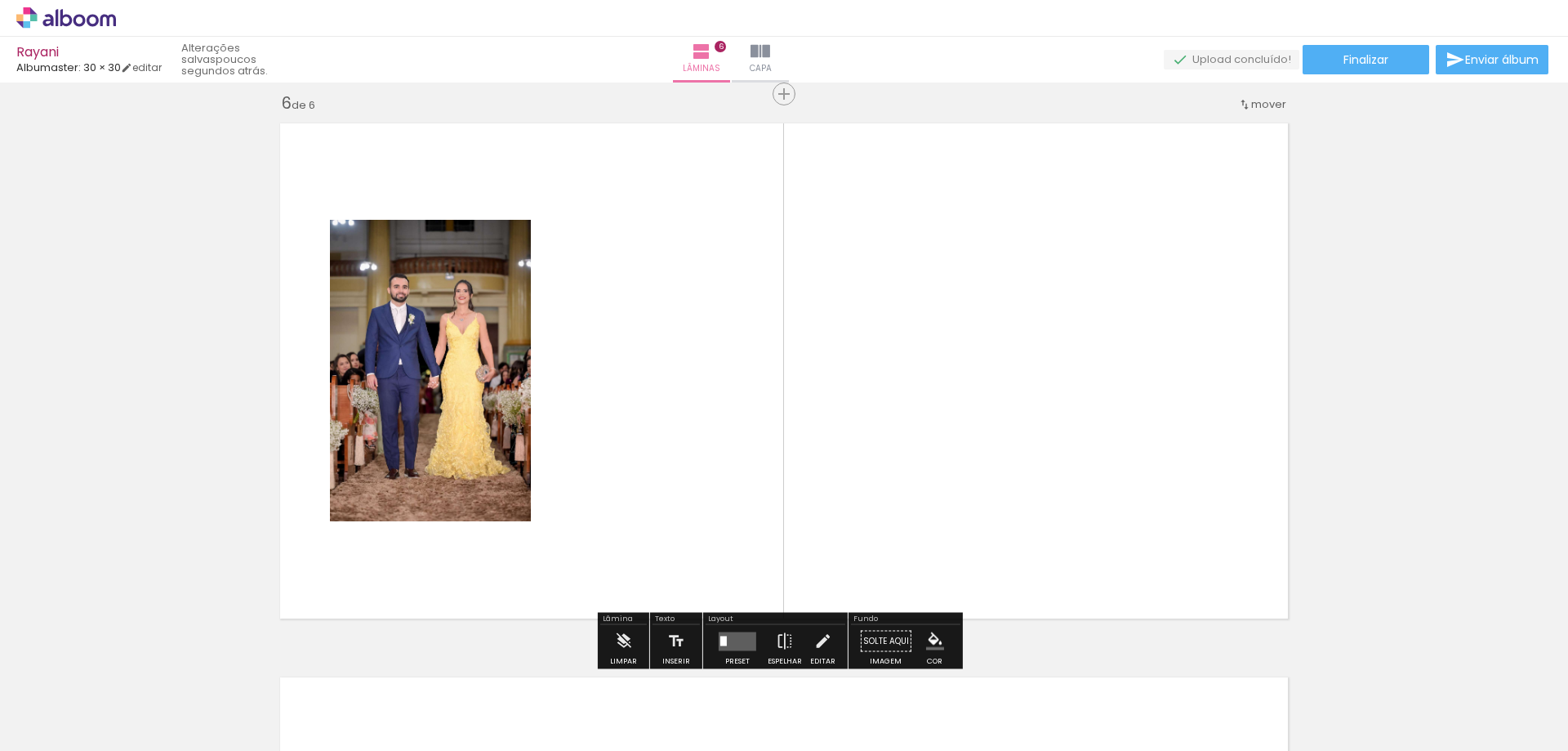
scroll to position [2790, 0]
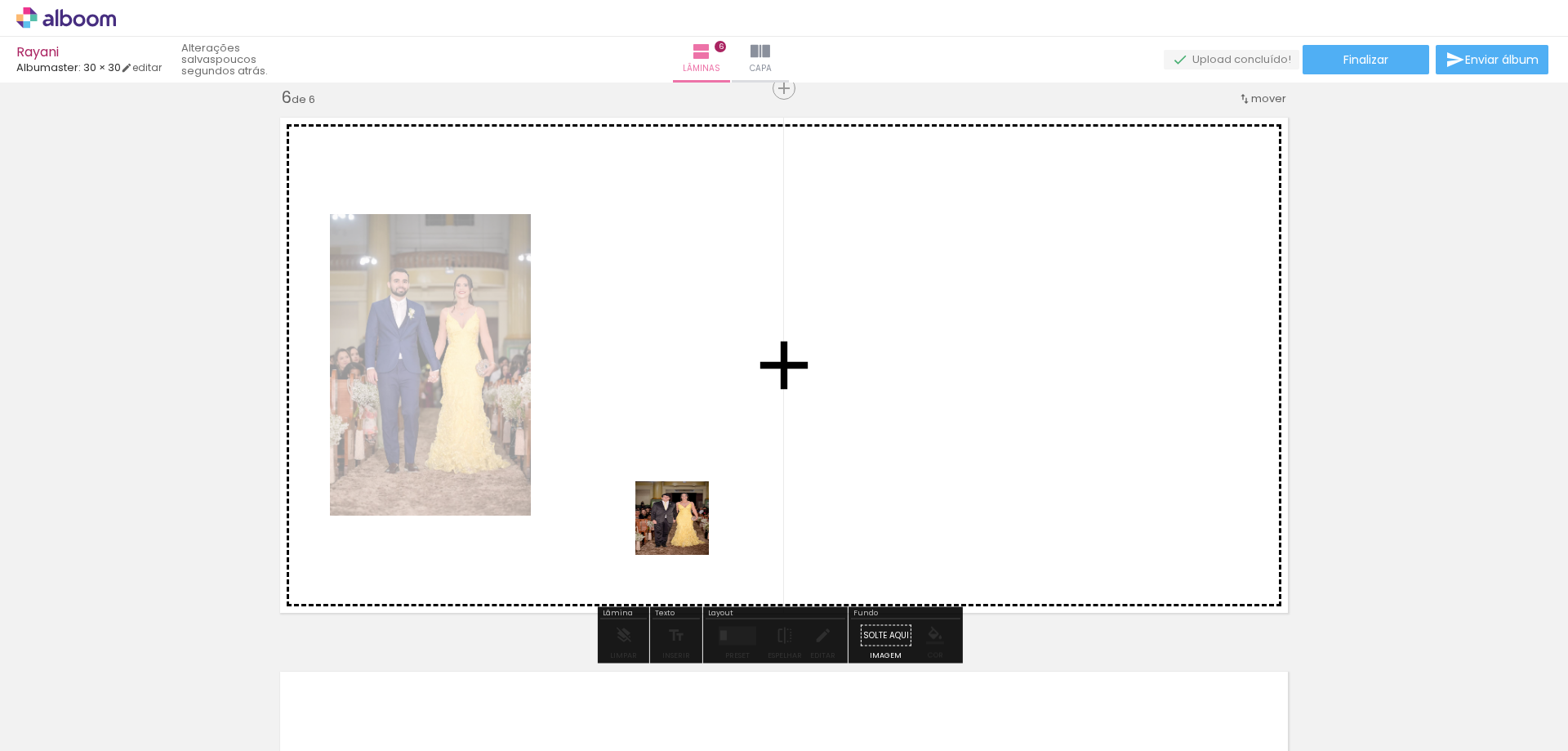
drag, startPoint x: 816, startPoint y: 705, endPoint x: 675, endPoint y: 512, distance: 239.0
click at [675, 512] on quentale-workspace at bounding box center [784, 375] width 1568 height 751
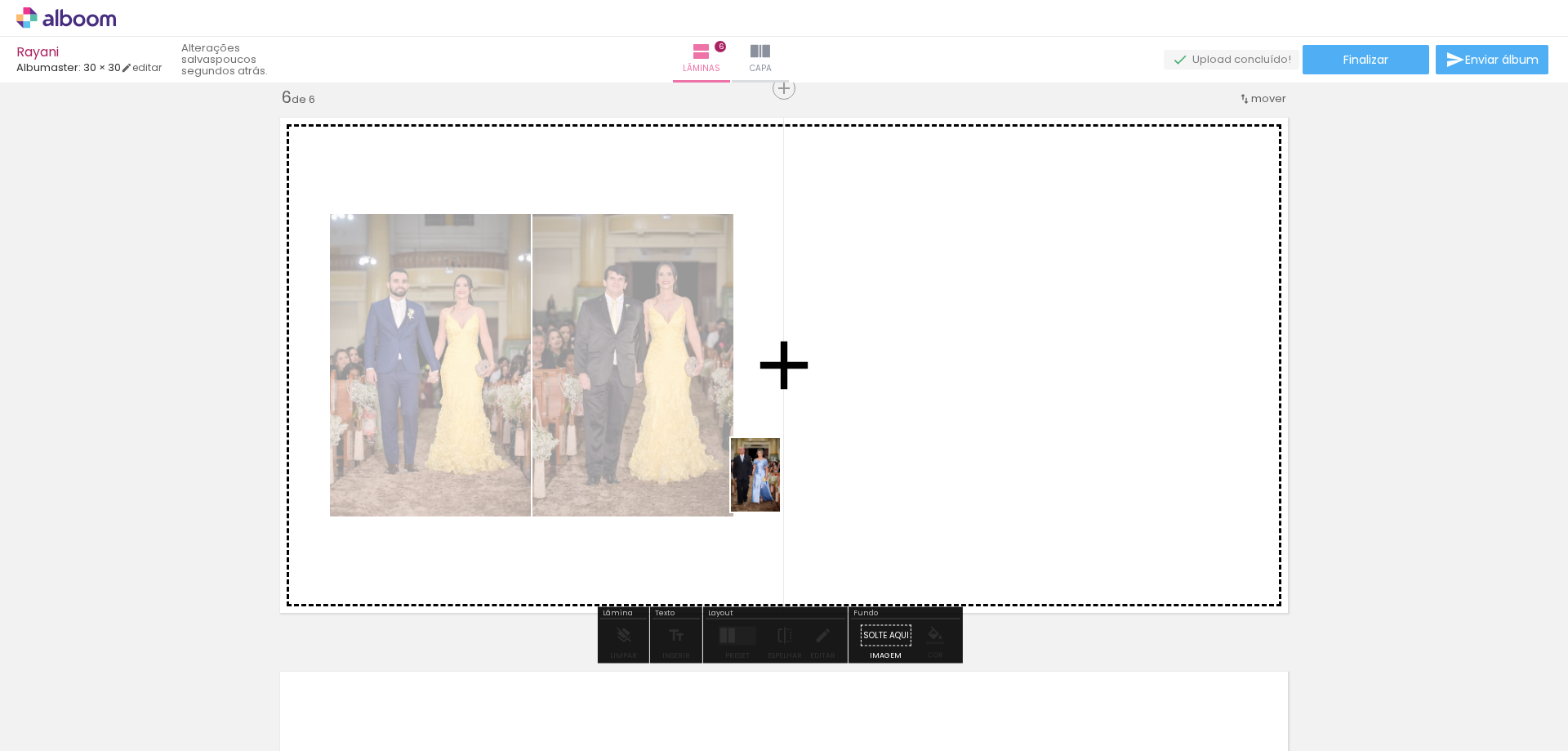
drag, startPoint x: 839, startPoint y: 712, endPoint x: 778, endPoint y: 473, distance: 246.7
click at [778, 473] on quentale-workspace at bounding box center [784, 375] width 1568 height 751
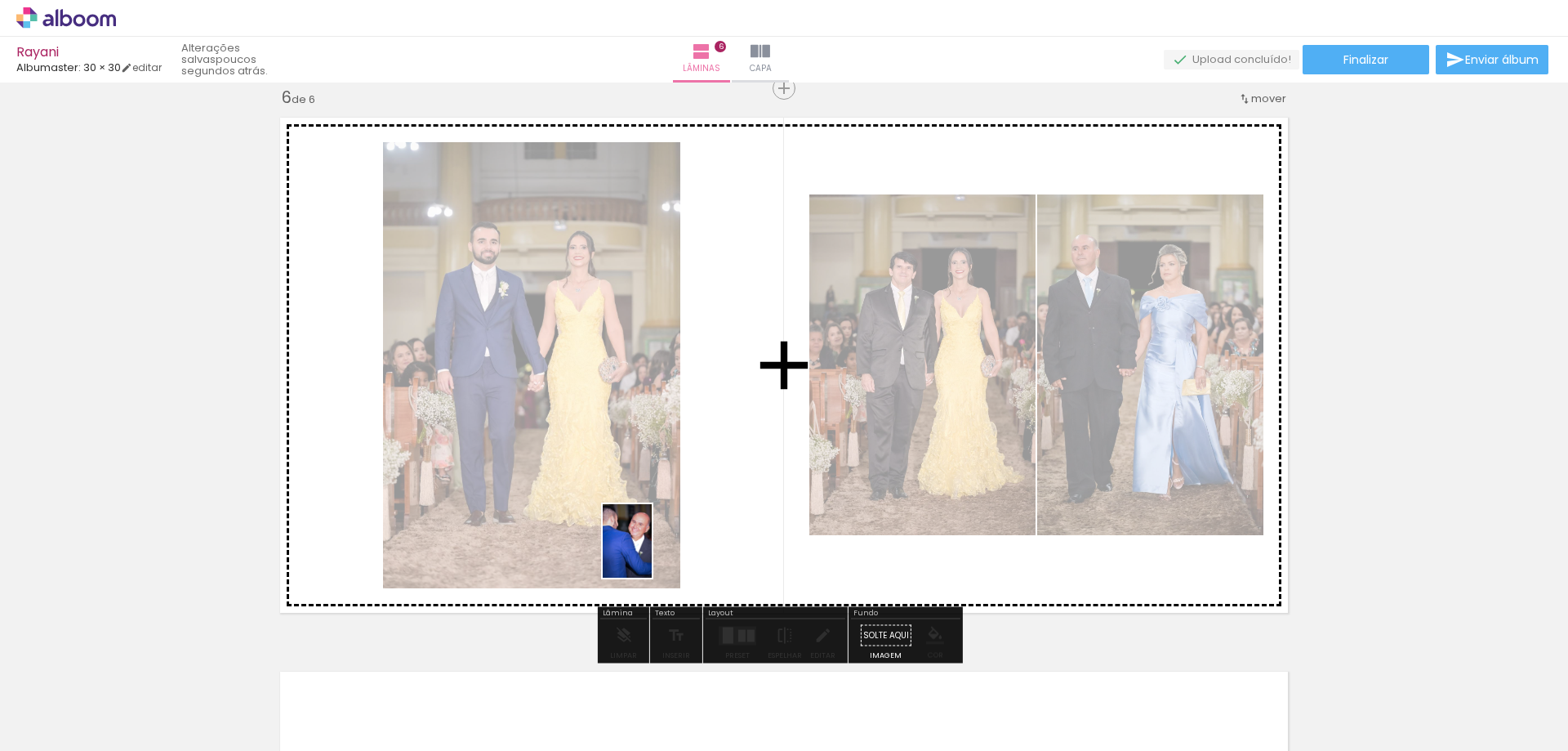
drag, startPoint x: 819, startPoint y: 693, endPoint x: 651, endPoint y: 553, distance: 218.7
click at [651, 553] on quentale-workspace at bounding box center [784, 375] width 1568 height 751
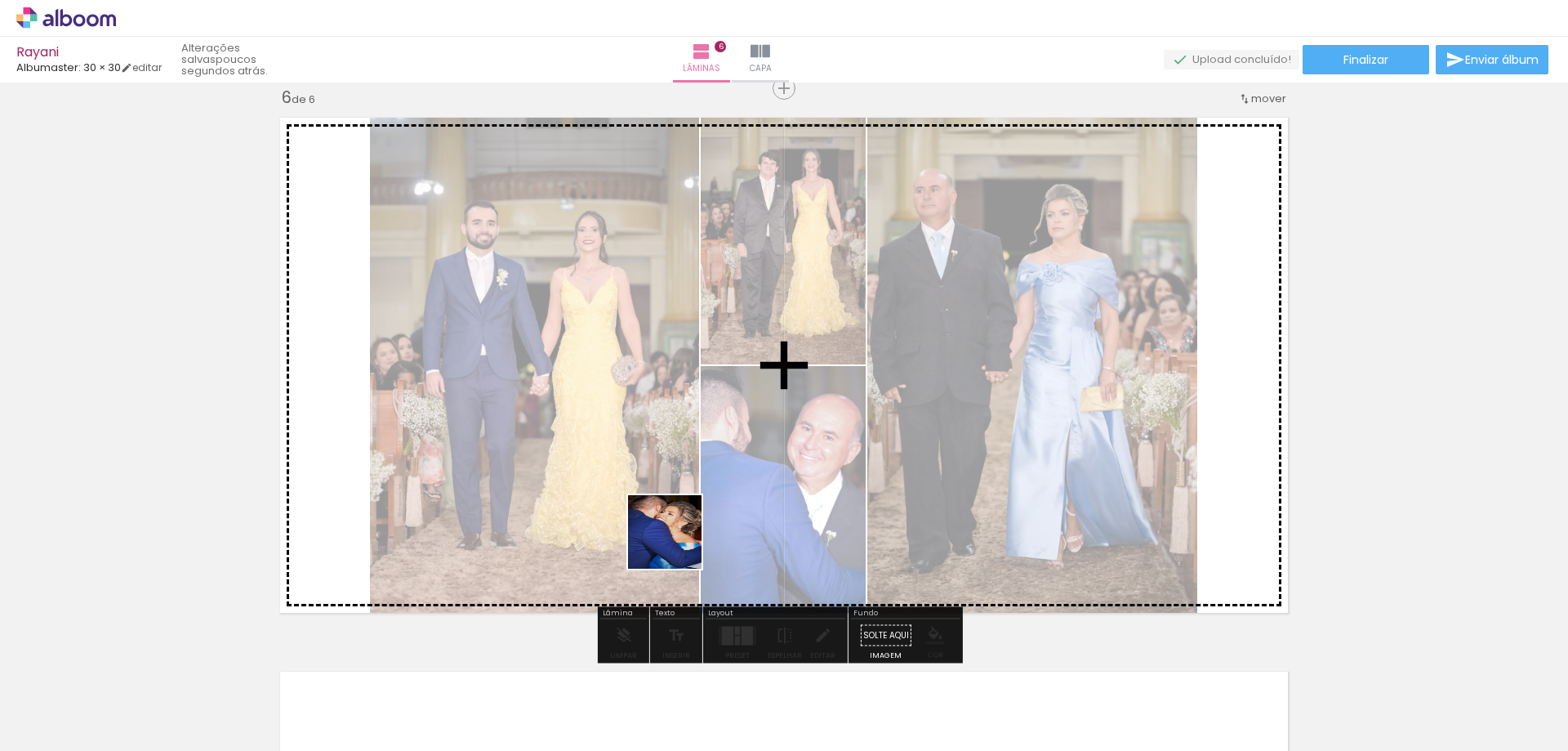
drag, startPoint x: 840, startPoint y: 702, endPoint x: 675, endPoint y: 537, distance: 233.3
click at [649, 509] on quentale-workspace at bounding box center [784, 375] width 1568 height 751
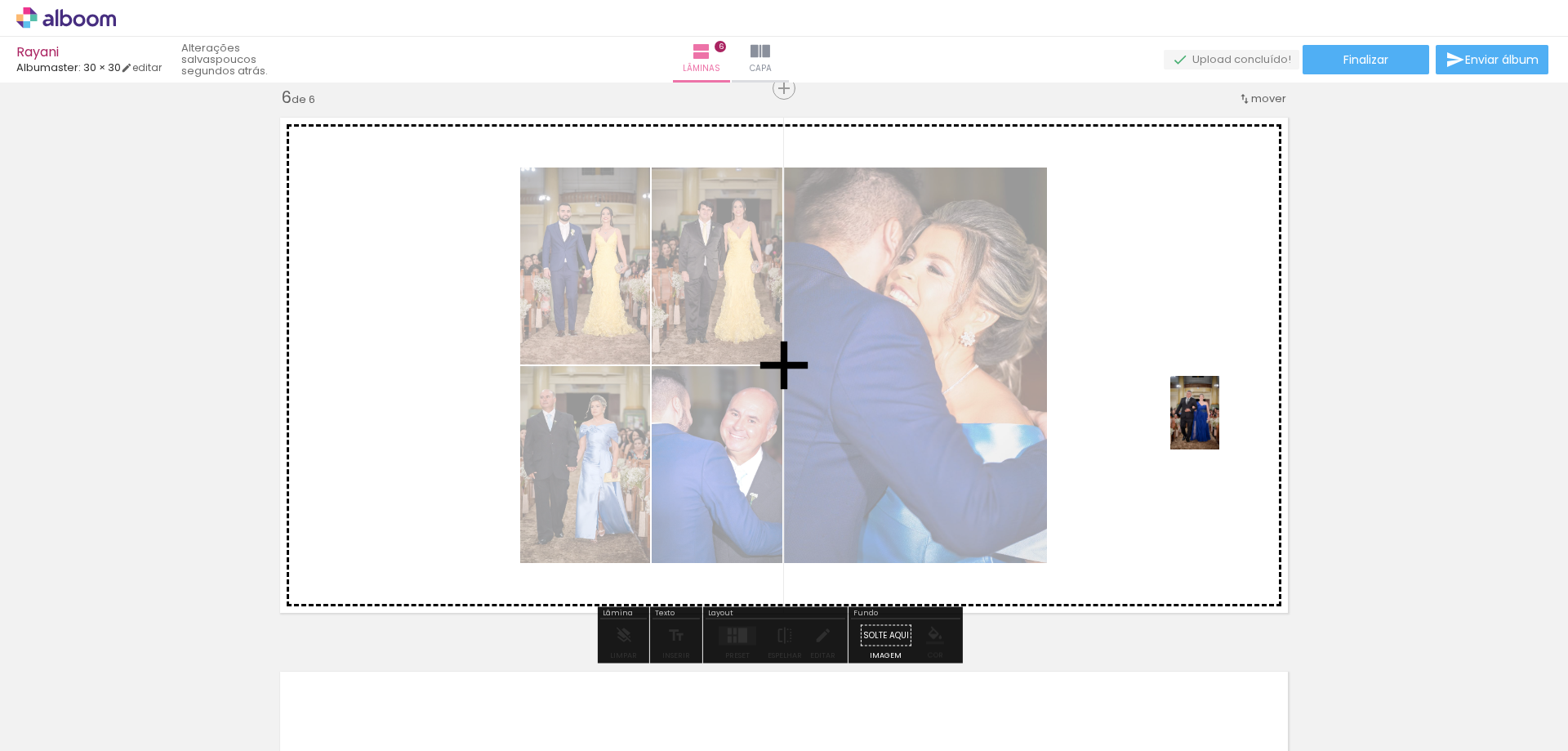
drag, startPoint x: 739, startPoint y: 704, endPoint x: 1219, endPoint y: 424, distance: 555.7
click at [1219, 424] on quentale-workspace at bounding box center [784, 375] width 1568 height 751
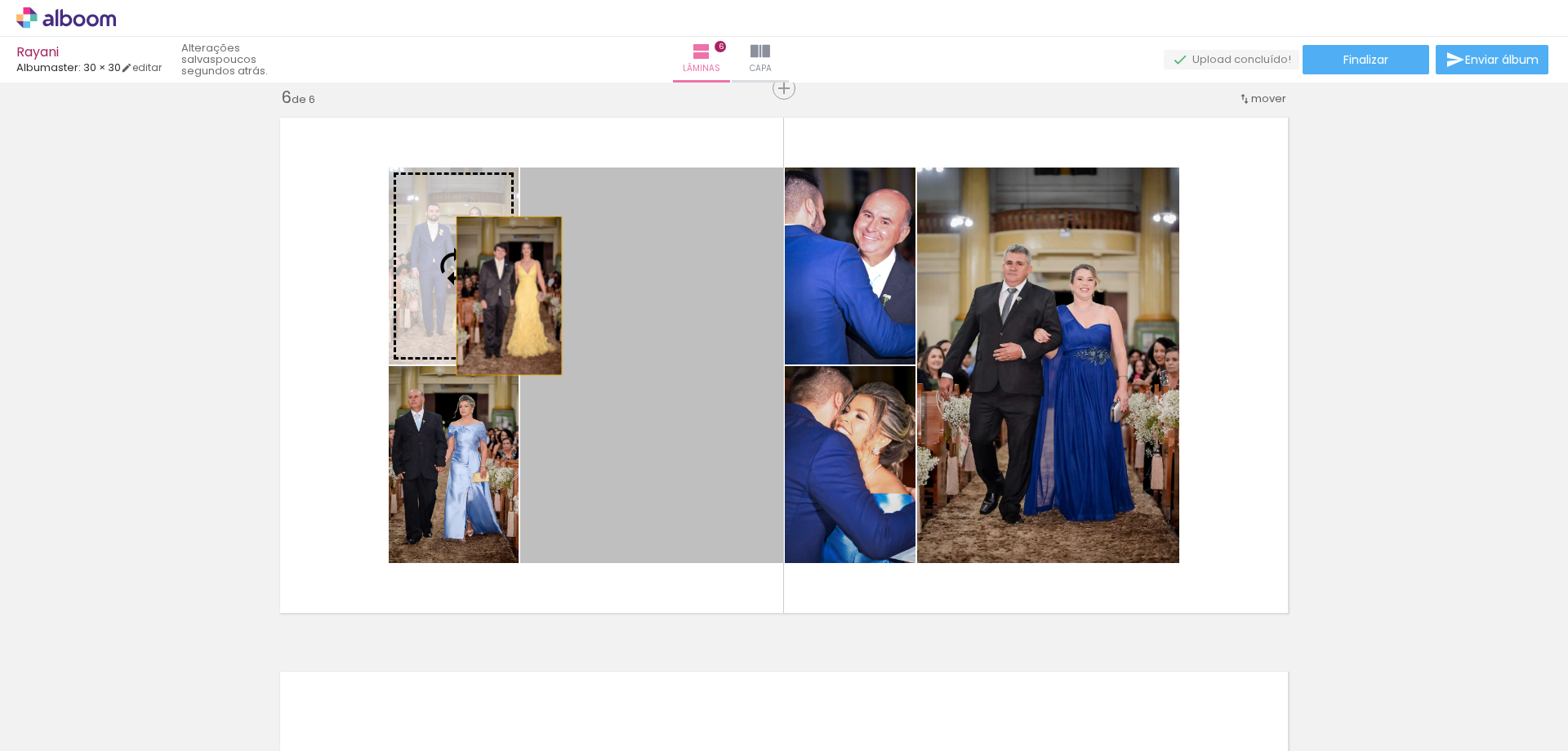
drag, startPoint x: 677, startPoint y: 396, endPoint x: 499, endPoint y: 294, distance: 205.2
click at [0, 0] on slot at bounding box center [0, 0] width 0 height 0
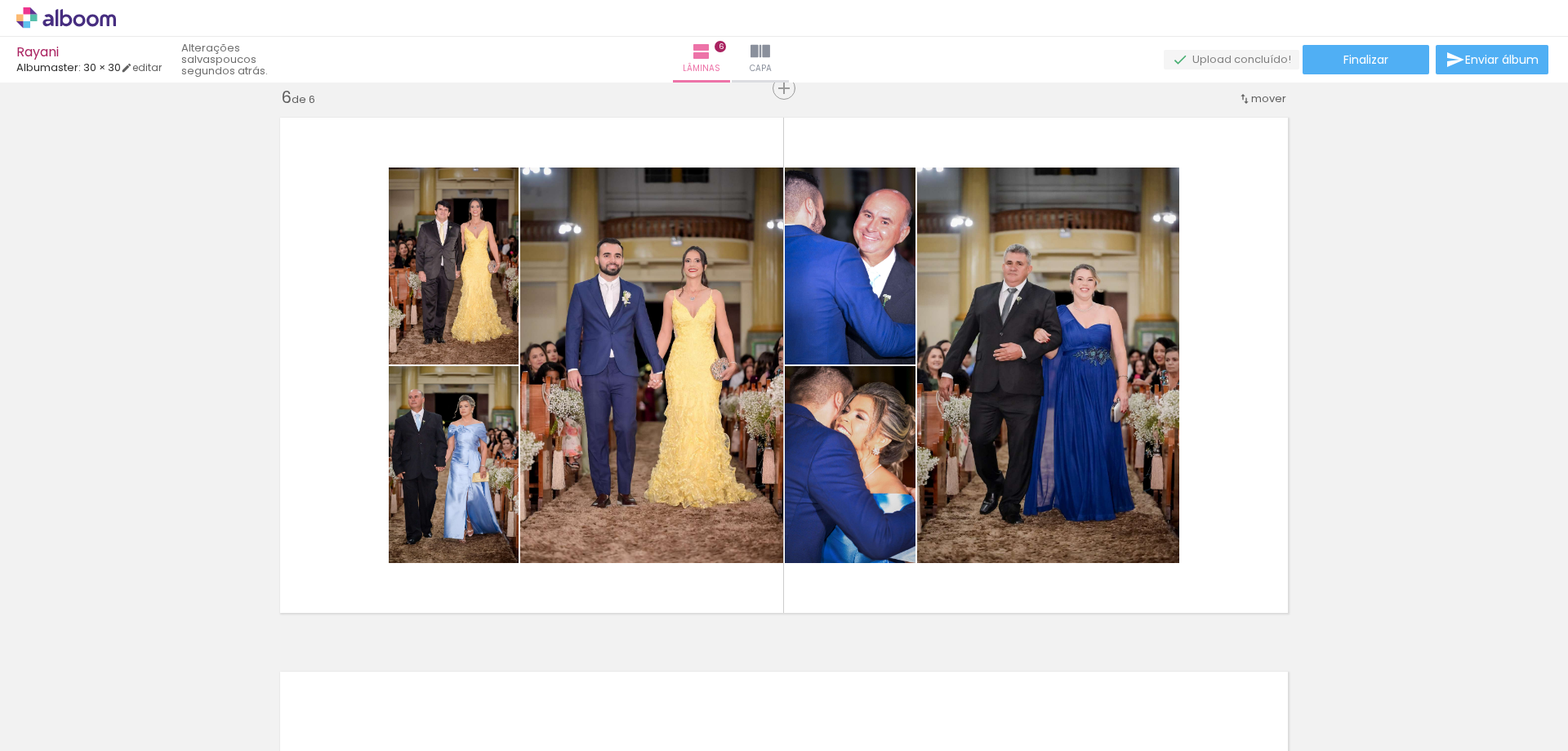
scroll to position [0, 2192]
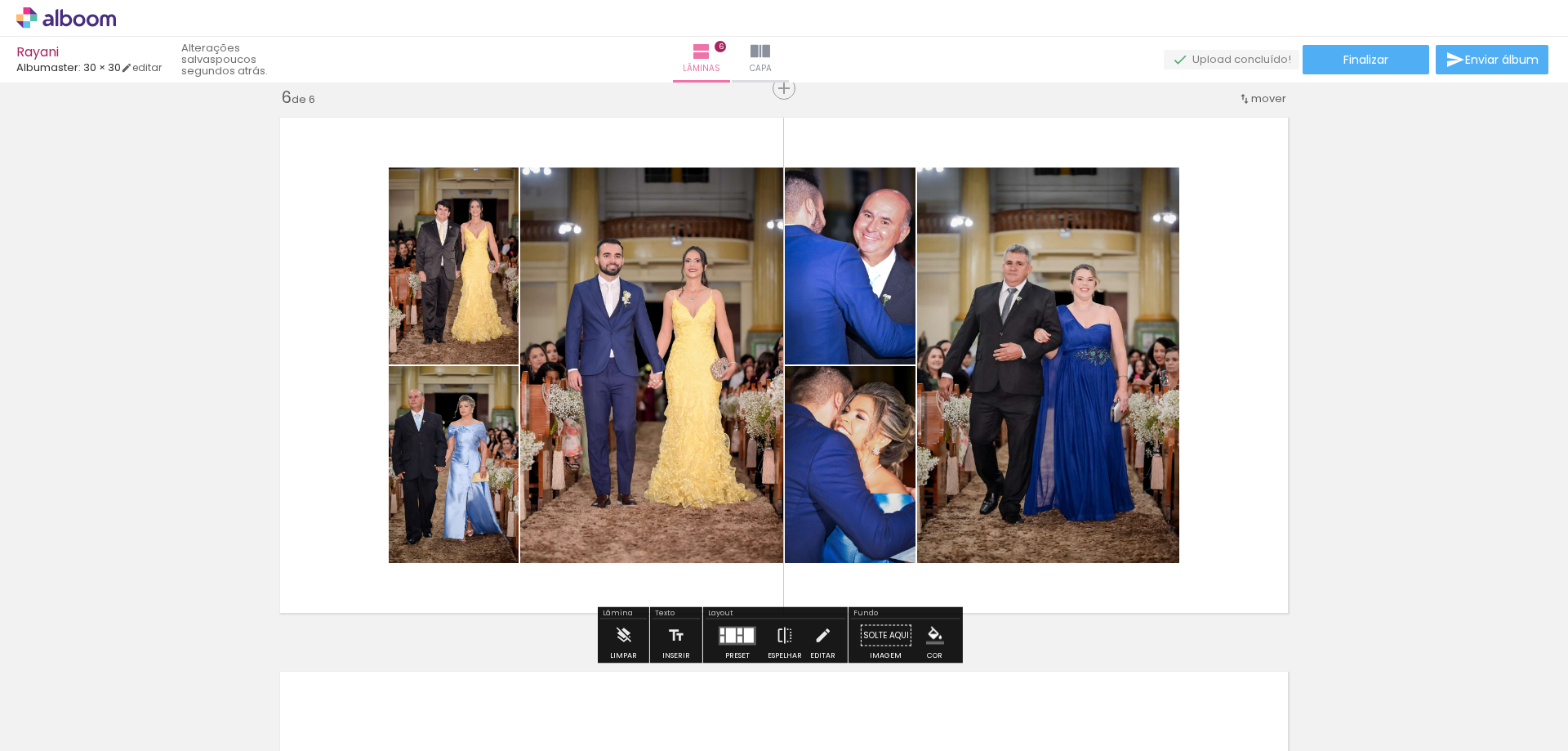
click at [1270, 374] on quentale-layouter at bounding box center [784, 365] width 1025 height 513
click at [747, 633] on div at bounding box center [749, 635] width 10 height 15
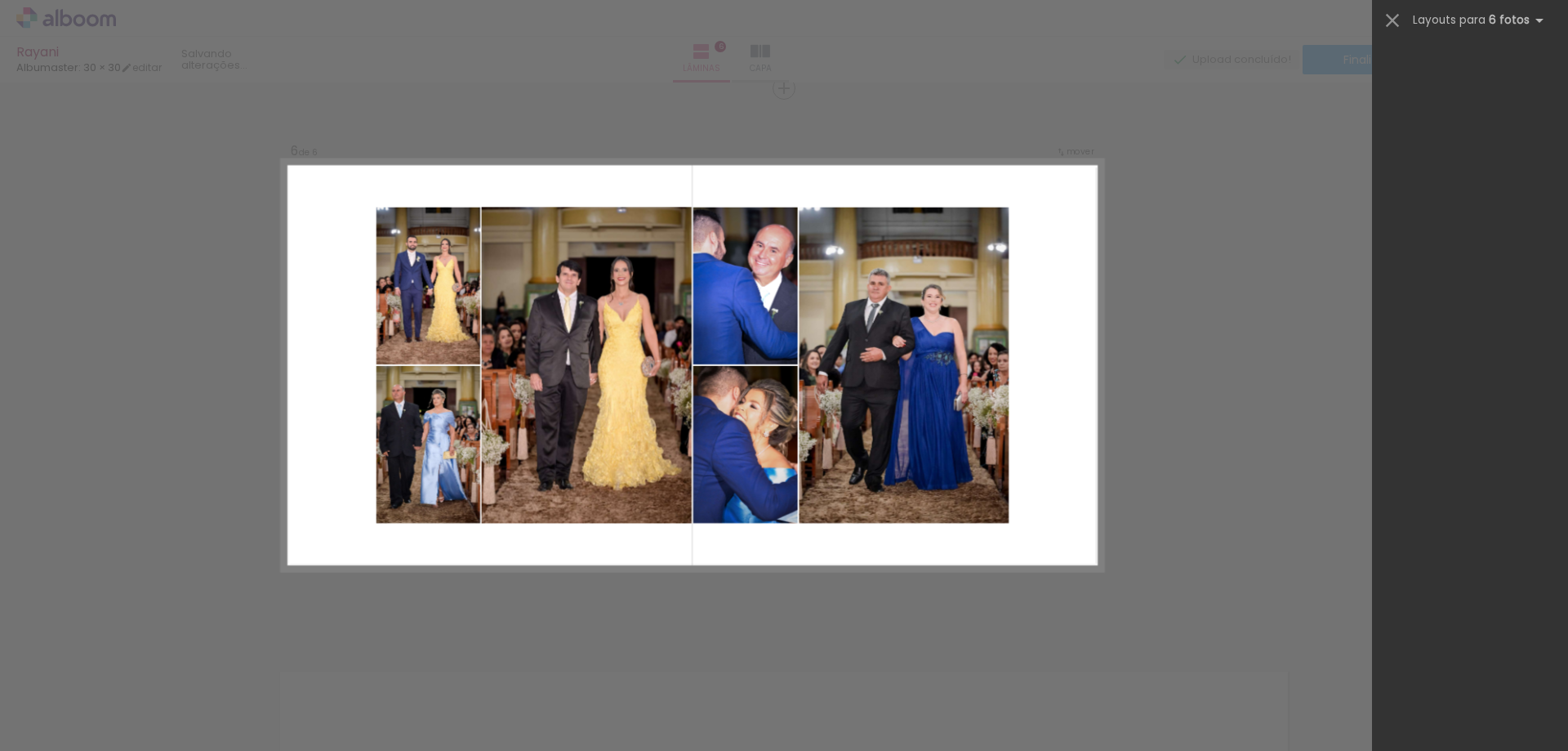
scroll to position [0, 0]
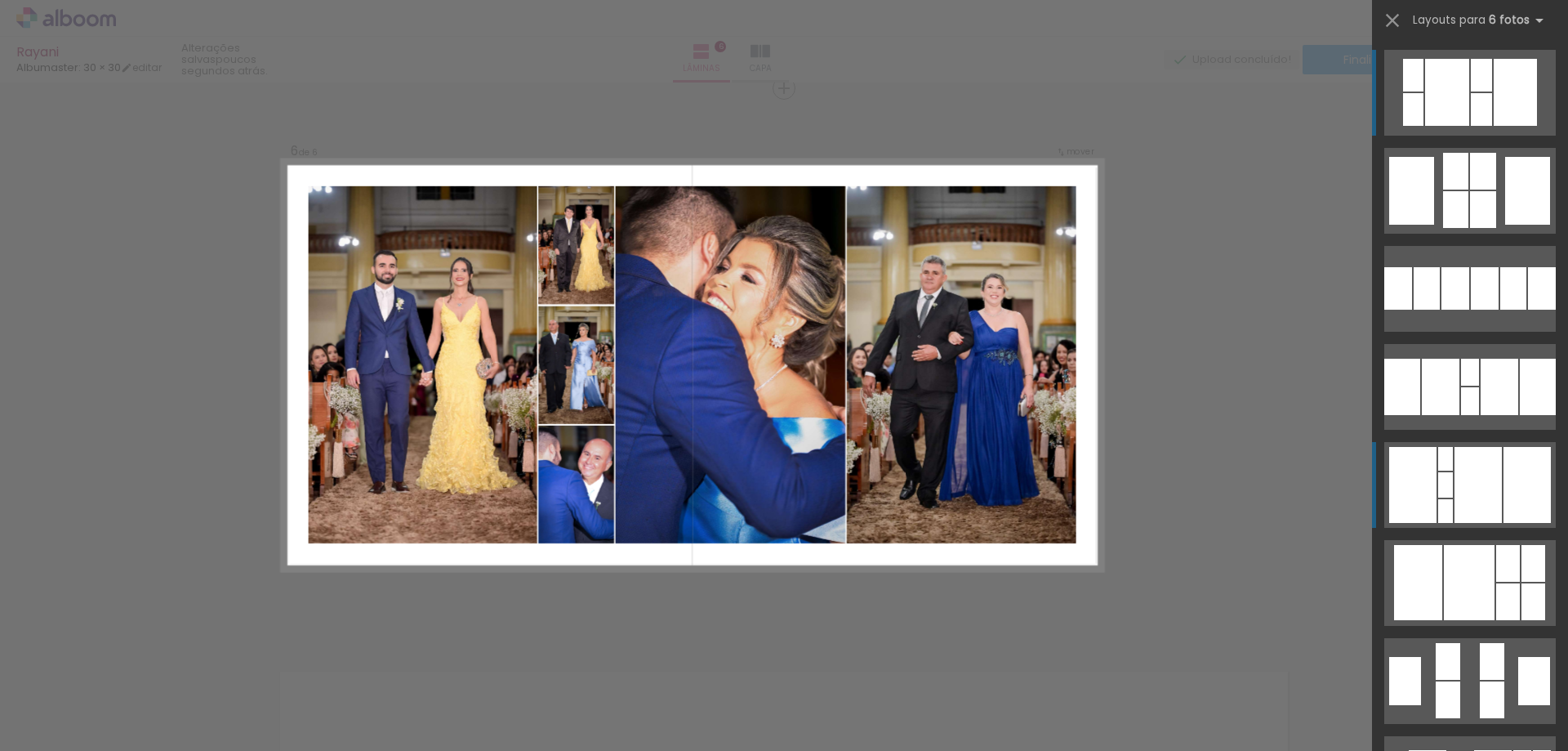
click at [1457, 460] on div at bounding box center [1478, 484] width 48 height 76
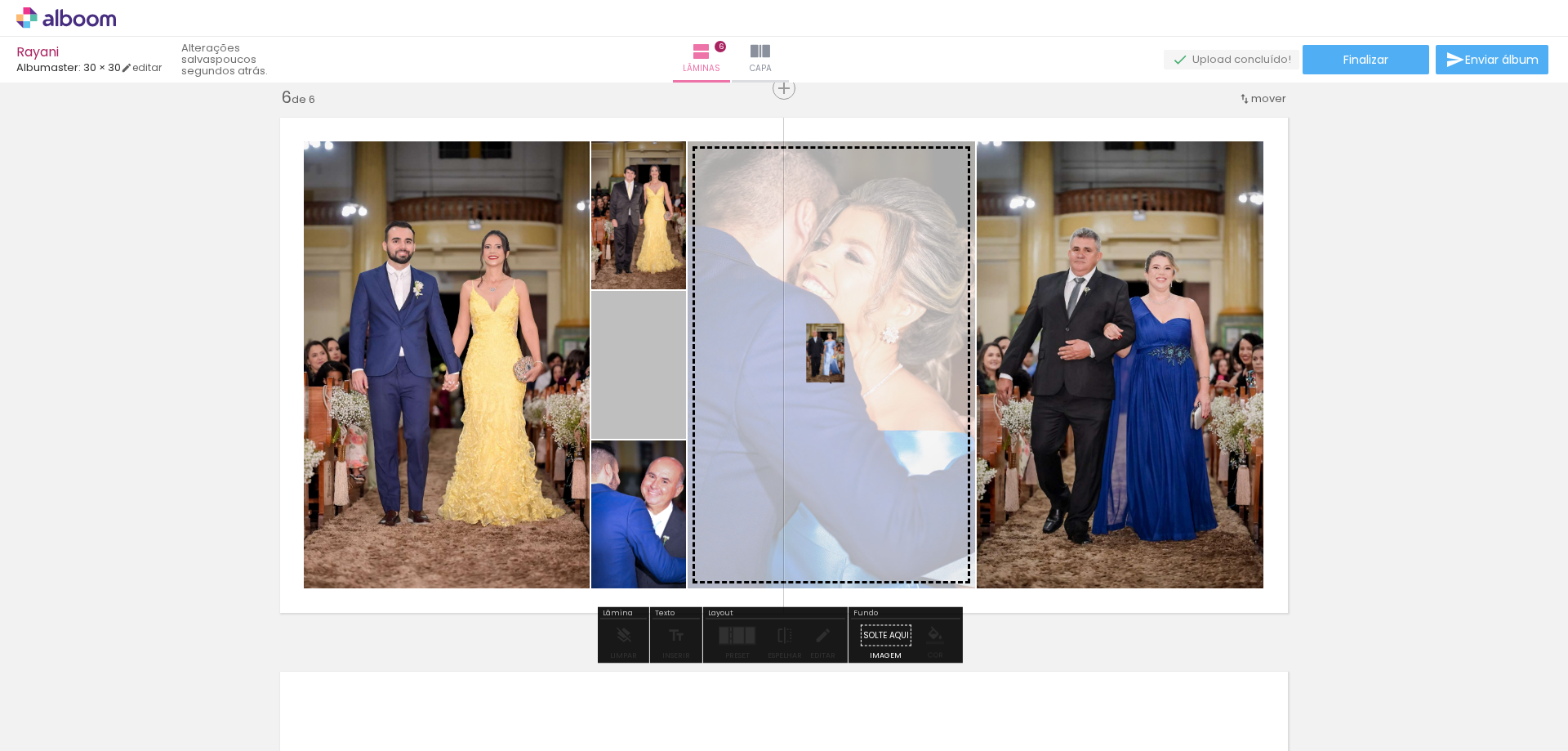
drag, startPoint x: 649, startPoint y: 367, endPoint x: 821, endPoint y: 353, distance: 172.6
click at [0, 0] on slot at bounding box center [0, 0] width 0 height 0
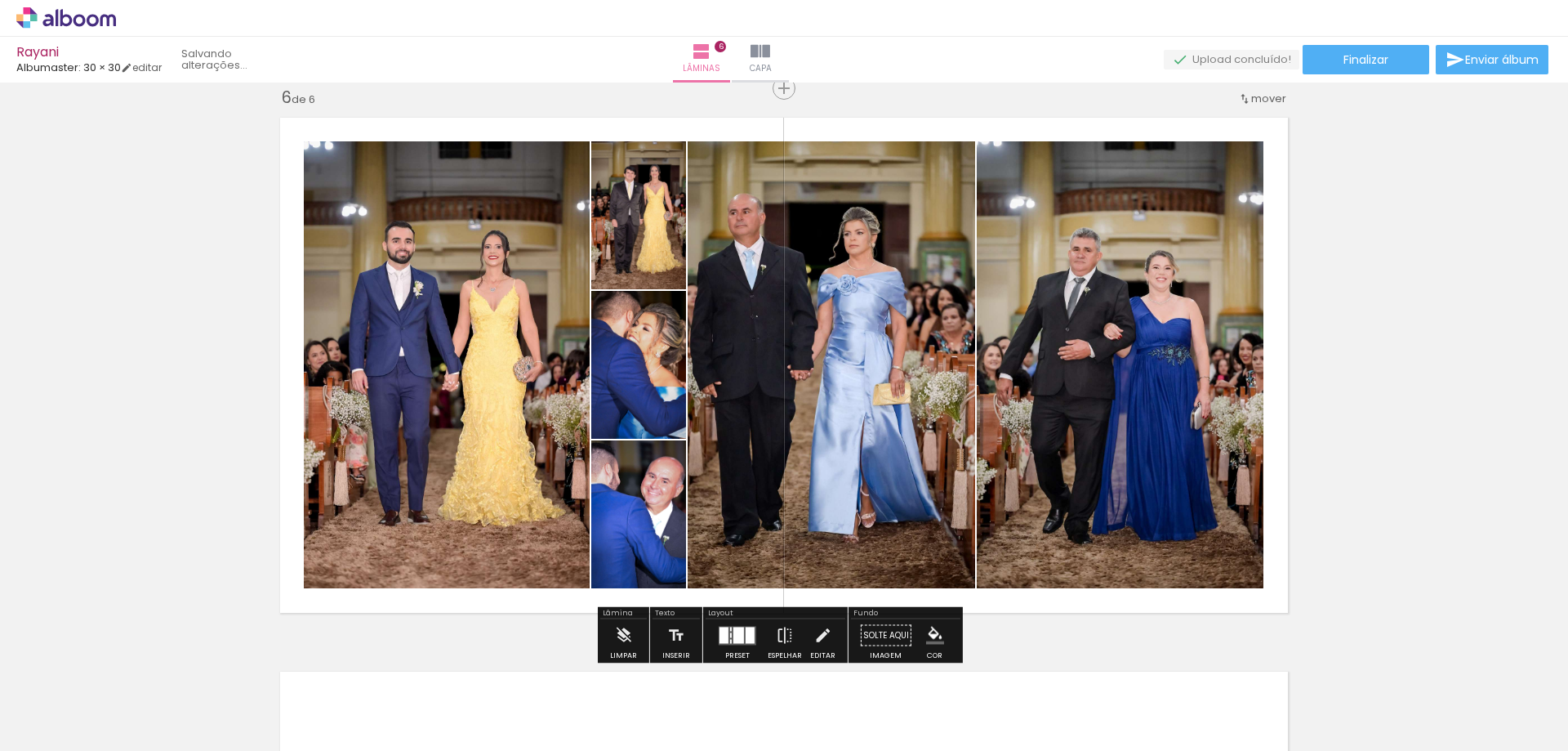
click at [741, 626] on quentale-layouter at bounding box center [738, 635] width 38 height 19
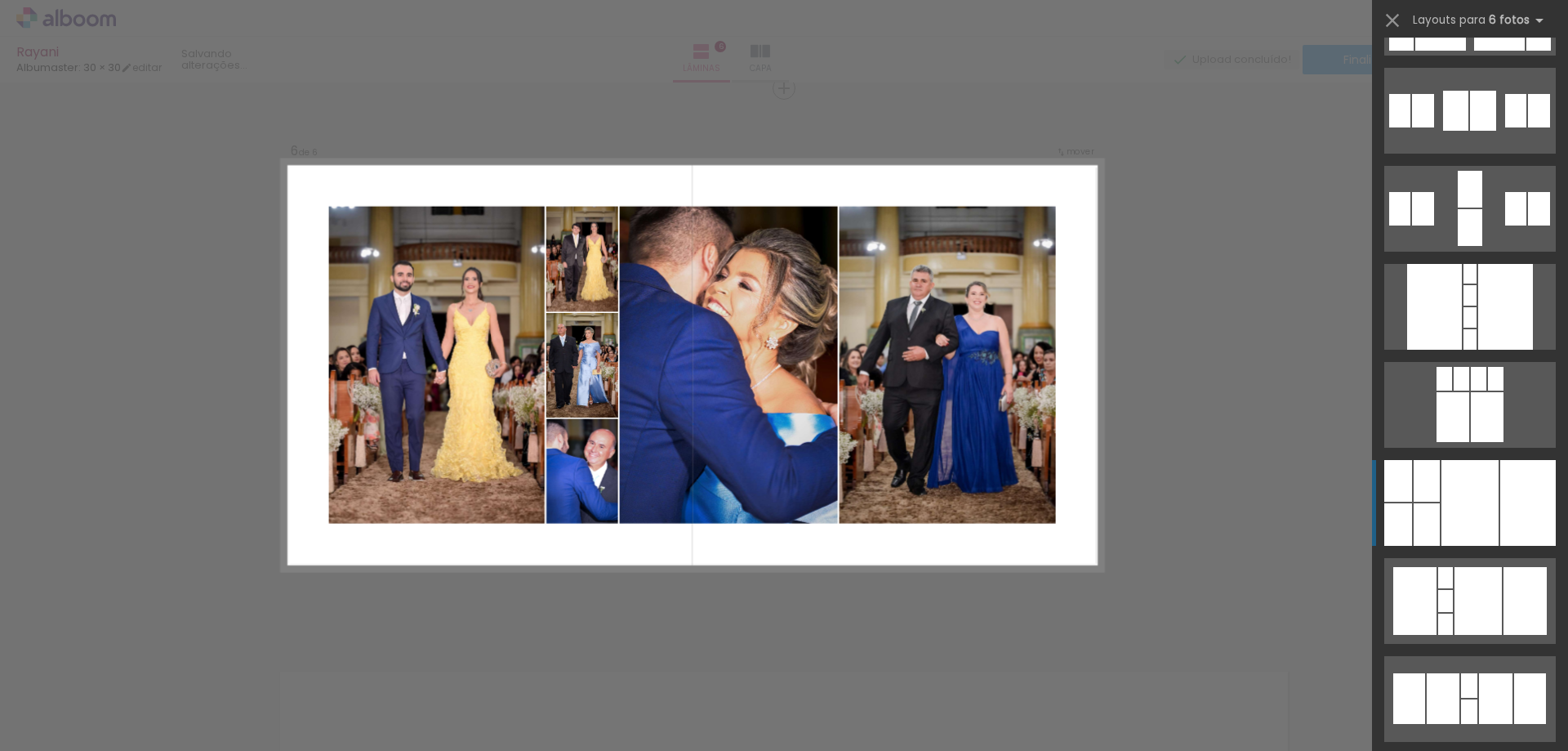
scroll to position [3414, 0]
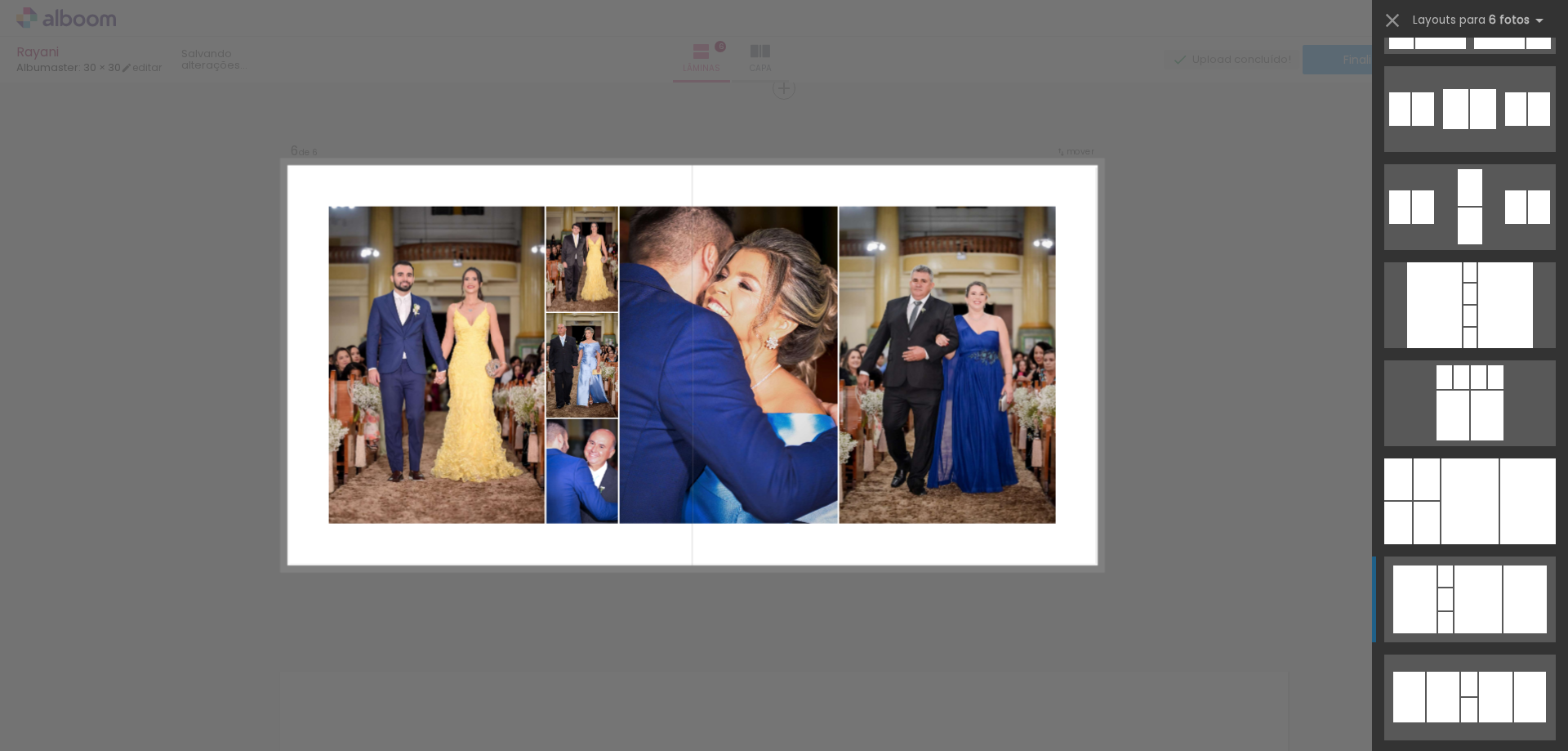
click at [1469, 348] on div at bounding box center [1470, 337] width 13 height 21
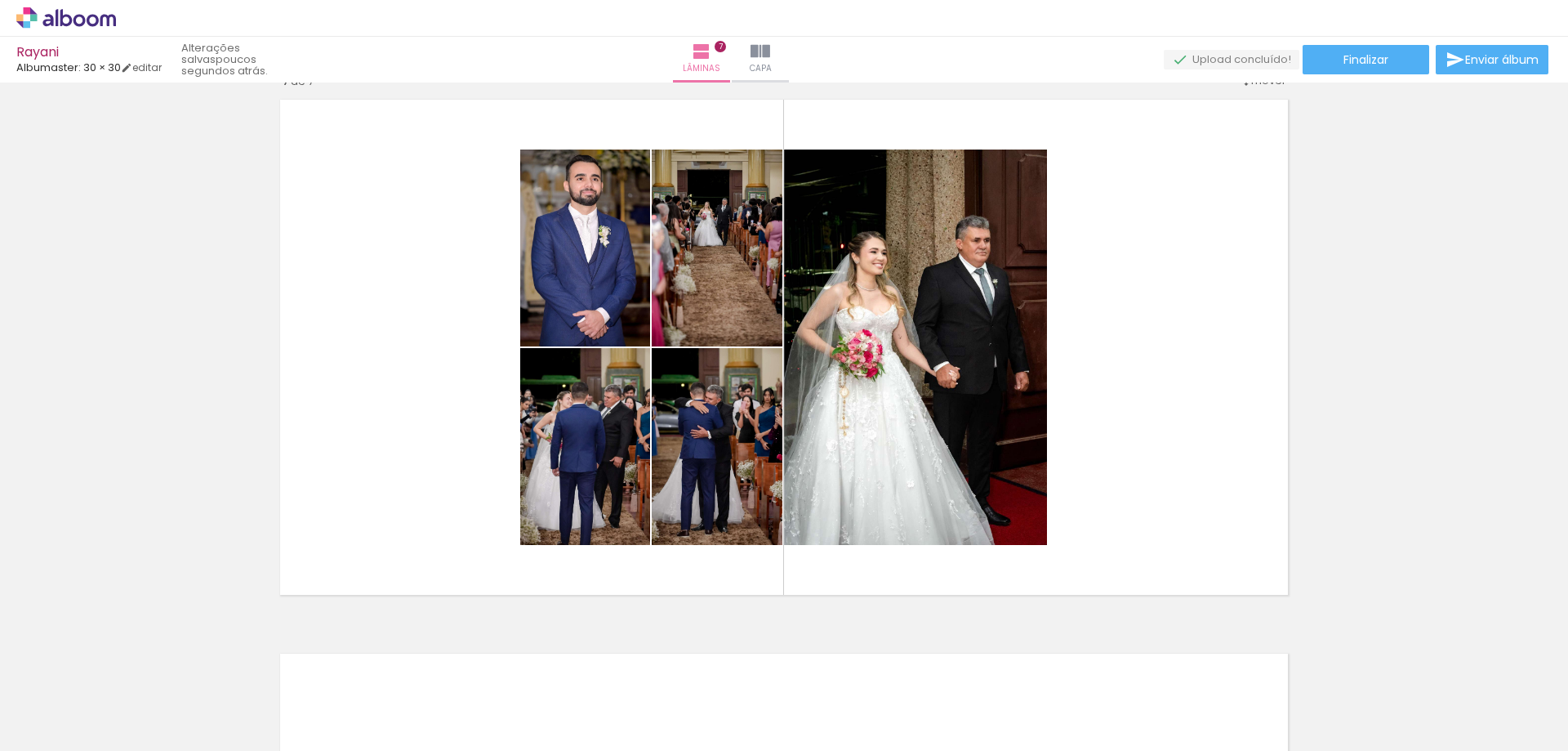
scroll to position [0, 11291]
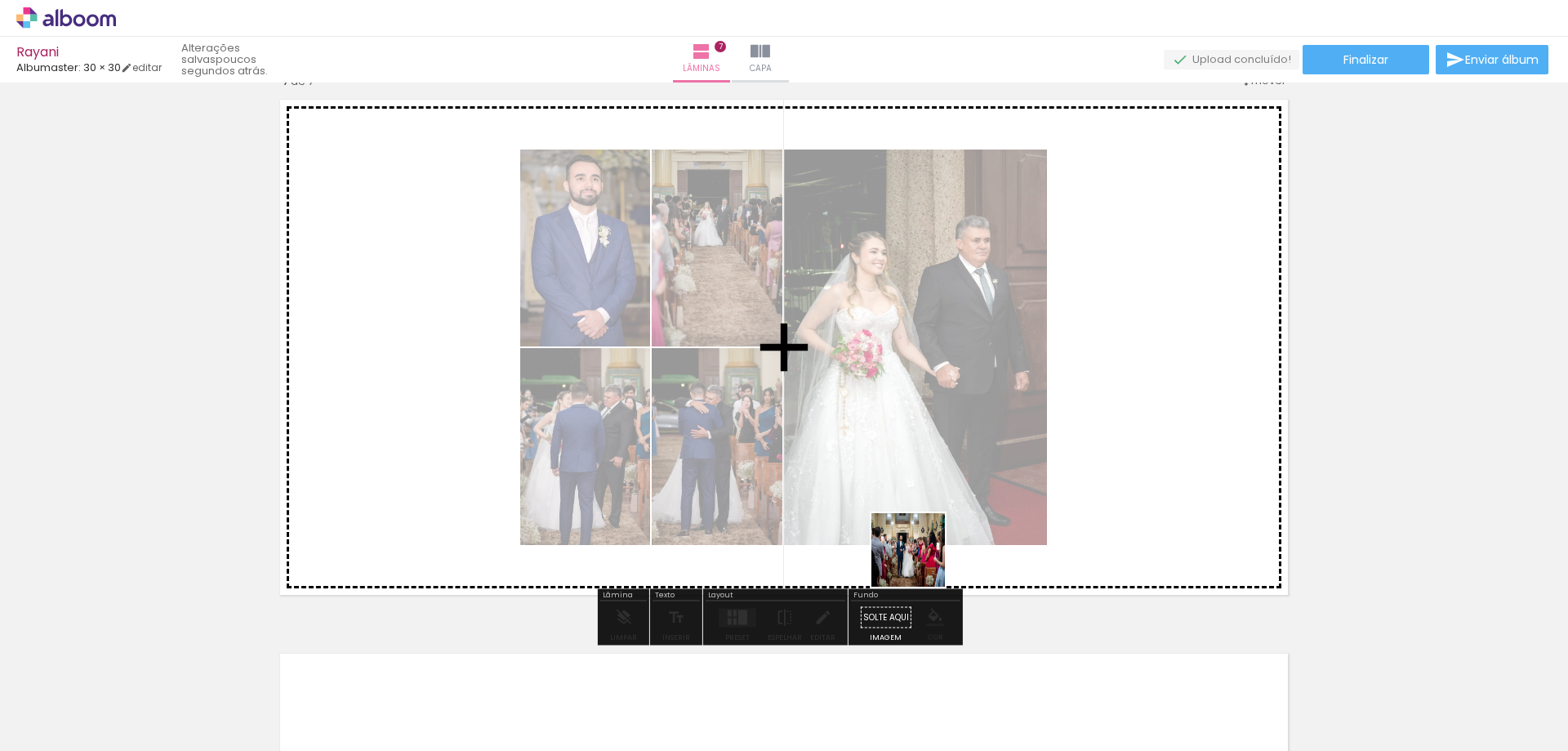
drag, startPoint x: 815, startPoint y: 667, endPoint x: 1019, endPoint y: 485, distance: 273.4
click at [1019, 485] on quentale-workspace at bounding box center [784, 375] width 1568 height 751
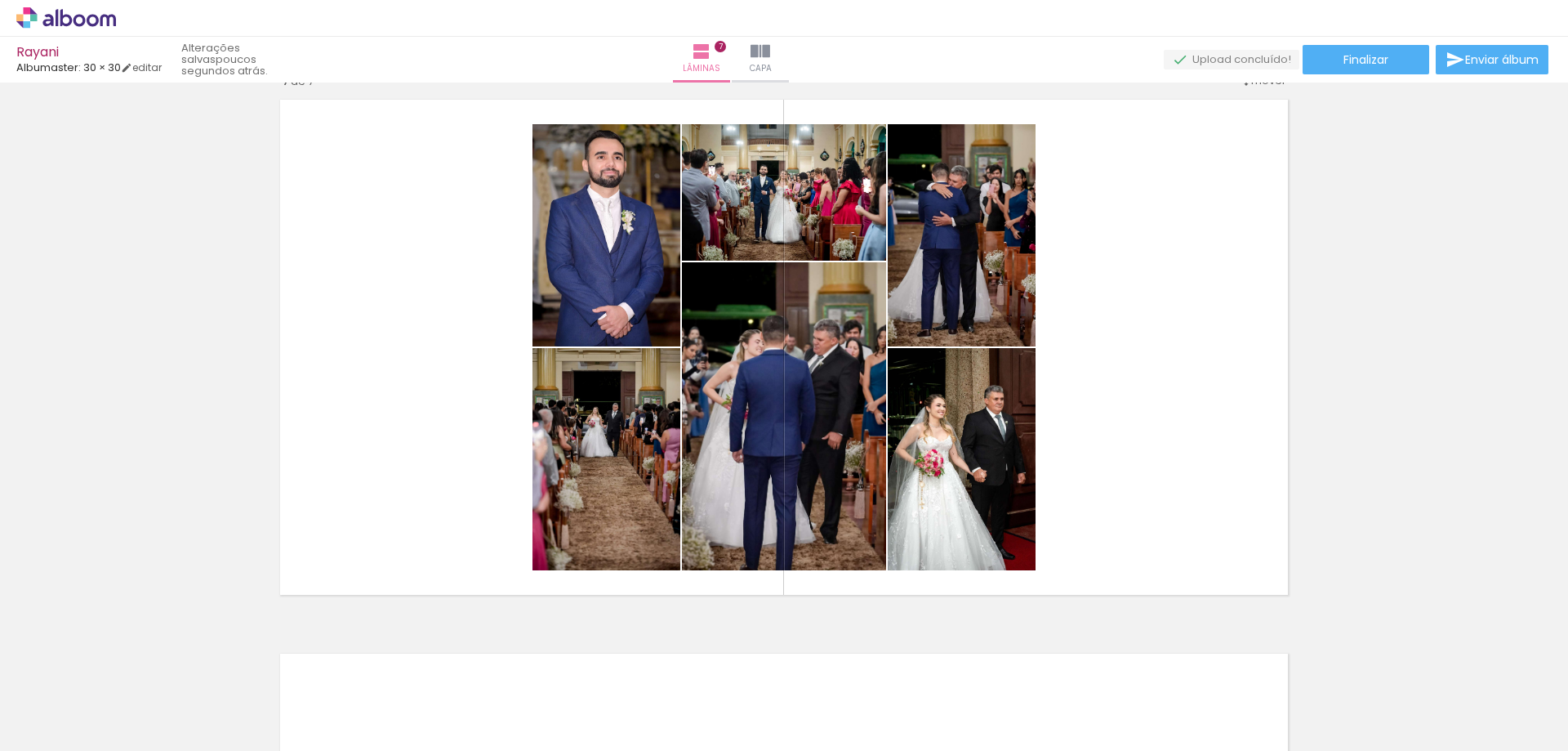
scroll to position [0, 35]
click at [155, 705] on div at bounding box center [128, 695] width 54 height 81
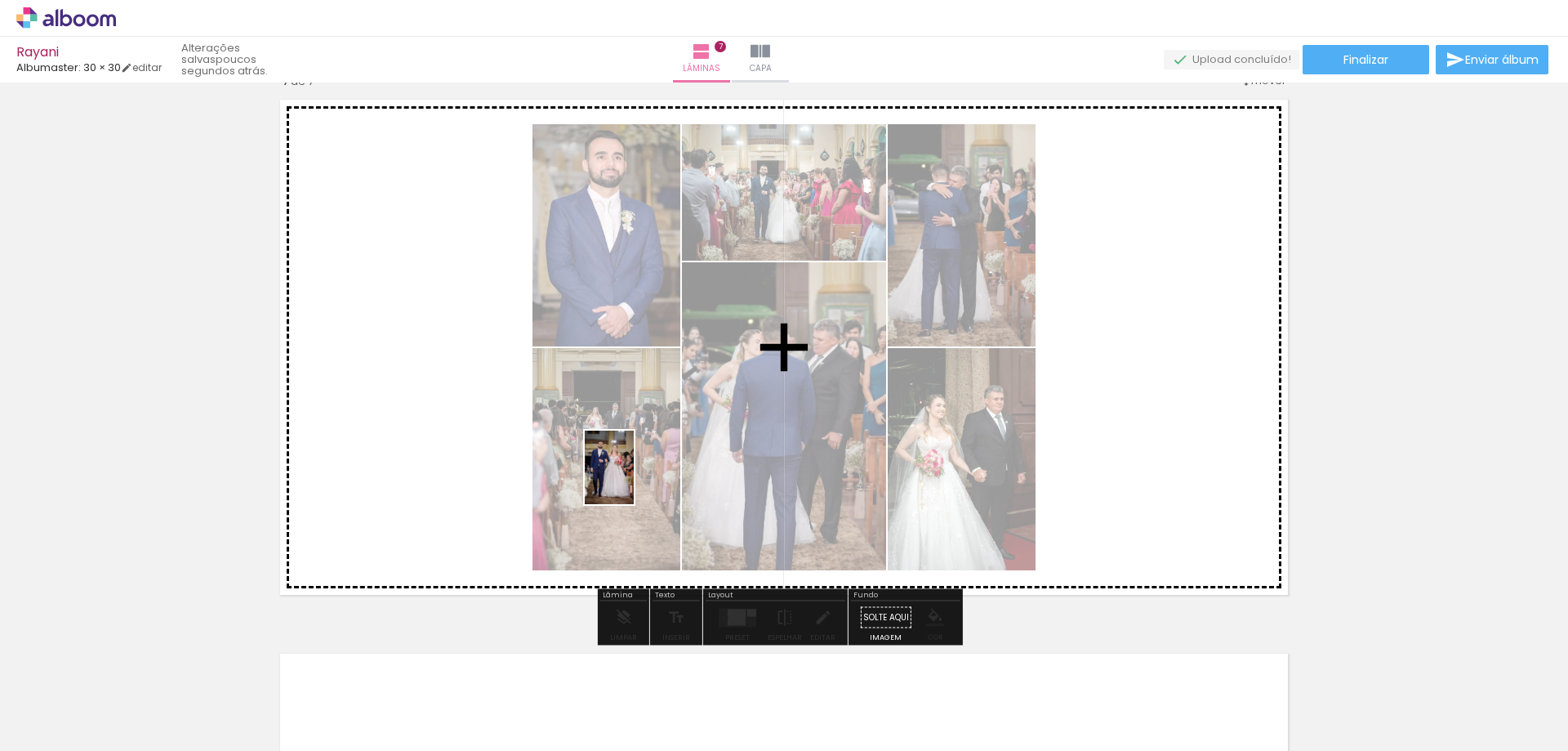
drag, startPoint x: 146, startPoint y: 693, endPoint x: 634, endPoint y: 480, distance: 532.5
click at [634, 480] on quentale-workspace at bounding box center [784, 375] width 1568 height 751
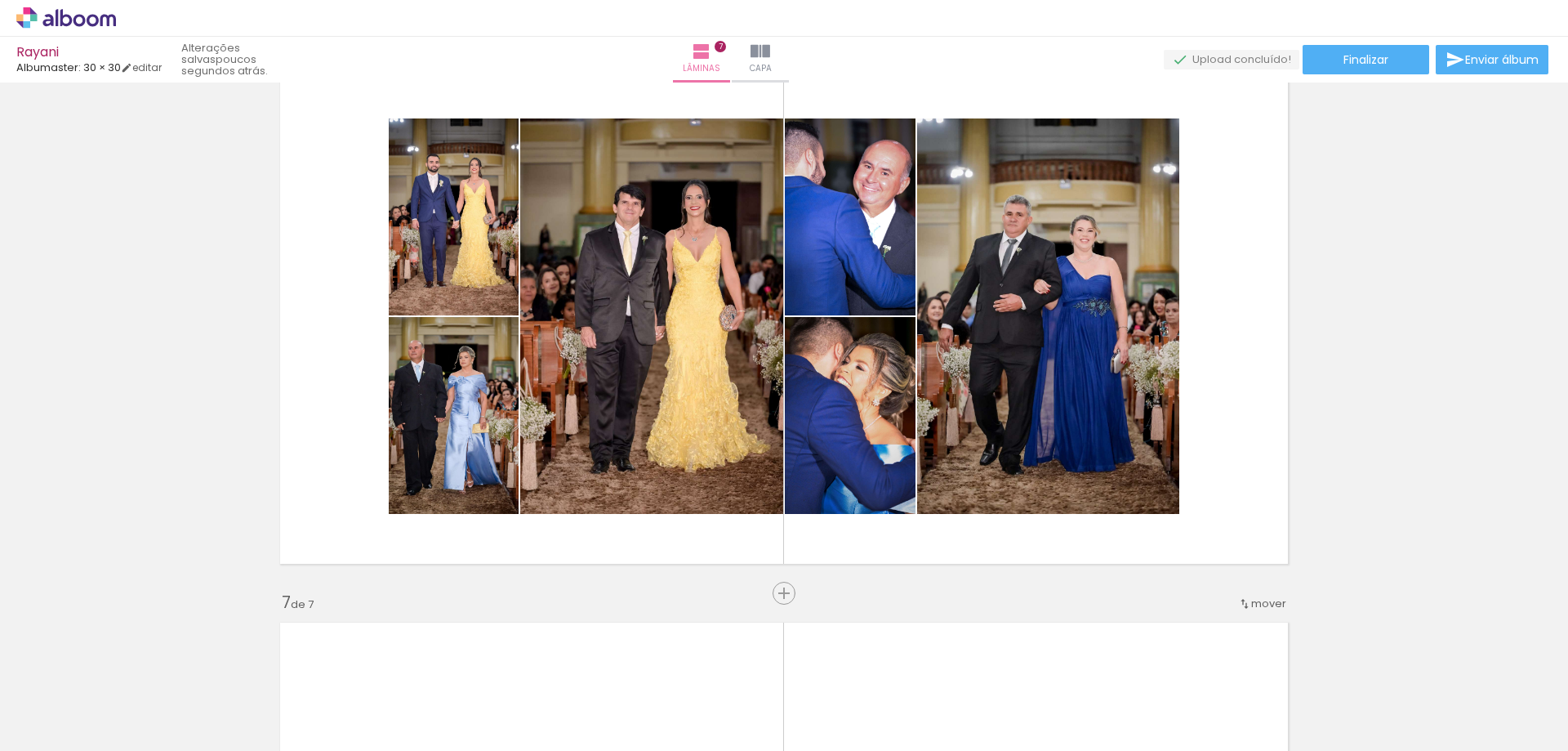
scroll to position [2790, 0]
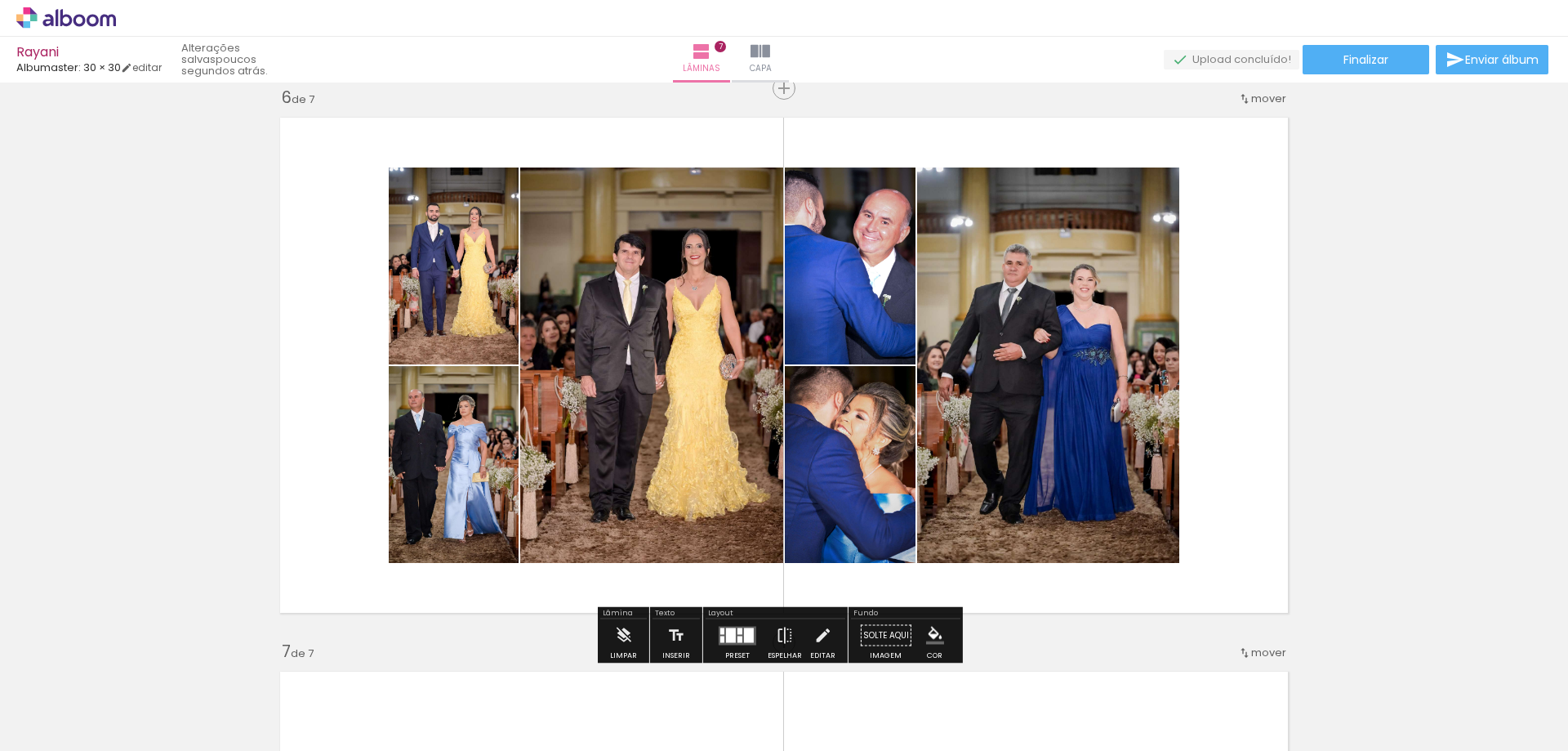
click at [1043, 307] on quentale-photo at bounding box center [1048, 365] width 262 height 396
click at [722, 633] on quentale-layouter at bounding box center [738, 635] width 38 height 19
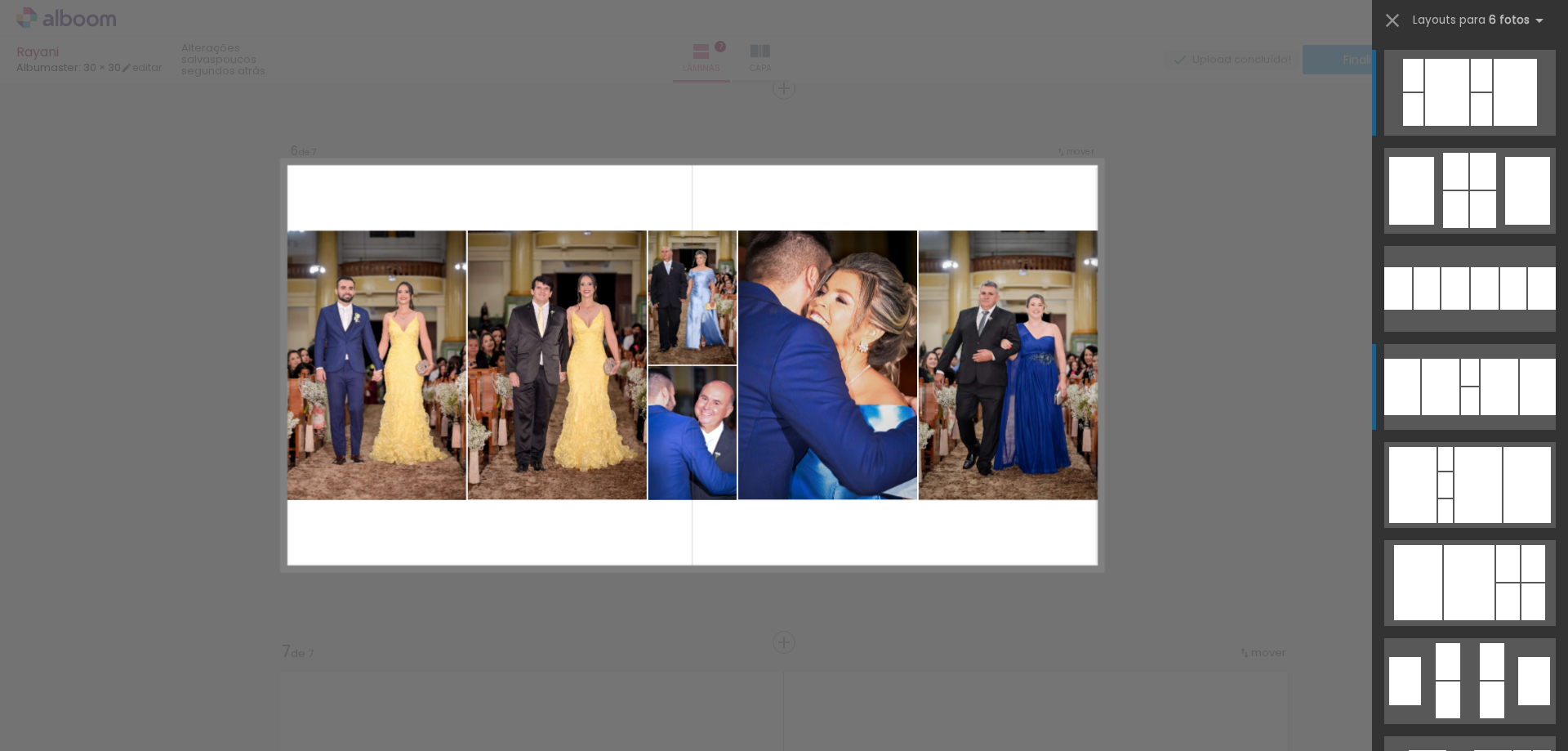
click at [1467, 389] on div at bounding box center [1470, 401] width 18 height 28
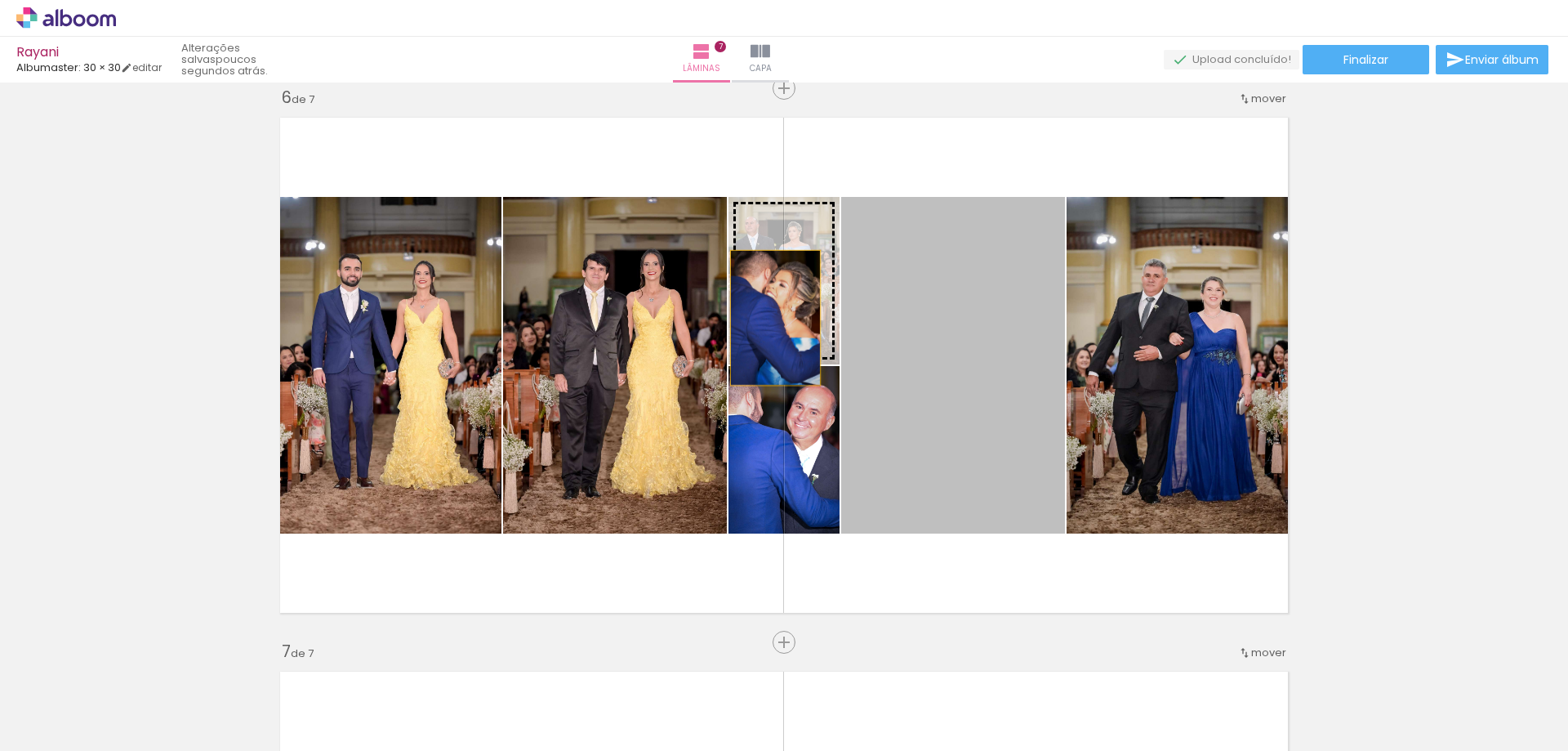
drag, startPoint x: 909, startPoint y: 378, endPoint x: 769, endPoint y: 318, distance: 152.3
click at [0, 0] on slot at bounding box center [0, 0] width 0 height 0
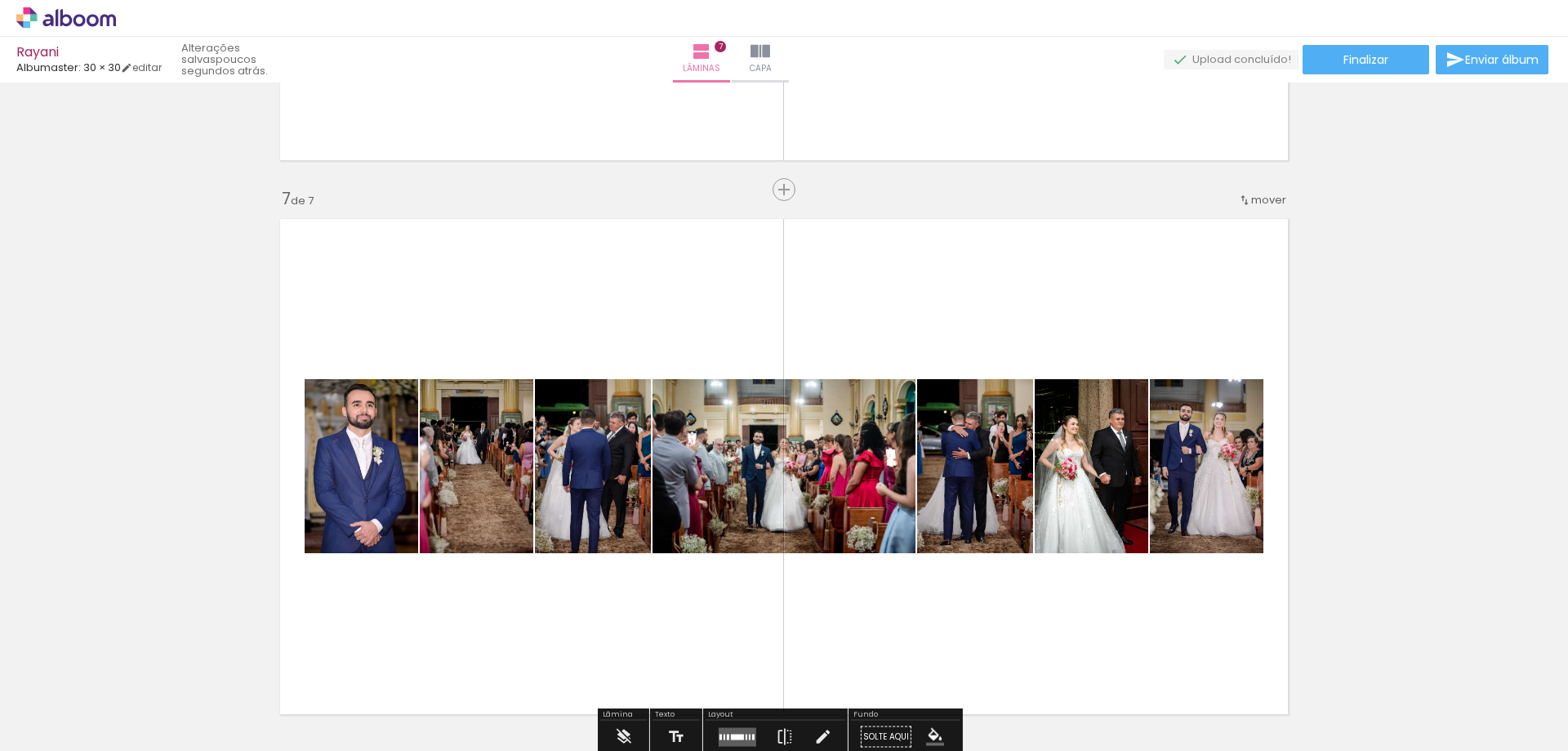
scroll to position [3444, 0]
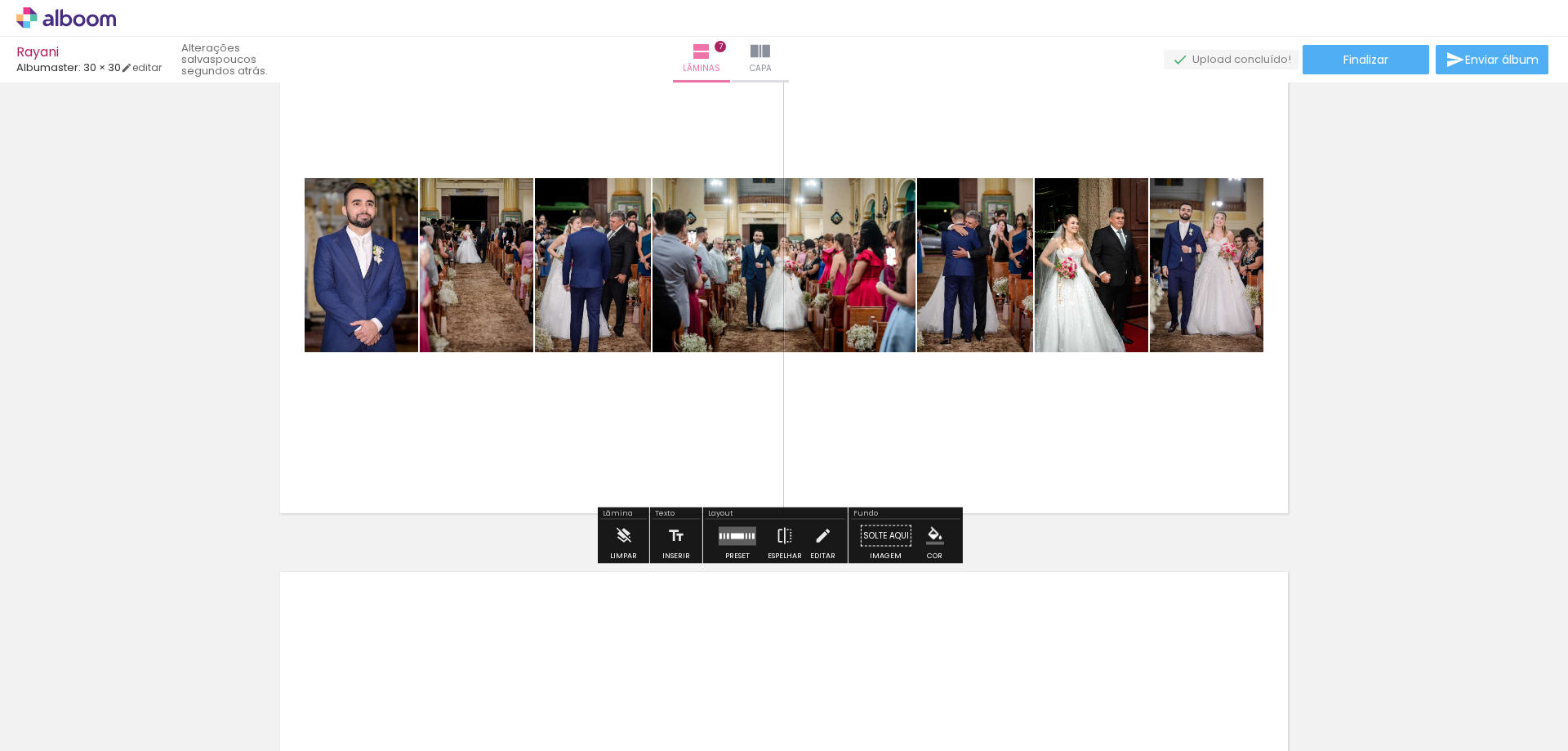
click at [719, 540] on quentale-layouter at bounding box center [738, 535] width 38 height 19
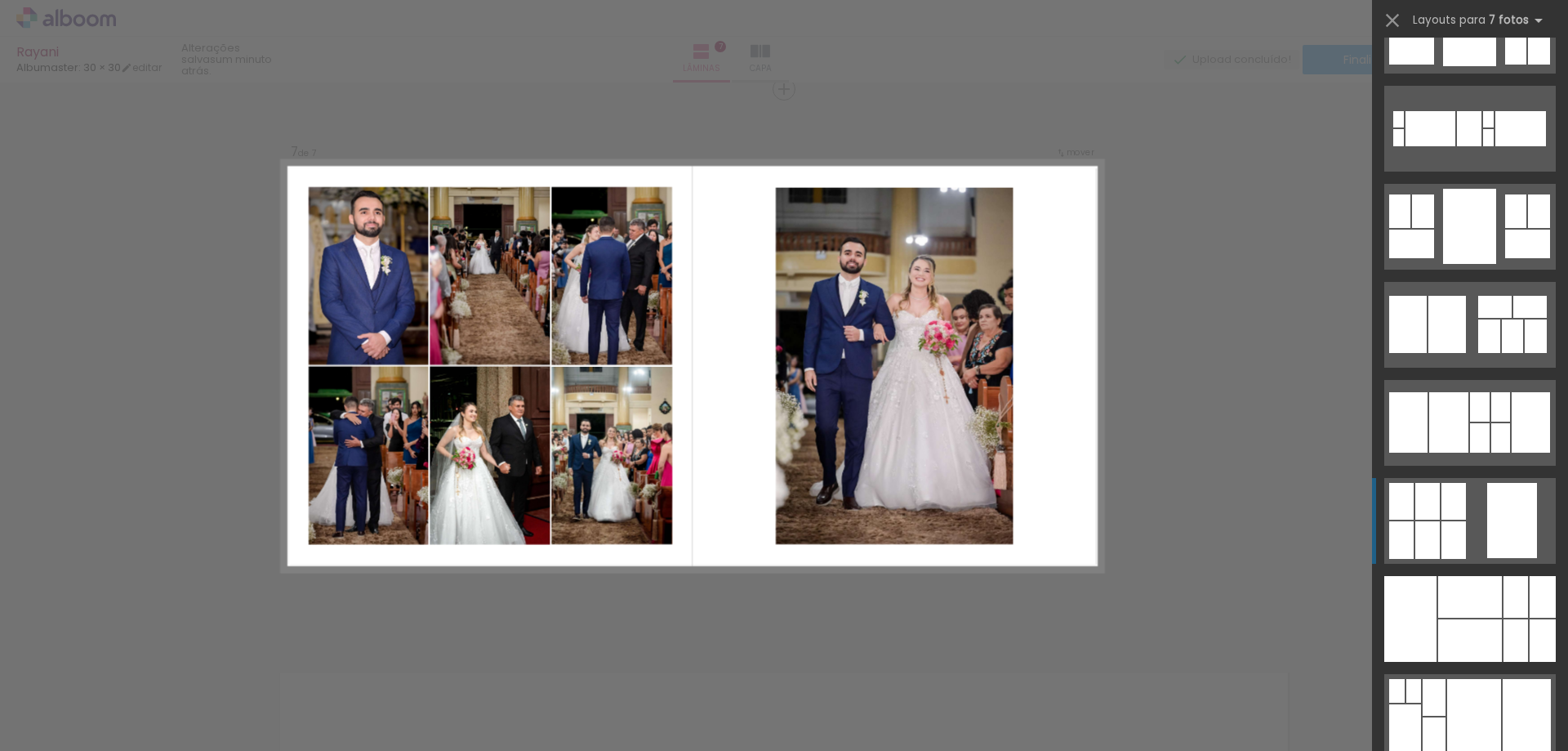
scroll to position [1388, 0]
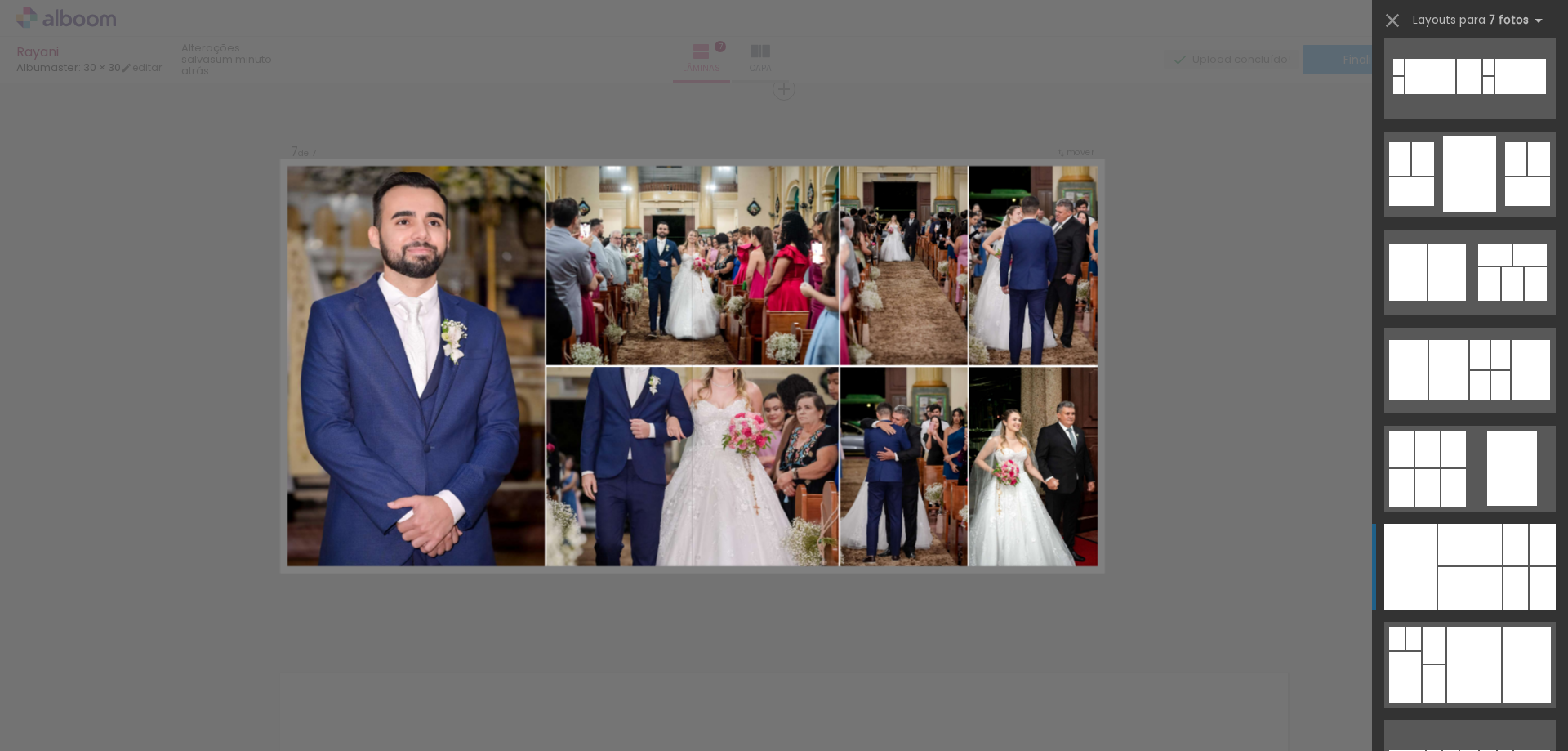
click at [1477, 600] on div at bounding box center [1469, 588] width 63 height 43
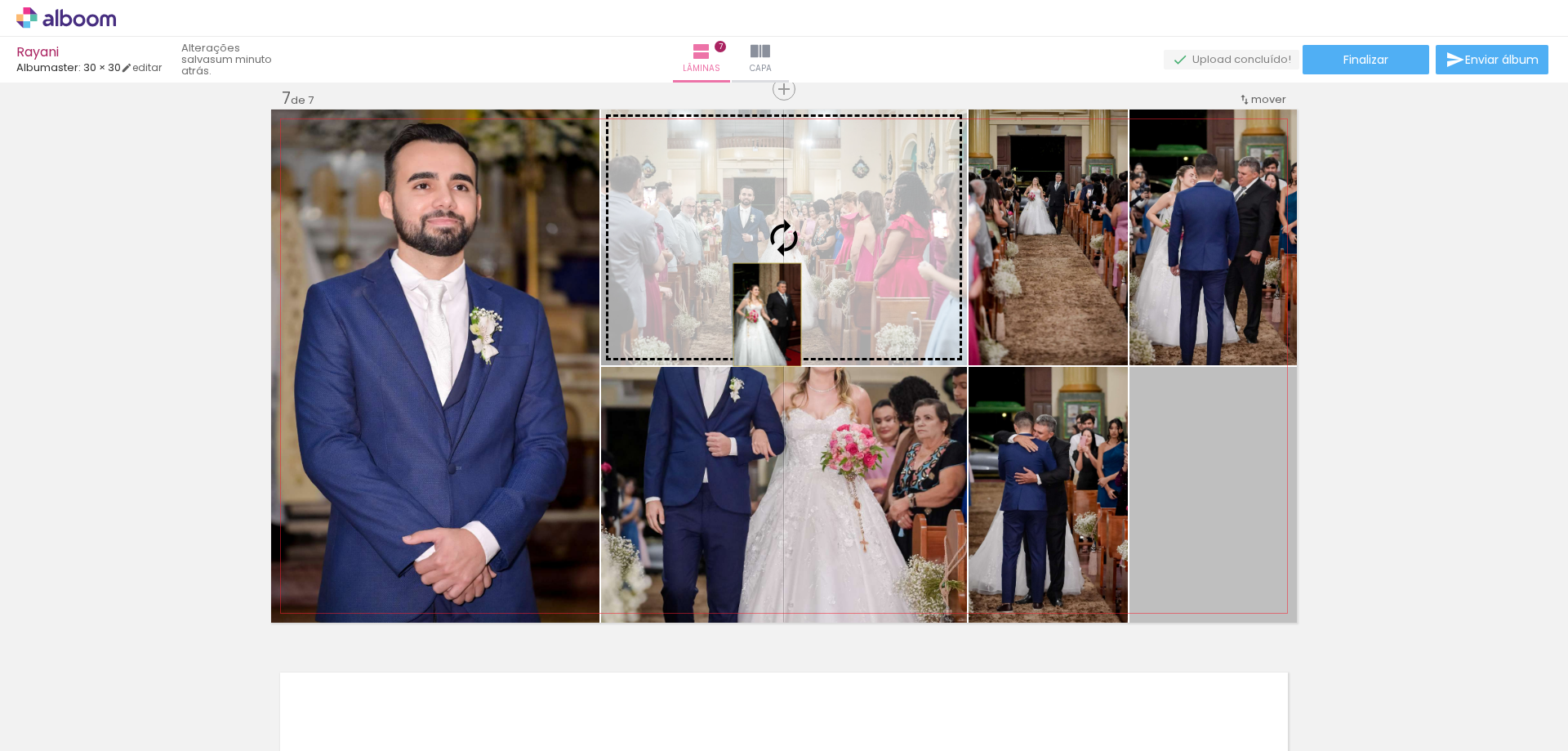
drag, startPoint x: 1191, startPoint y: 510, endPoint x: 761, endPoint y: 314, distance: 472.6
click at [0, 0] on slot at bounding box center [0, 0] width 0 height 0
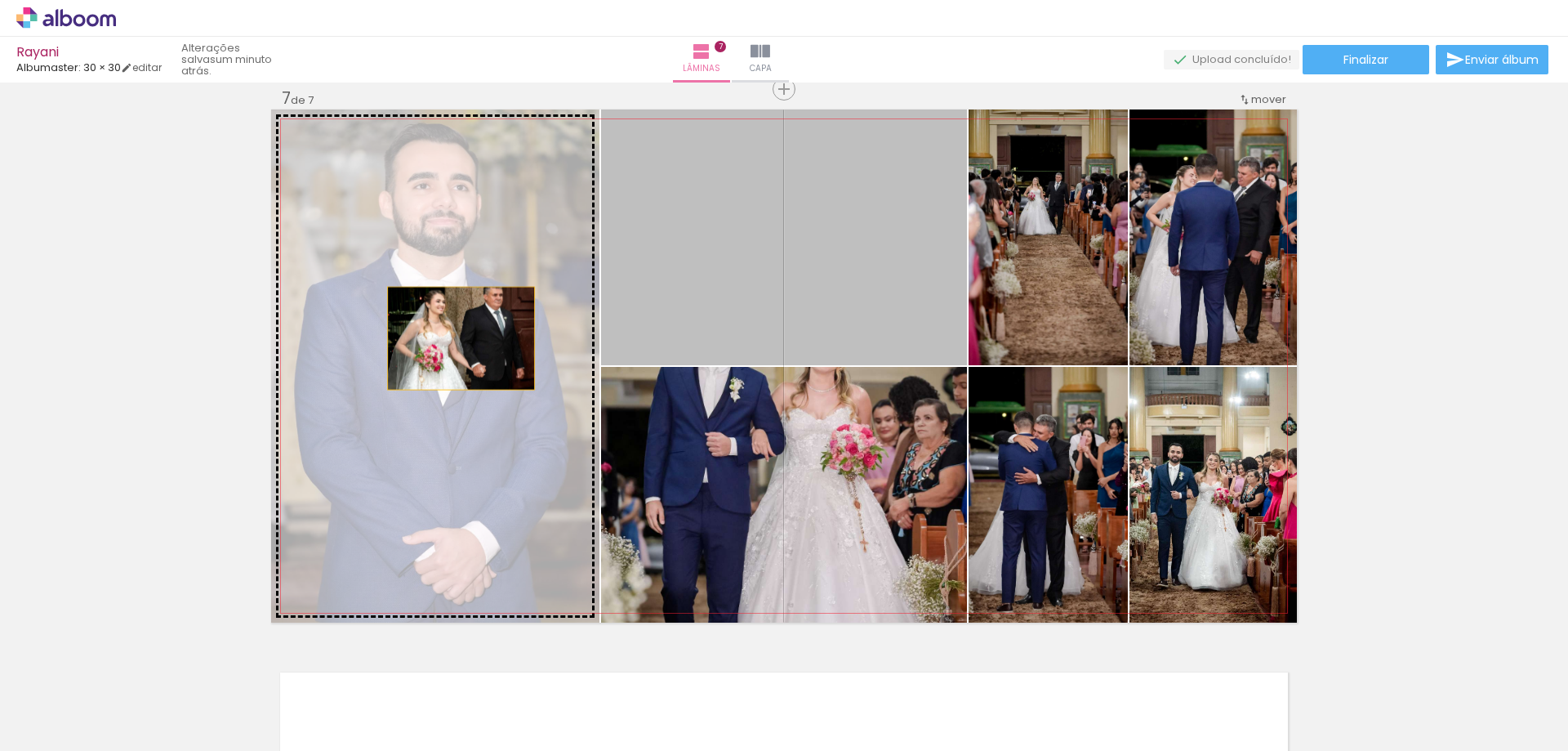
drag, startPoint x: 800, startPoint y: 271, endPoint x: 455, endPoint y: 338, distance: 351.4
click at [0, 0] on slot at bounding box center [0, 0] width 0 height 0
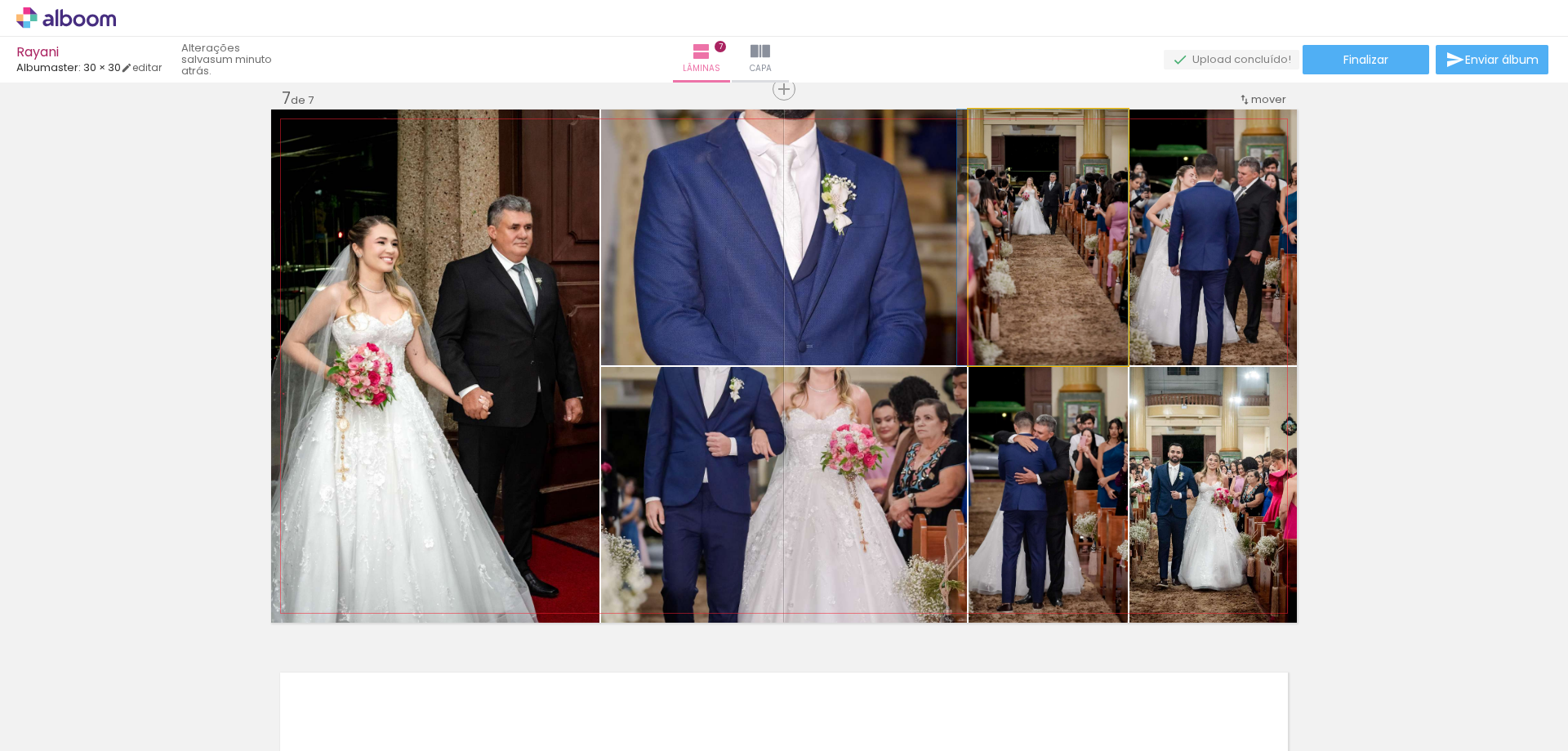
drag, startPoint x: 1030, startPoint y: 316, endPoint x: 844, endPoint y: 316, distance: 186.0
click at [0, 0] on slot at bounding box center [0, 0] width 0 height 0
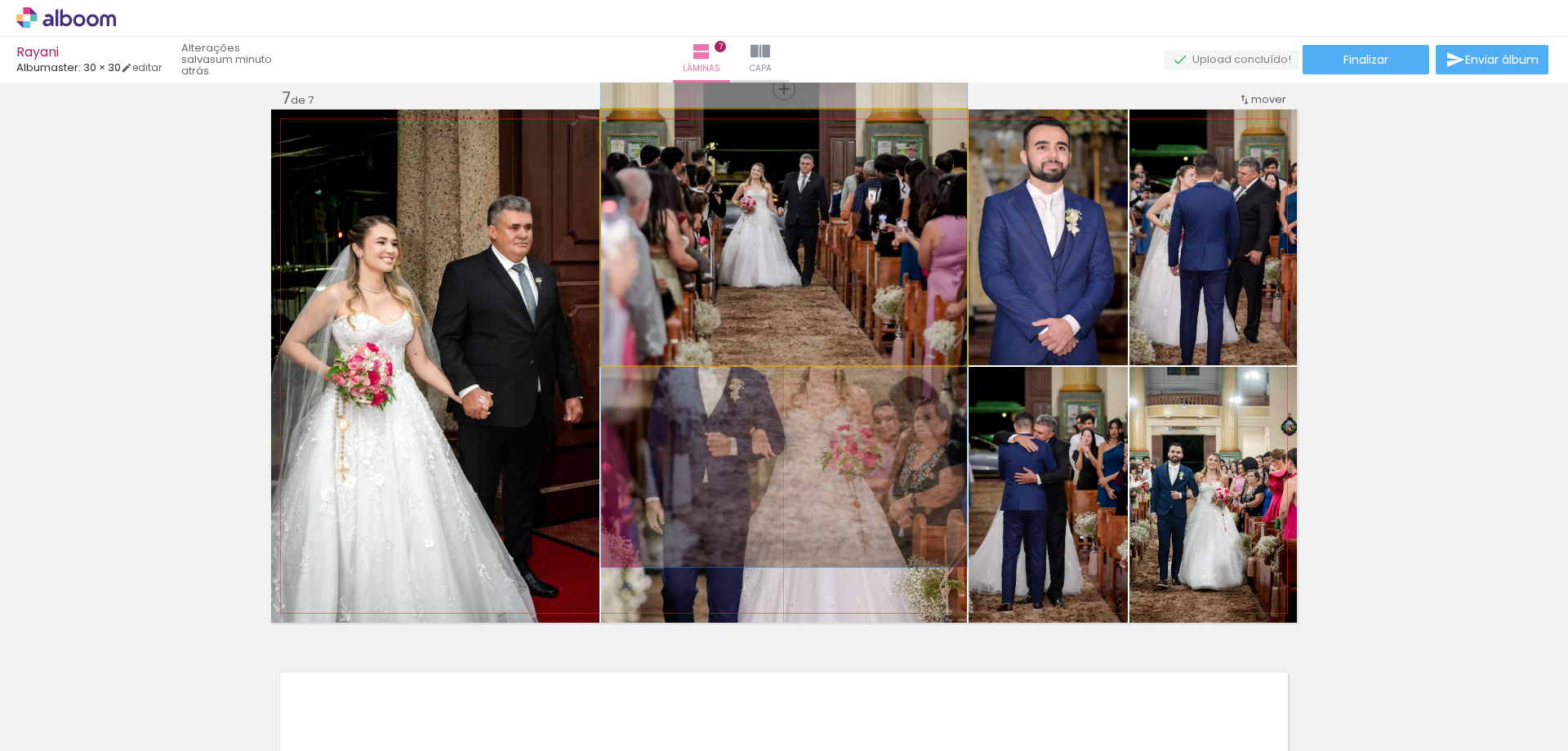
drag, startPoint x: 828, startPoint y: 238, endPoint x: 824, endPoint y: 294, distance: 56.1
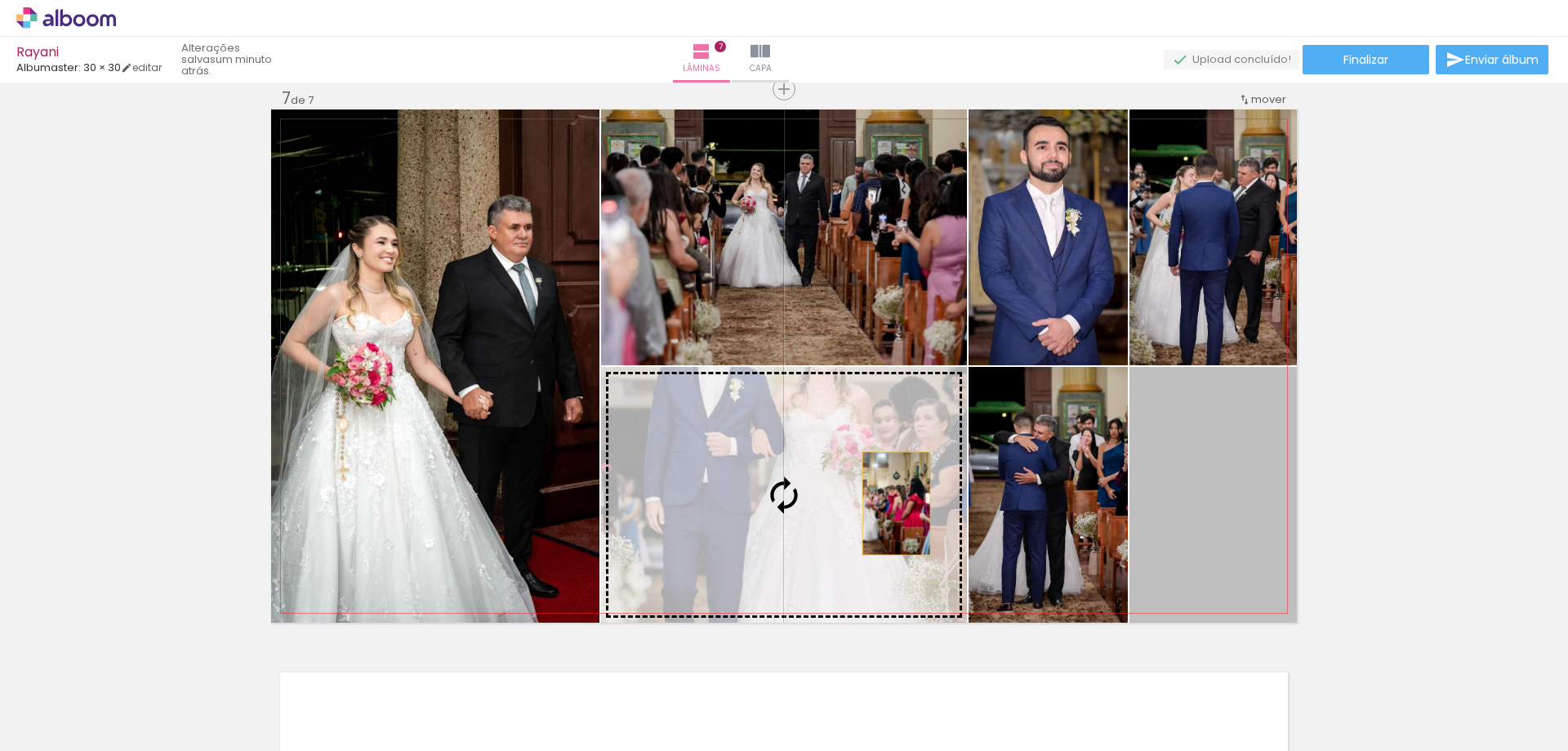
drag, startPoint x: 1227, startPoint y: 518, endPoint x: 806, endPoint y: 498, distance: 421.5
click at [0, 0] on slot at bounding box center [0, 0] width 0 height 0
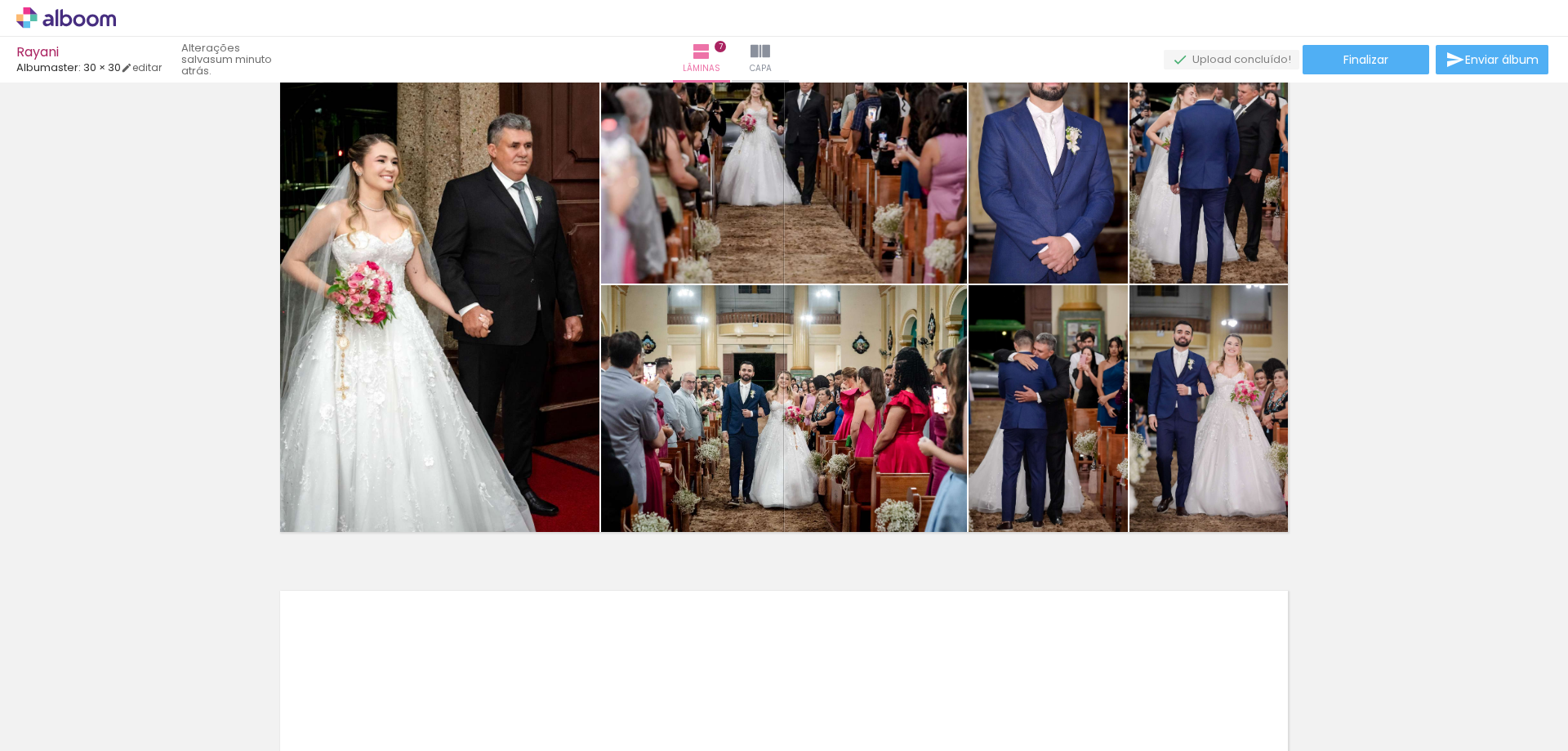
scroll to position [3344, 0]
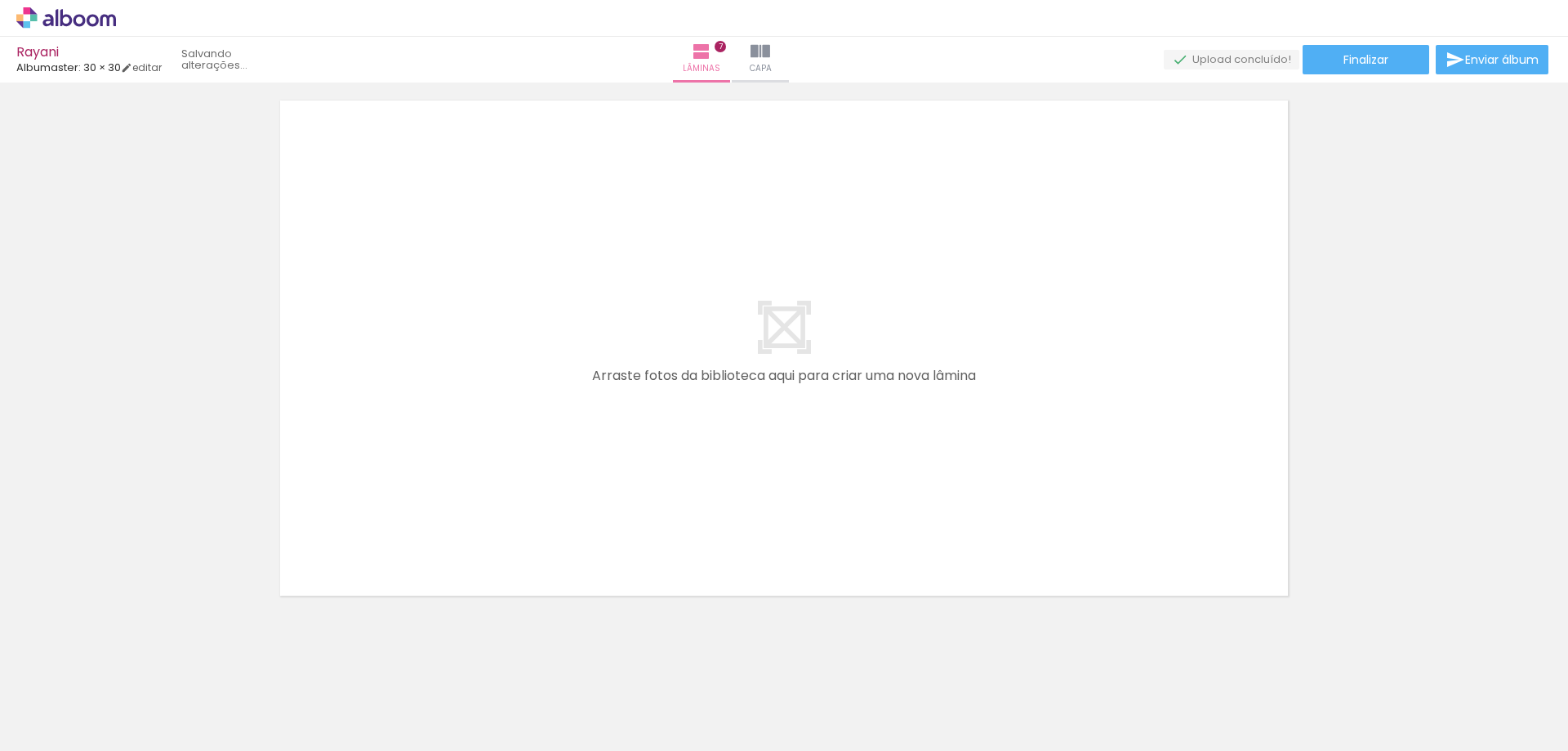
scroll to position [0, 0]
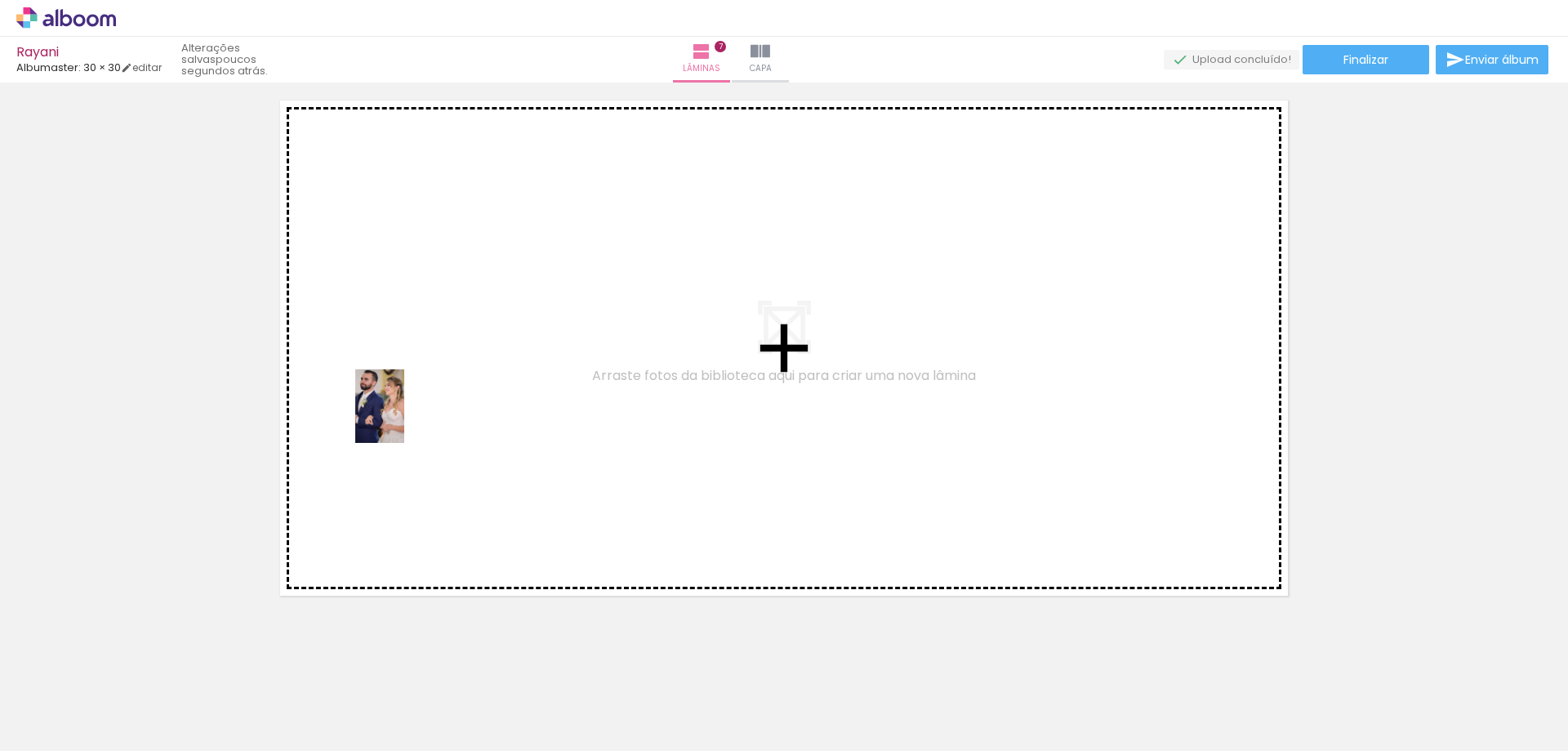
drag, startPoint x: 332, startPoint y: 492, endPoint x: 406, endPoint y: 417, distance: 105.4
click at [406, 417] on quentale-workspace at bounding box center [784, 375] width 1568 height 751
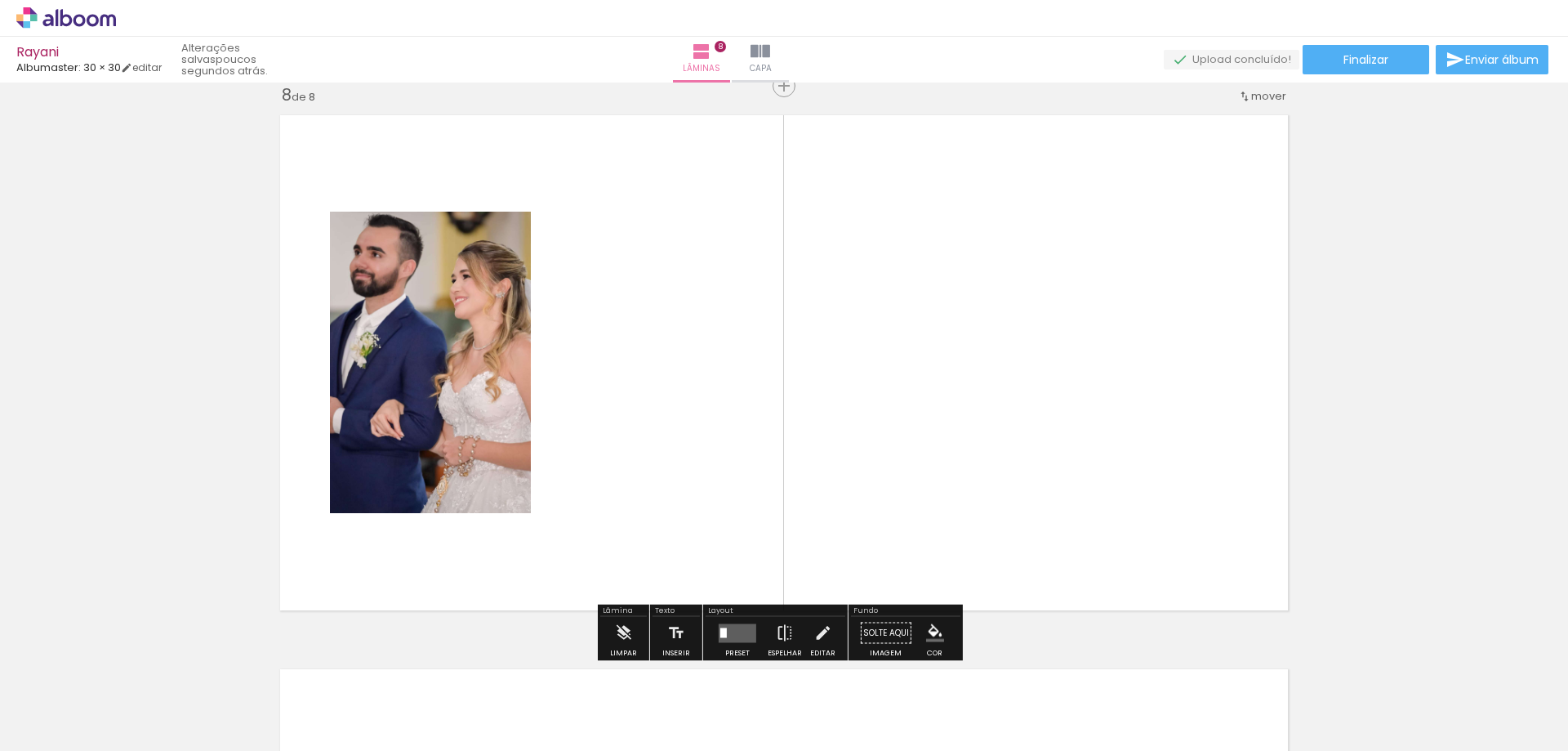
scroll to position [3898, 0]
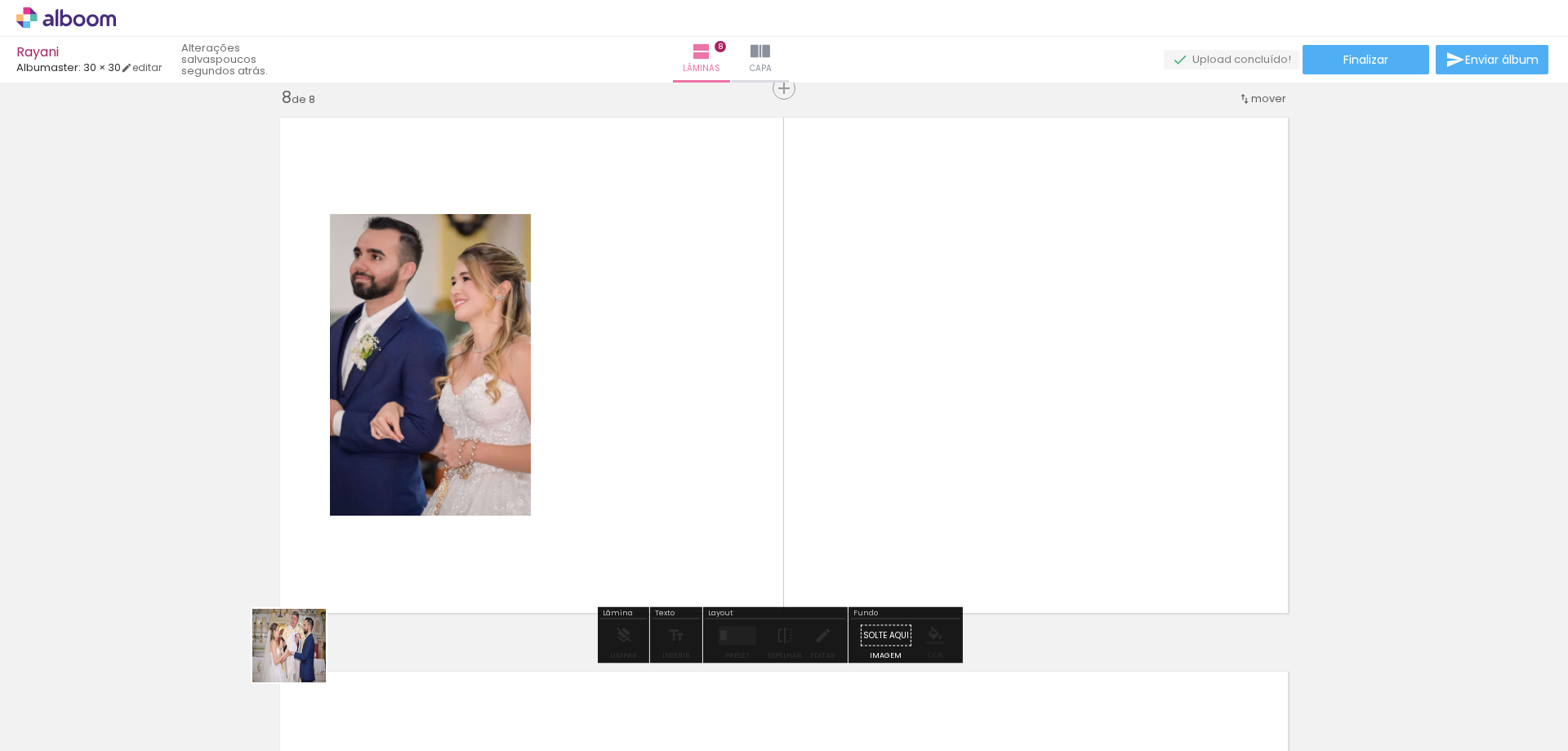
drag, startPoint x: 257, startPoint y: 705, endPoint x: 633, endPoint y: 434, distance: 463.5
click at [640, 424] on quentale-workspace at bounding box center [784, 375] width 1568 height 751
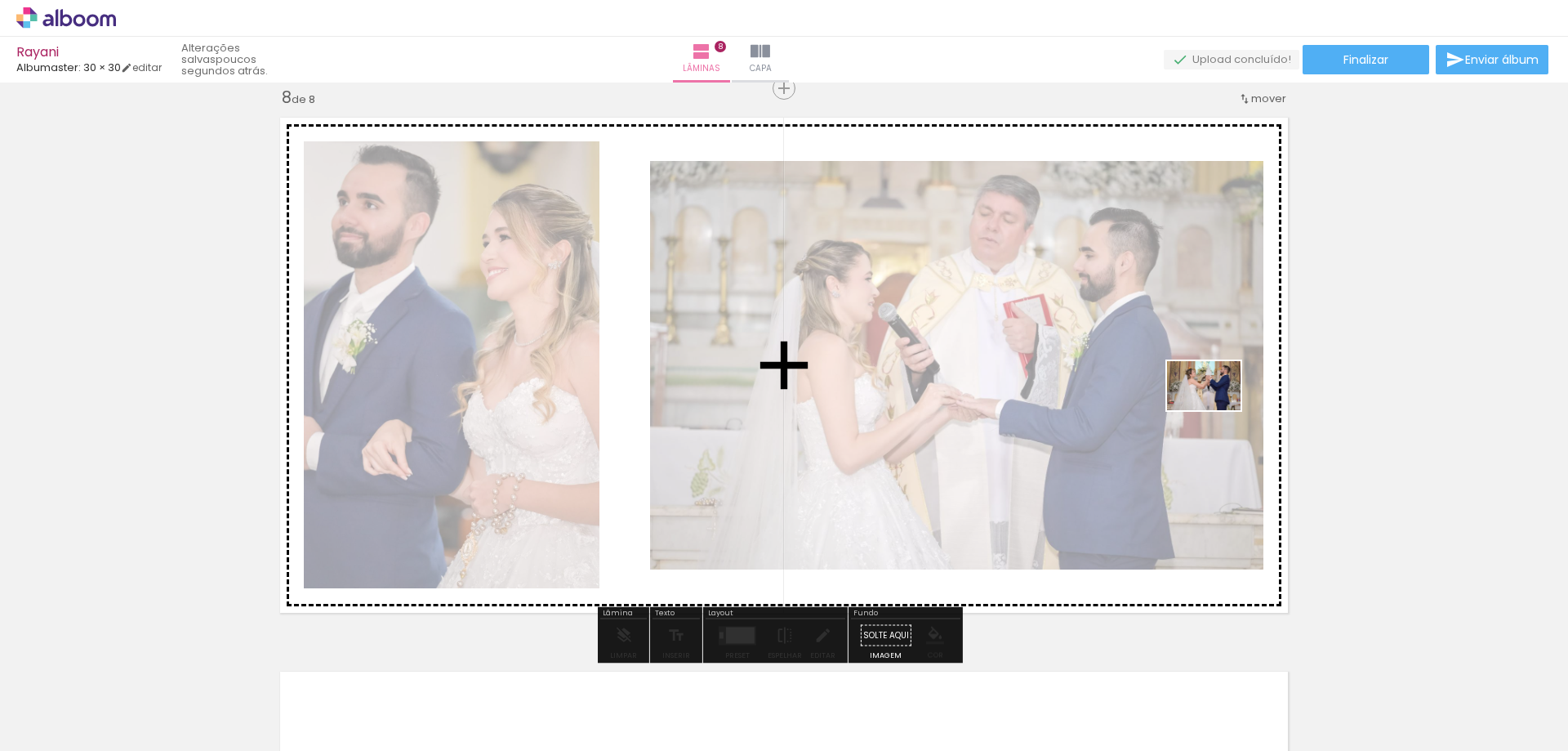
drag, startPoint x: 262, startPoint y: 690, endPoint x: 1216, endPoint y: 410, distance: 994.2
click at [1216, 410] on quentale-workspace at bounding box center [784, 375] width 1568 height 751
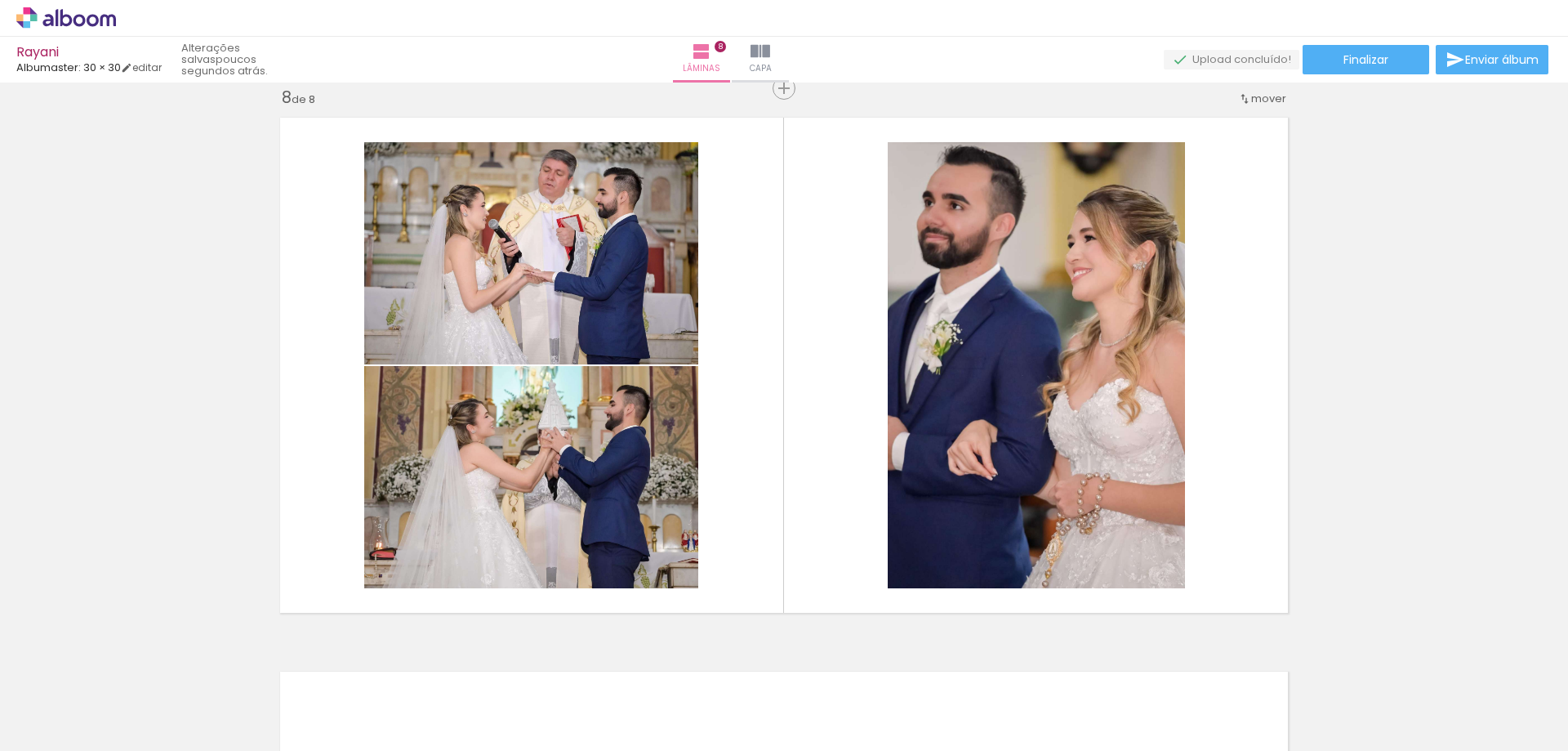
scroll to position [0, 5934]
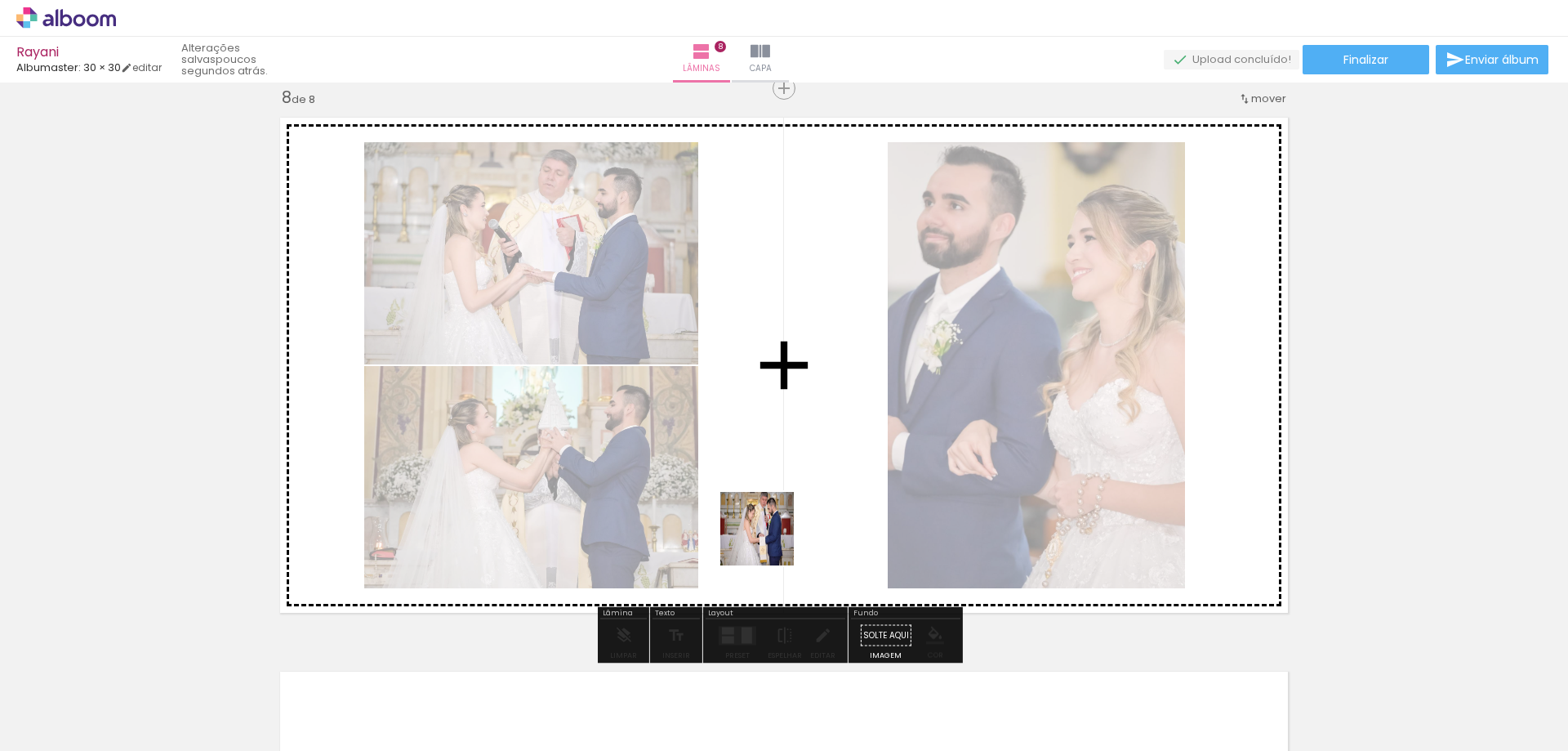
drag, startPoint x: 829, startPoint y: 694, endPoint x: 949, endPoint y: 693, distance: 120.0
click at [769, 540] on quentale-workspace at bounding box center [784, 375] width 1568 height 751
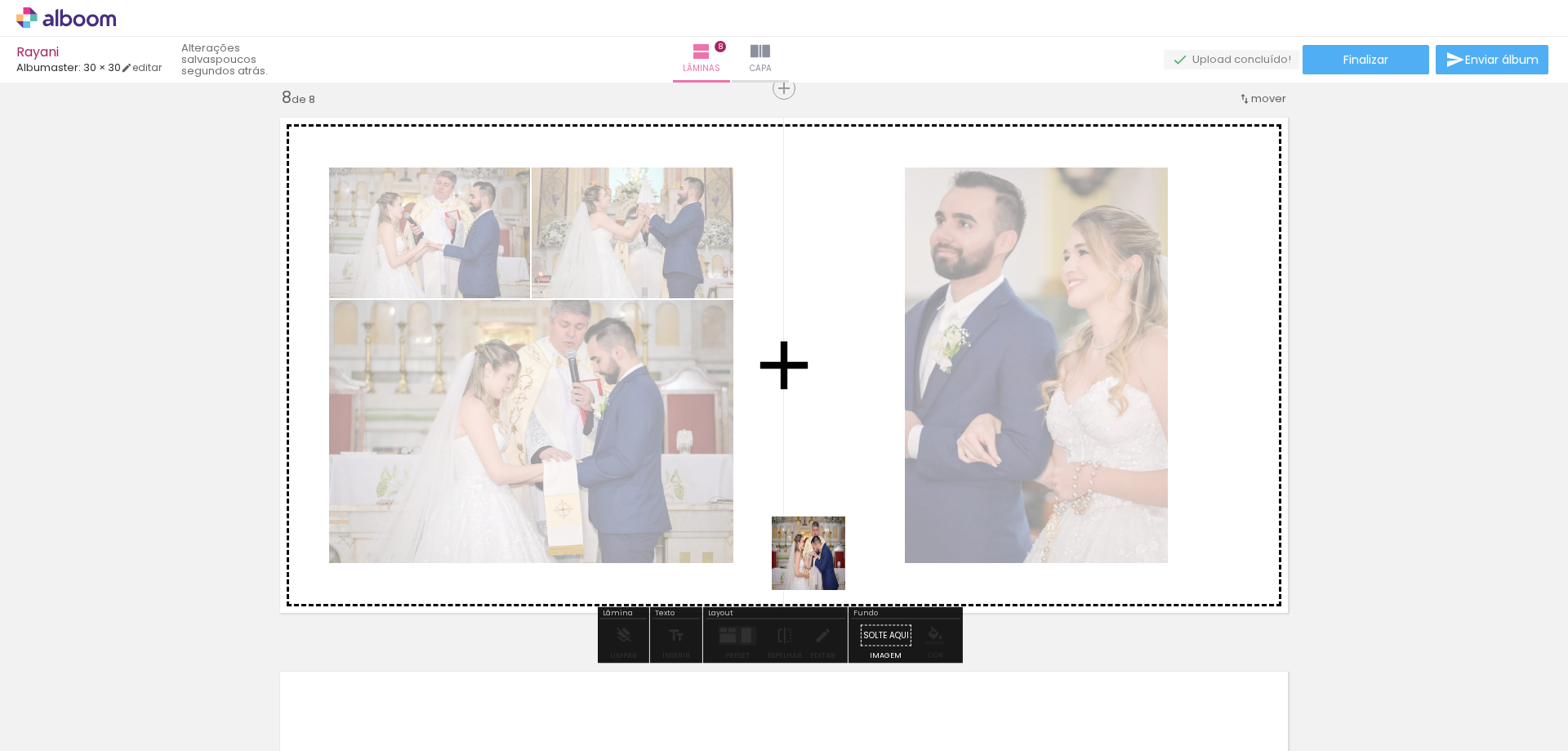
drag, startPoint x: 821, startPoint y: 565, endPoint x: 900, endPoint y: 642, distance: 110.3
click at [813, 533] on quentale-workspace at bounding box center [784, 375] width 1568 height 751
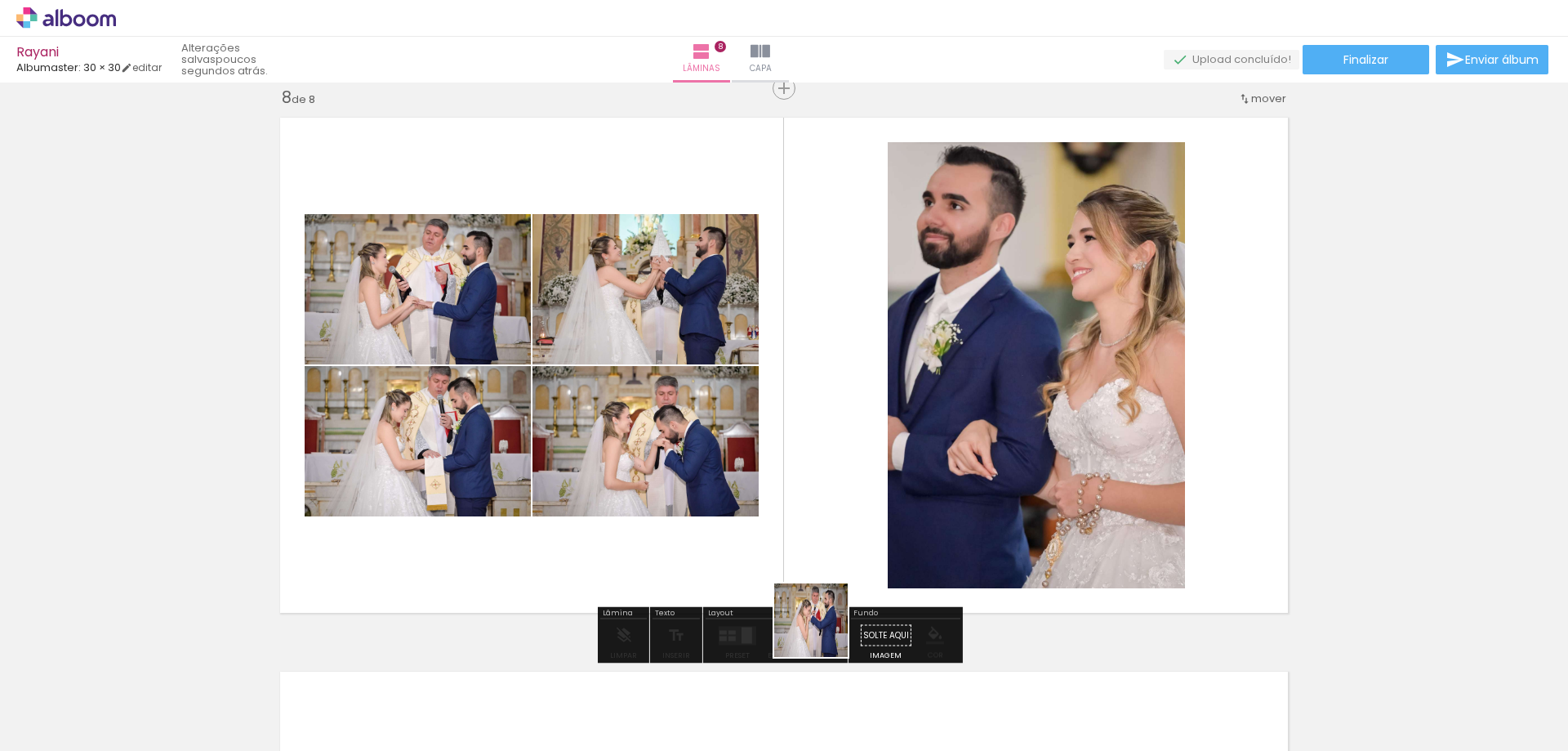
drag, startPoint x: 827, startPoint y: 675, endPoint x: 898, endPoint y: 624, distance: 87.4
click at [797, 508] on quentale-workspace at bounding box center [784, 375] width 1568 height 751
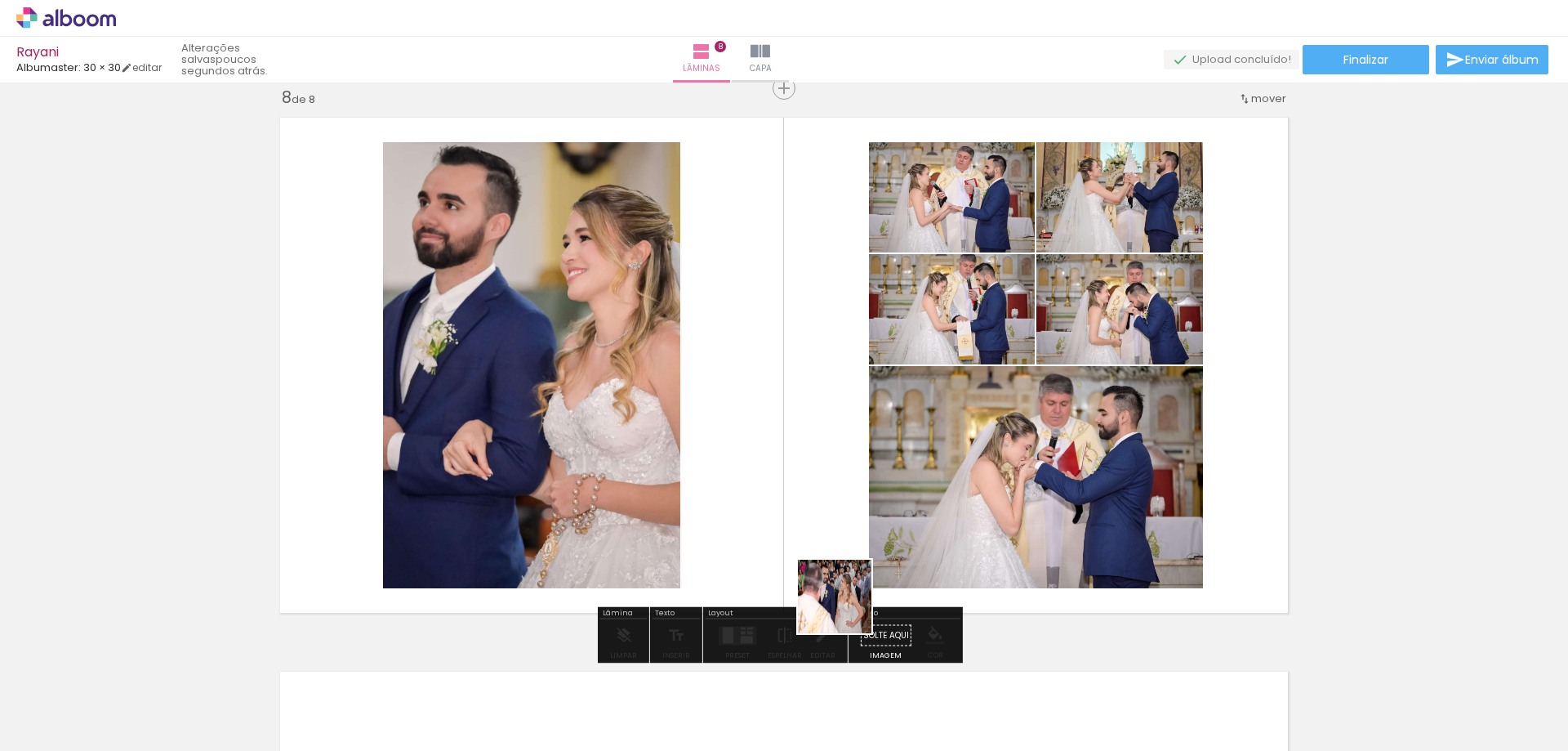
drag, startPoint x: 844, startPoint y: 634, endPoint x: 862, endPoint y: 593, distance: 44.8
click at [851, 520] on quentale-workspace at bounding box center [784, 375] width 1568 height 751
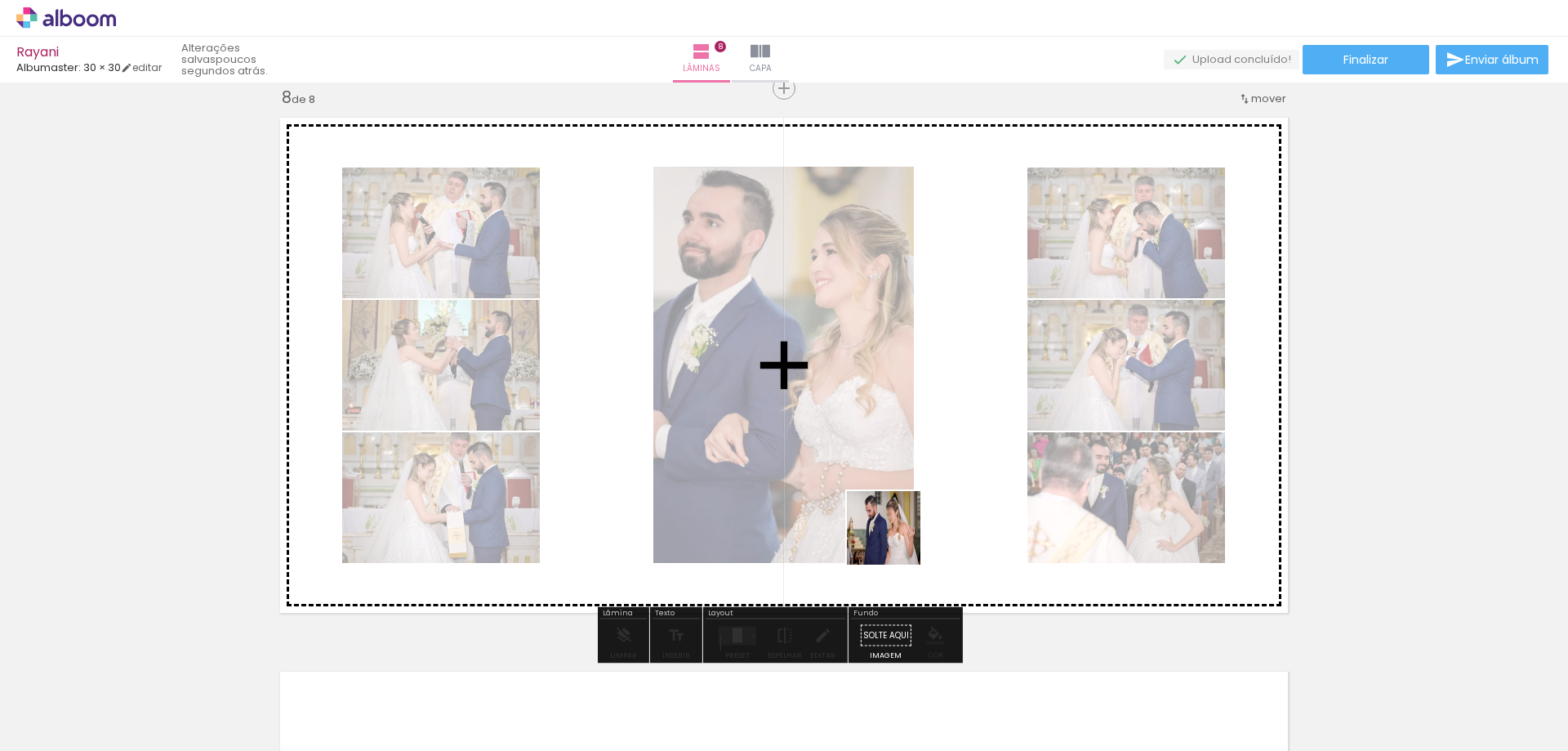
drag, startPoint x: 836, startPoint y: 701, endPoint x: 896, endPoint y: 540, distance: 171.8
click at [896, 538] on quentale-workspace at bounding box center [784, 375] width 1568 height 751
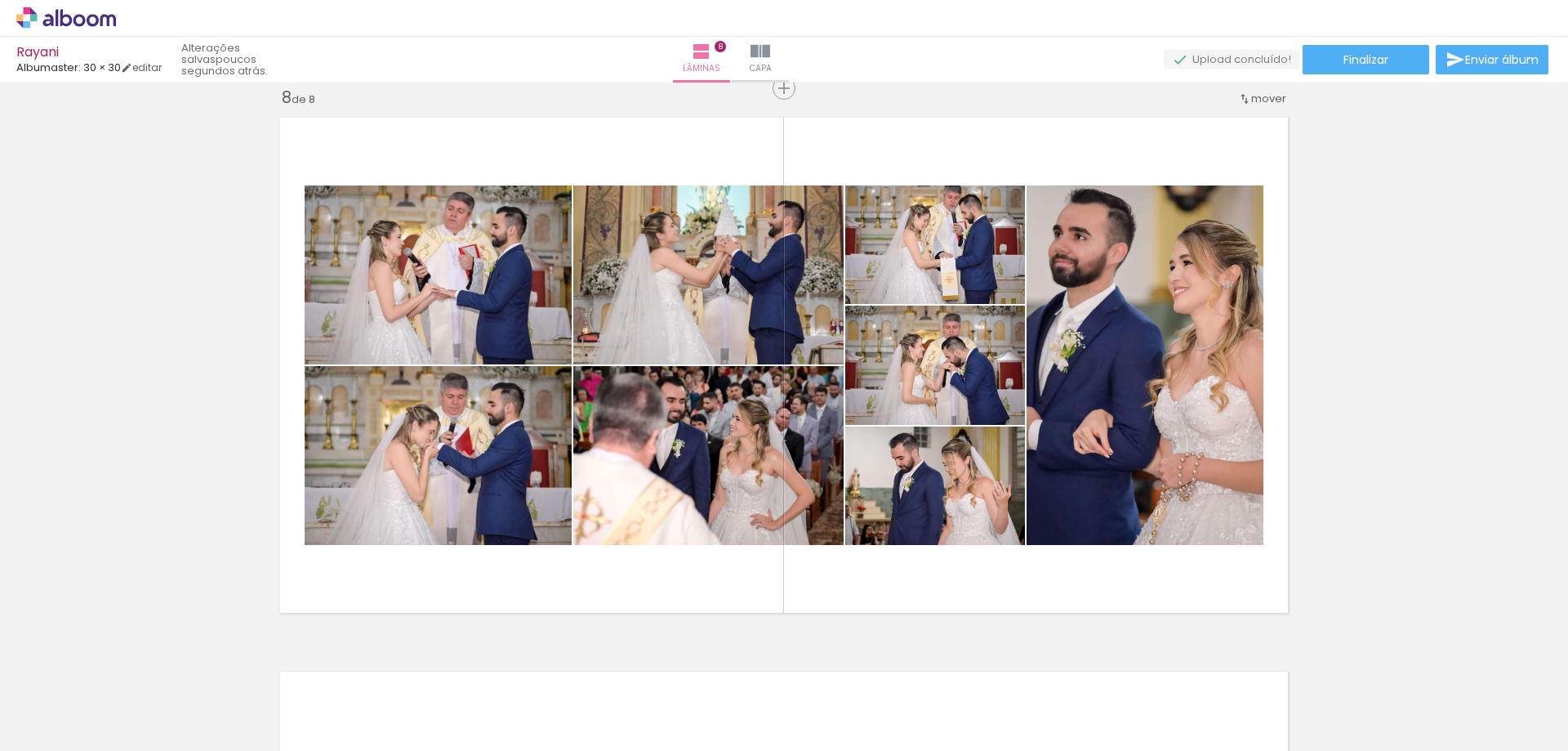
scroll to position [0, 10393]
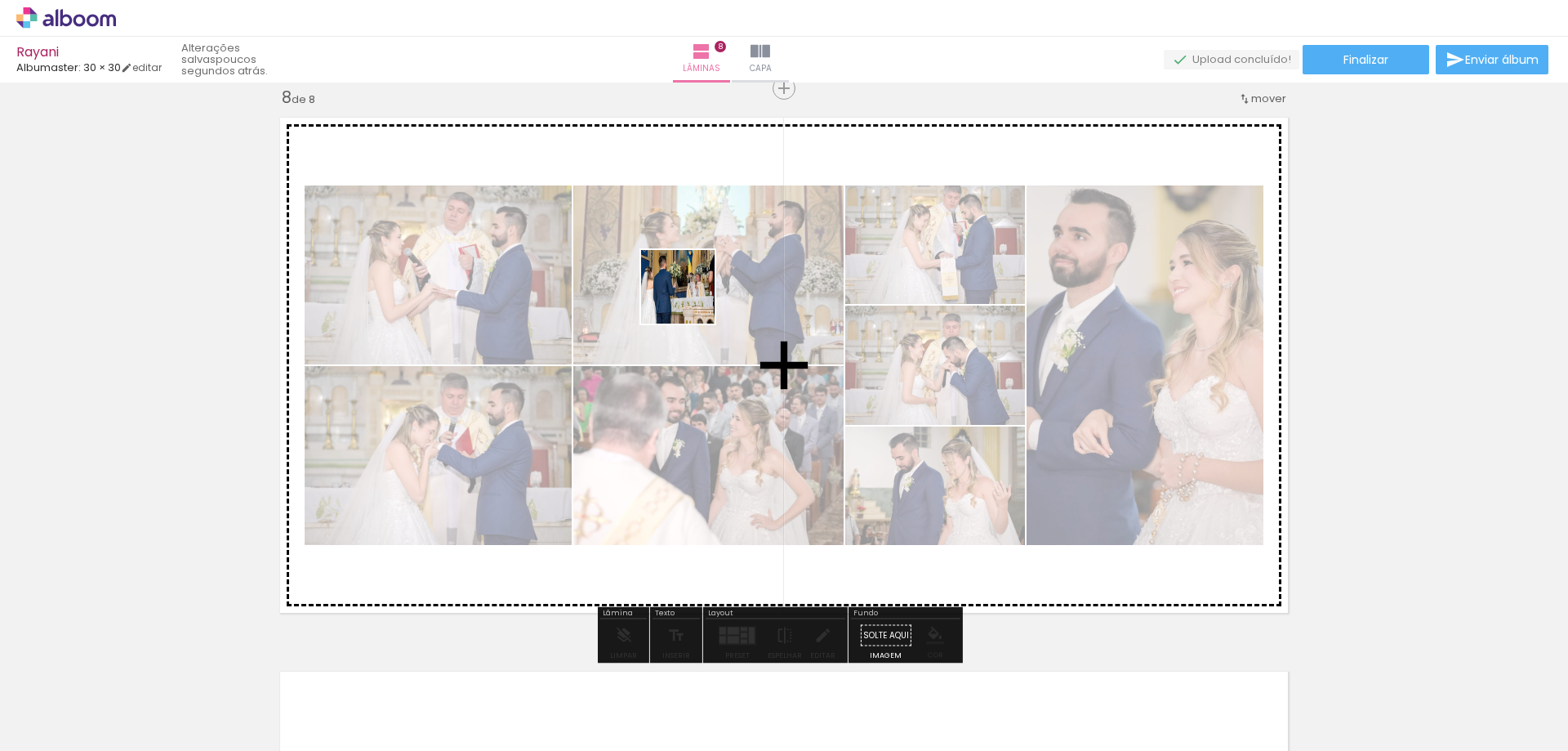
drag, startPoint x: 737, startPoint y: 378, endPoint x: 689, endPoint y: 296, distance: 95.0
click at [689, 296] on quentale-workspace at bounding box center [784, 375] width 1568 height 751
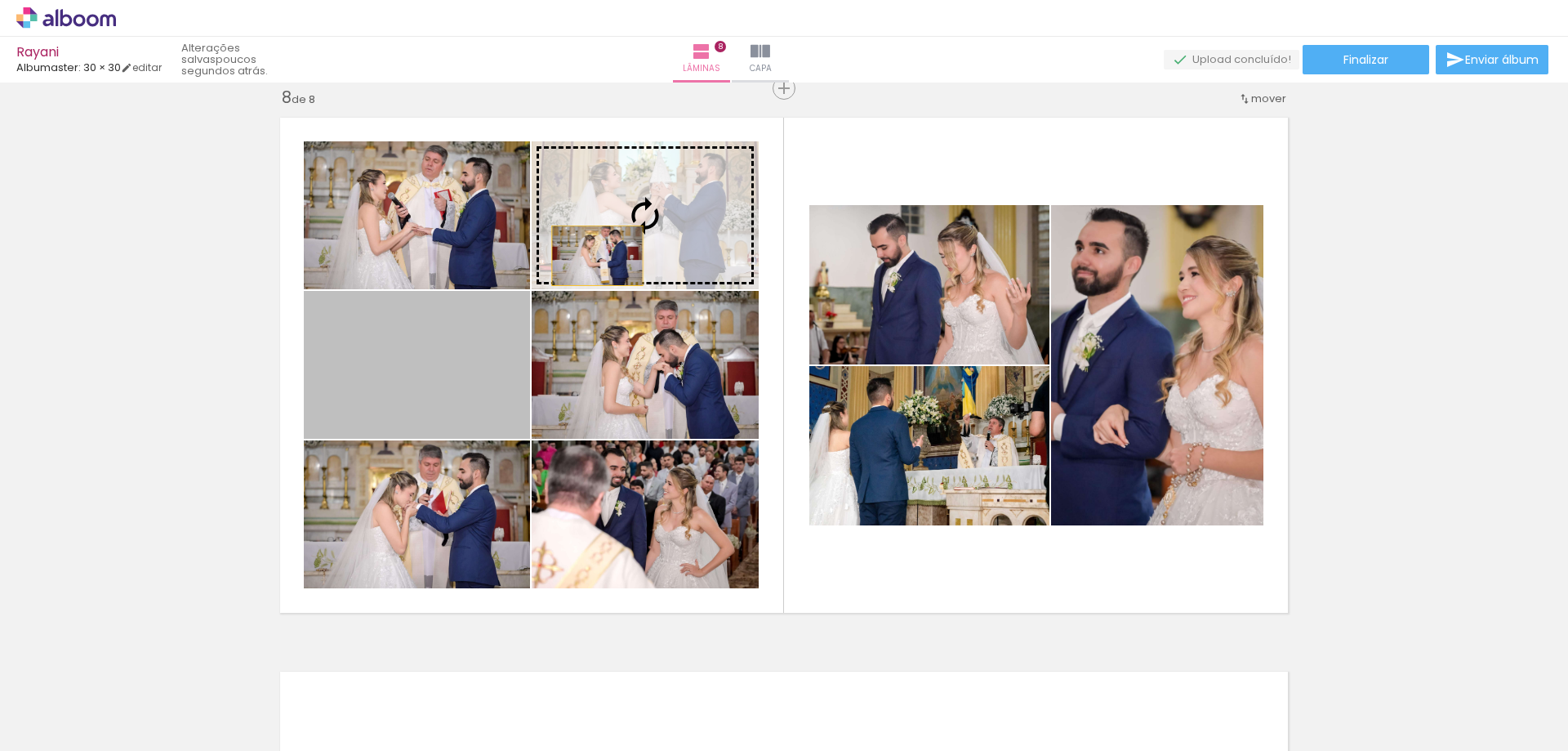
drag, startPoint x: 459, startPoint y: 402, endPoint x: 592, endPoint y: 254, distance: 199.0
click at [0, 0] on slot at bounding box center [0, 0] width 0 height 0
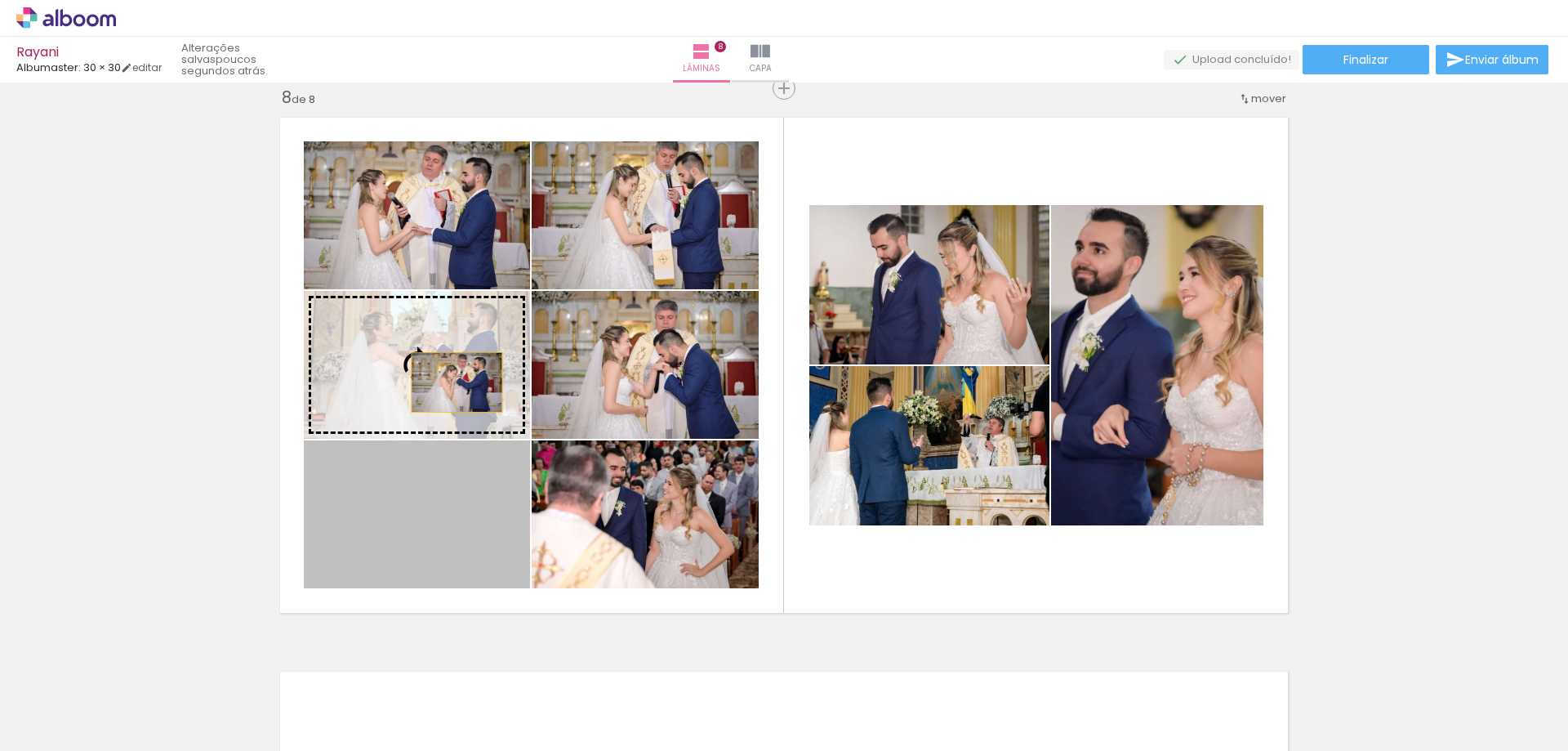
drag, startPoint x: 446, startPoint y: 501, endPoint x: 451, endPoint y: 382, distance: 119.1
click at [0, 0] on slot at bounding box center [0, 0] width 0 height 0
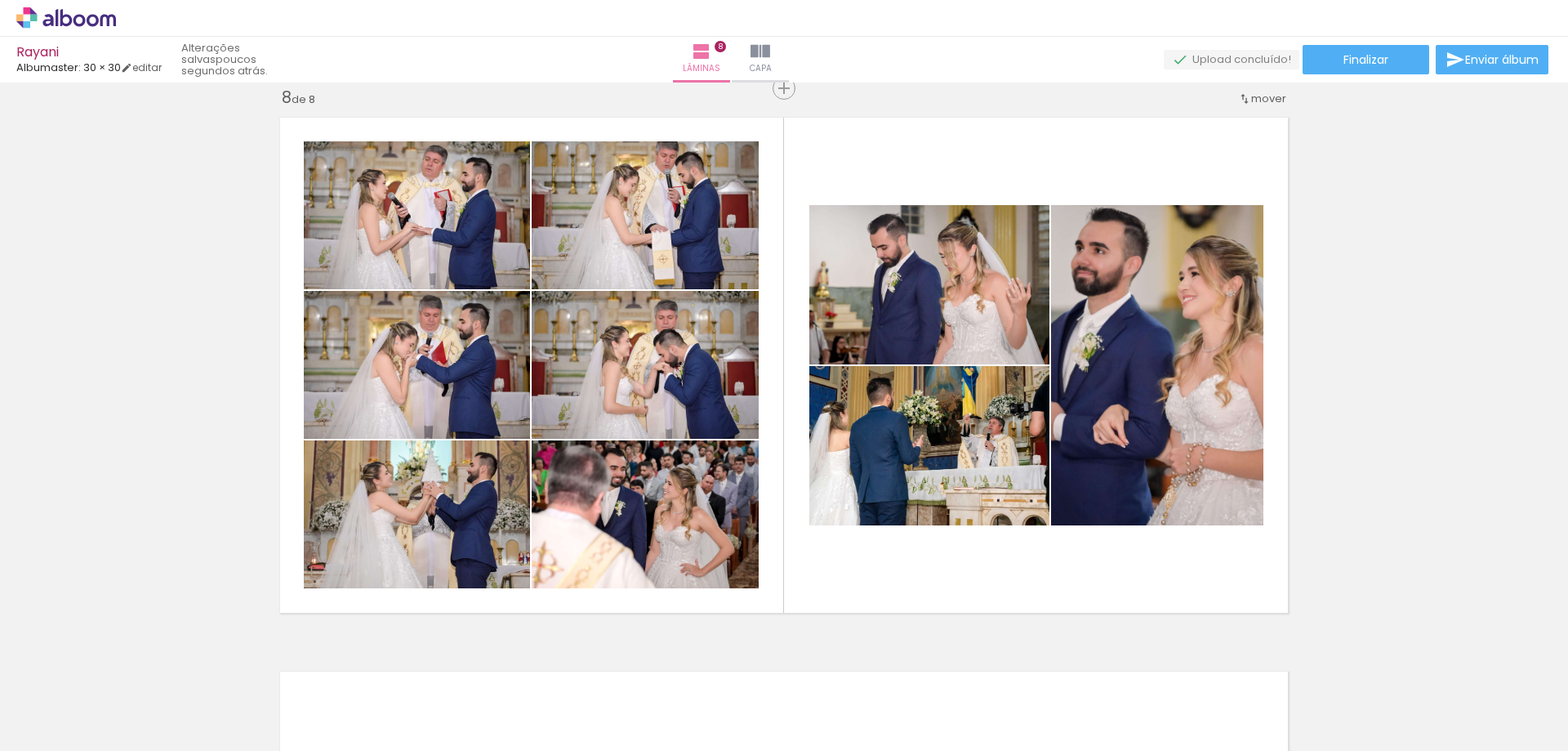
scroll to position [0, 0]
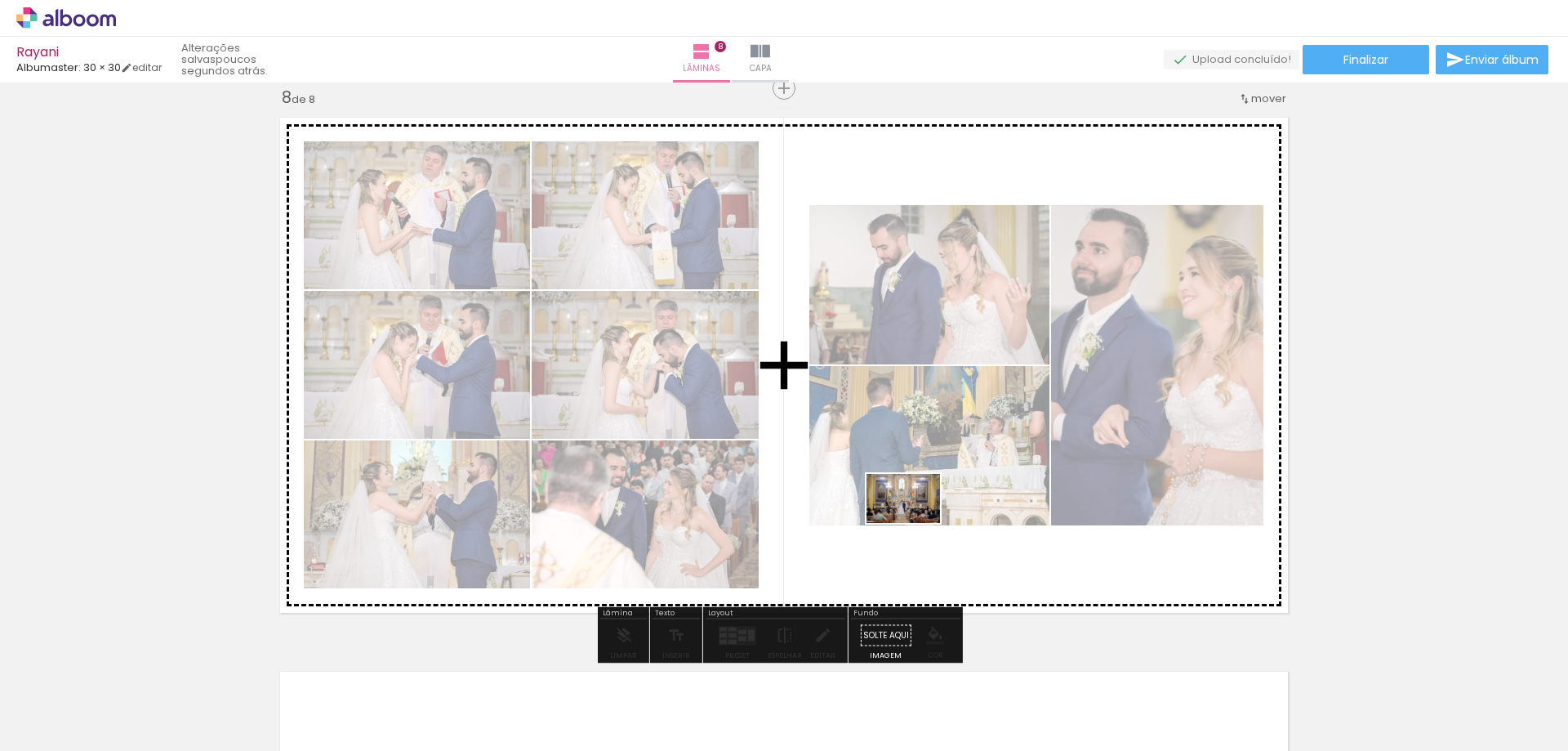
drag, startPoint x: 160, startPoint y: 685, endPoint x: 915, endPoint y: 523, distance: 772.2
click at [915, 523] on quentale-workspace at bounding box center [784, 375] width 1568 height 751
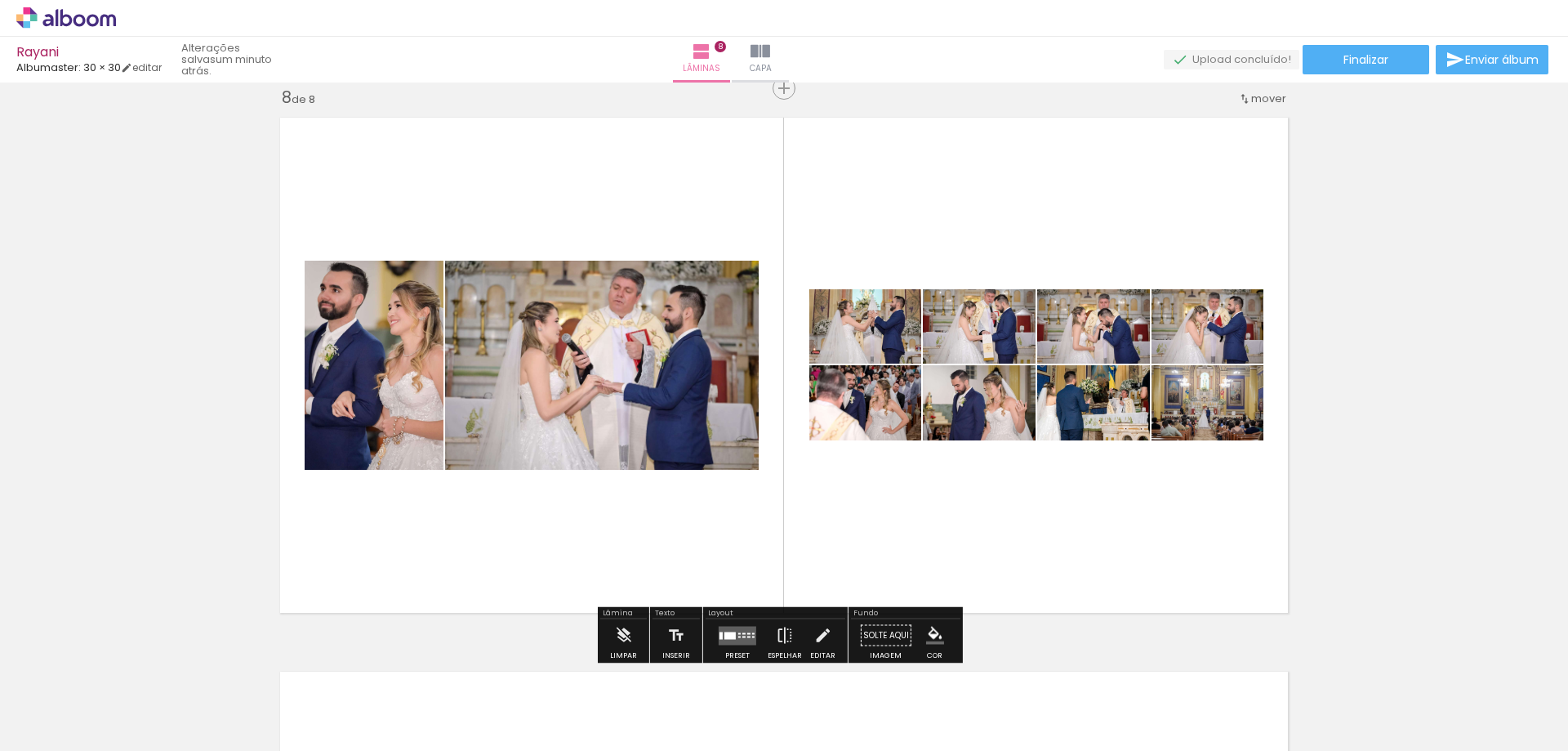
click at [742, 637] on div at bounding box center [744, 637] width 3 height 2
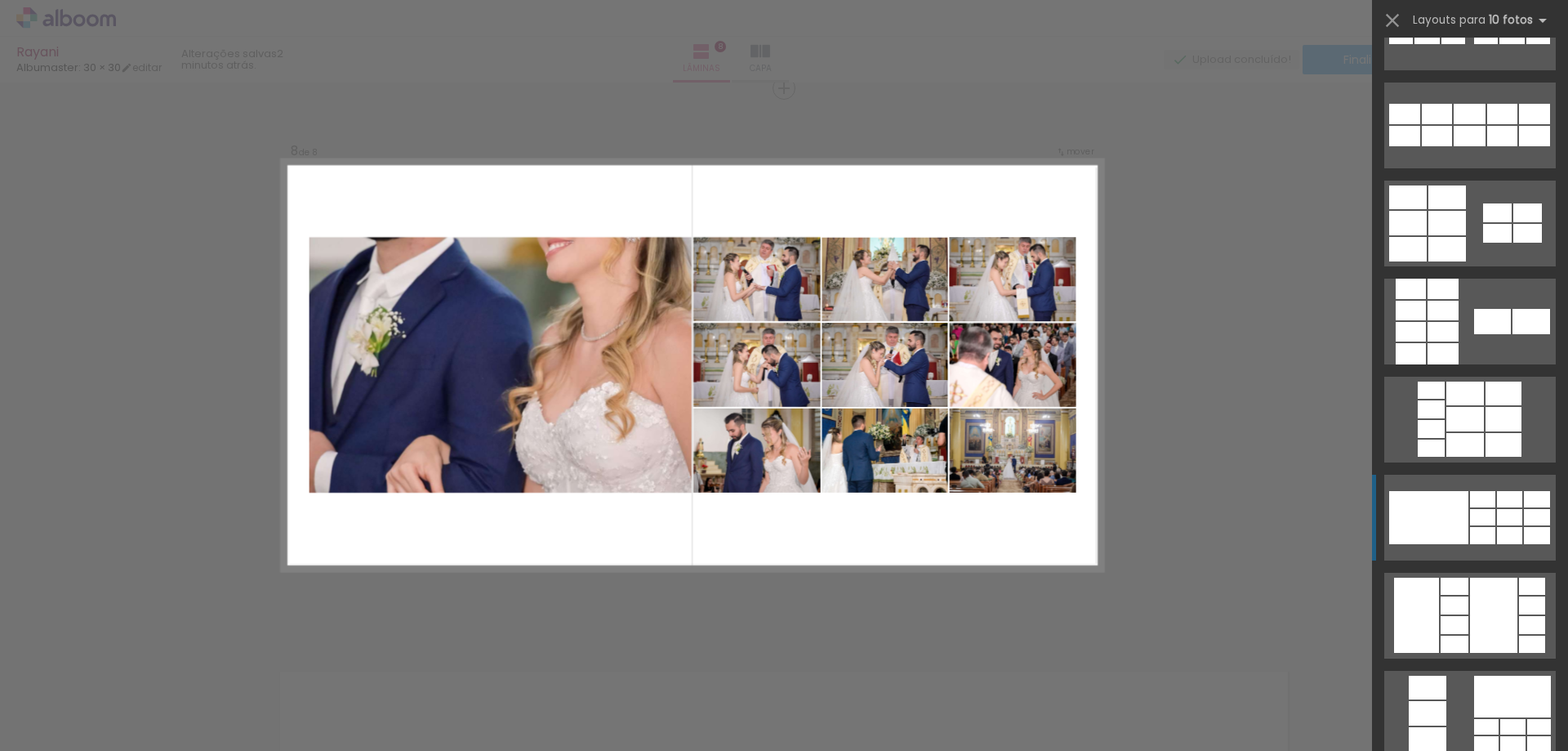
scroll to position [1226, 0]
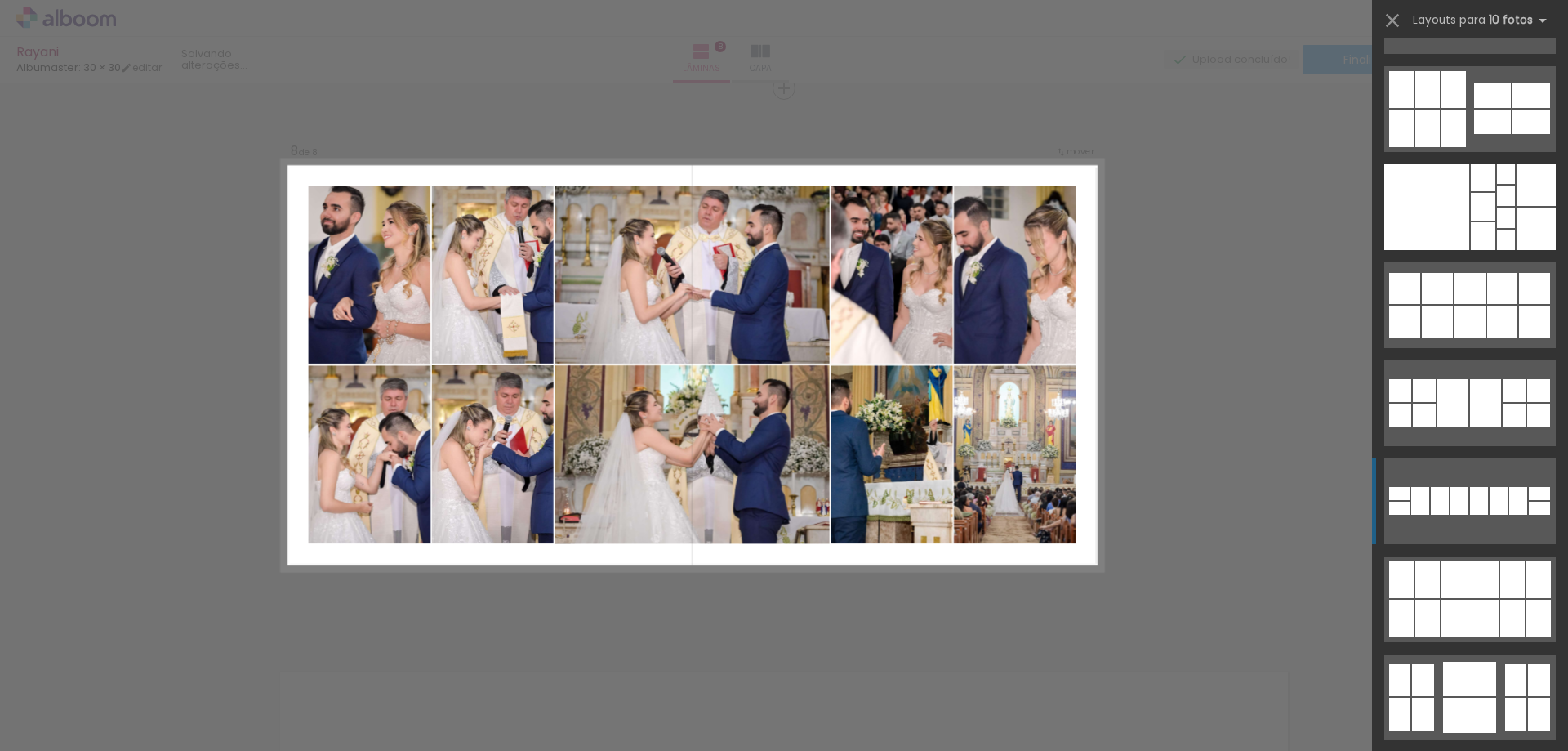
scroll to position [2859, 0]
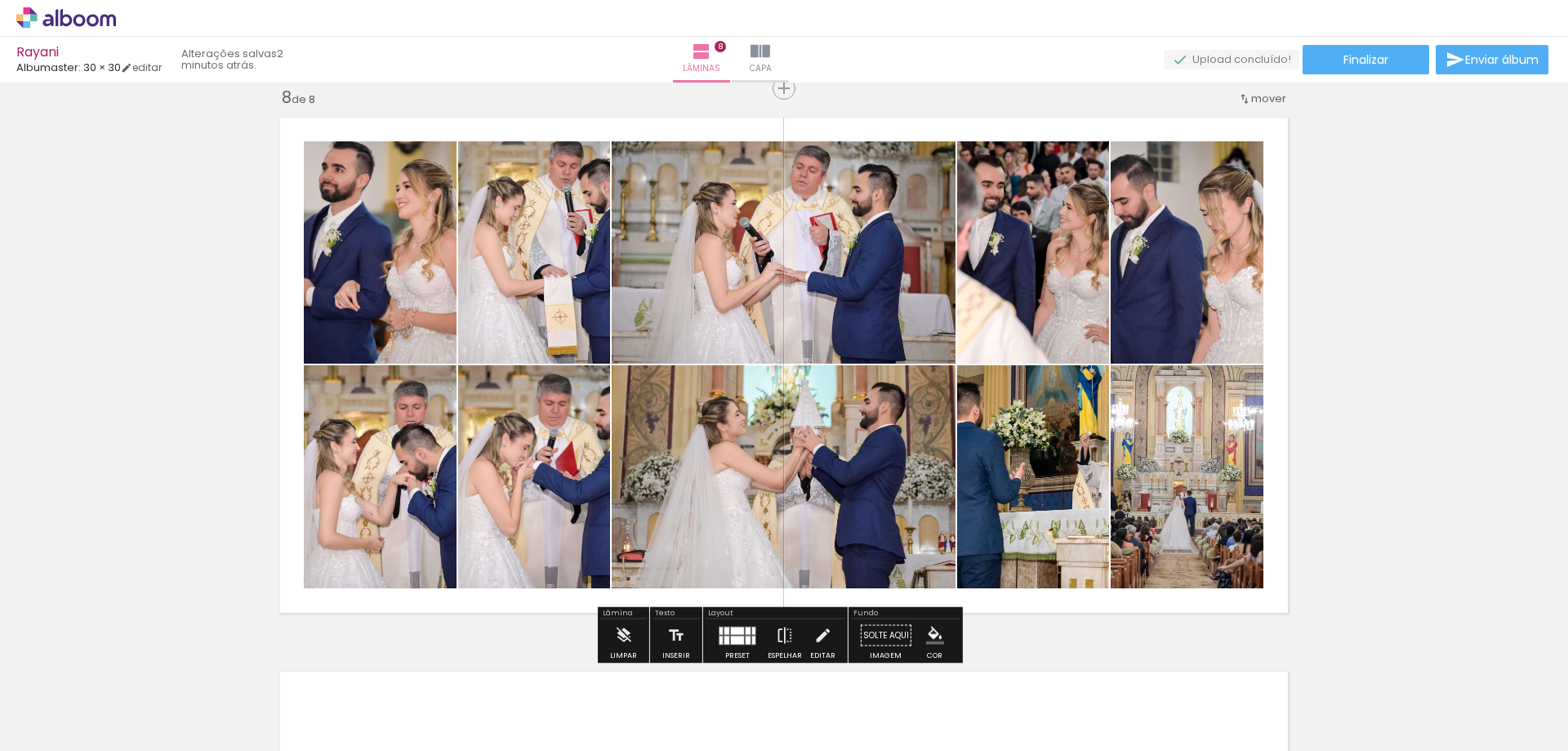
click at [736, 634] on quentale-layouter at bounding box center [738, 635] width 38 height 19
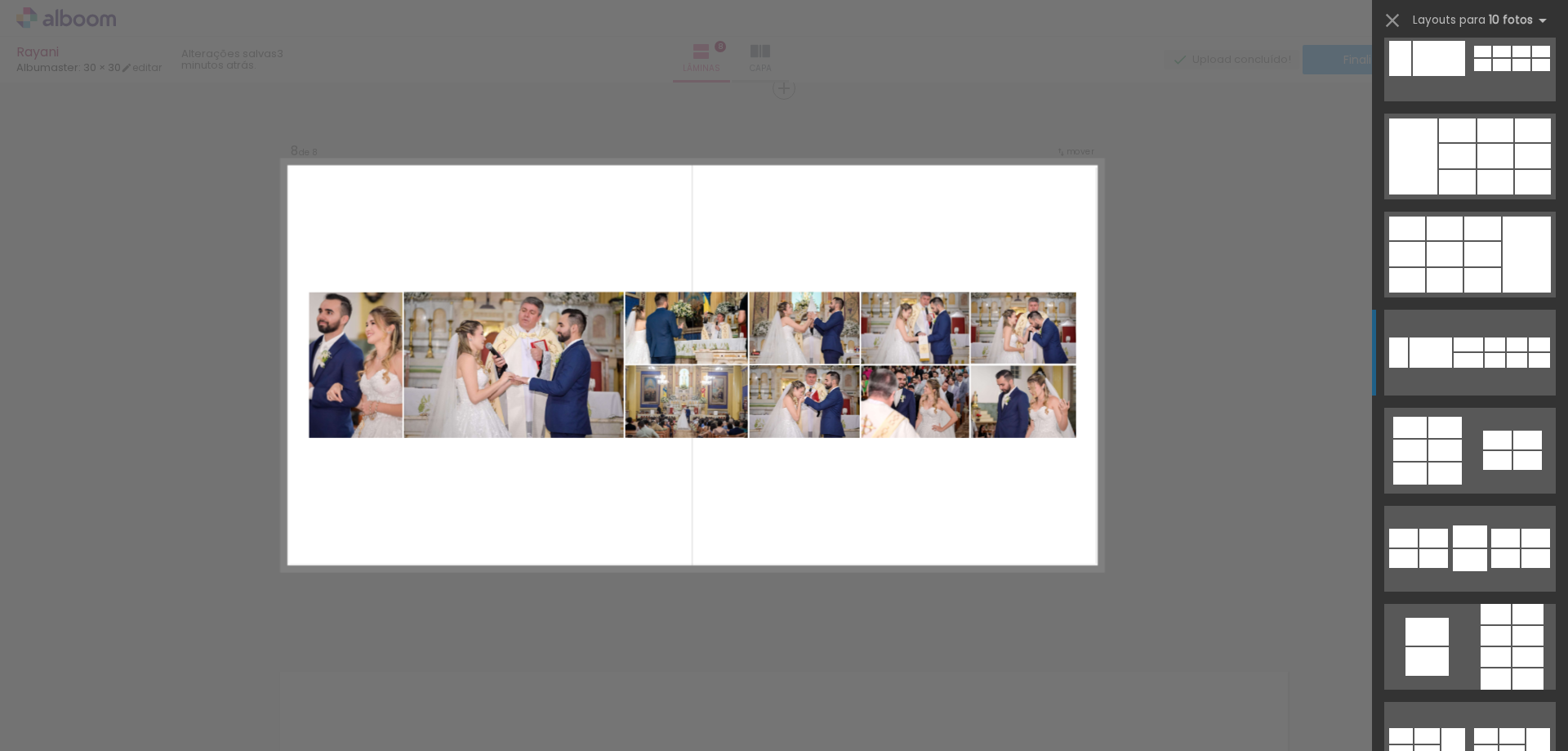
scroll to position [0, 0]
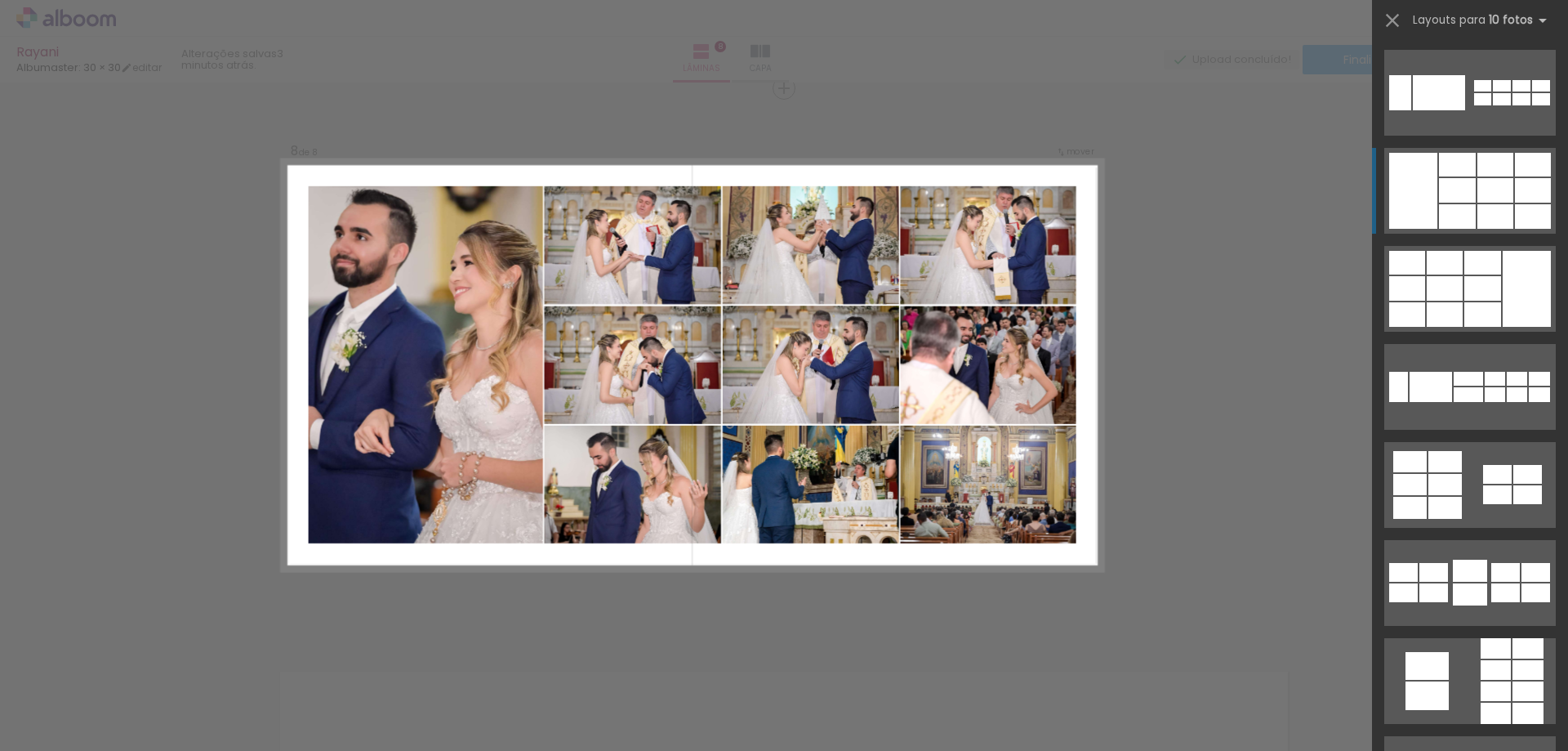
click at [1490, 161] on div at bounding box center [1495, 165] width 36 height 24
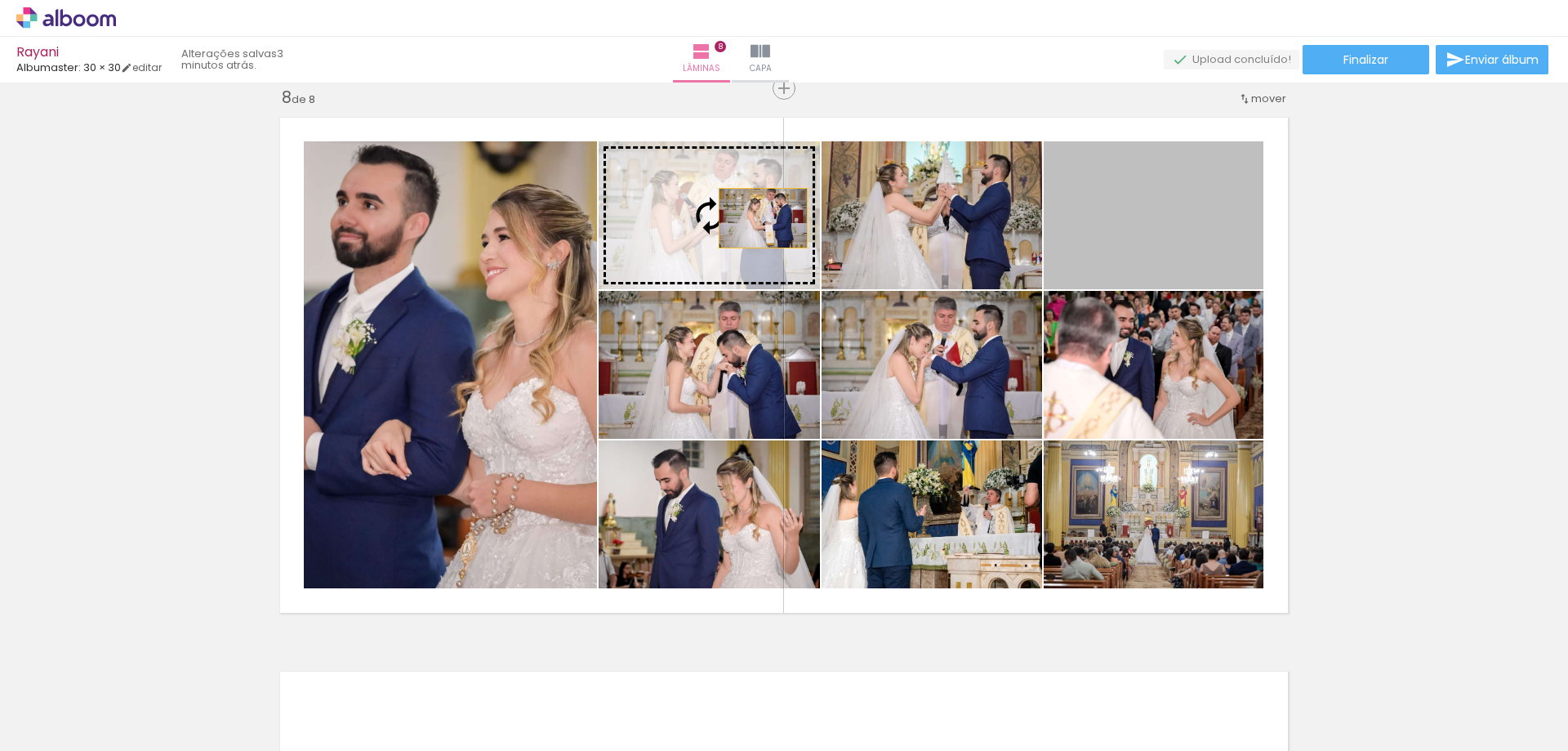
drag, startPoint x: 1179, startPoint y: 225, endPoint x: 725, endPoint y: 217, distance: 454.1
click at [0, 0] on slot at bounding box center [0, 0] width 0 height 0
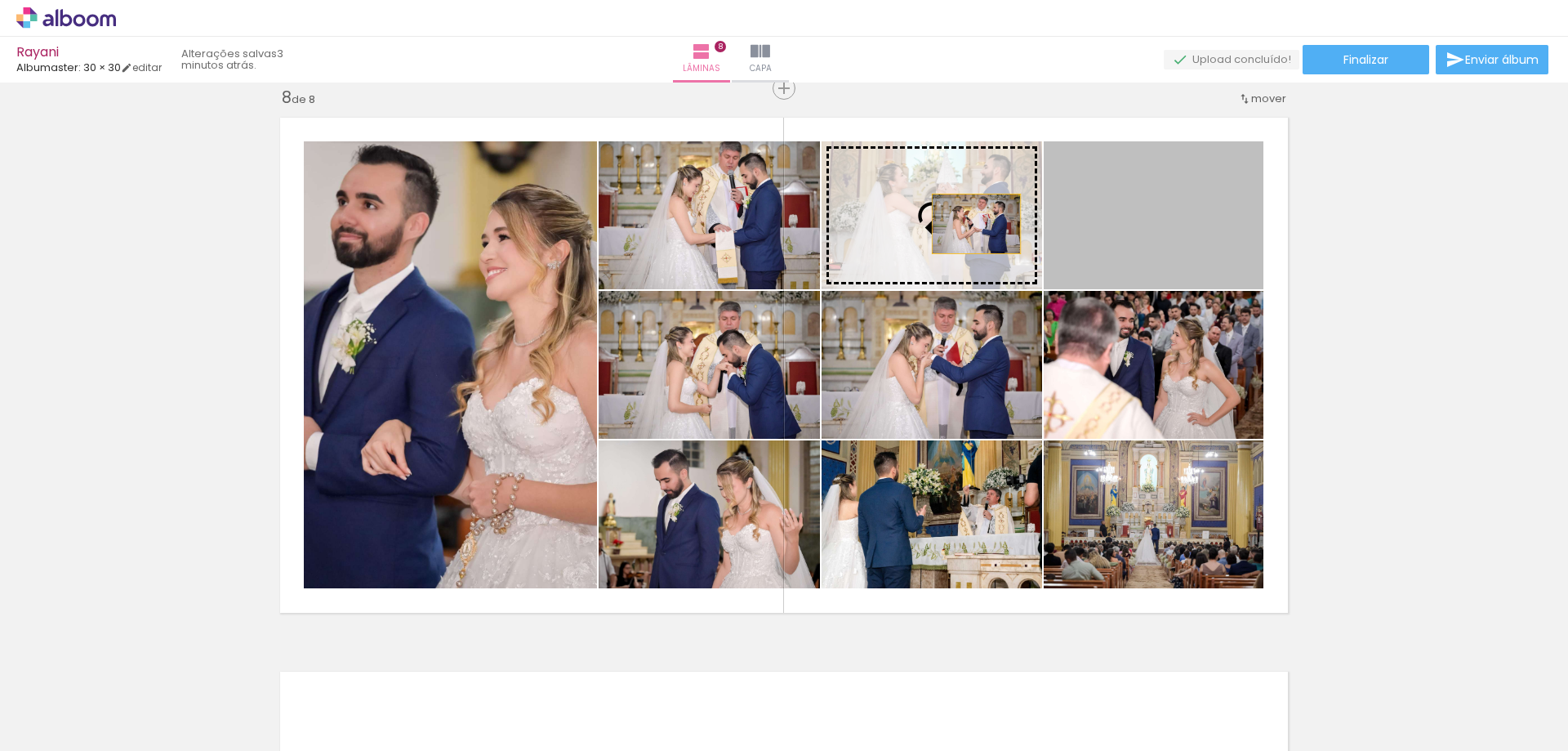
drag, startPoint x: 1119, startPoint y: 243, endPoint x: 969, endPoint y: 224, distance: 151.2
click at [0, 0] on slot at bounding box center [0, 0] width 0 height 0
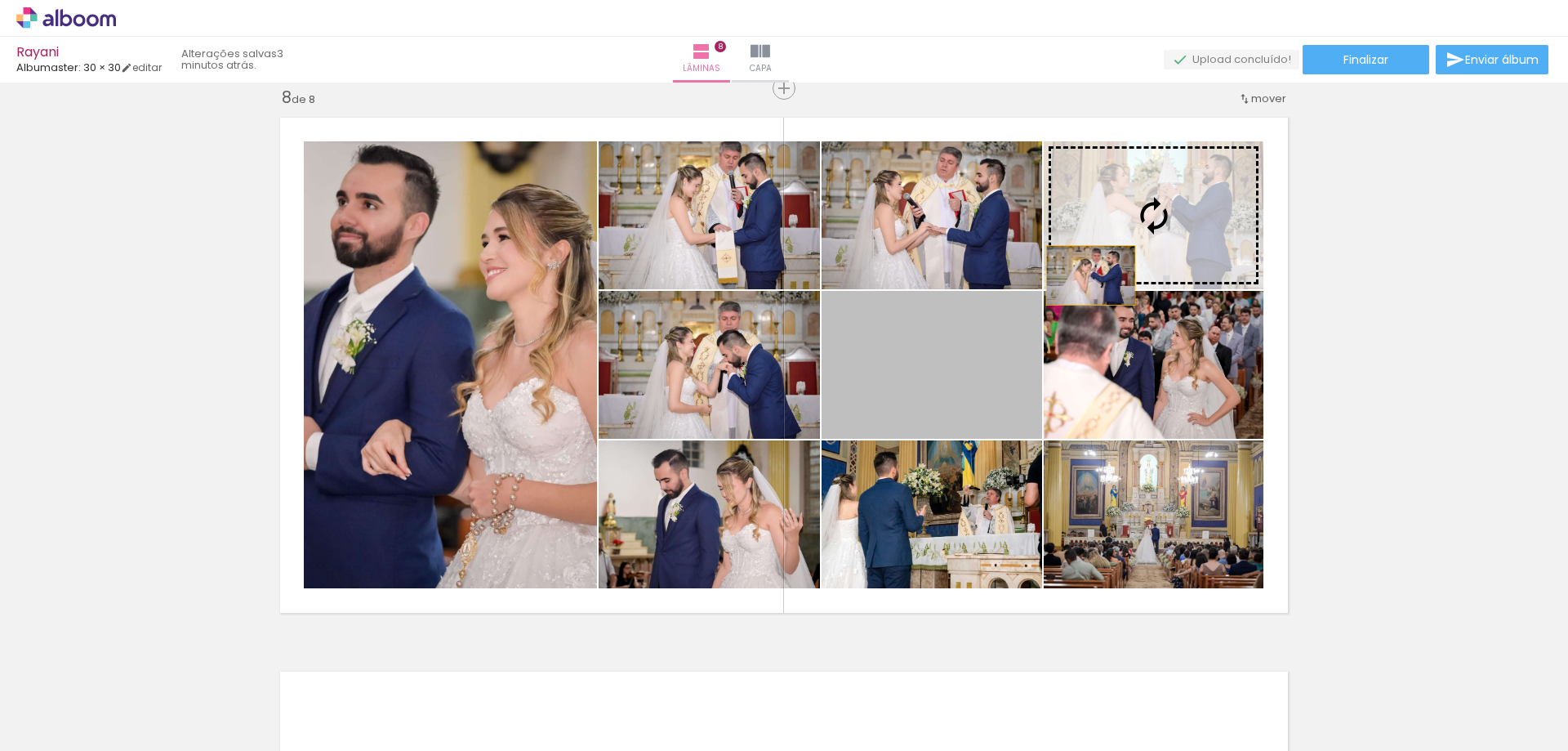
drag, startPoint x: 1085, startPoint y: 276, endPoint x: 1132, endPoint y: 240, distance: 59.2
click at [0, 0] on slot at bounding box center [0, 0] width 0 height 0
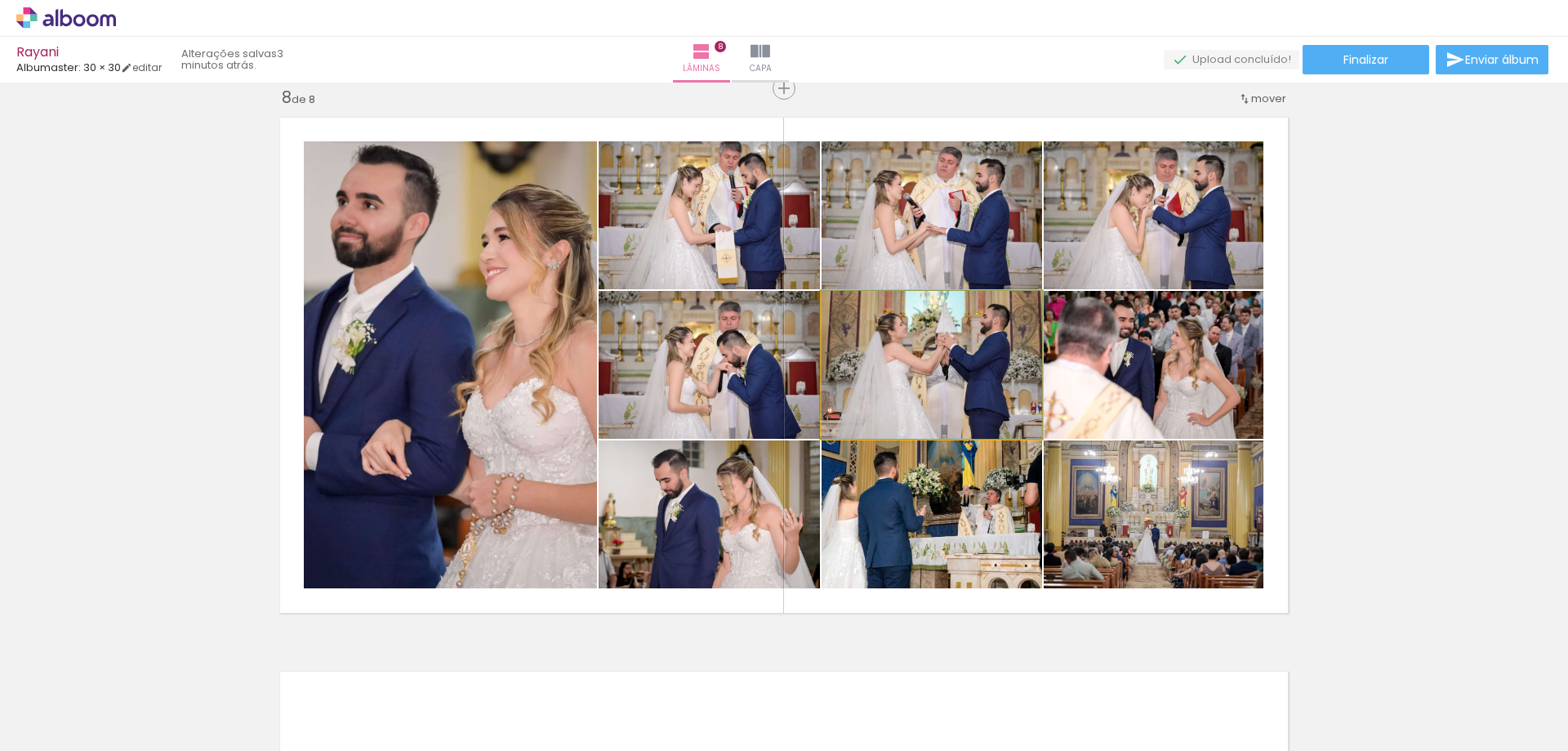
drag, startPoint x: 932, startPoint y: 358, endPoint x: 912, endPoint y: 376, distance: 26.9
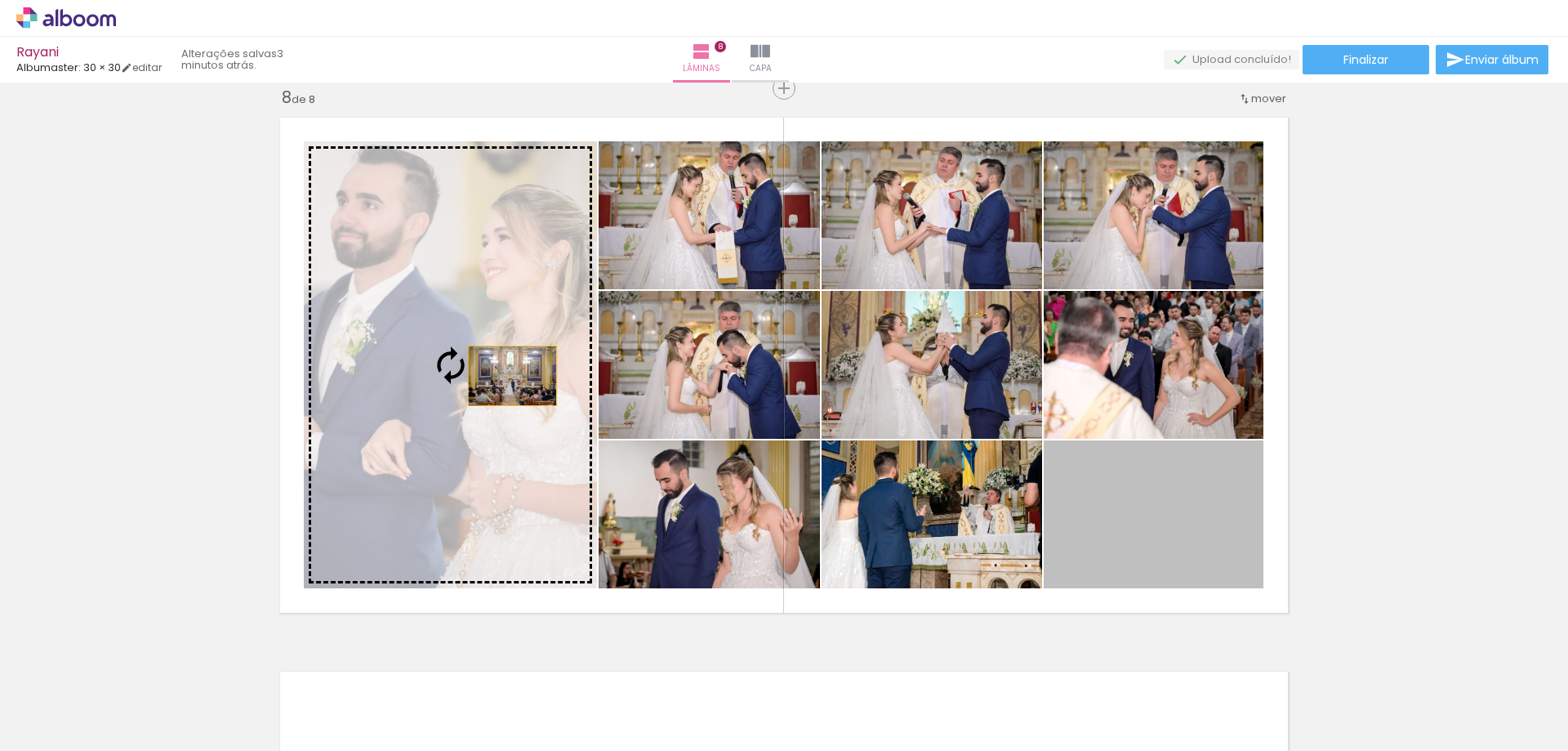
drag, startPoint x: 1153, startPoint y: 539, endPoint x: 506, endPoint y: 376, distance: 667.2
click at [0, 0] on slot at bounding box center [0, 0] width 0 height 0
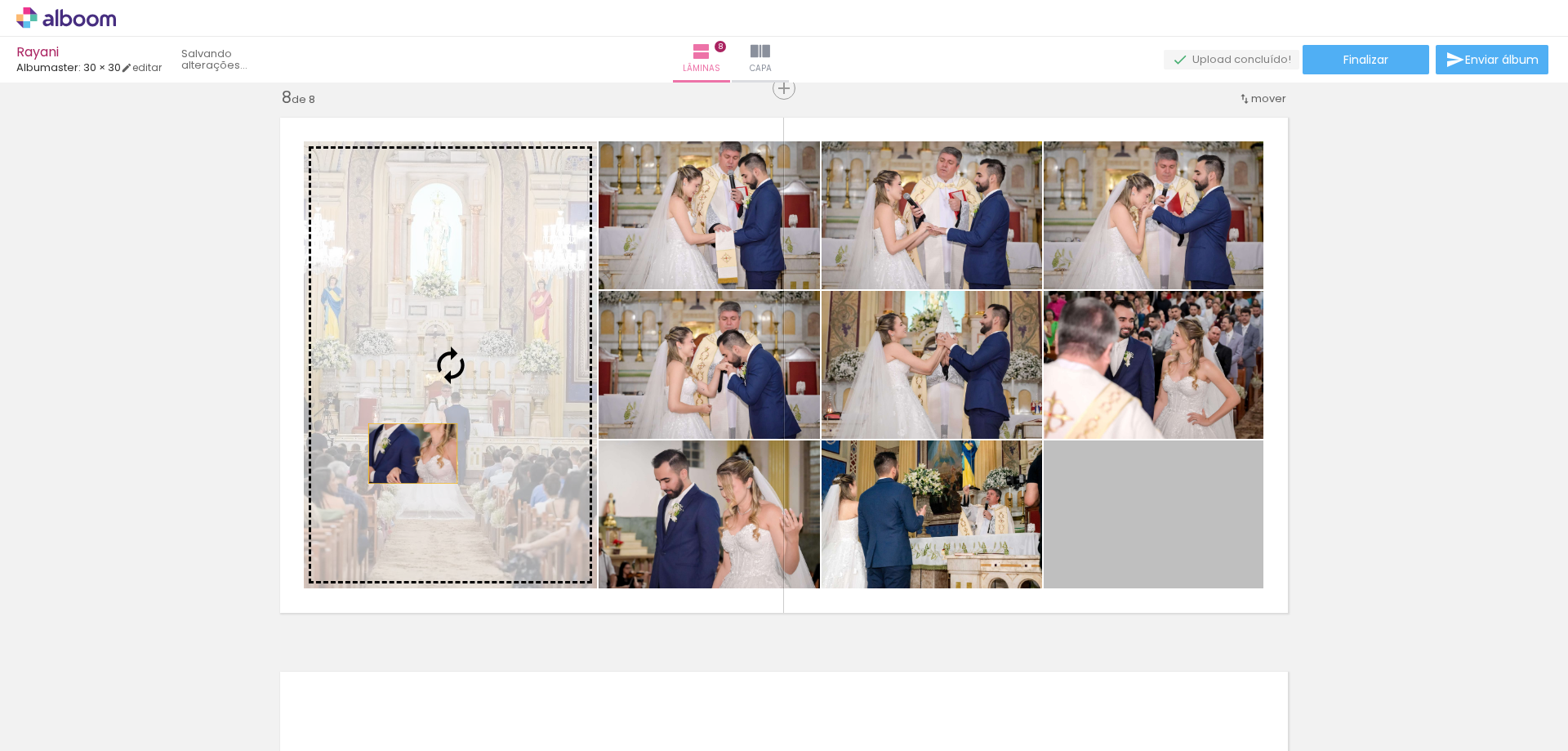
drag, startPoint x: 1181, startPoint y: 541, endPoint x: 407, endPoint y: 453, distance: 779.0
click at [0, 0] on slot at bounding box center [0, 0] width 0 height 0
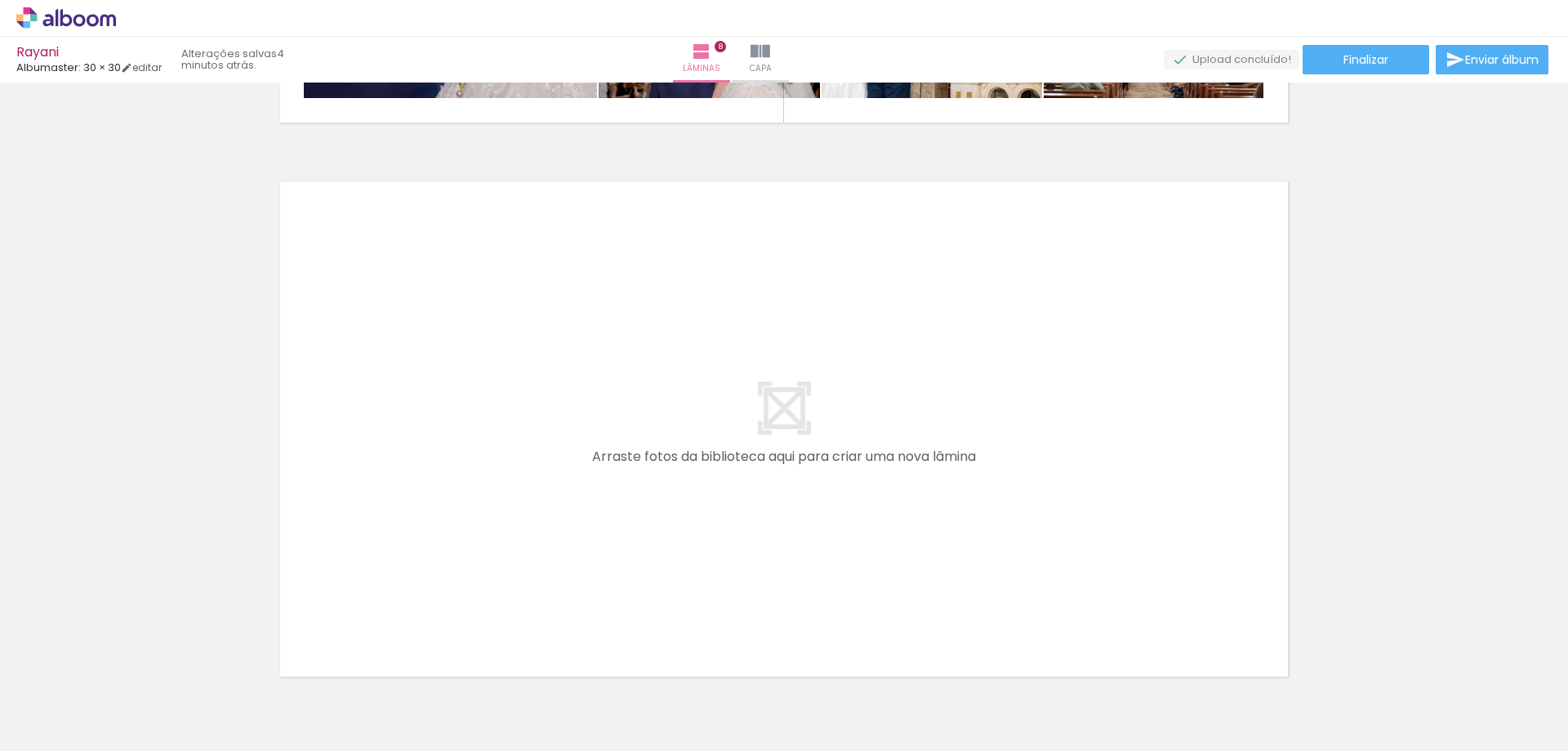
scroll to position [0, 5967]
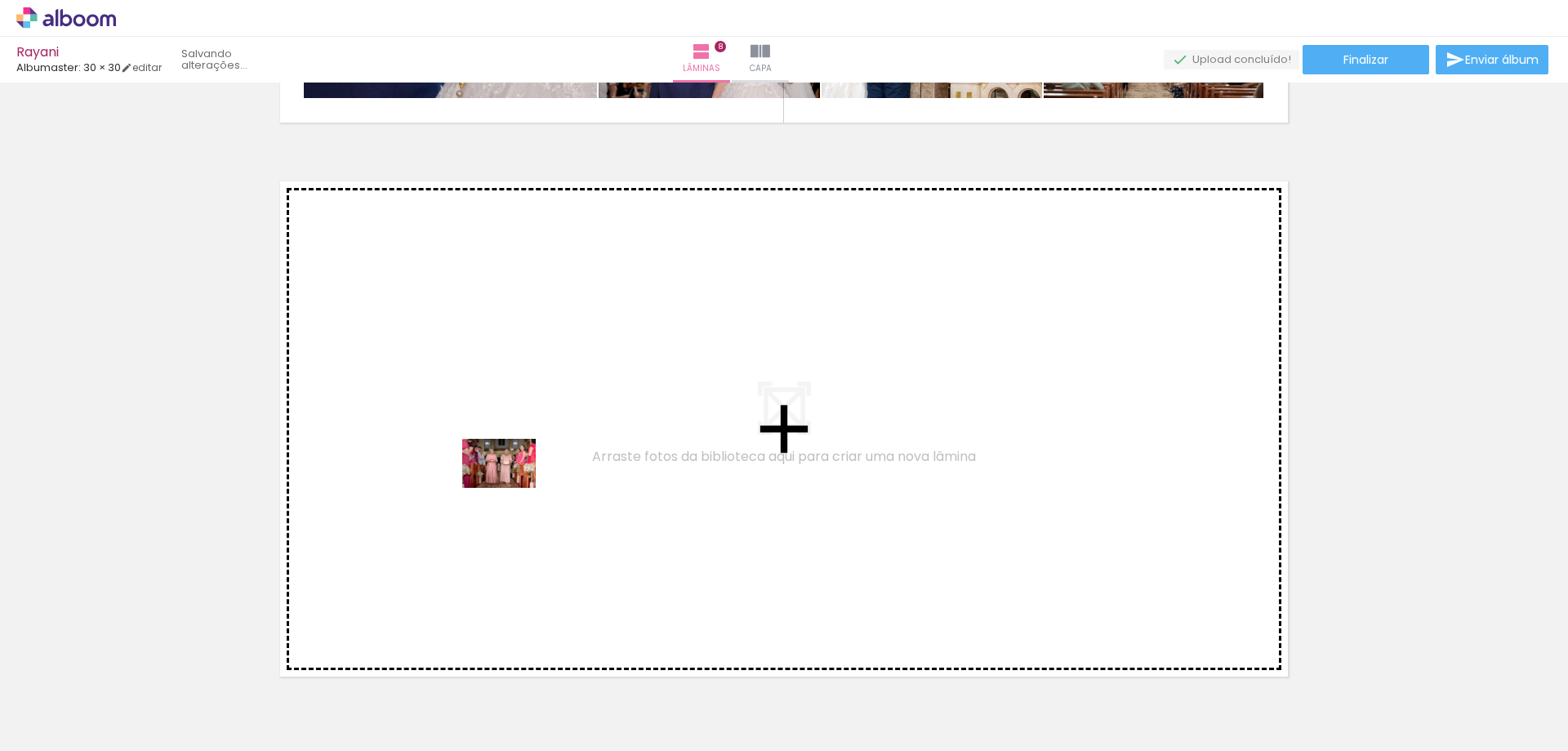
drag, startPoint x: 686, startPoint y: 699, endPoint x: 511, endPoint y: 488, distance: 274.1
click at [511, 488] on quentale-workspace at bounding box center [784, 375] width 1568 height 751
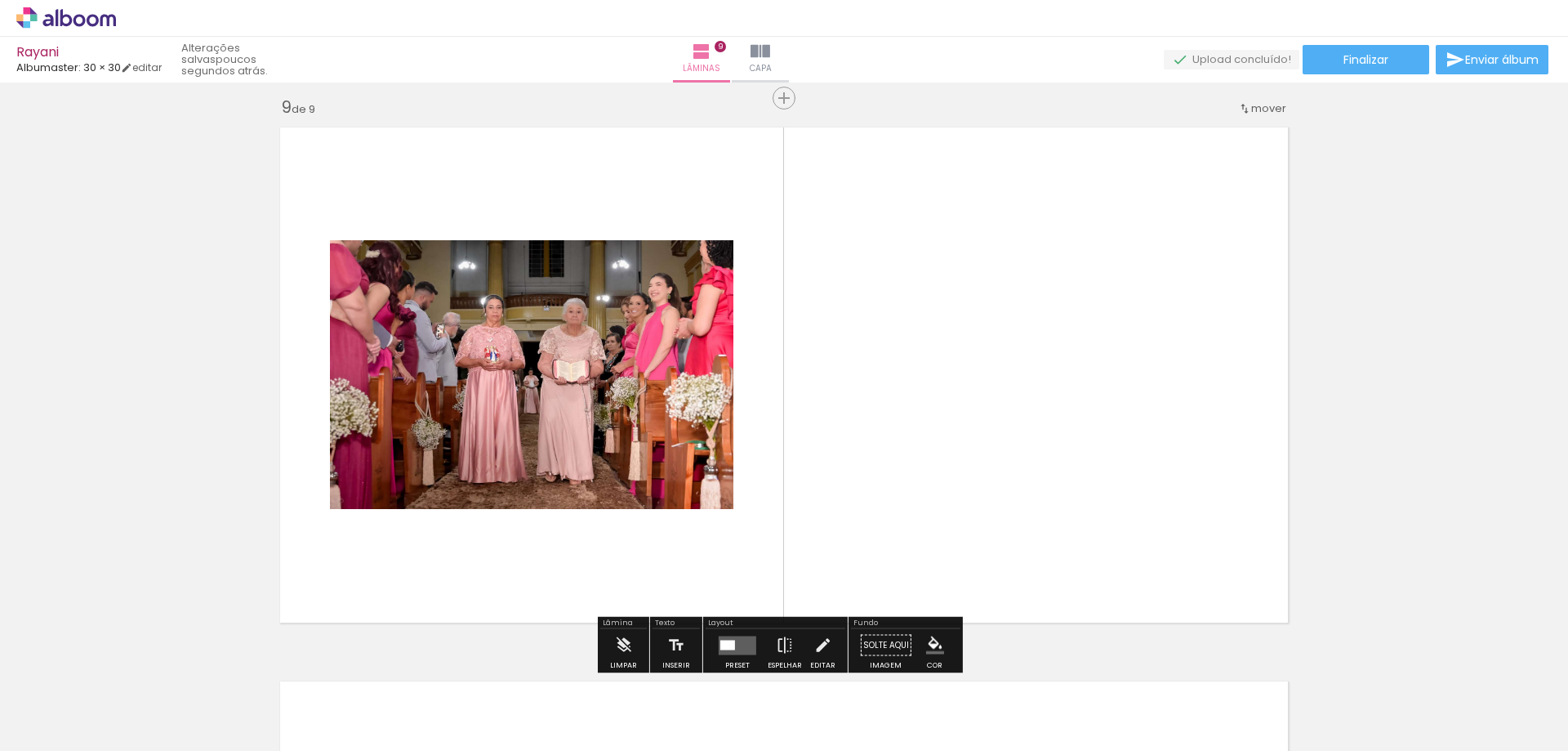
scroll to position [4452, 0]
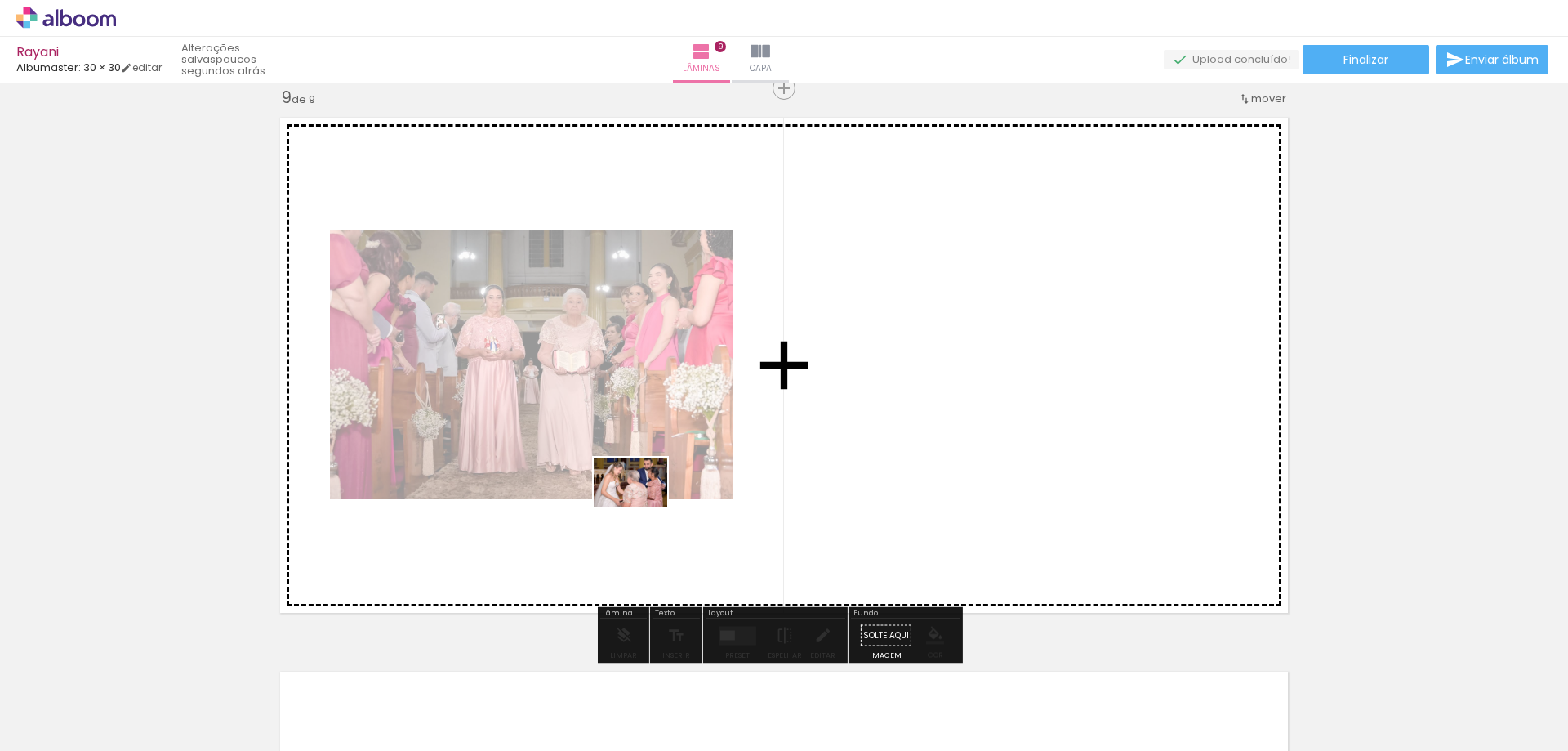
drag, startPoint x: 722, startPoint y: 679, endPoint x: 643, endPoint y: 507, distance: 189.3
click at [643, 507] on quentale-workspace at bounding box center [784, 375] width 1568 height 751
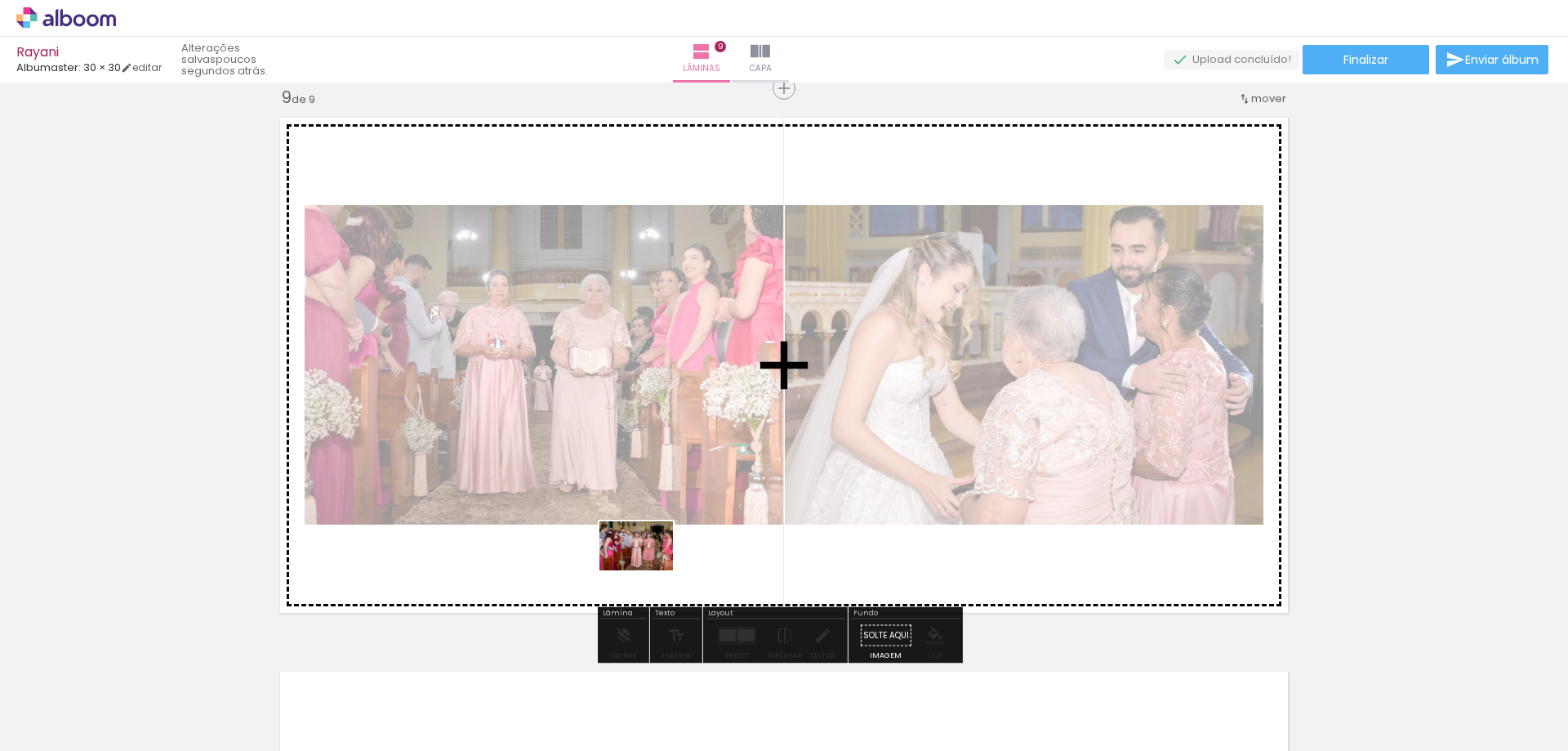
drag, startPoint x: 702, startPoint y: 707, endPoint x: 648, endPoint y: 570, distance: 147.3
click at [648, 570] on quentale-workspace at bounding box center [784, 375] width 1568 height 751
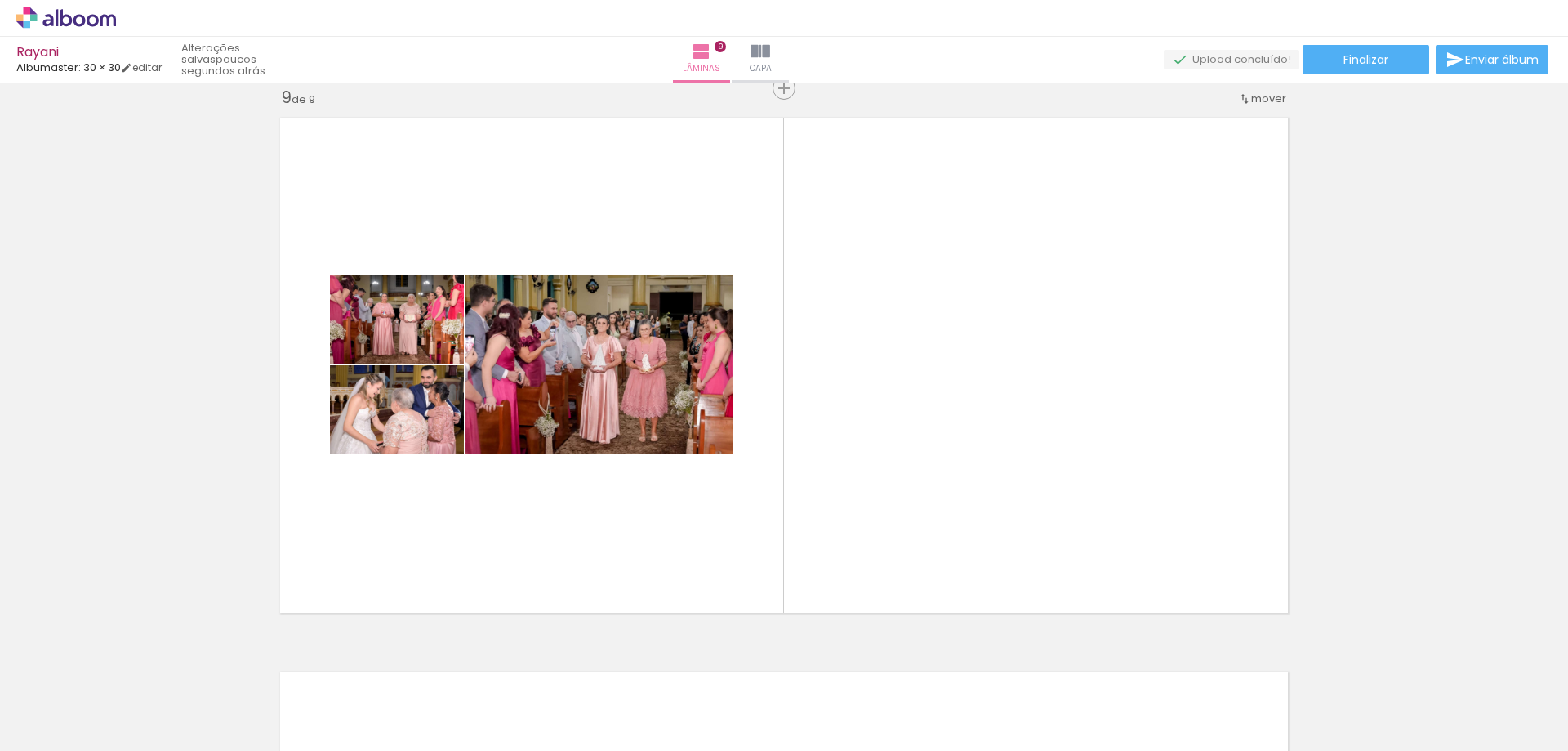
scroll to position [0, 6761]
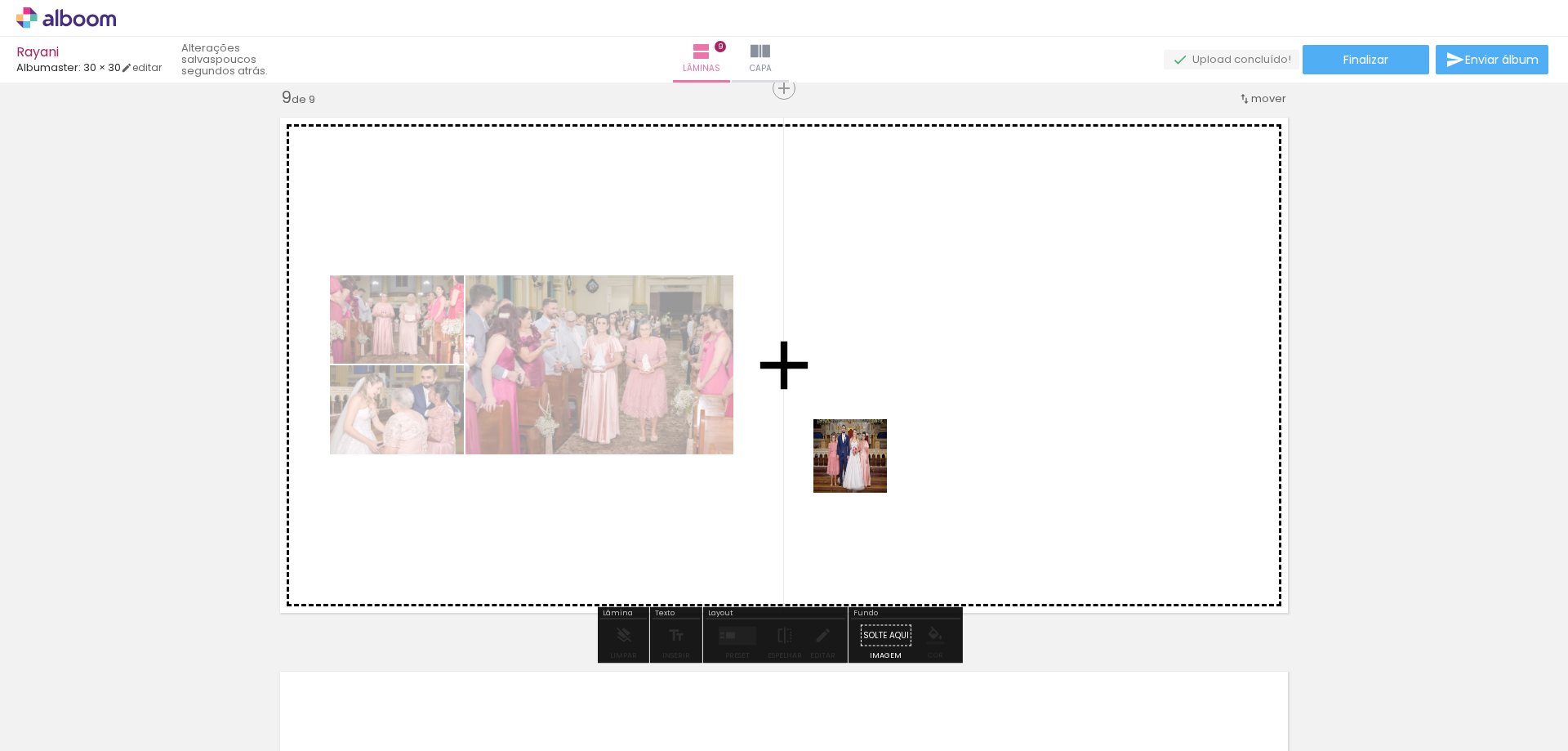
drag, startPoint x: 552, startPoint y: 691, endPoint x: 863, endPoint y: 468, distance: 382.7
click at [863, 468] on quentale-workspace at bounding box center [784, 375] width 1568 height 751
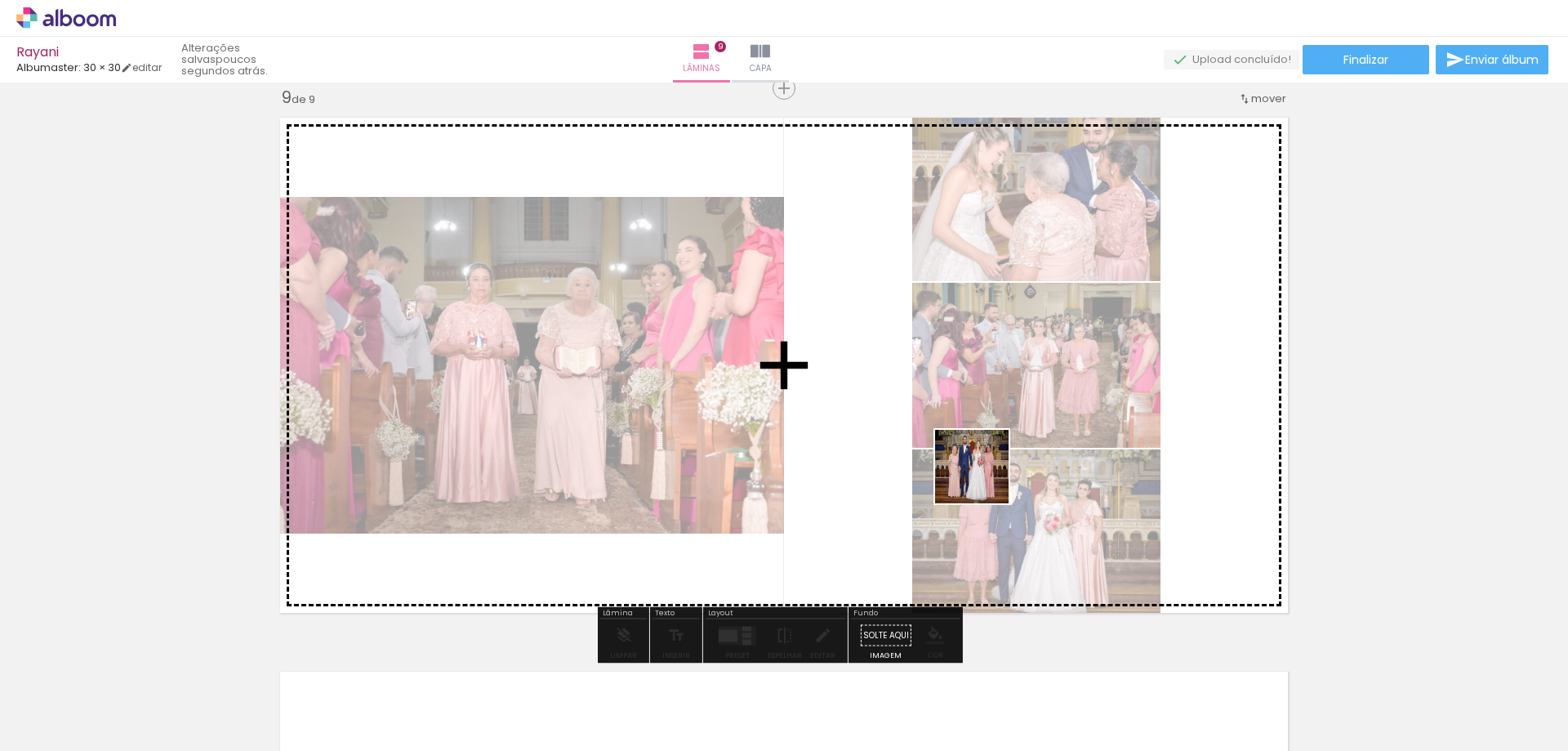
drag, startPoint x: 553, startPoint y: 704, endPoint x: 1010, endPoint y: 480, distance: 508.9
click at [993, 475] on quentale-workspace at bounding box center [784, 375] width 1568 height 751
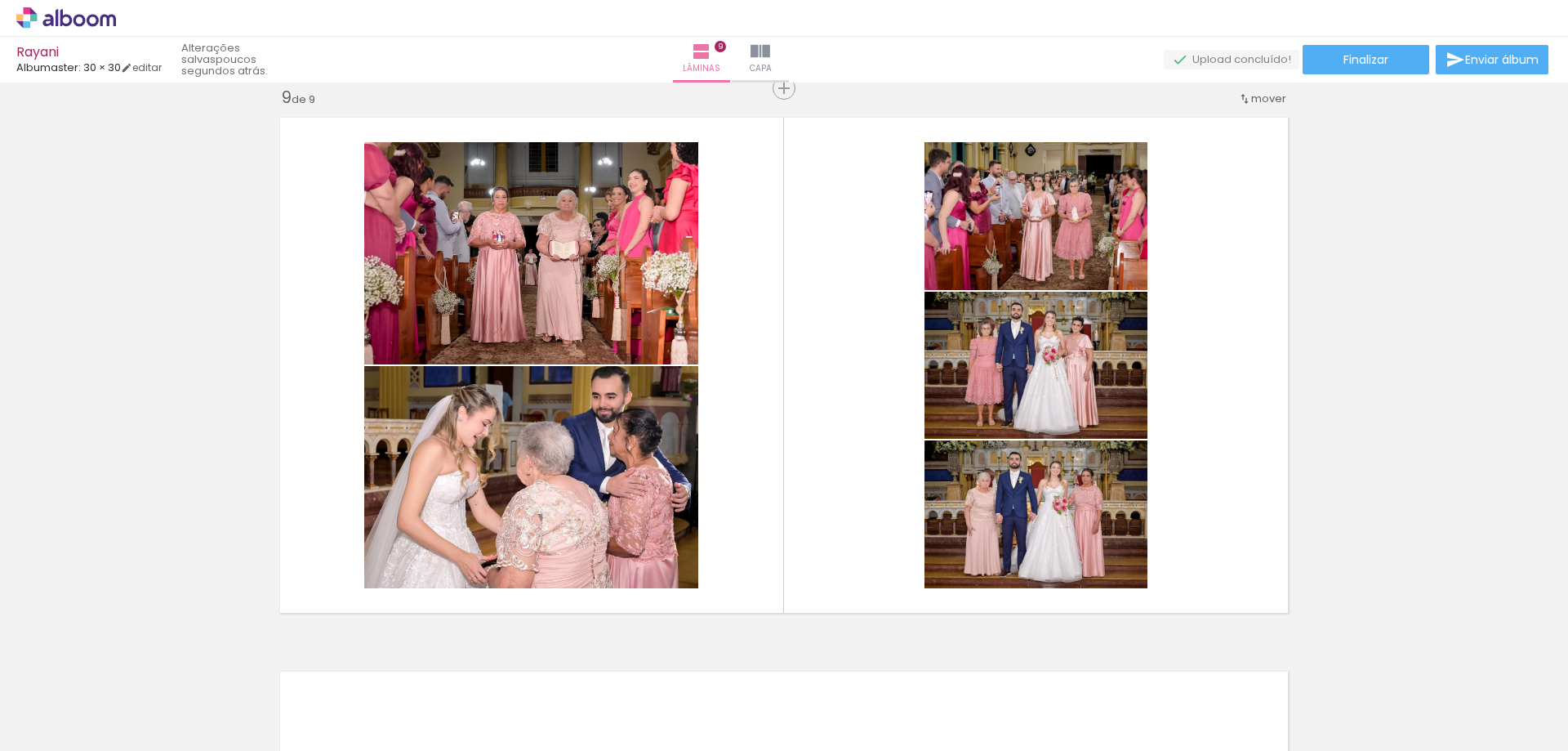
scroll to position [0, 9750]
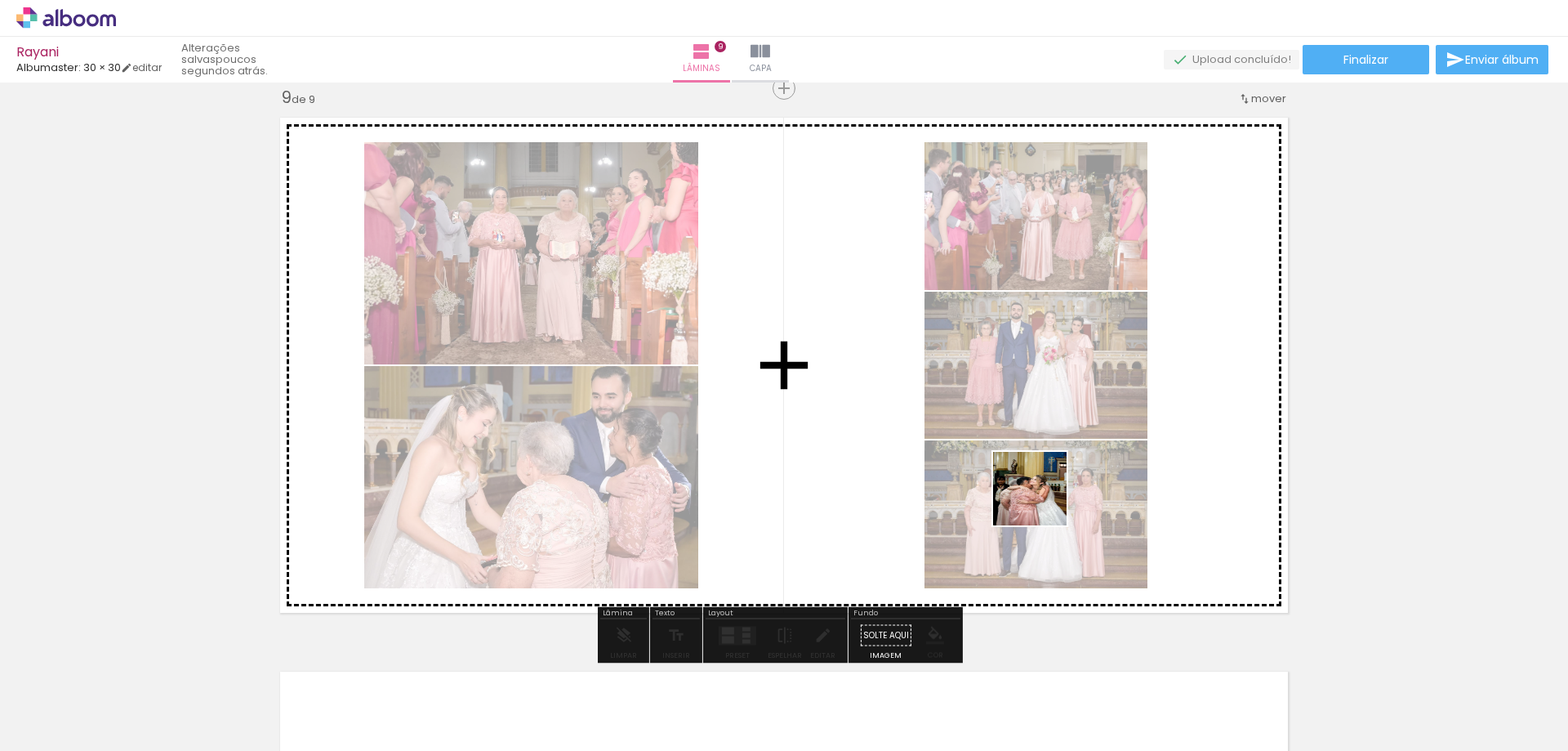
drag, startPoint x: 1121, startPoint y: 710, endPoint x: 1038, endPoint y: 484, distance: 240.8
click at [1038, 484] on quentale-workspace at bounding box center [784, 375] width 1568 height 751
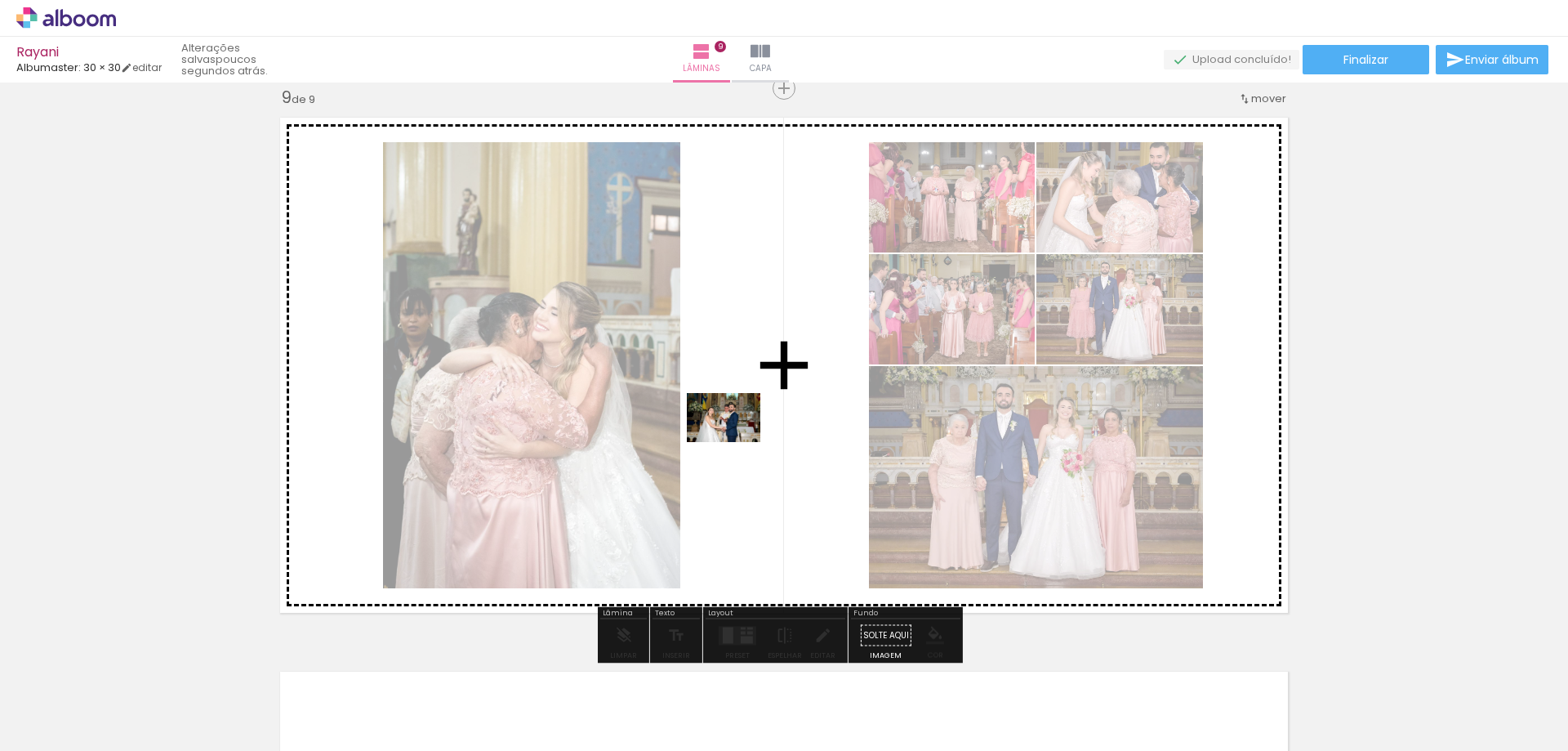
drag, startPoint x: 1032, startPoint y: 694, endPoint x: 736, endPoint y: 442, distance: 388.7
click at [736, 442] on quentale-workspace at bounding box center [784, 375] width 1568 height 751
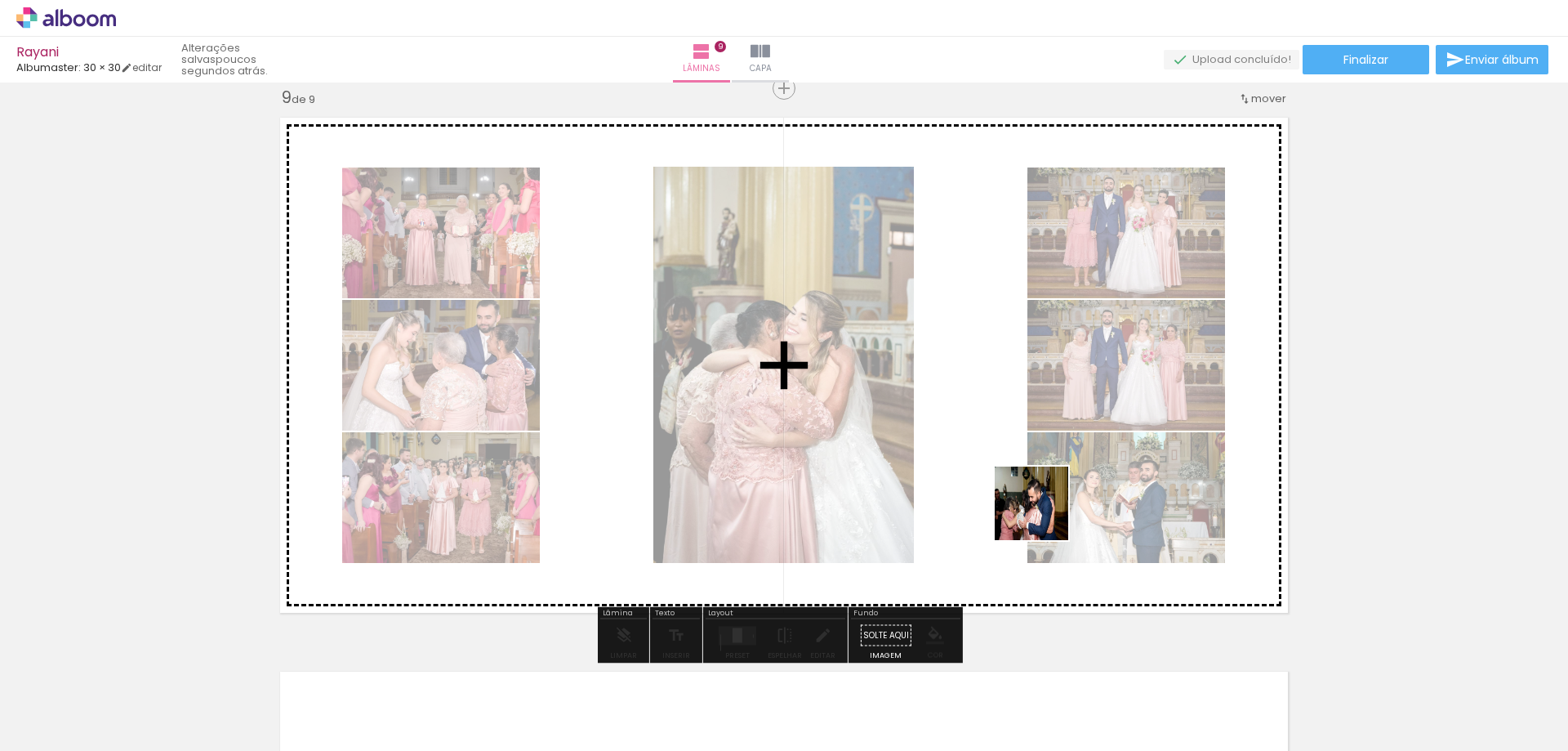
drag, startPoint x: 1045, startPoint y: 692, endPoint x: 1055, endPoint y: 546, distance: 146.3
click at [1043, 515] on quentale-workspace at bounding box center [784, 375] width 1568 height 751
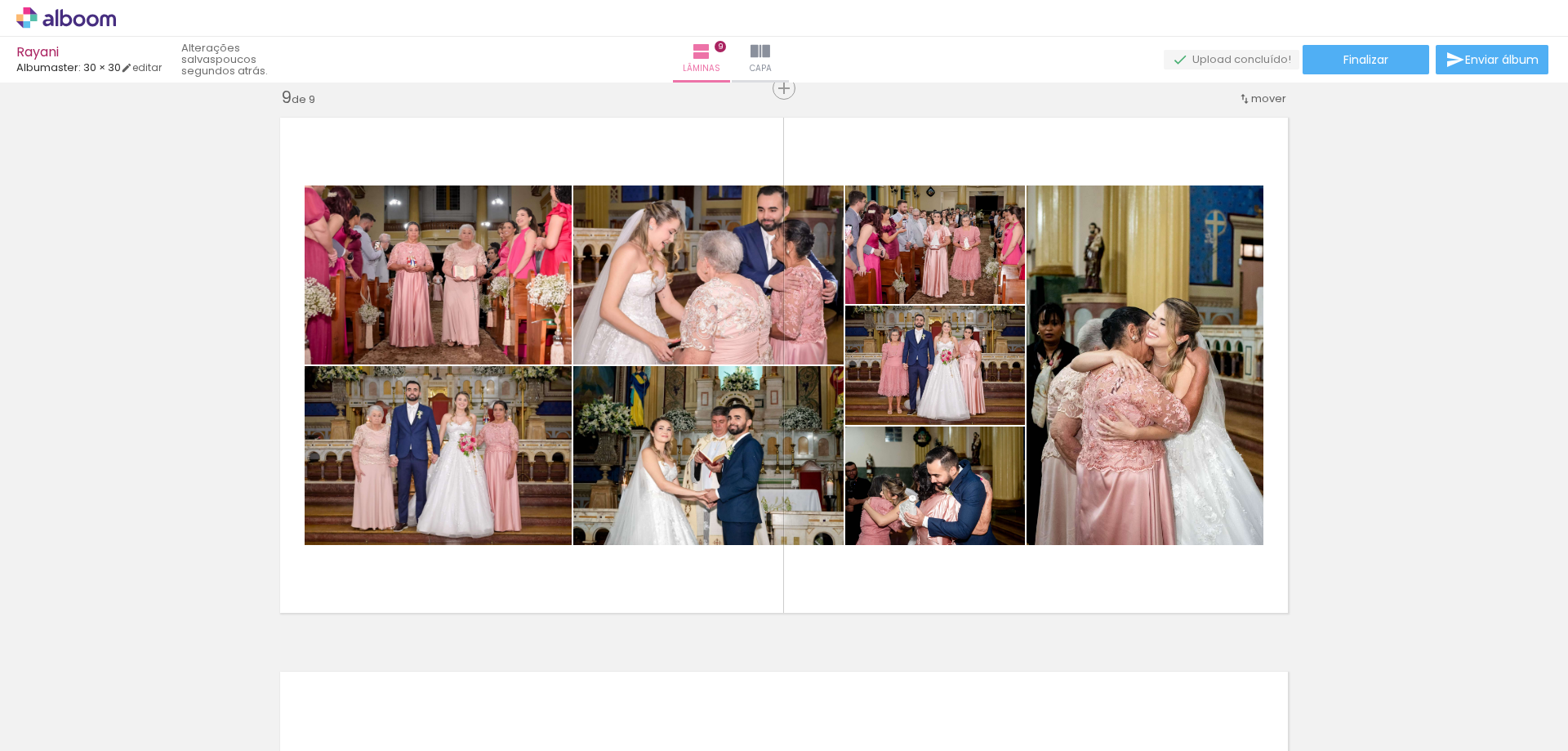
scroll to position [0, 0]
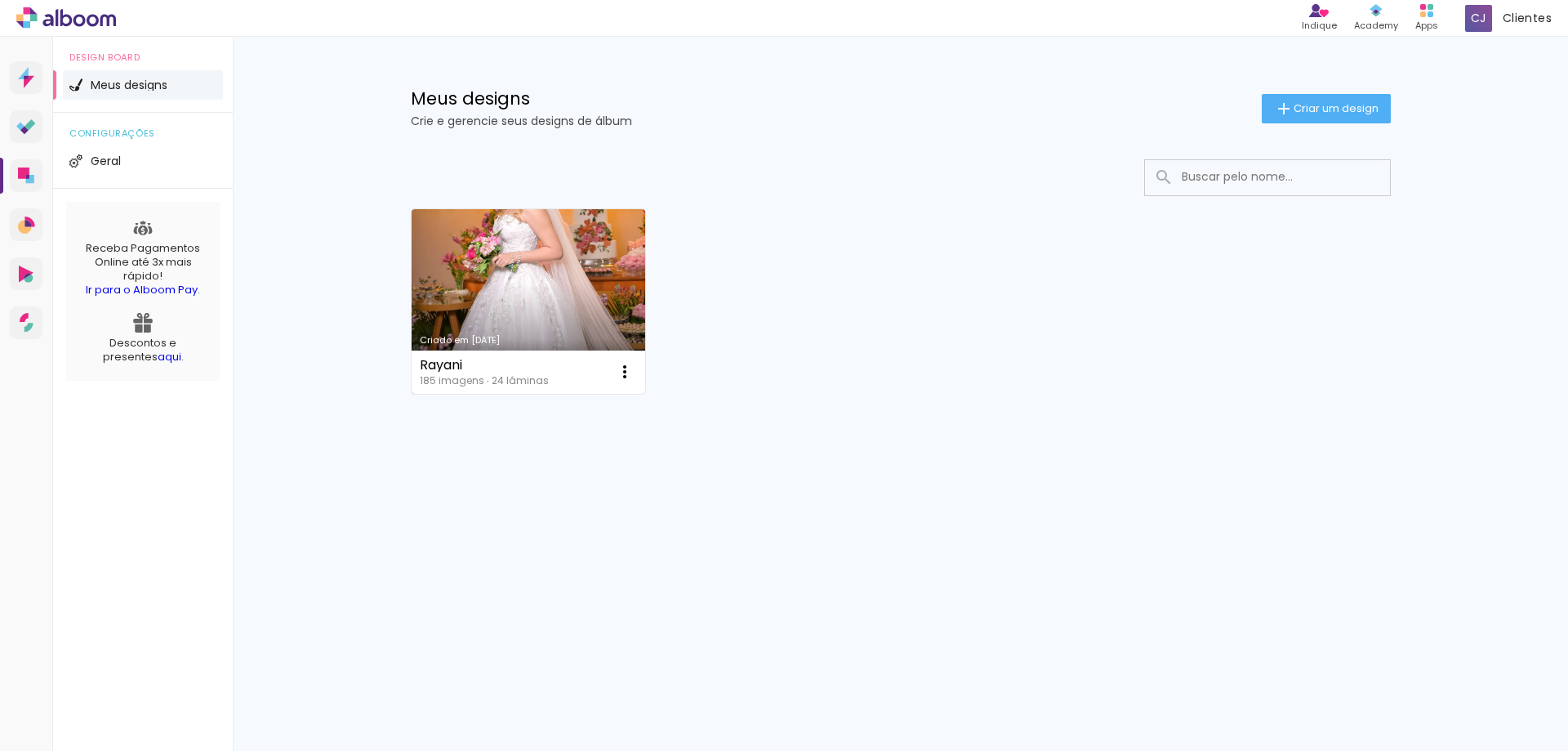
click at [528, 299] on link "Criado em [DATE]" at bounding box center [528, 301] width 234 height 184
